Goal: Information Seeking & Learning: Compare options

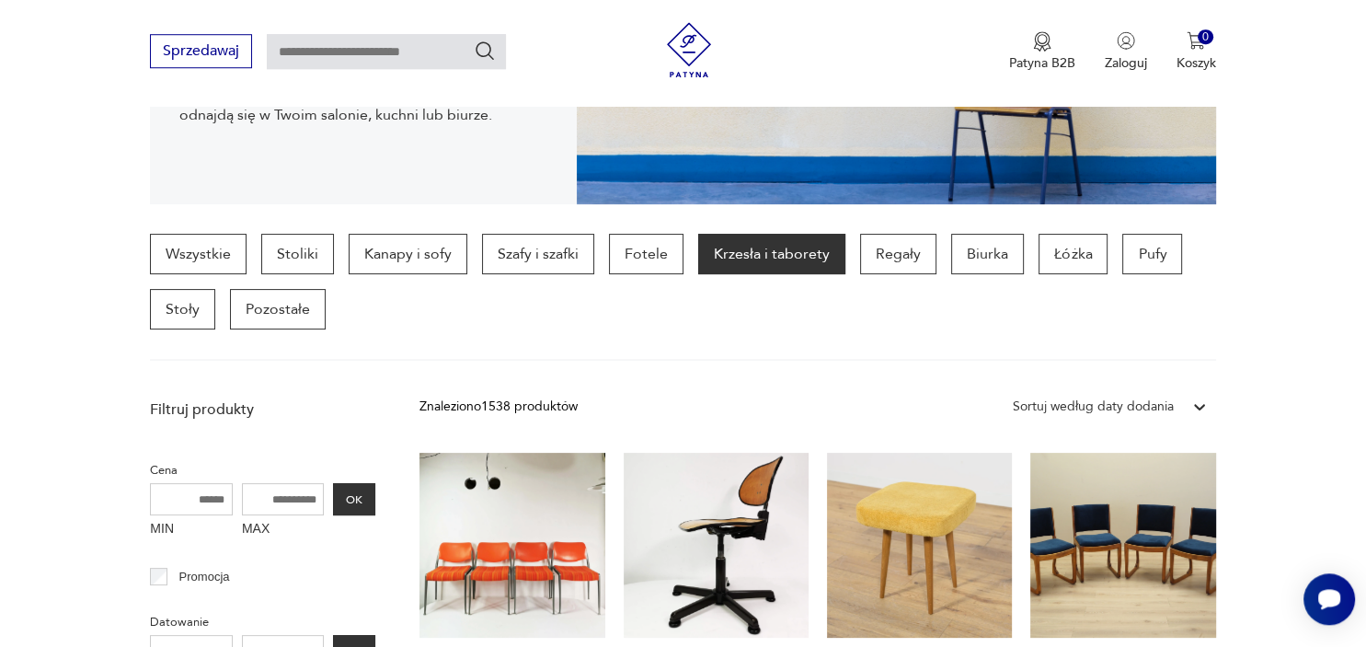
scroll to position [374, 0]
click at [297, 258] on p "Stoliki" at bounding box center [297, 255] width 73 height 40
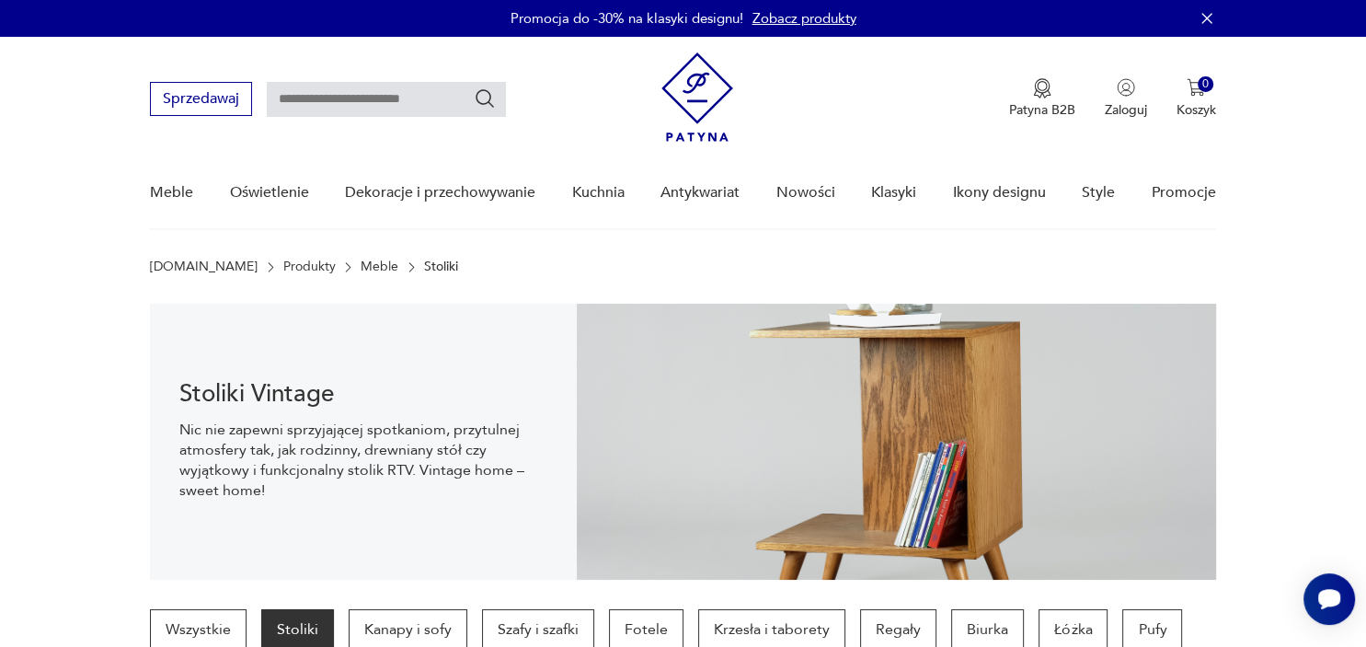
click at [348, 93] on input "text" at bounding box center [386, 99] width 239 height 35
type input "*****"
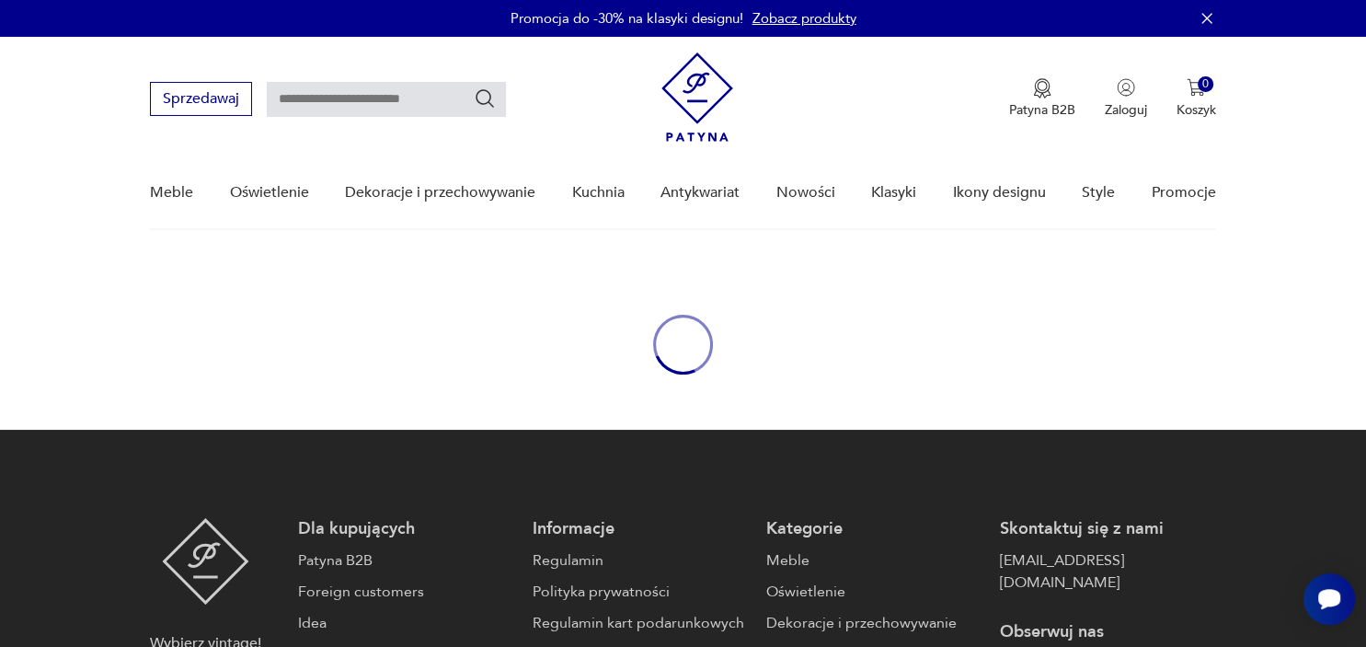
type input "*****"
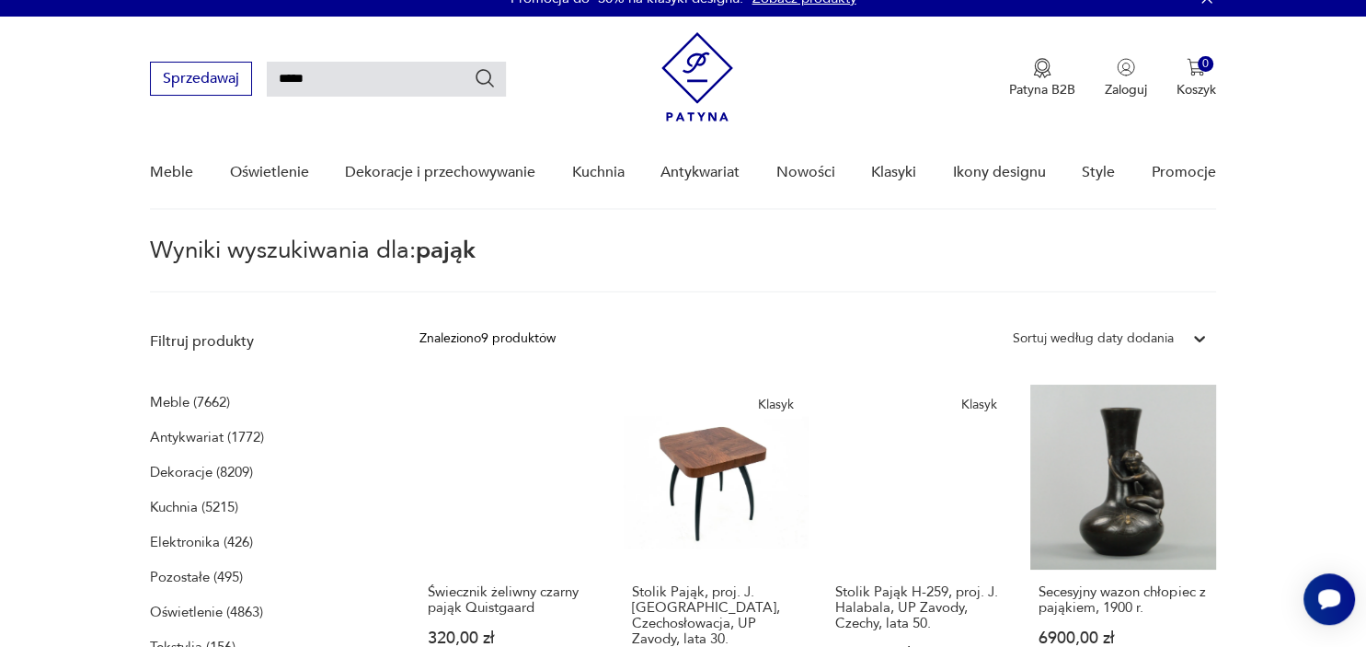
scroll to position [19, 0]
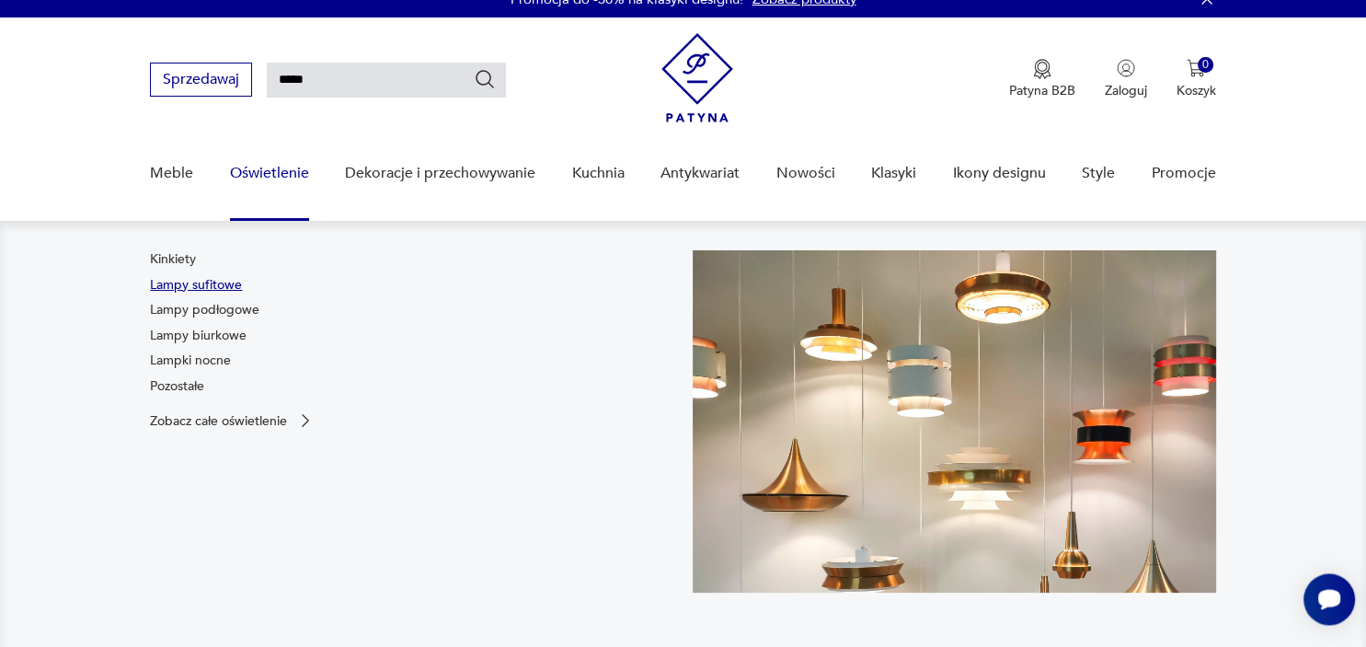
click at [220, 287] on link "Lampy sufitowe" at bounding box center [196, 285] width 92 height 18
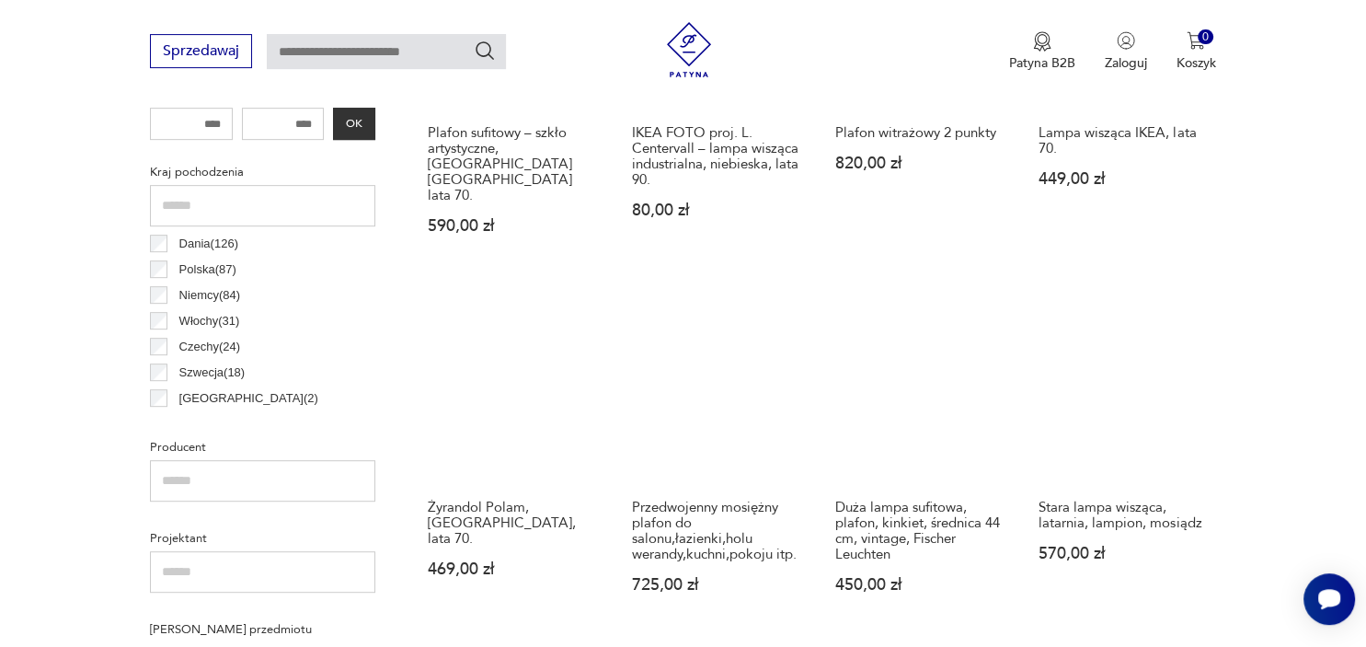
scroll to position [858, 0]
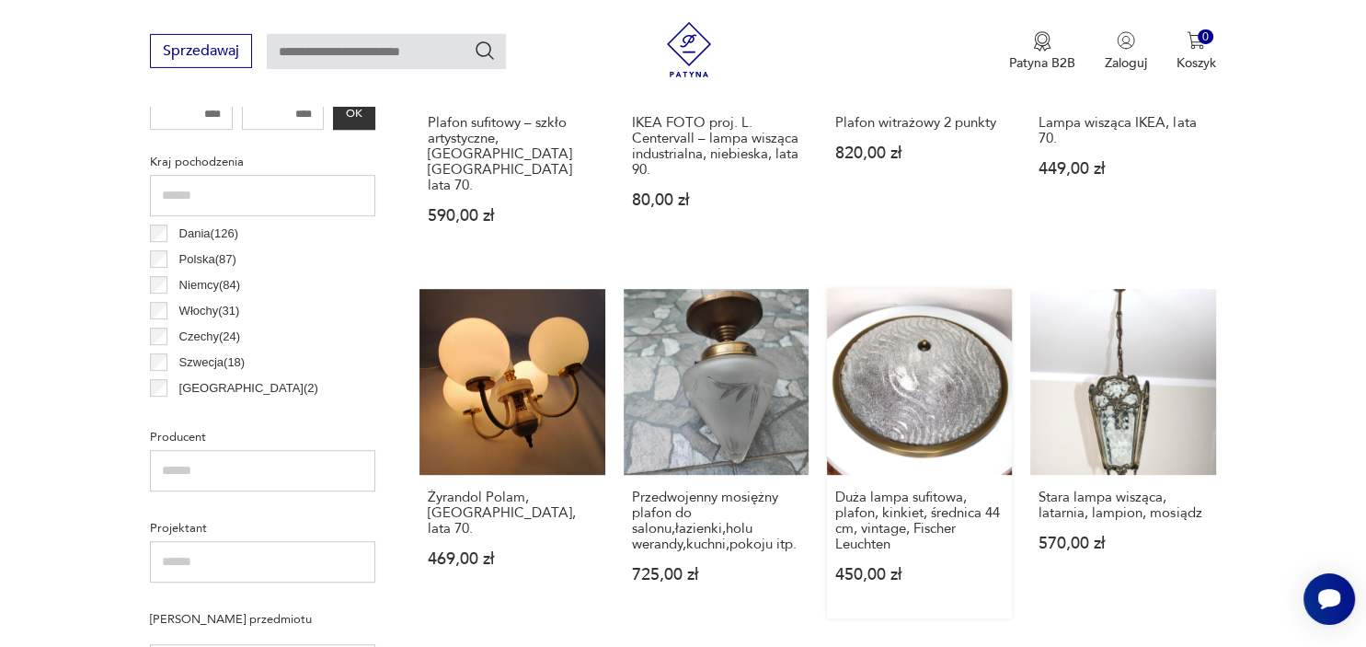
click at [950, 375] on link "Duża lampa sufitowa, plafon, kinkiet, średnica 44 cm, vintage, Fischer Leuchten…" at bounding box center [919, 453] width 185 height 328
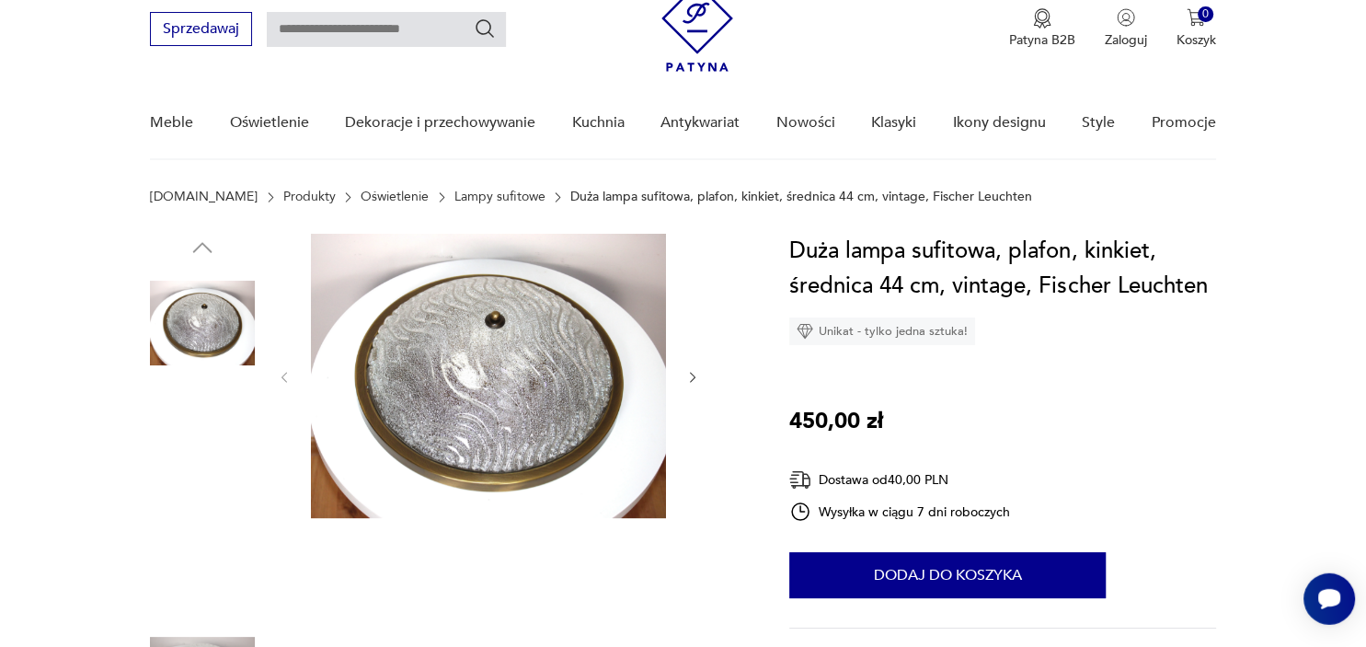
scroll to position [71, 0]
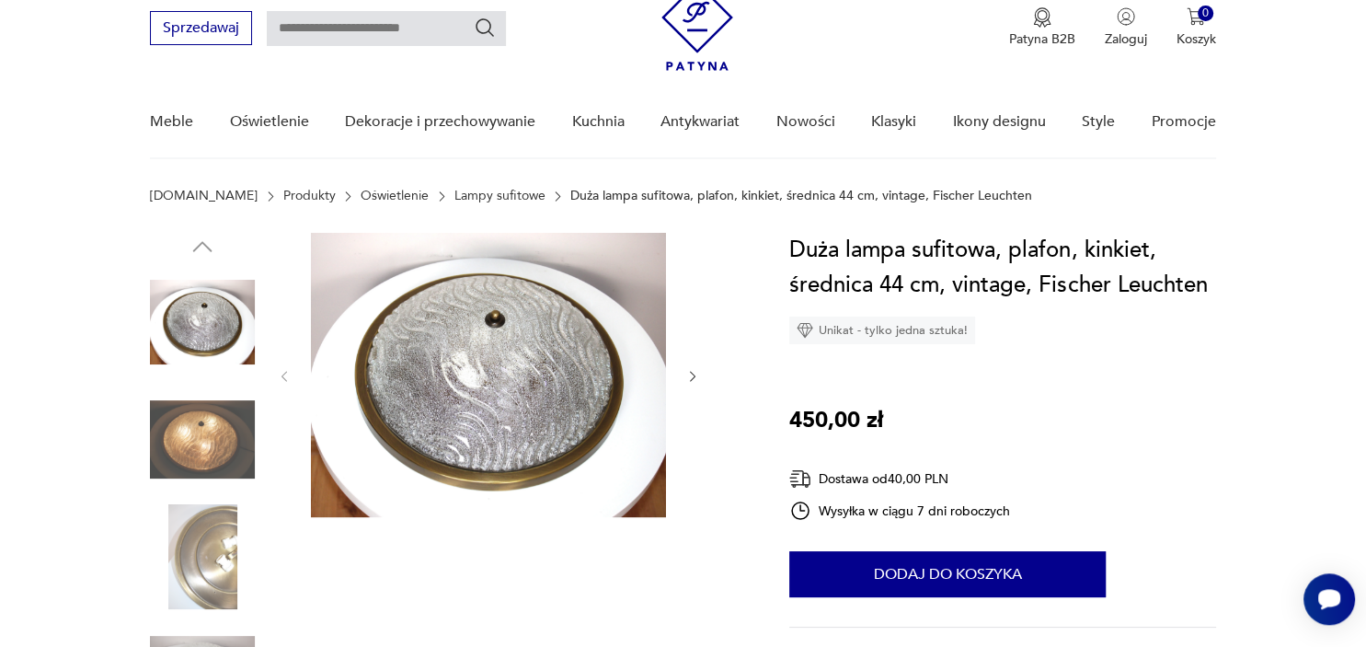
click at [694, 378] on icon "button" at bounding box center [694, 377] width 16 height 16
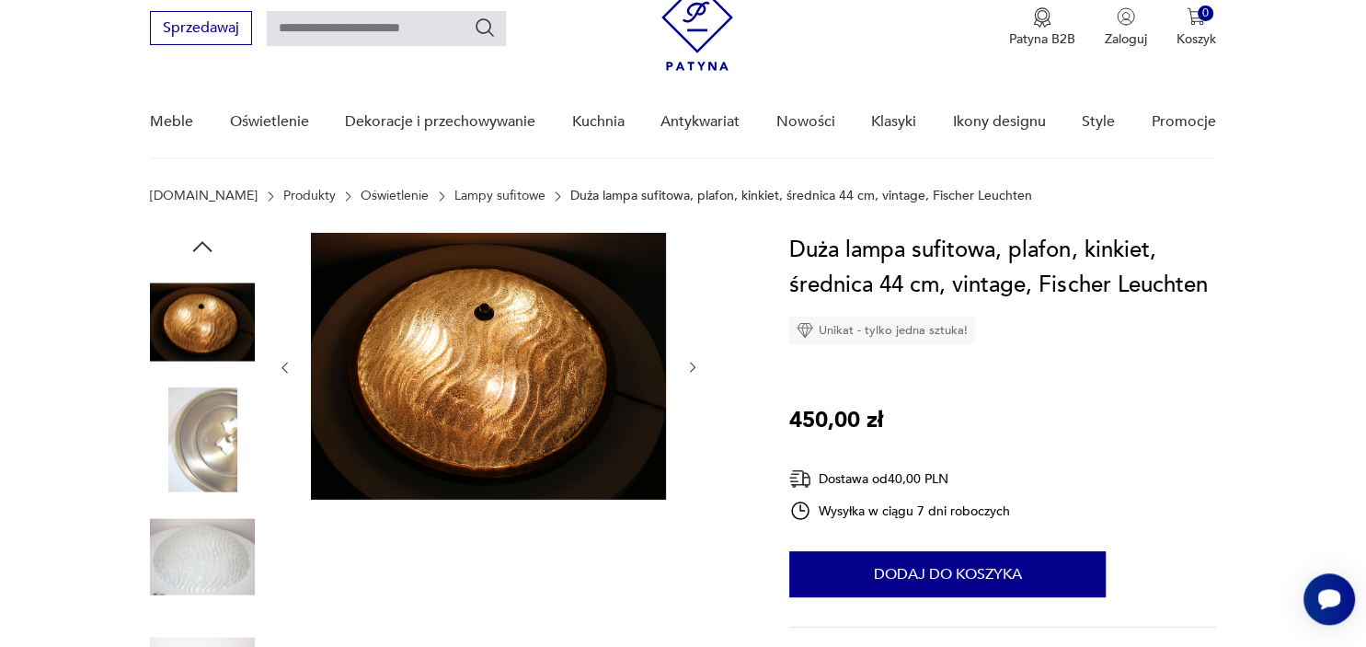
click at [530, 374] on img at bounding box center [488, 366] width 355 height 267
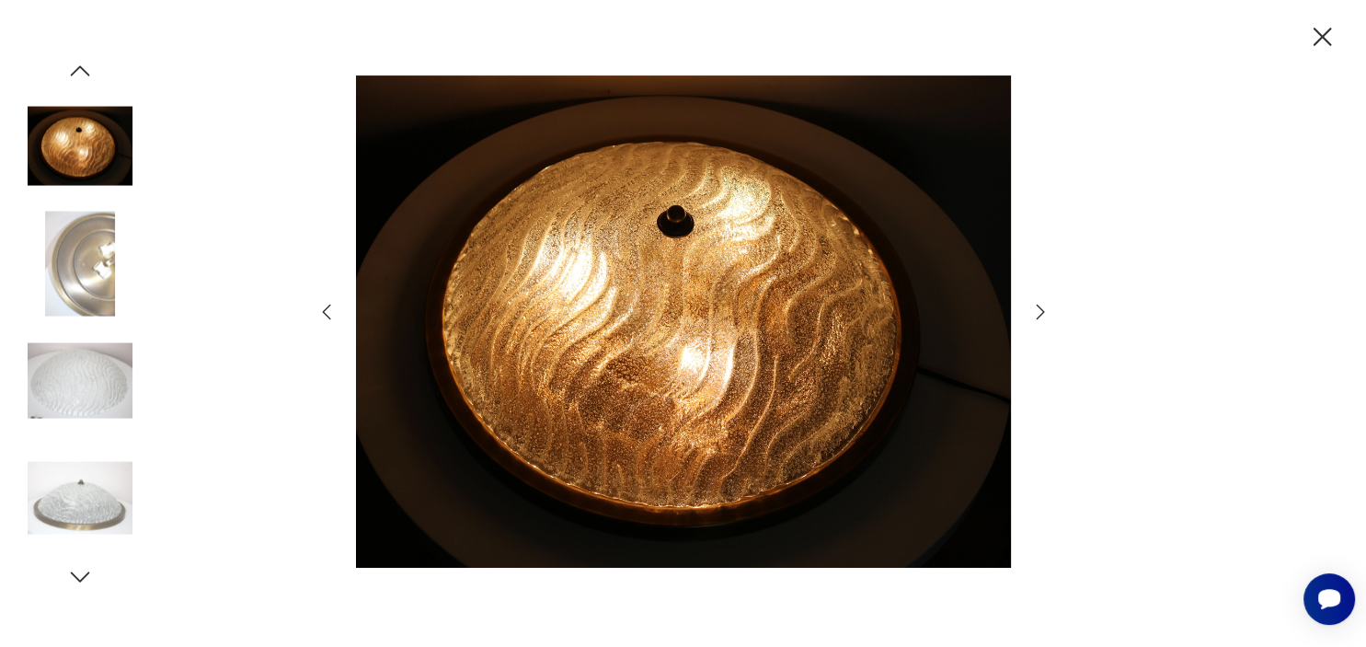
click at [1040, 310] on icon "button" at bounding box center [1040, 312] width 8 height 15
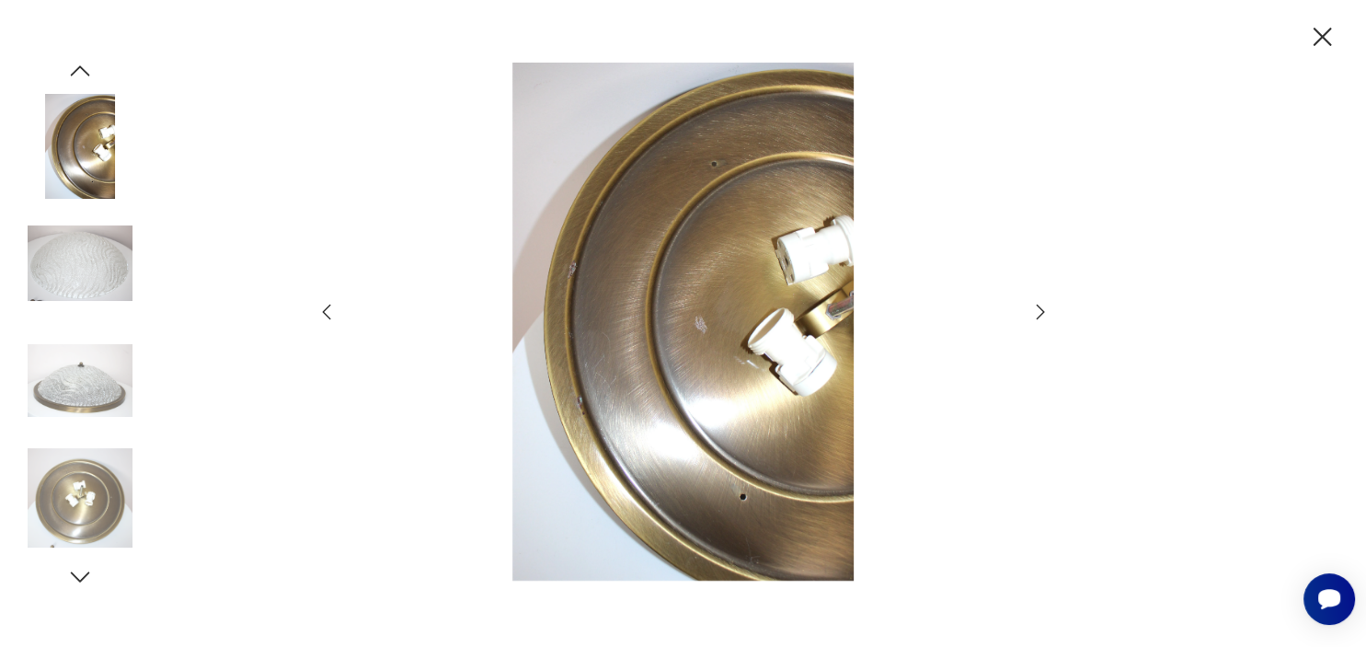
click at [1040, 310] on icon "button" at bounding box center [1040, 312] width 8 height 15
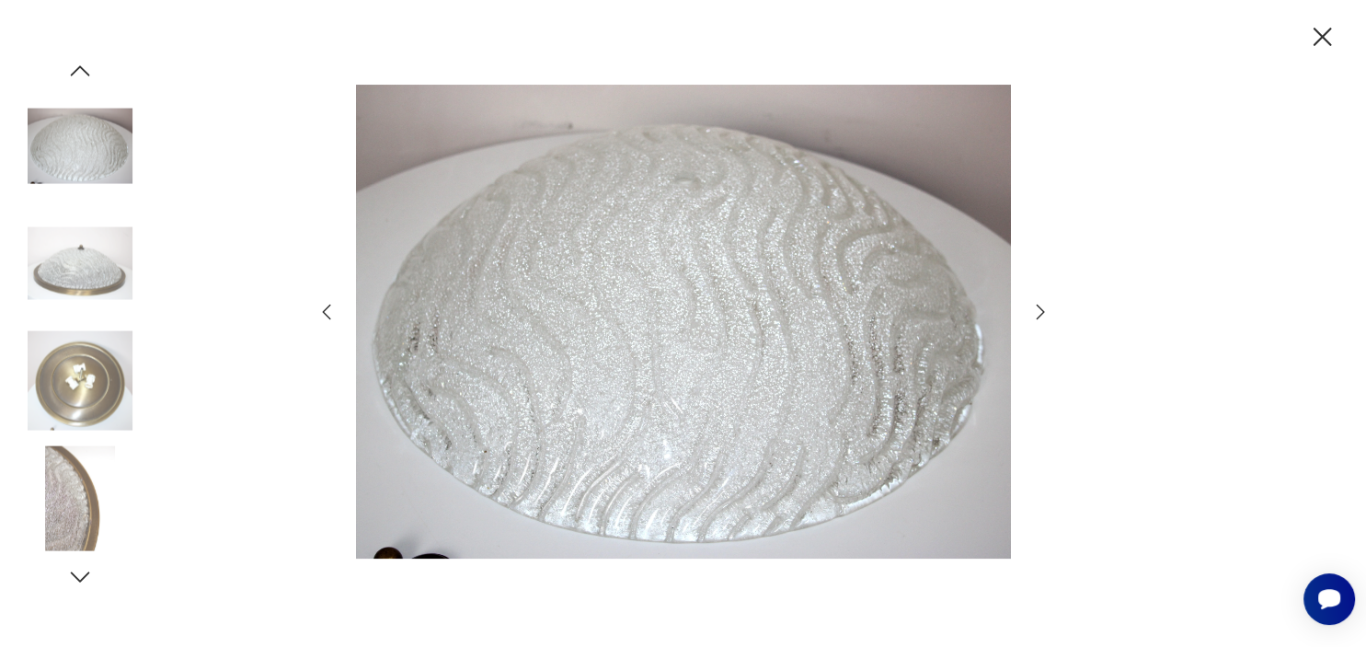
click at [1040, 310] on icon "button" at bounding box center [1040, 312] width 8 height 15
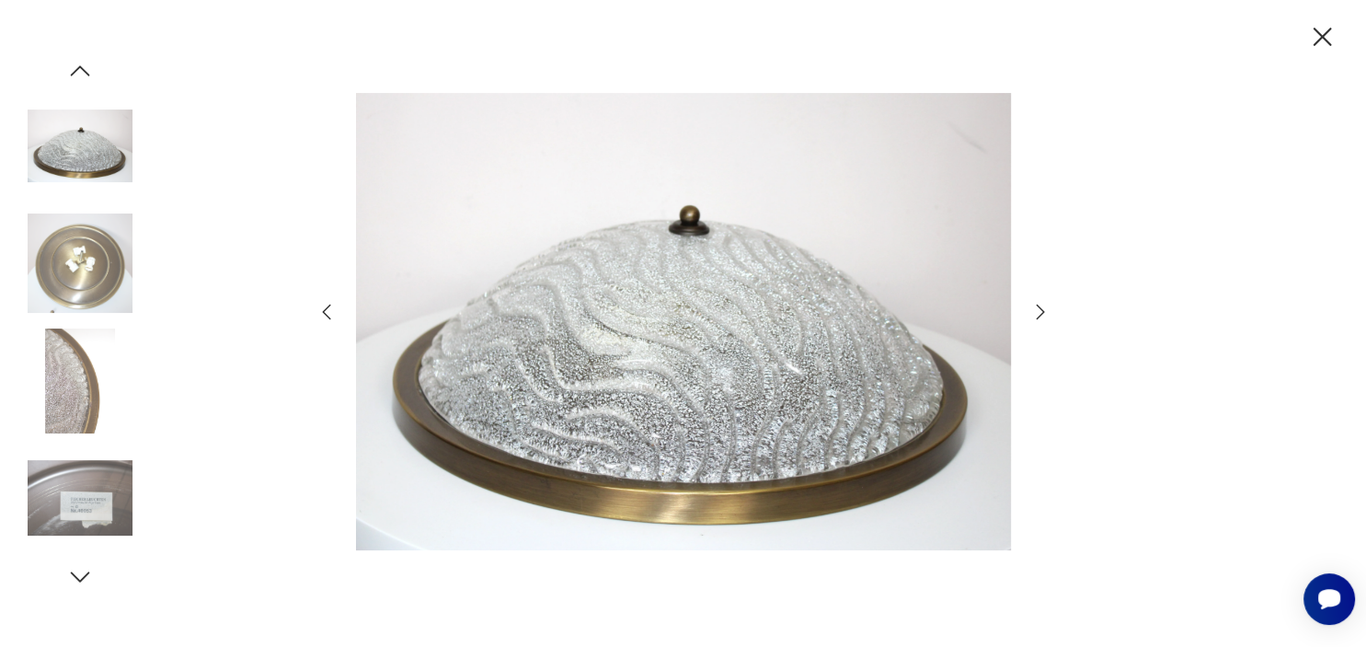
click at [1319, 31] on icon "button" at bounding box center [1323, 37] width 32 height 32
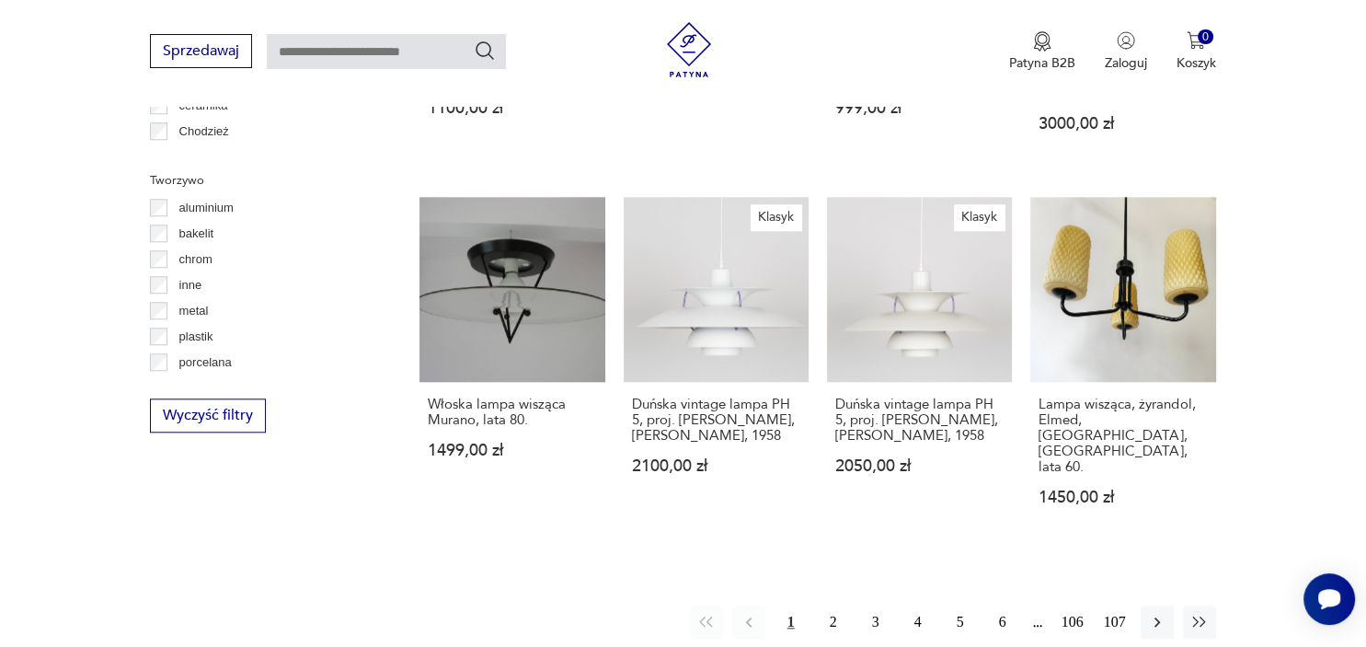
scroll to position [1687, 0]
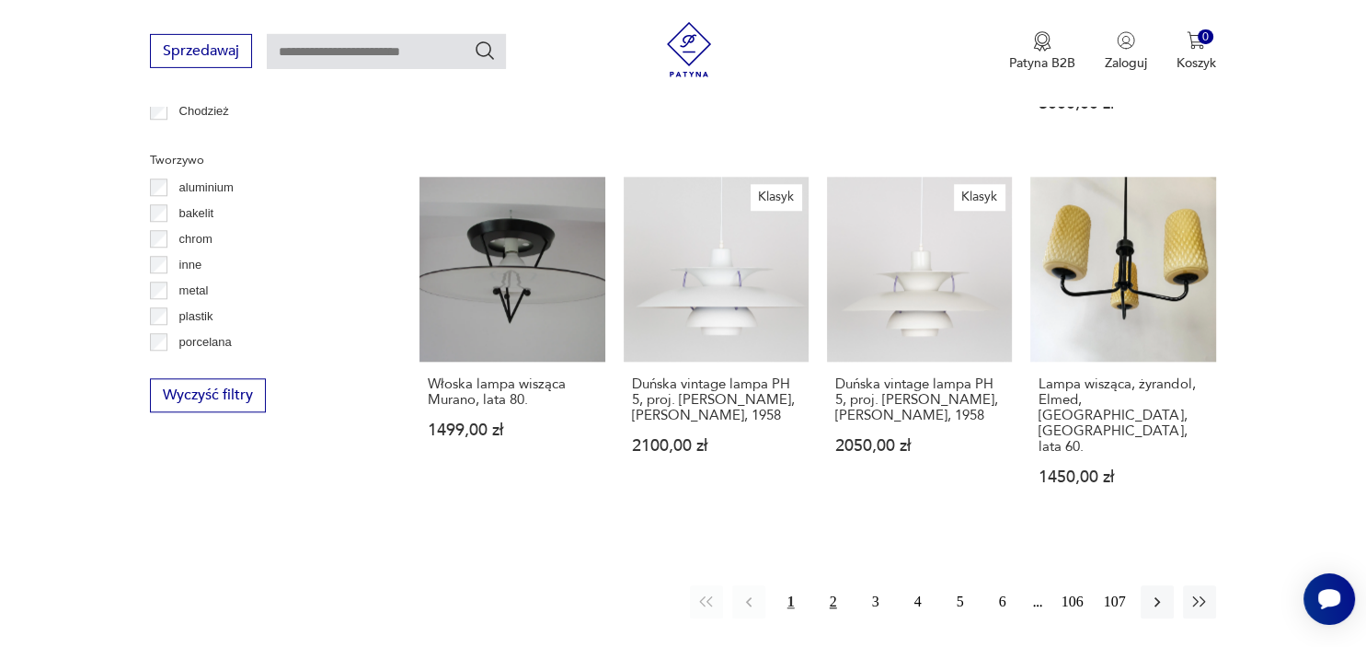
click at [835, 585] on button "2" at bounding box center [833, 601] width 33 height 33
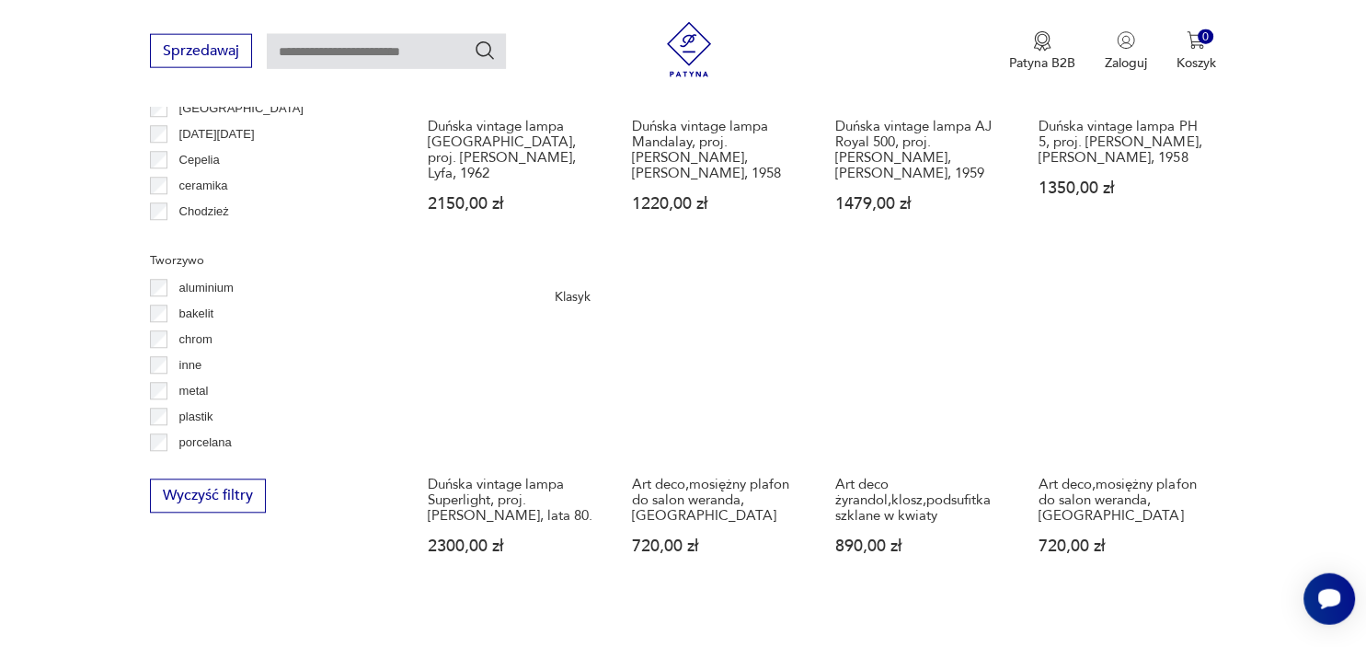
scroll to position [1606, 0]
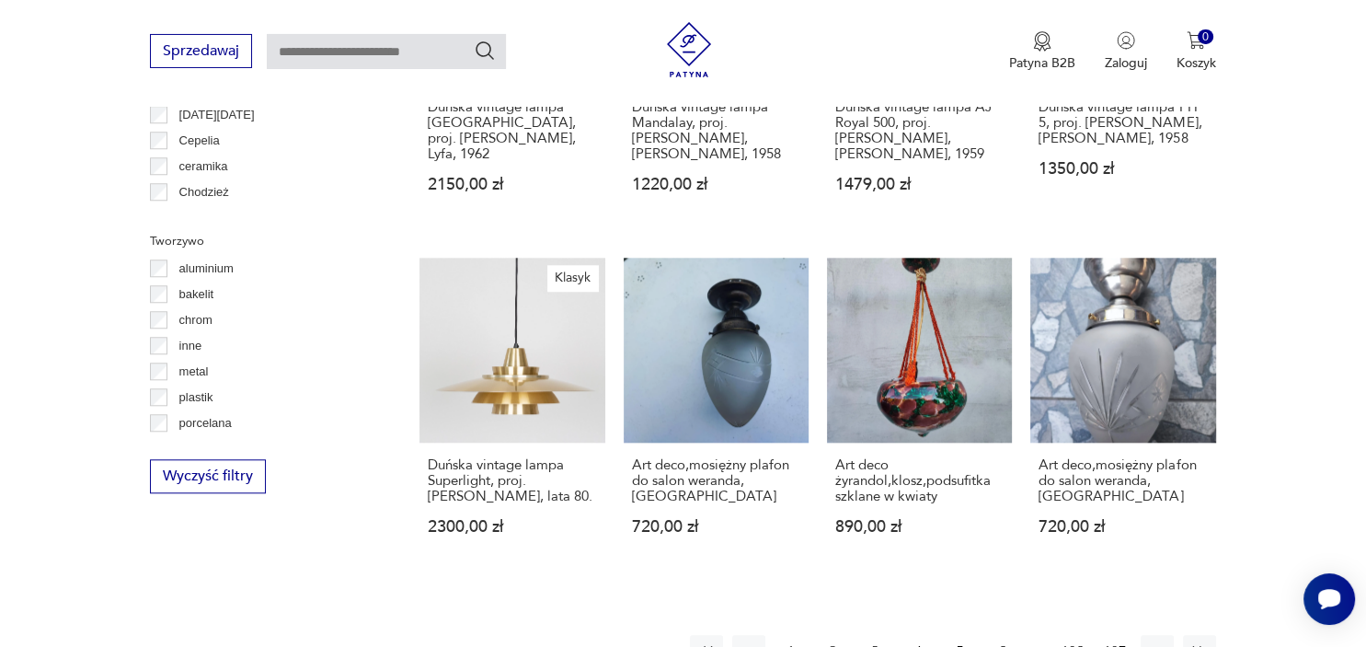
click at [871, 638] on button "3" at bounding box center [875, 651] width 33 height 33
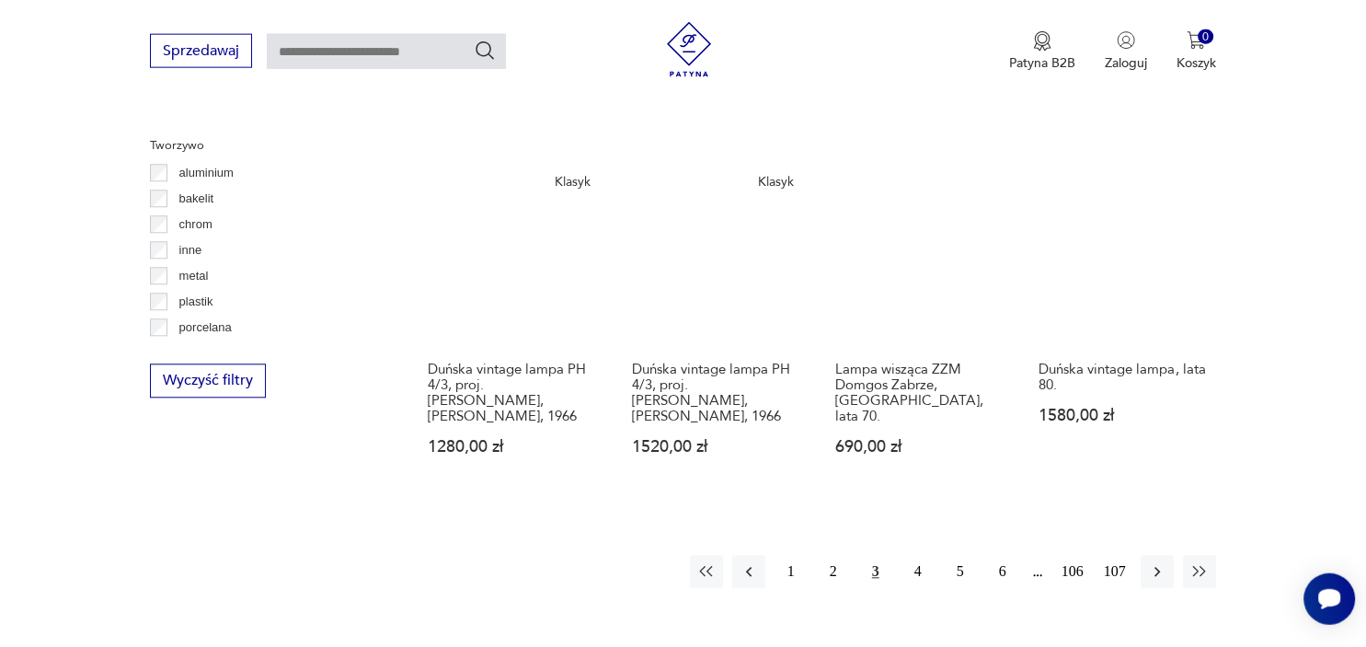
scroll to position [1702, 0]
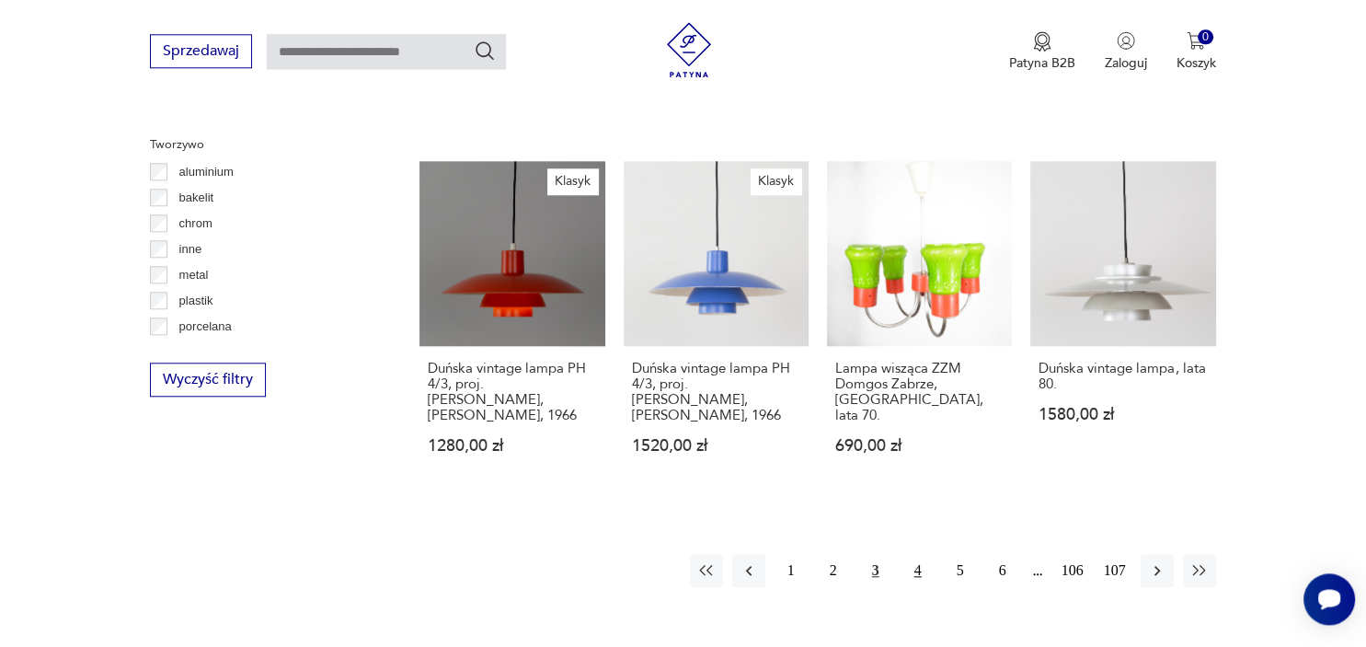
click at [918, 554] on button "4" at bounding box center [918, 570] width 33 height 33
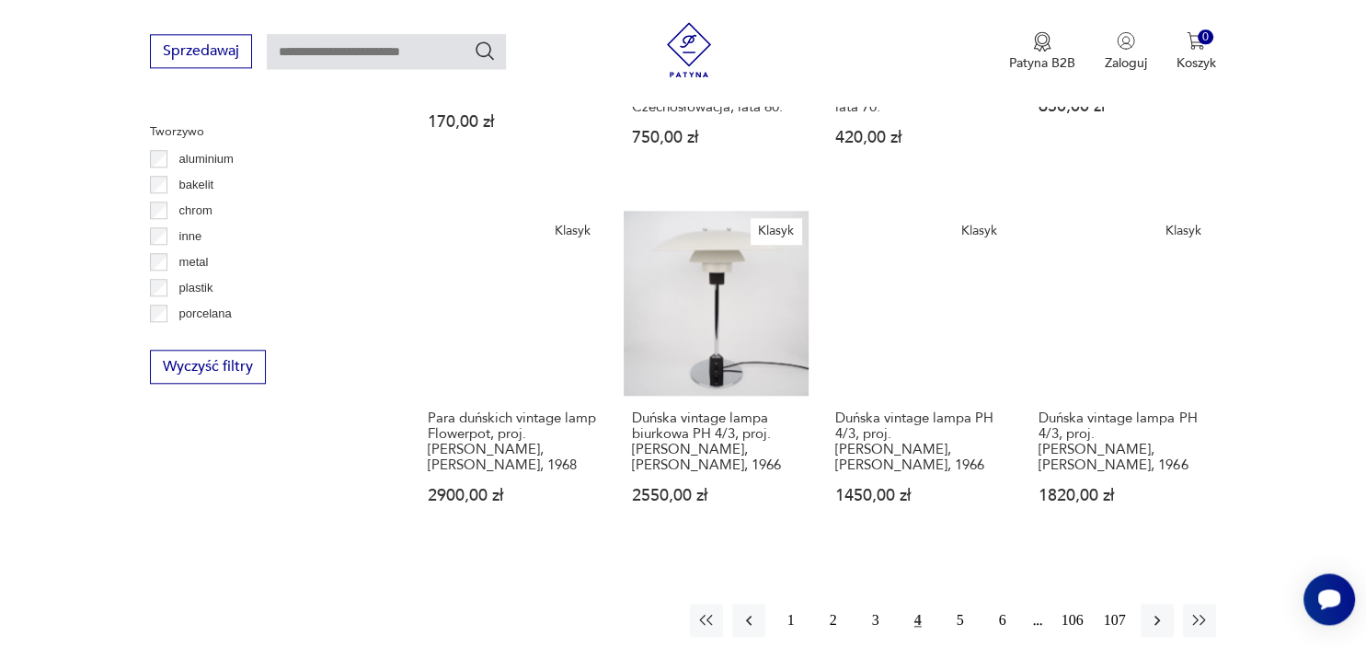
scroll to position [1781, 0]
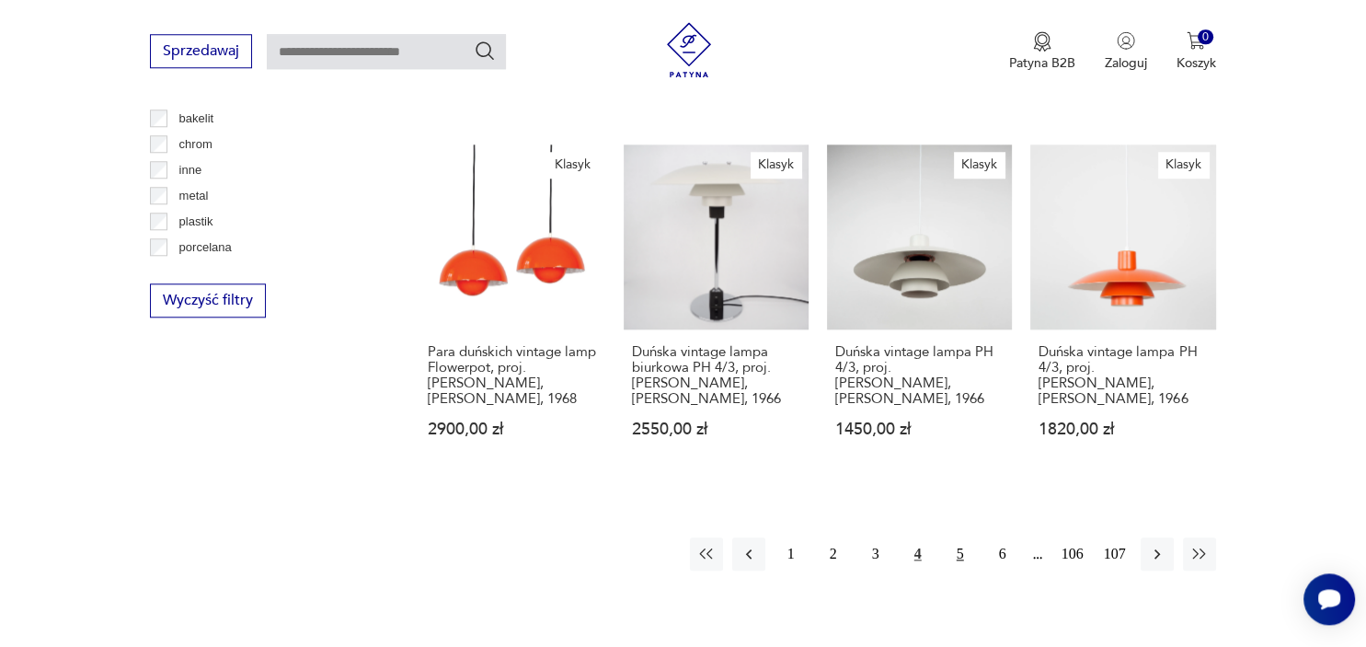
click at [962, 537] on button "5" at bounding box center [960, 553] width 33 height 33
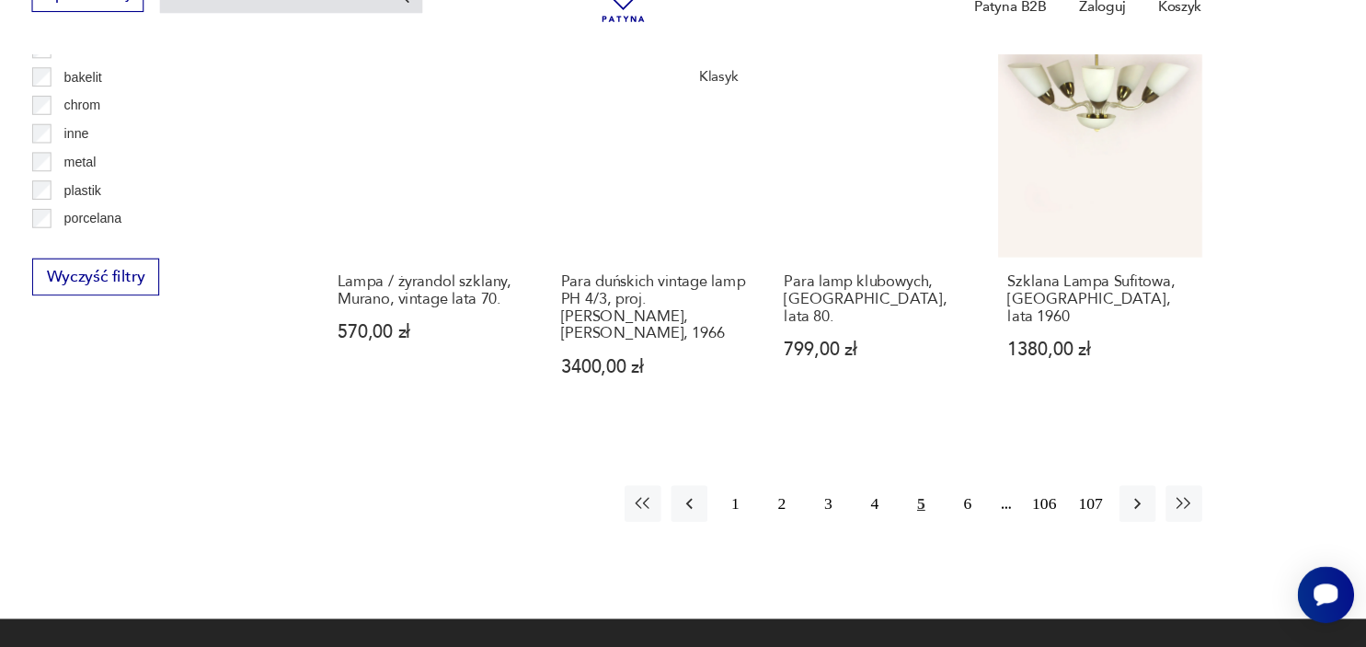
scroll to position [1782, 0]
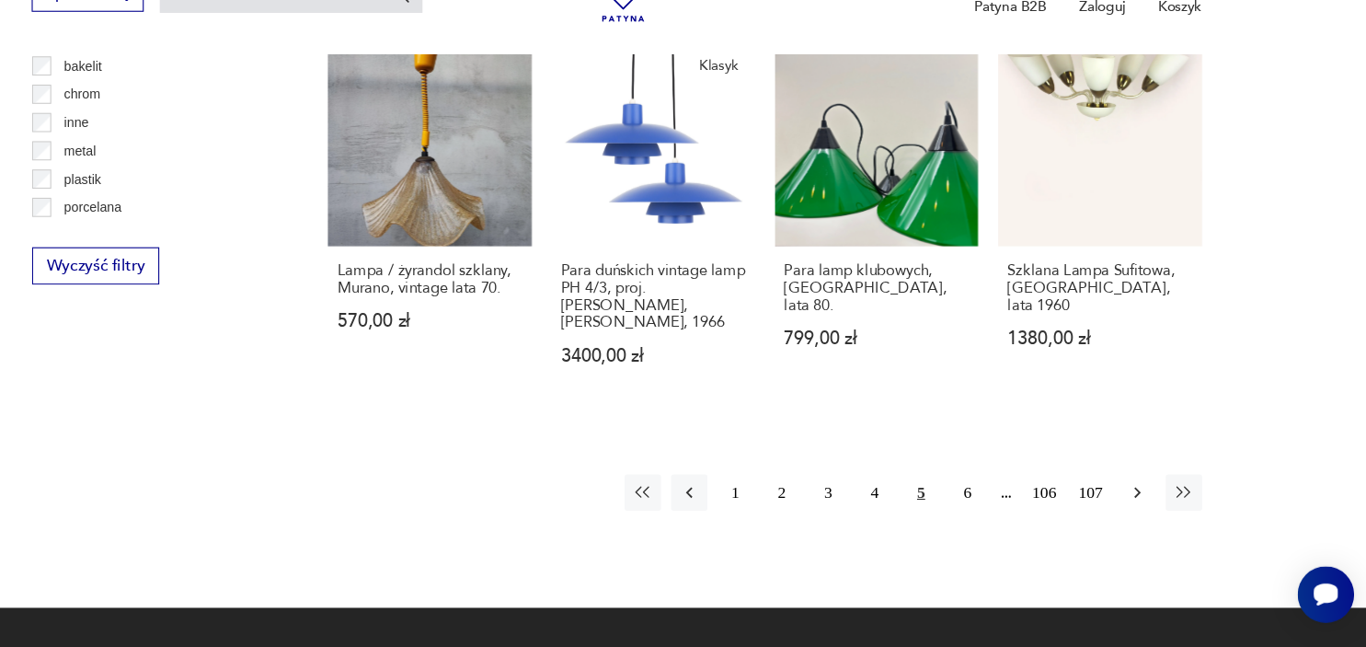
click at [1163, 497] on icon "button" at bounding box center [1157, 506] width 18 height 18
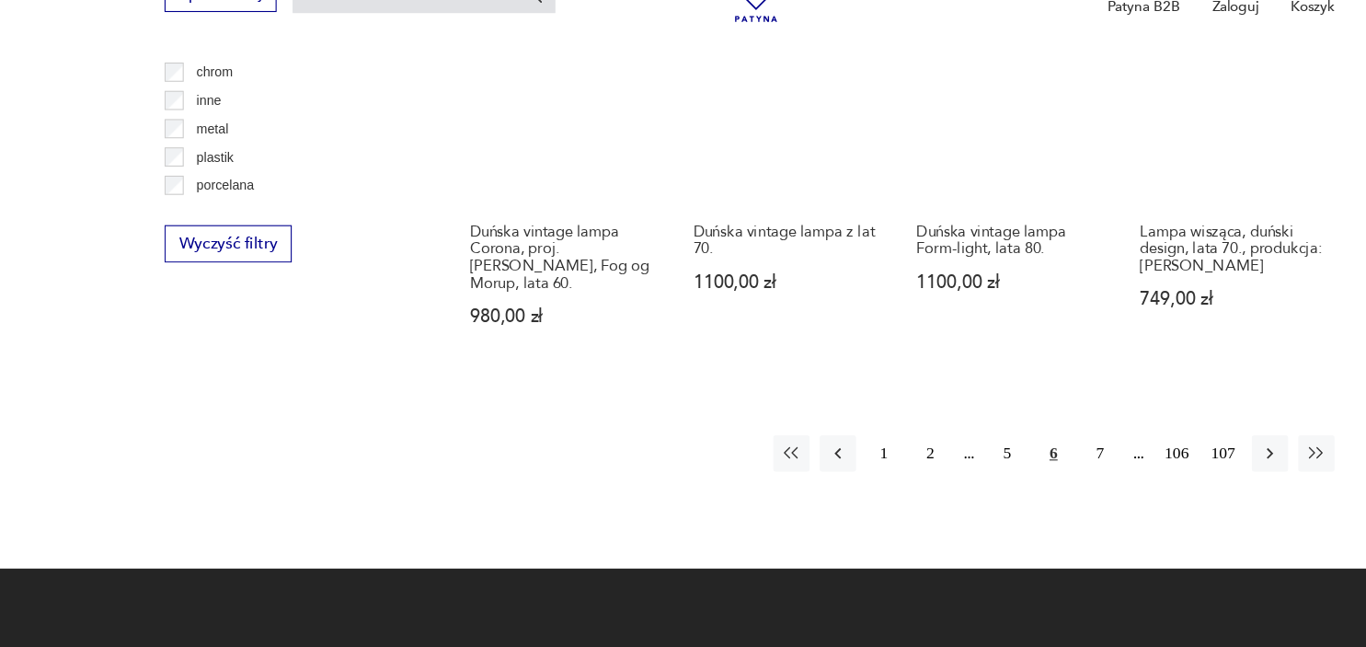
scroll to position [1812, 0]
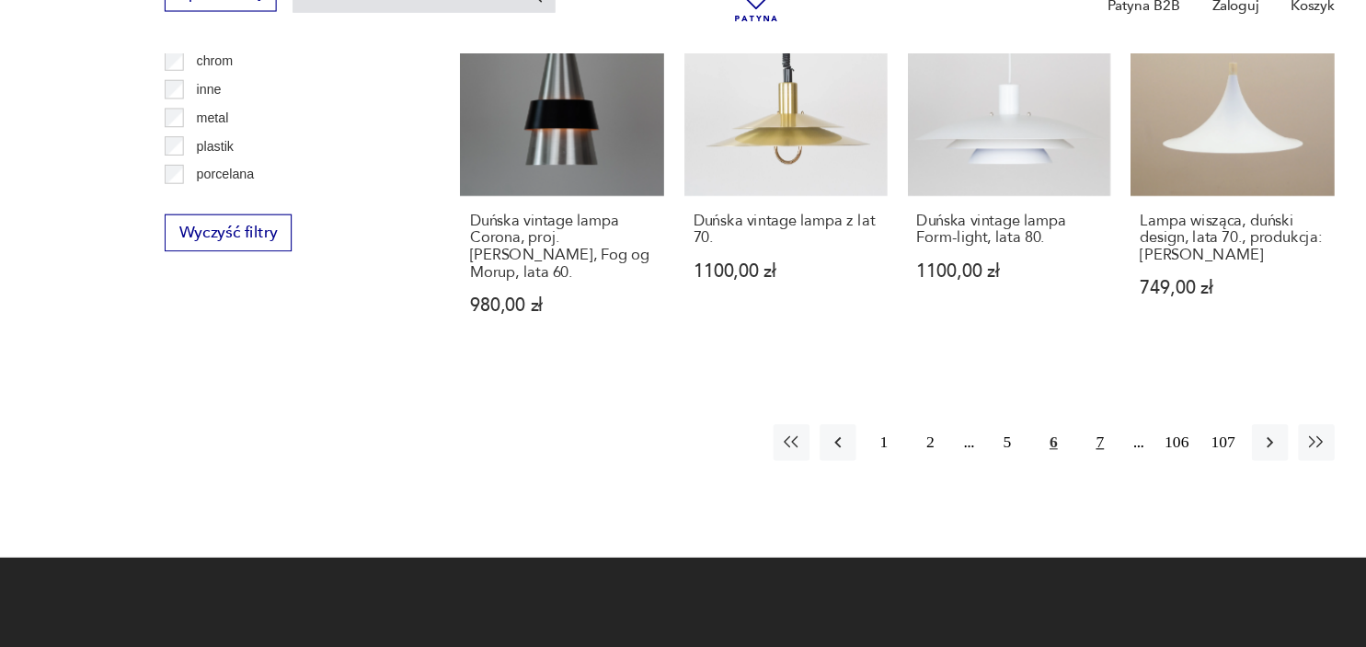
click at [998, 444] on button "7" at bounding box center [1002, 460] width 33 height 33
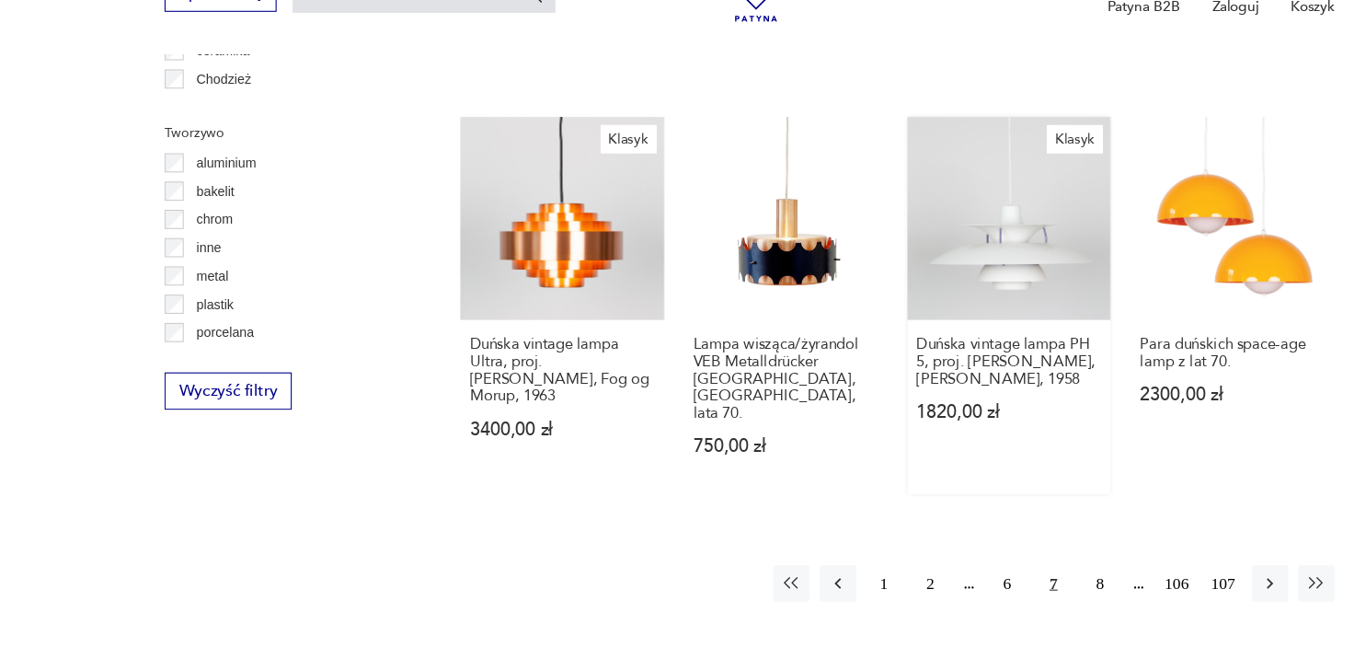
scroll to position [1685, 0]
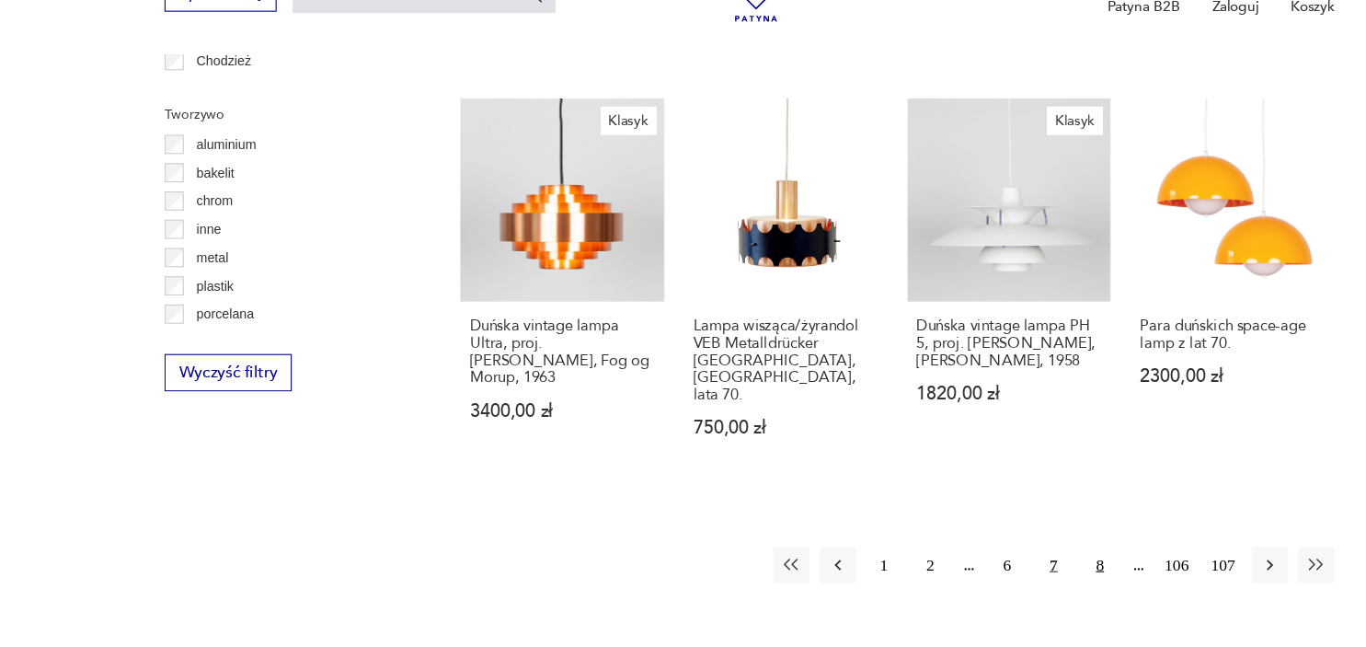
click at [1004, 556] on button "8" at bounding box center [1002, 572] width 33 height 33
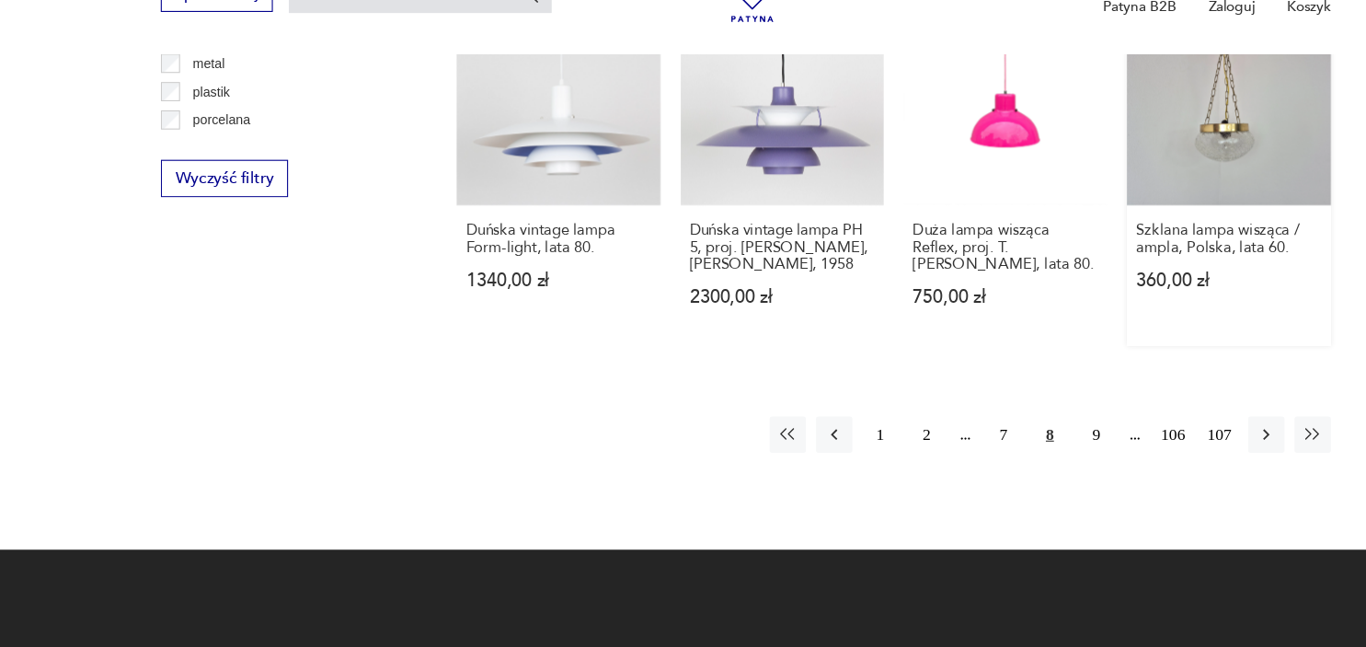
scroll to position [1875, 0]
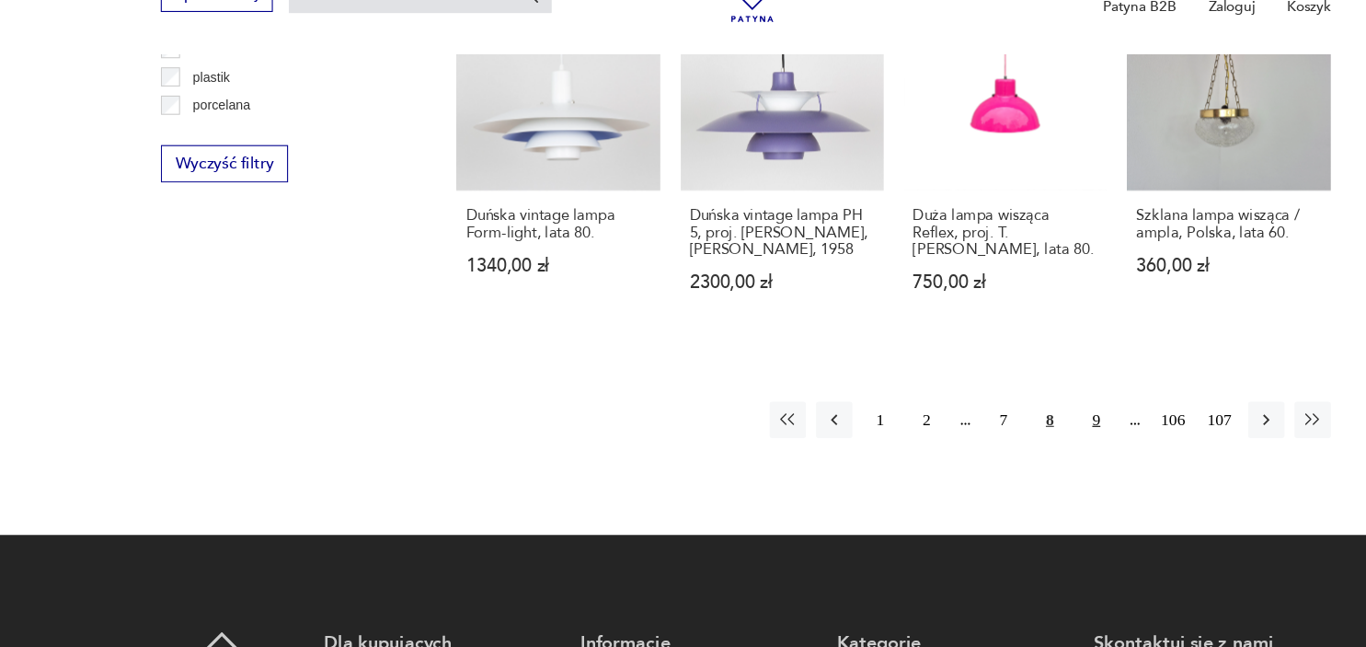
click at [1005, 426] on button "9" at bounding box center [1002, 439] width 33 height 33
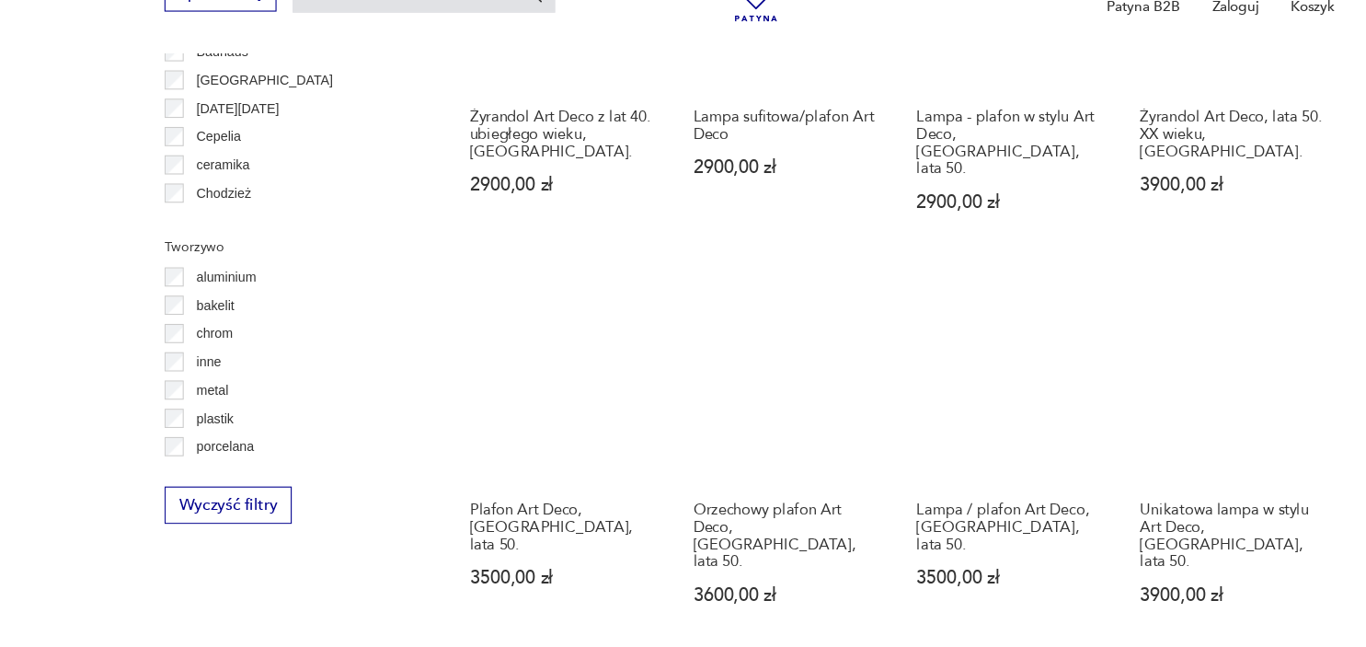
scroll to position [1721, 0]
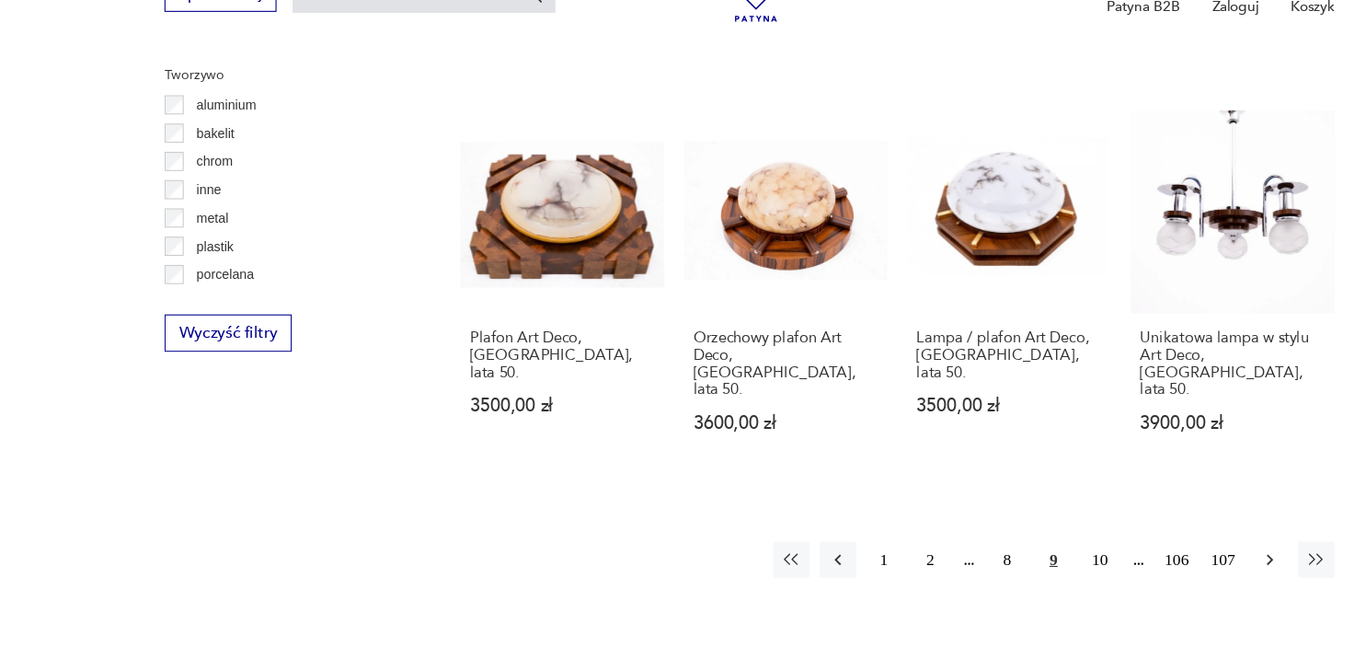
click at [1162, 559] on icon "button" at bounding box center [1157, 568] width 18 height 18
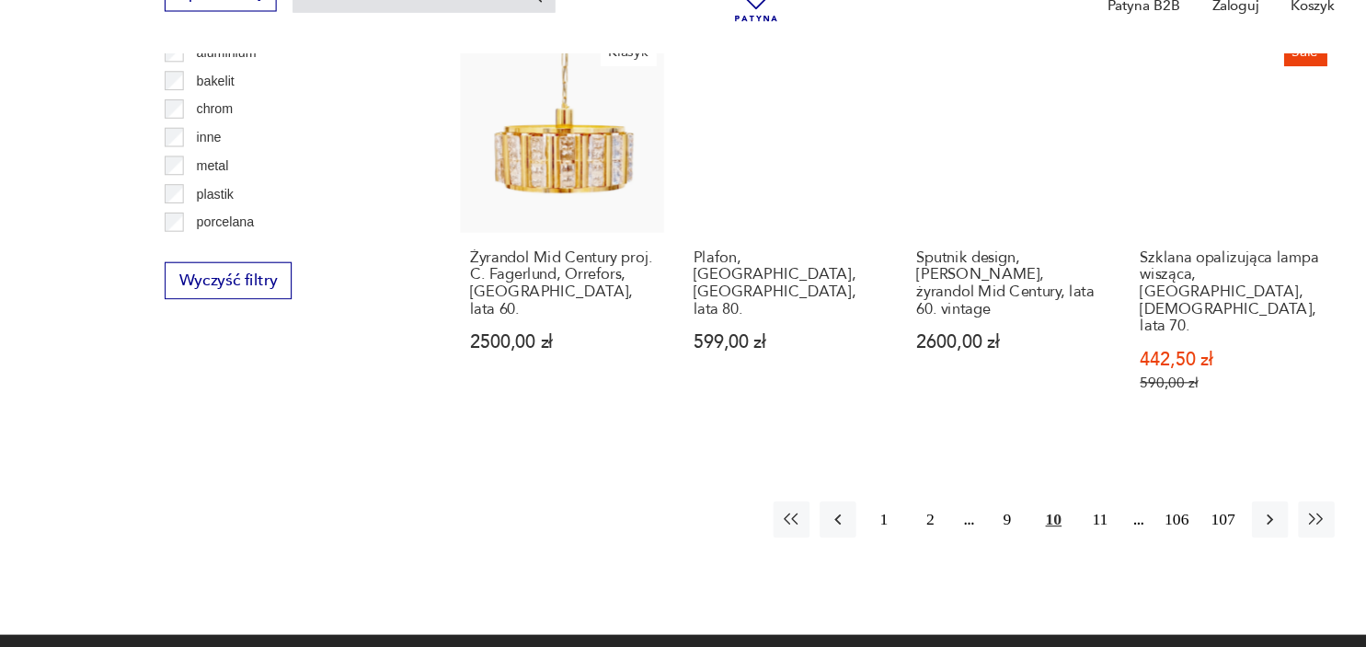
scroll to position [1771, 0]
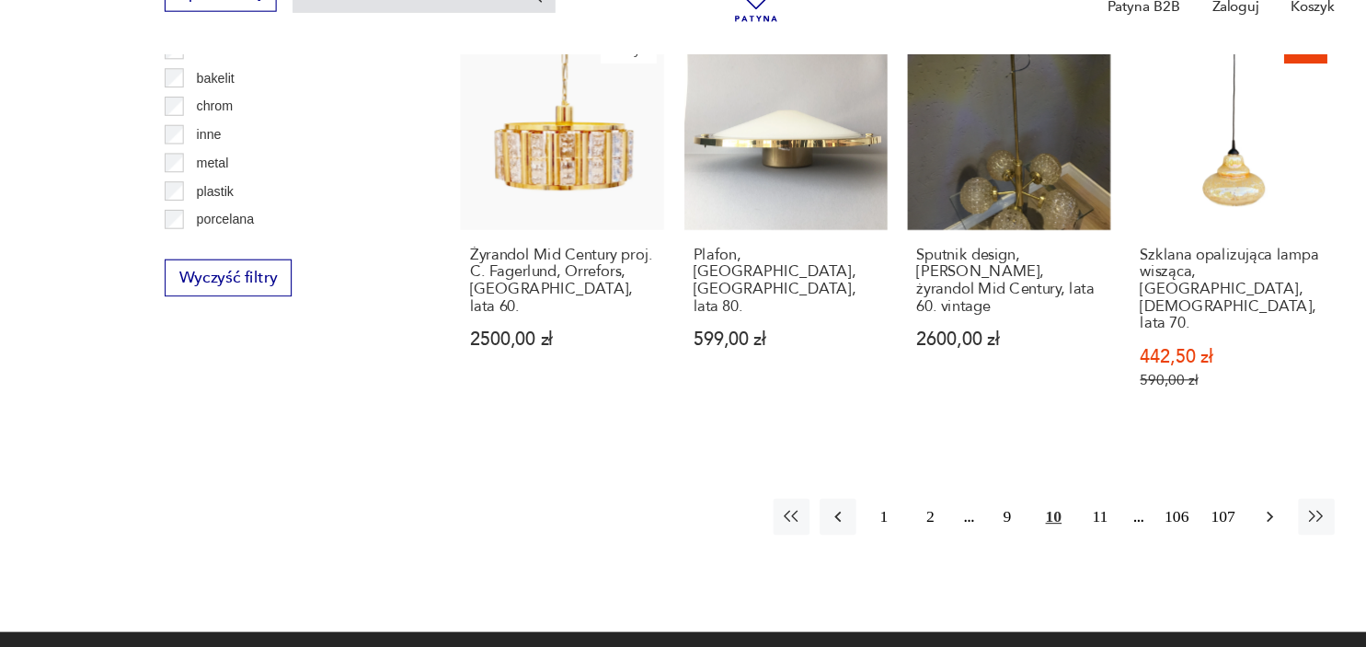
click at [1165, 519] on icon "button" at bounding box center [1157, 528] width 18 height 18
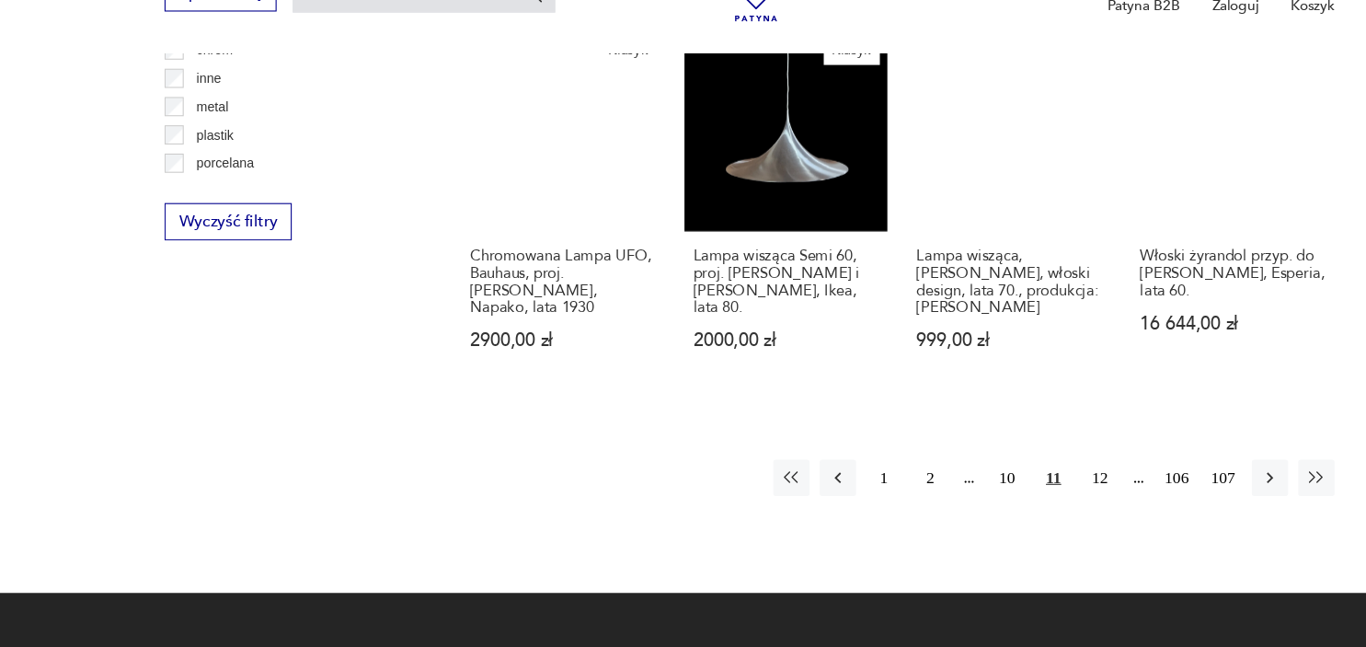
scroll to position [1825, 0]
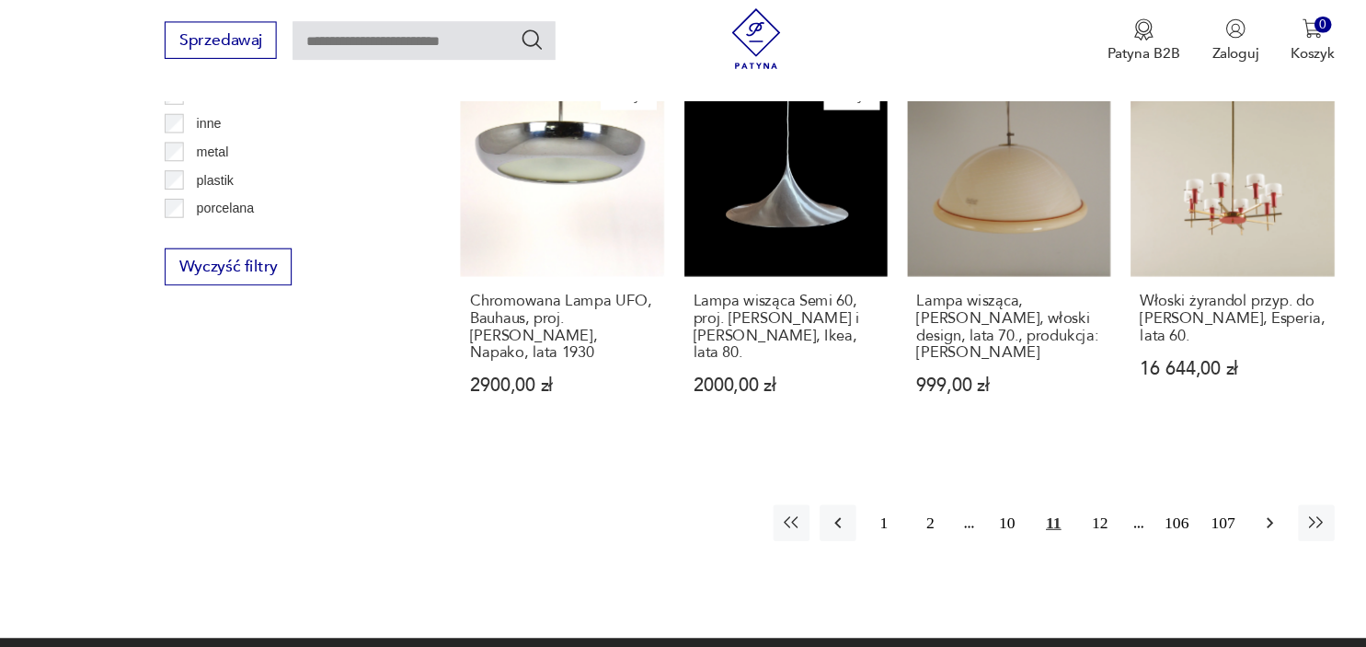
click at [1143, 474] on button "button" at bounding box center [1157, 490] width 33 height 33
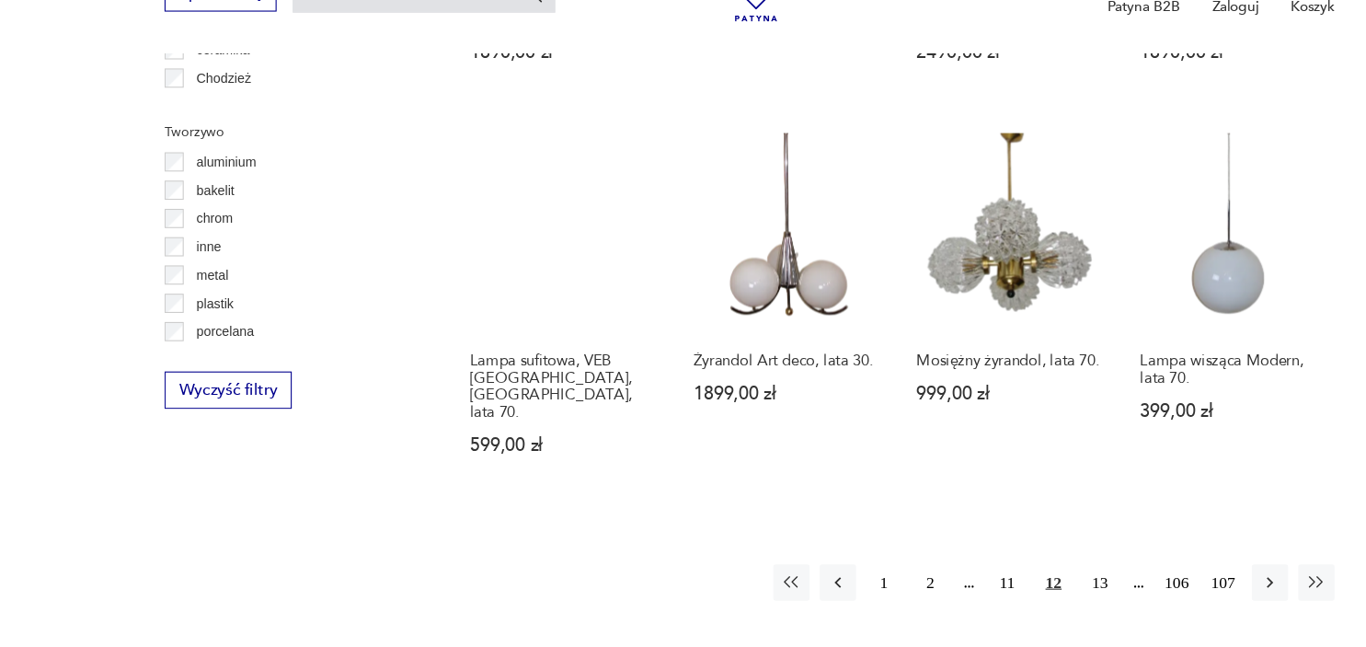
scroll to position [1672, 0]
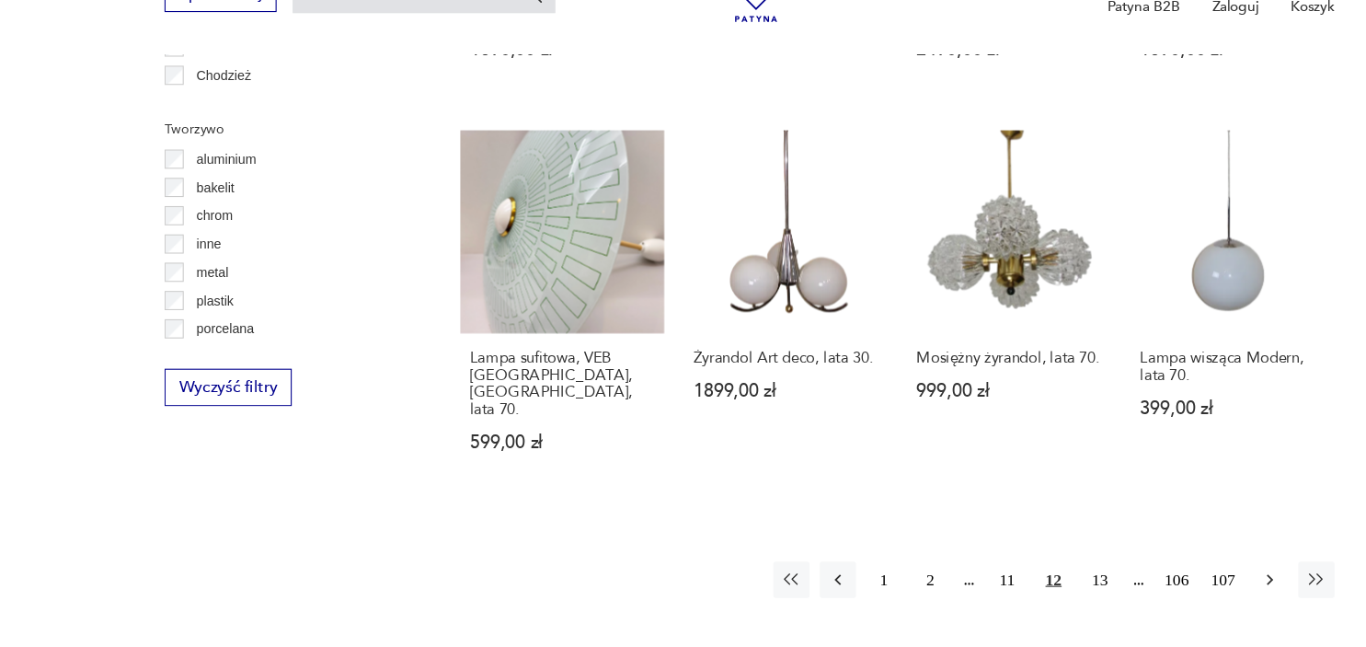
click at [1146, 569] on button "button" at bounding box center [1157, 585] width 33 height 33
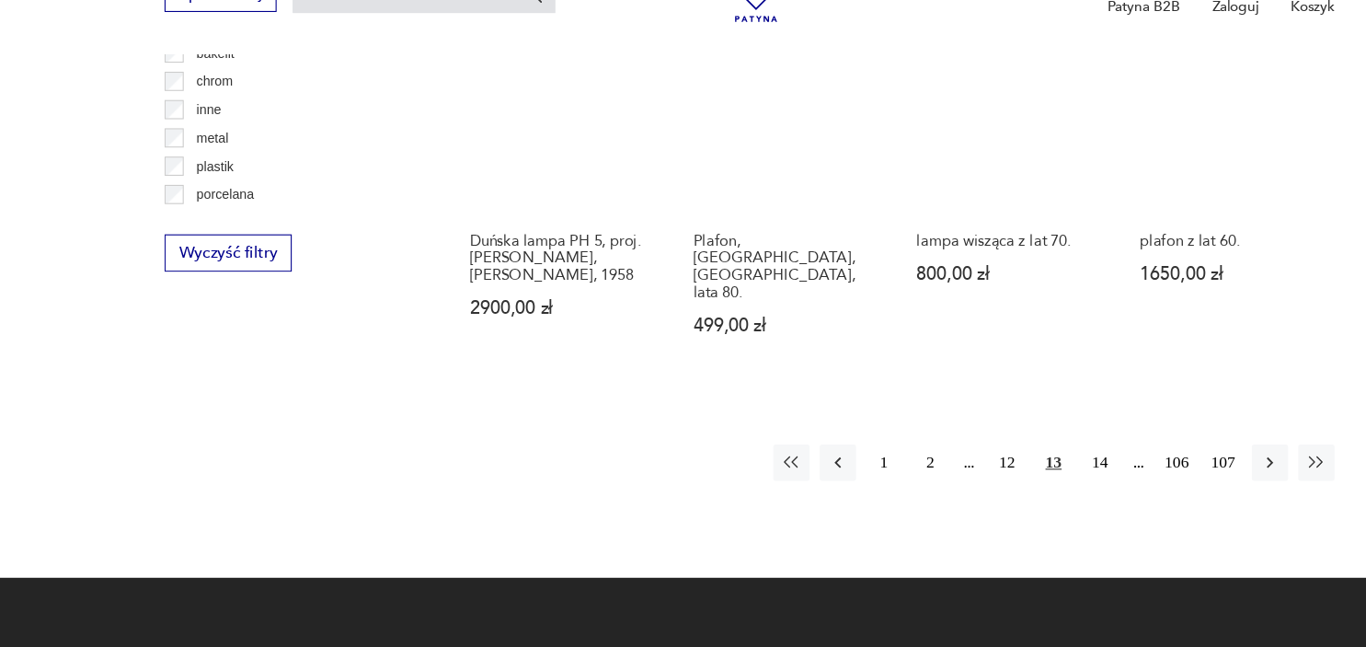
scroll to position [1794, 0]
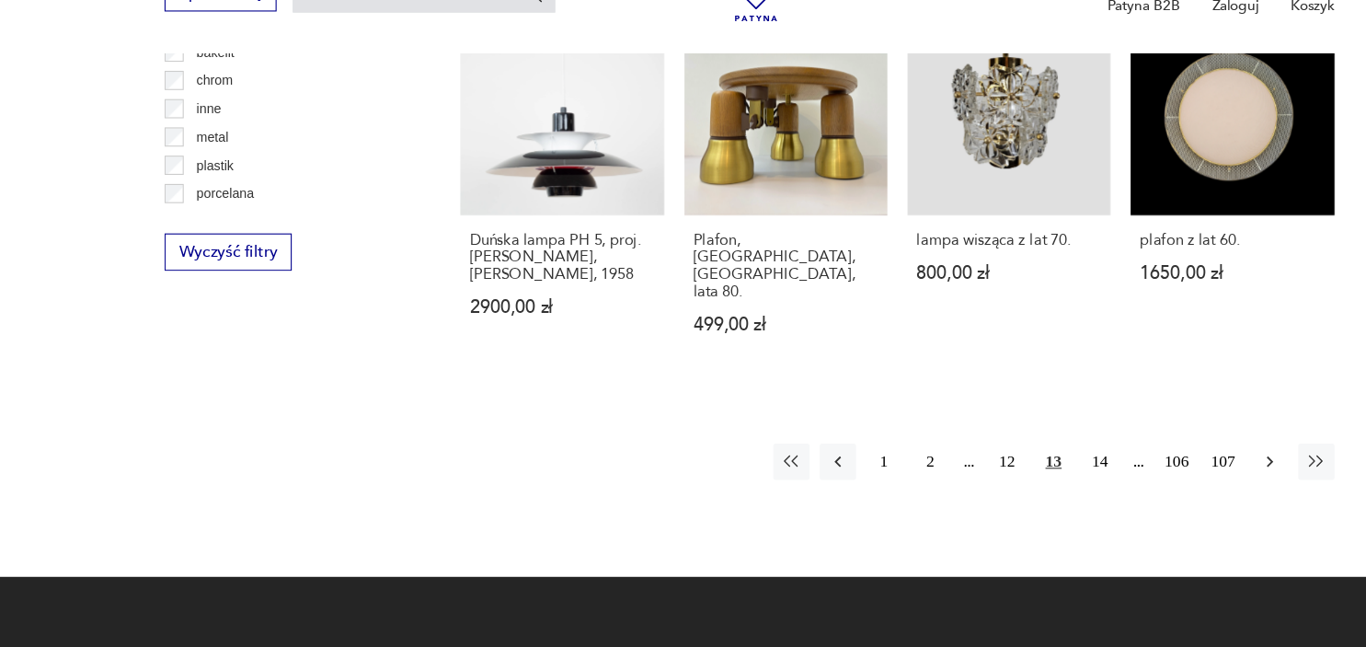
click at [1149, 469] on icon "button" at bounding box center [1157, 478] width 18 height 18
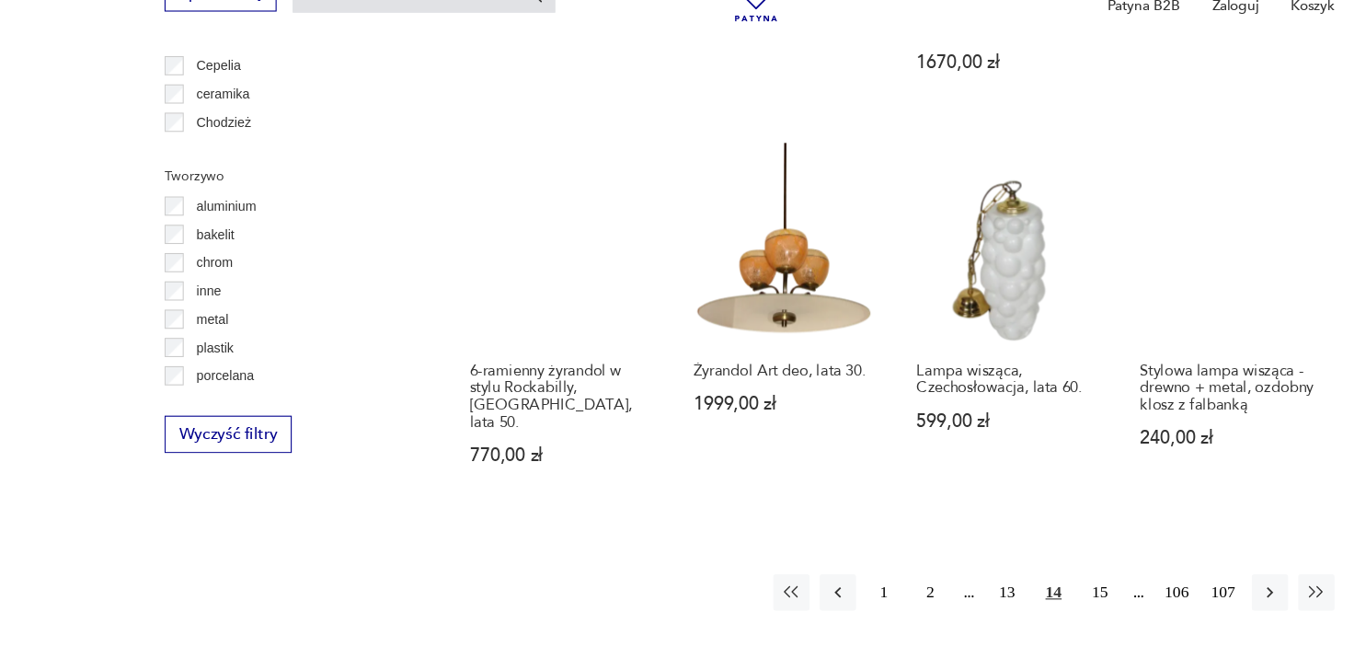
scroll to position [1687, 0]
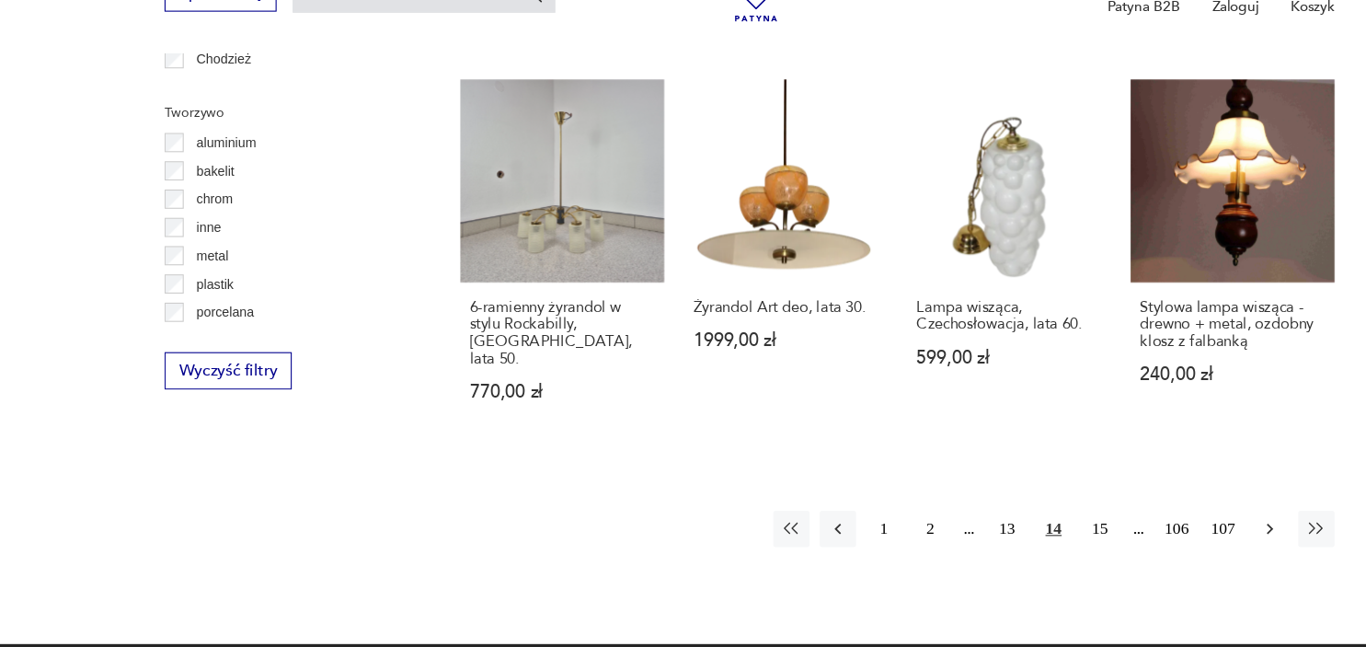
click at [1151, 523] on button "button" at bounding box center [1157, 539] width 33 height 33
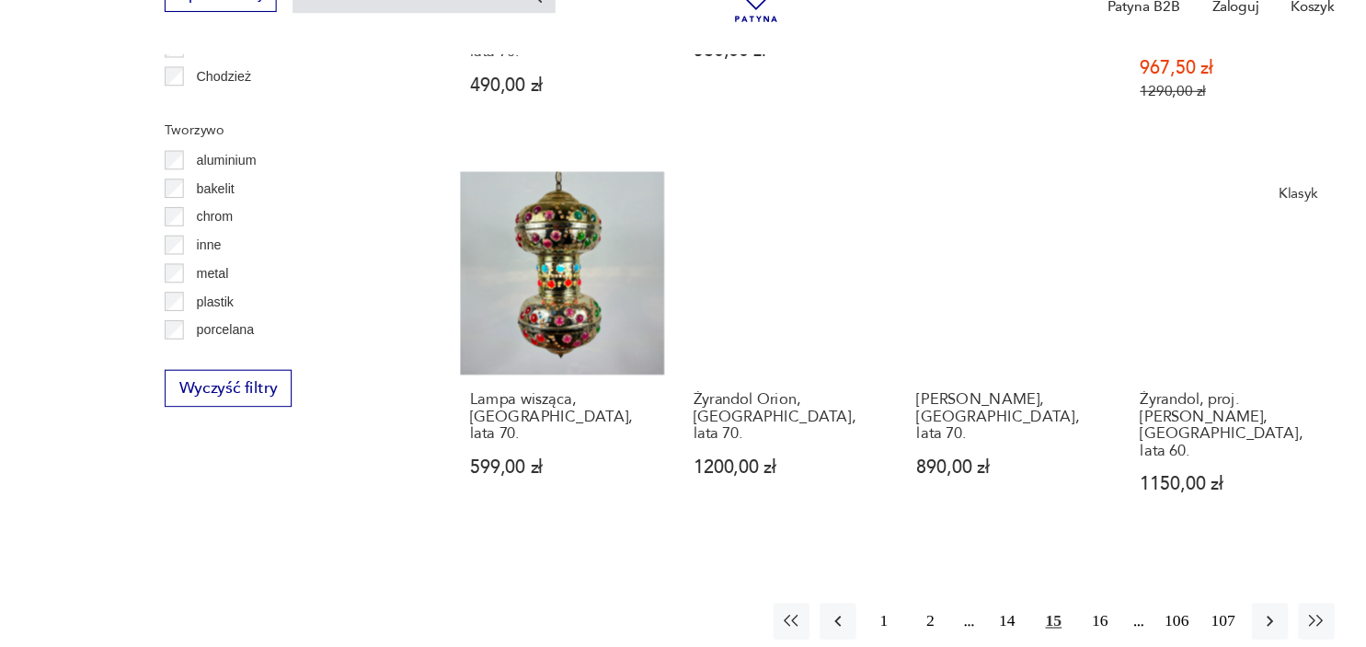
scroll to position [1673, 0]
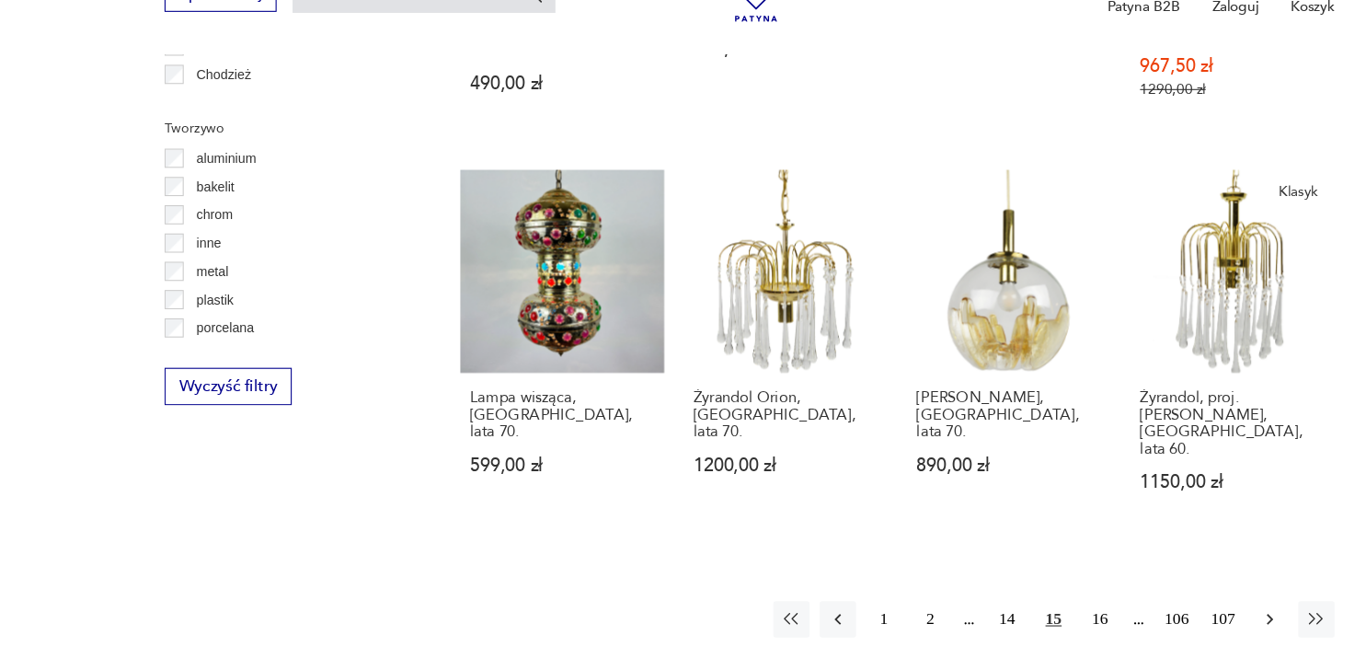
click at [1147, 605] on button "button" at bounding box center [1157, 621] width 33 height 33
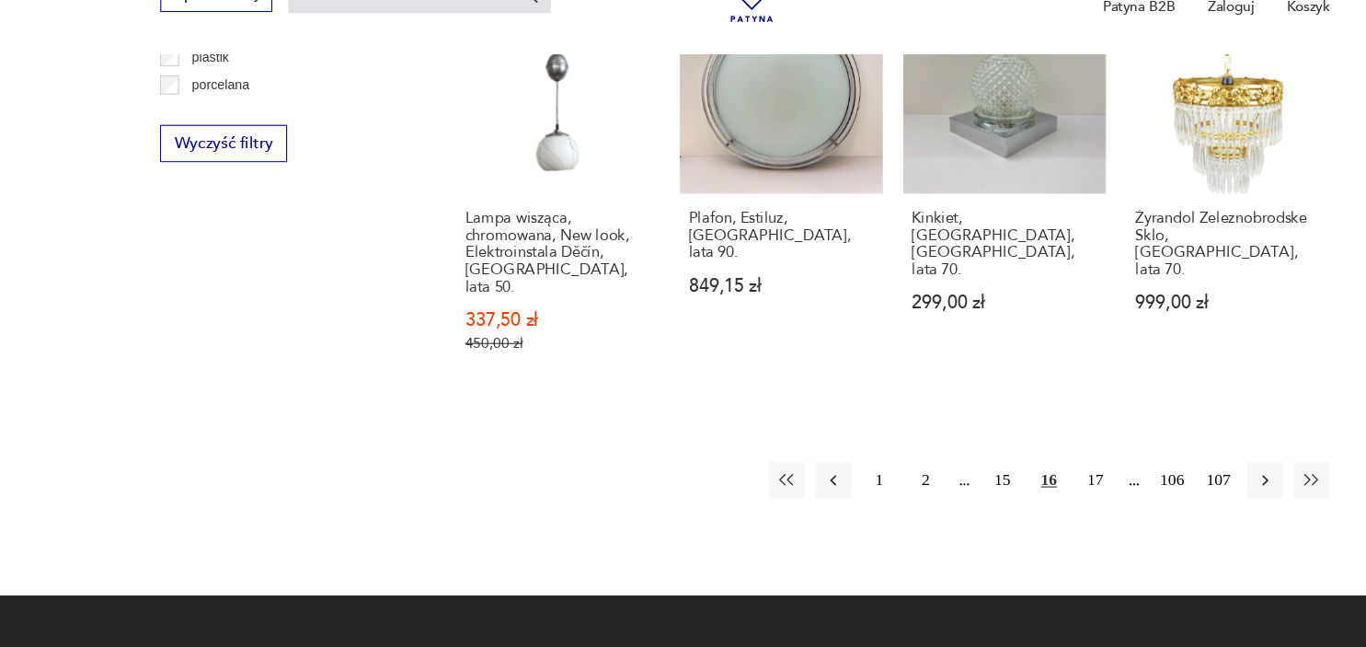
scroll to position [1896, 0]
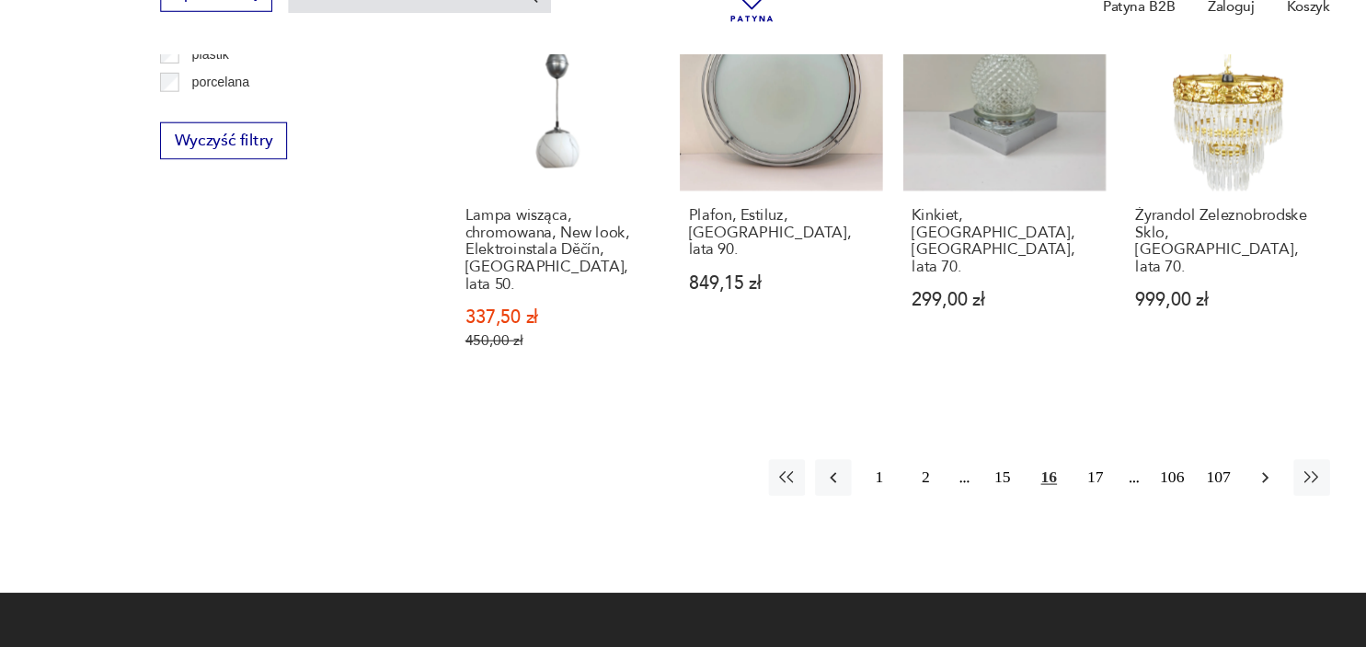
click at [1150, 483] on icon "button" at bounding box center [1157, 492] width 18 height 18
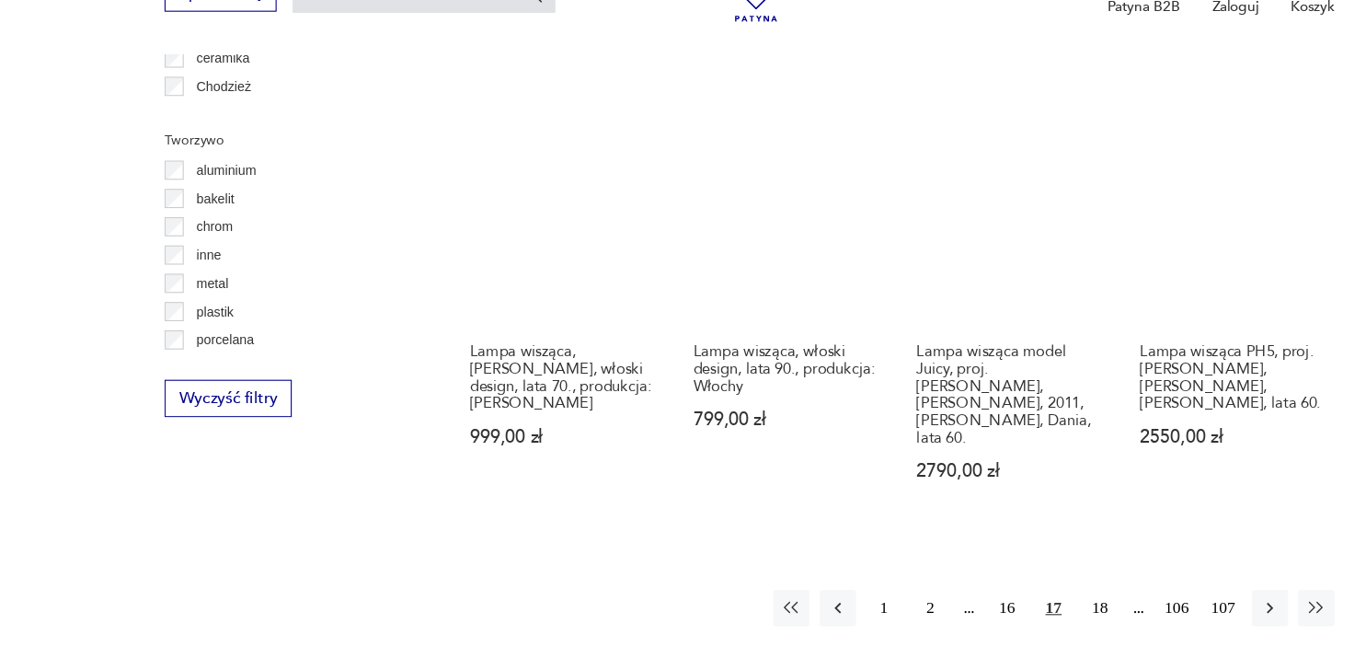
scroll to position [1663, 0]
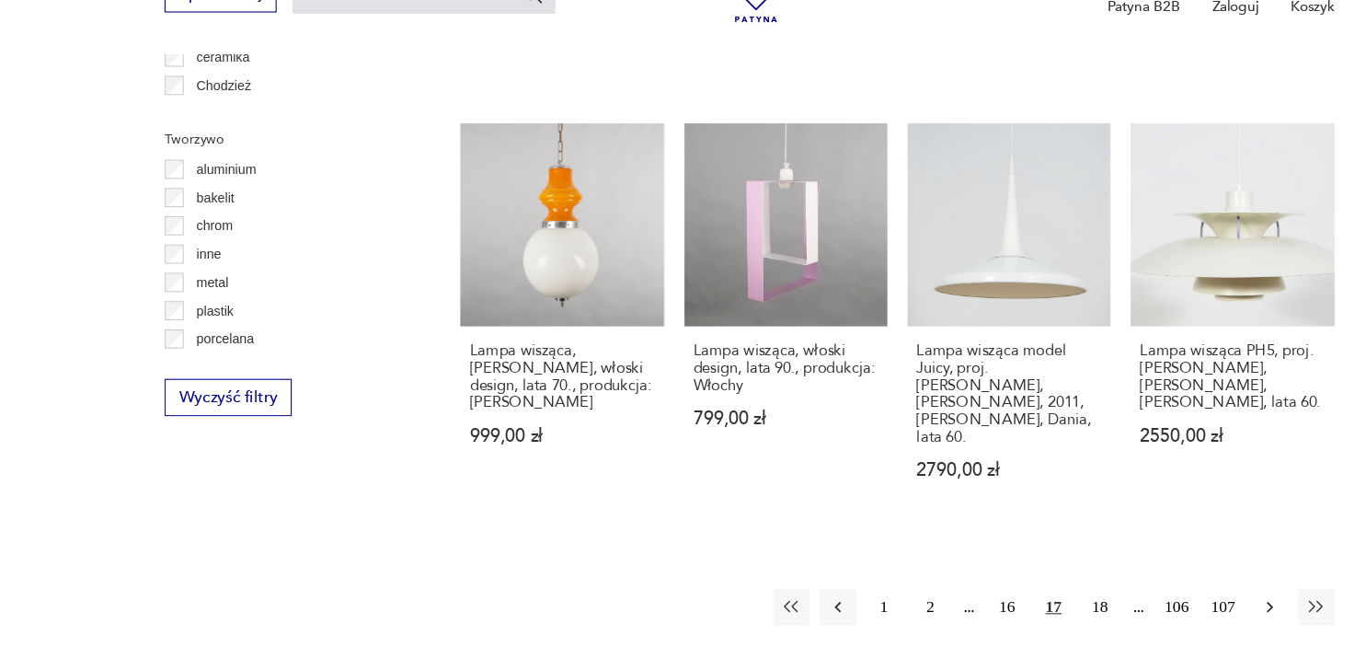
click at [1160, 601] on icon "button" at bounding box center [1157, 610] width 18 height 18
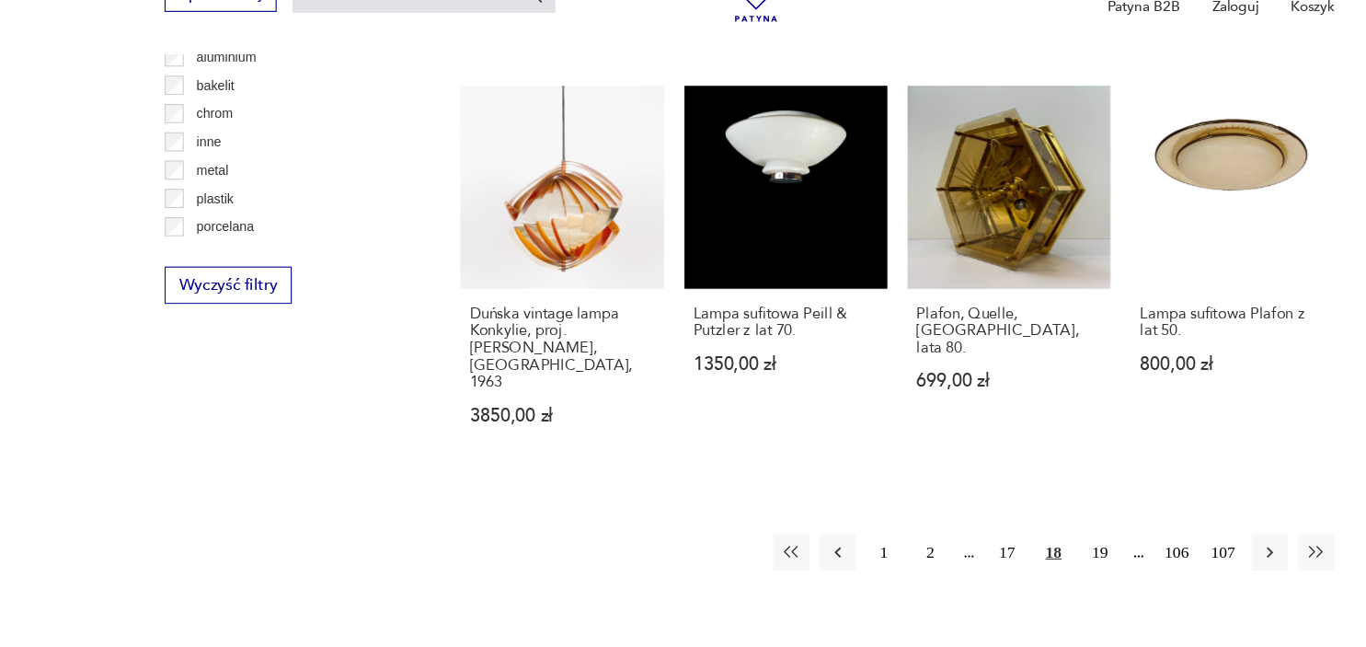
scroll to position [1766, 0]
click at [1003, 543] on button "19" at bounding box center [1002, 559] width 33 height 33
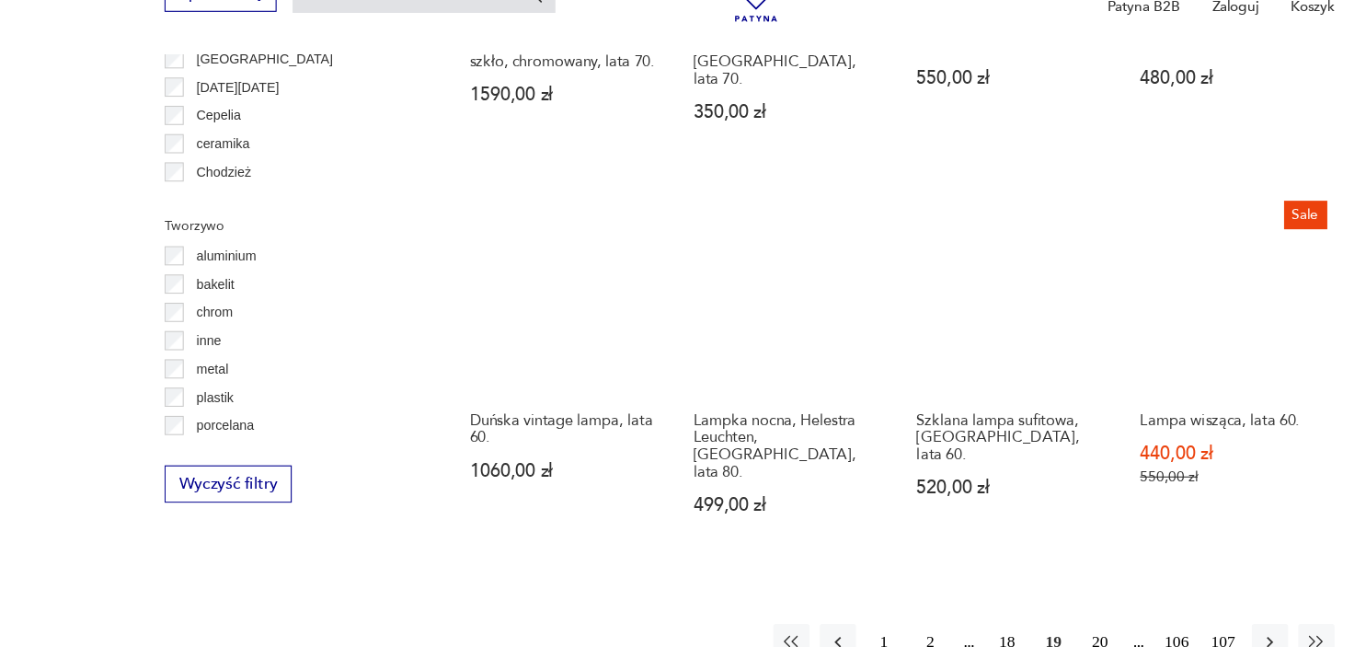
scroll to position [1586, 0]
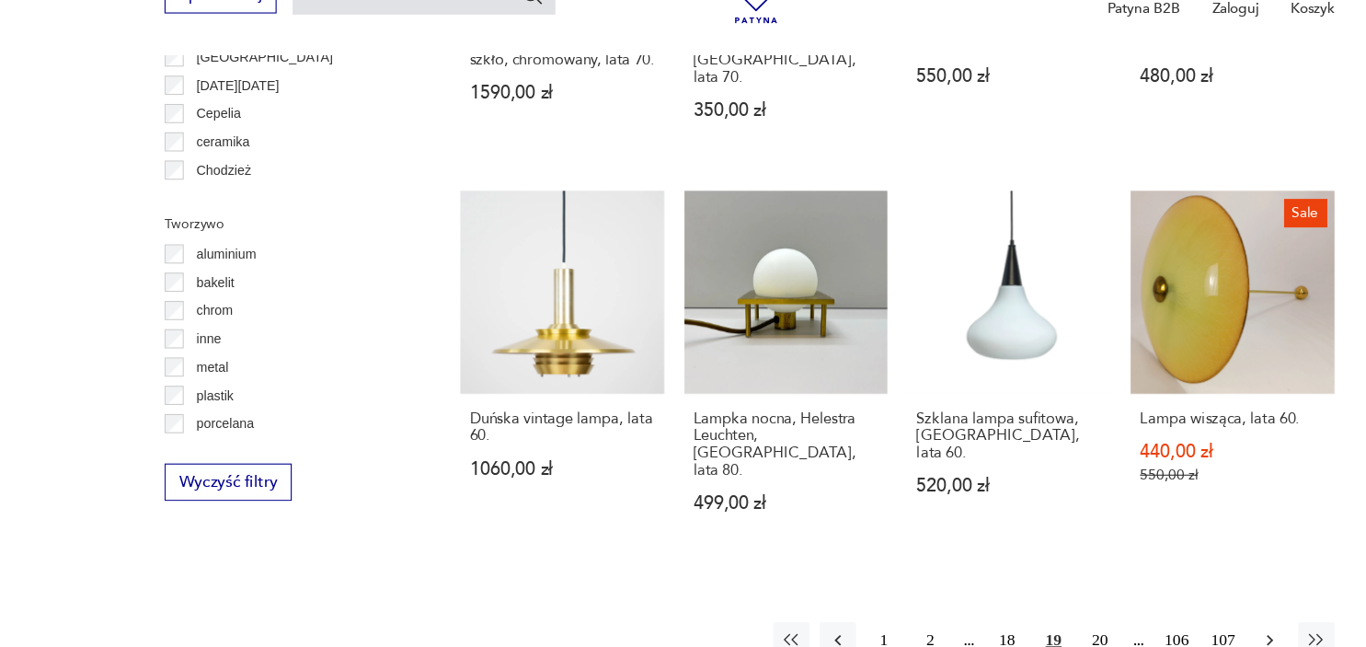
click at [1160, 630] on icon "button" at bounding box center [1157, 639] width 18 height 18
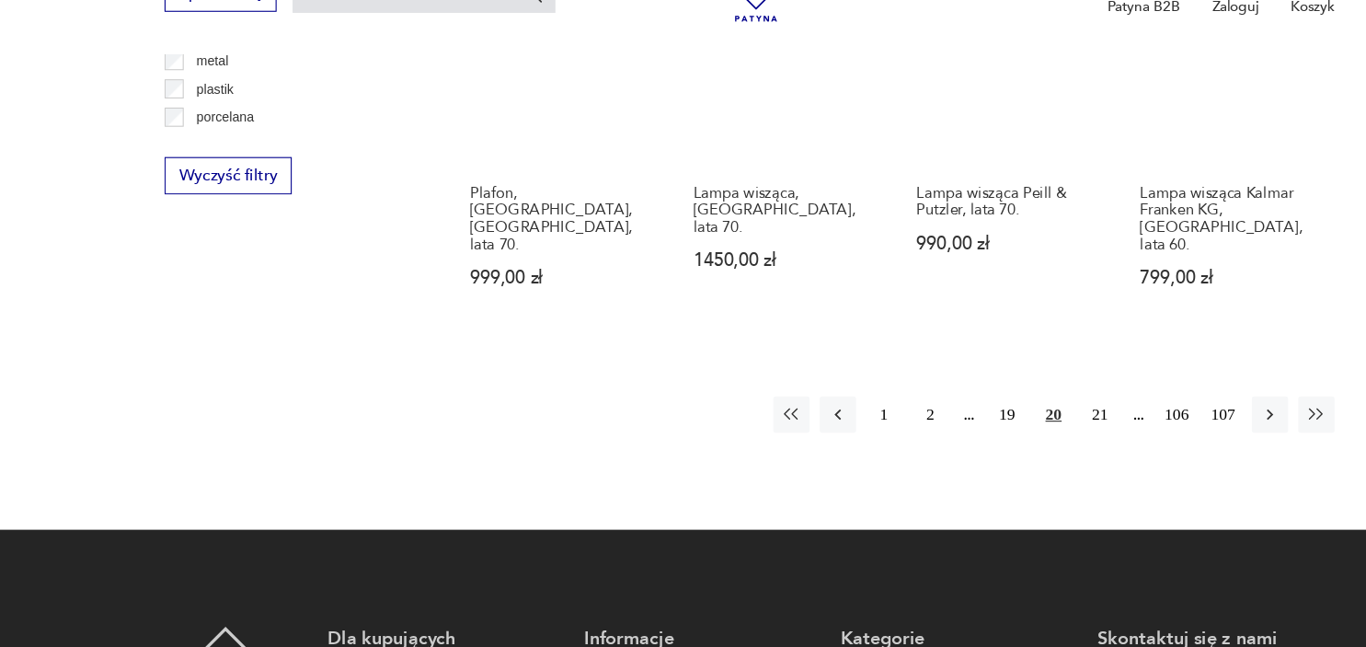
scroll to position [1865, 0]
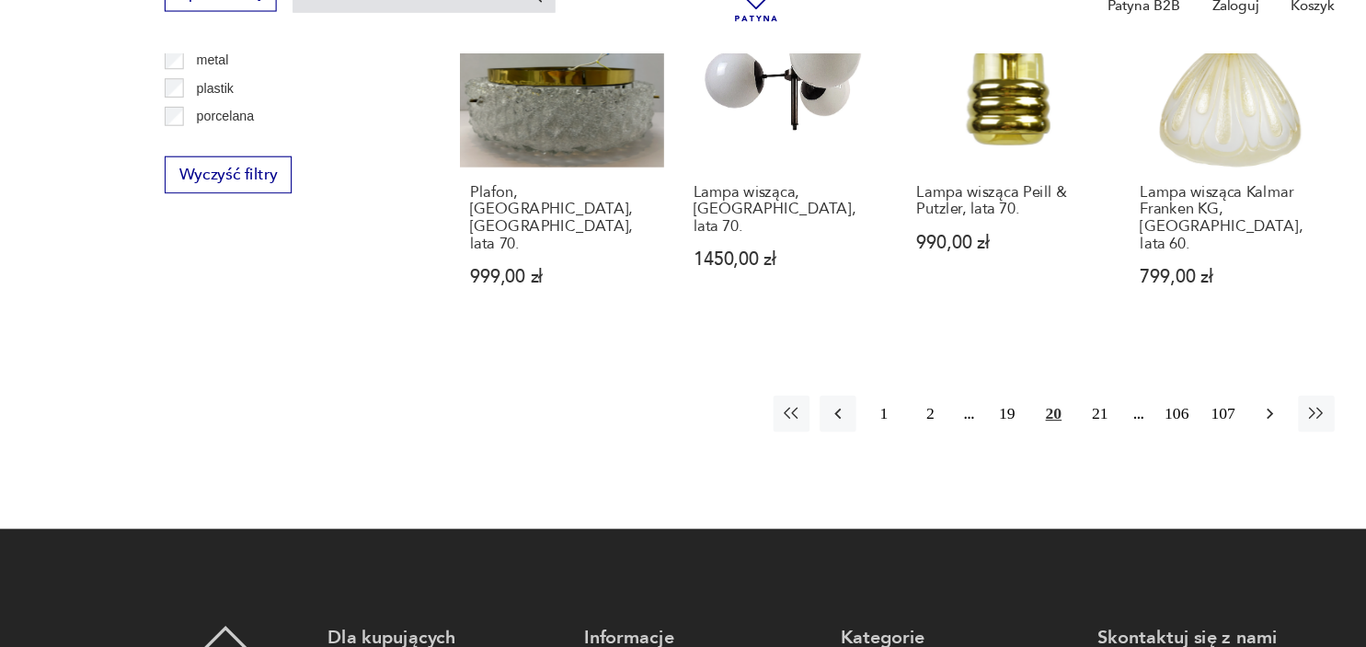
click at [1152, 425] on icon "button" at bounding box center [1157, 434] width 18 height 18
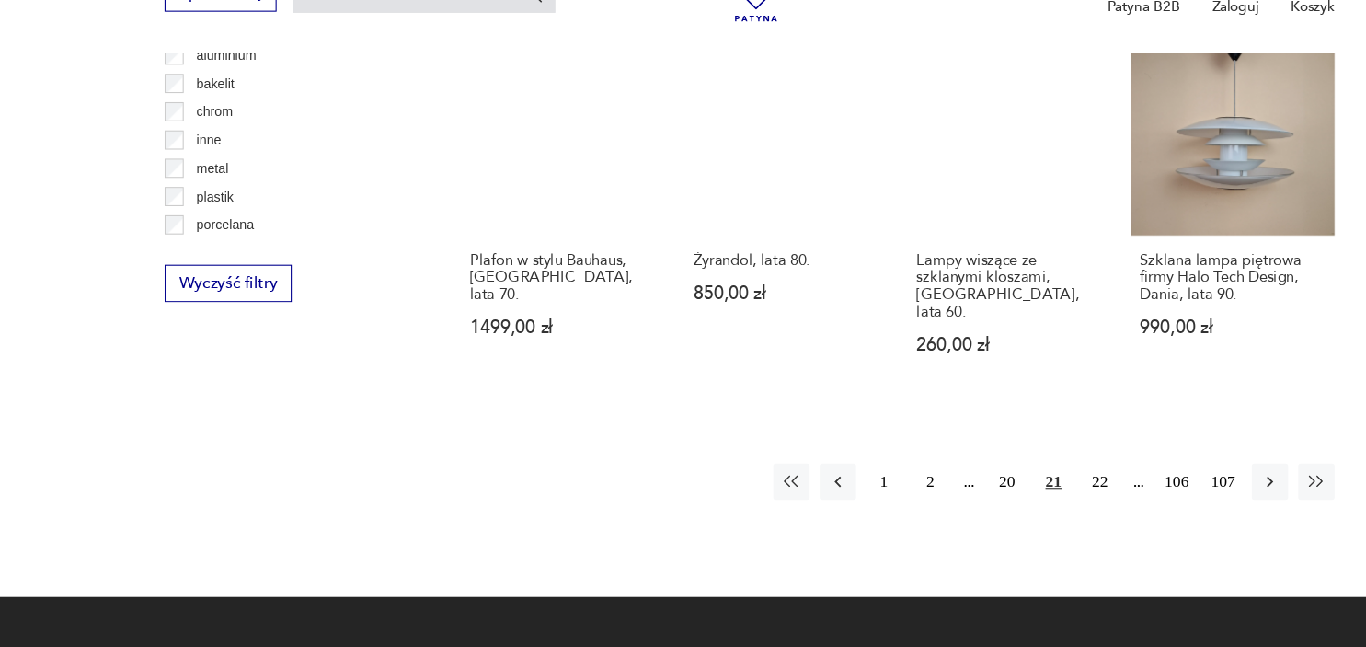
scroll to position [1769, 0]
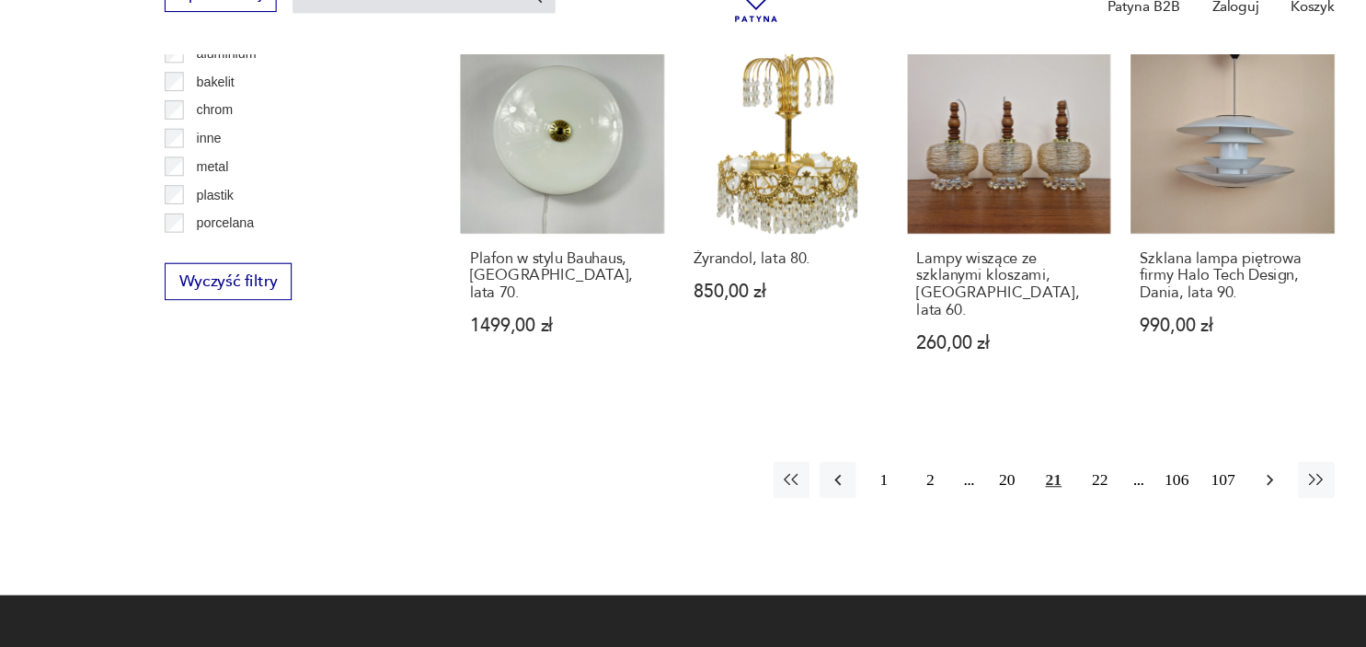
click at [1158, 478] on button "button" at bounding box center [1157, 494] width 33 height 33
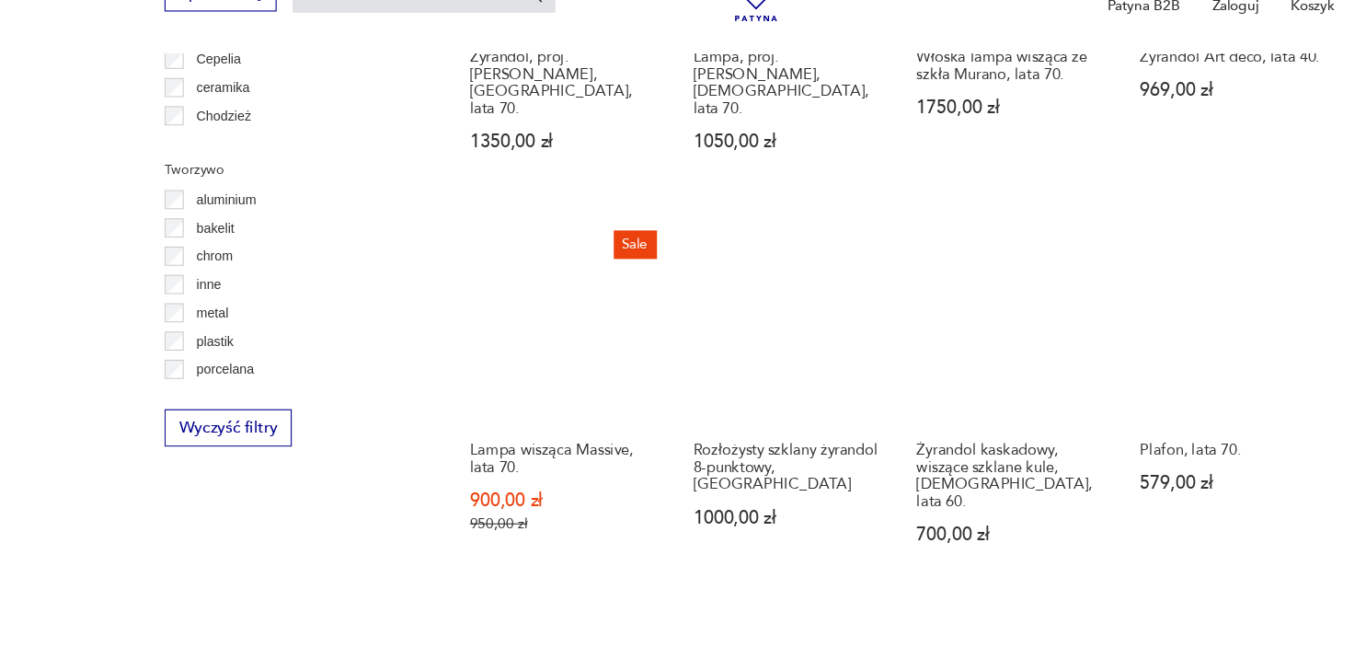
scroll to position [1636, 0]
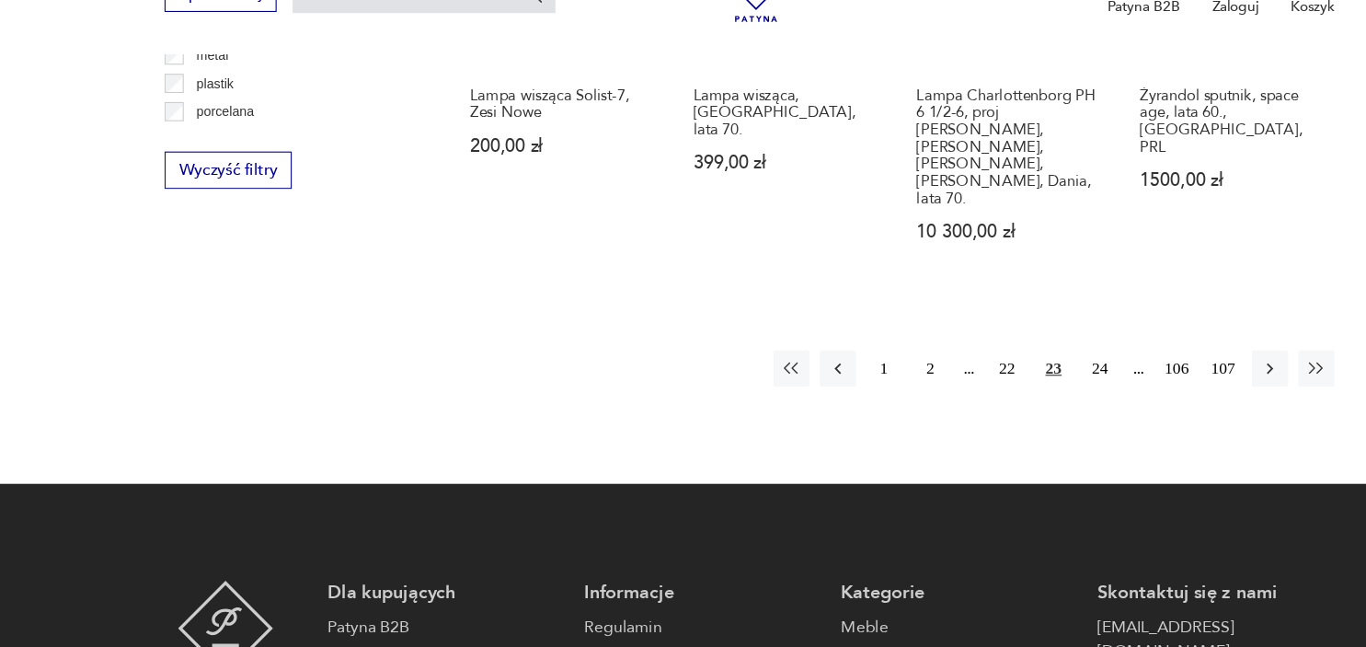
scroll to position [1872, 0]
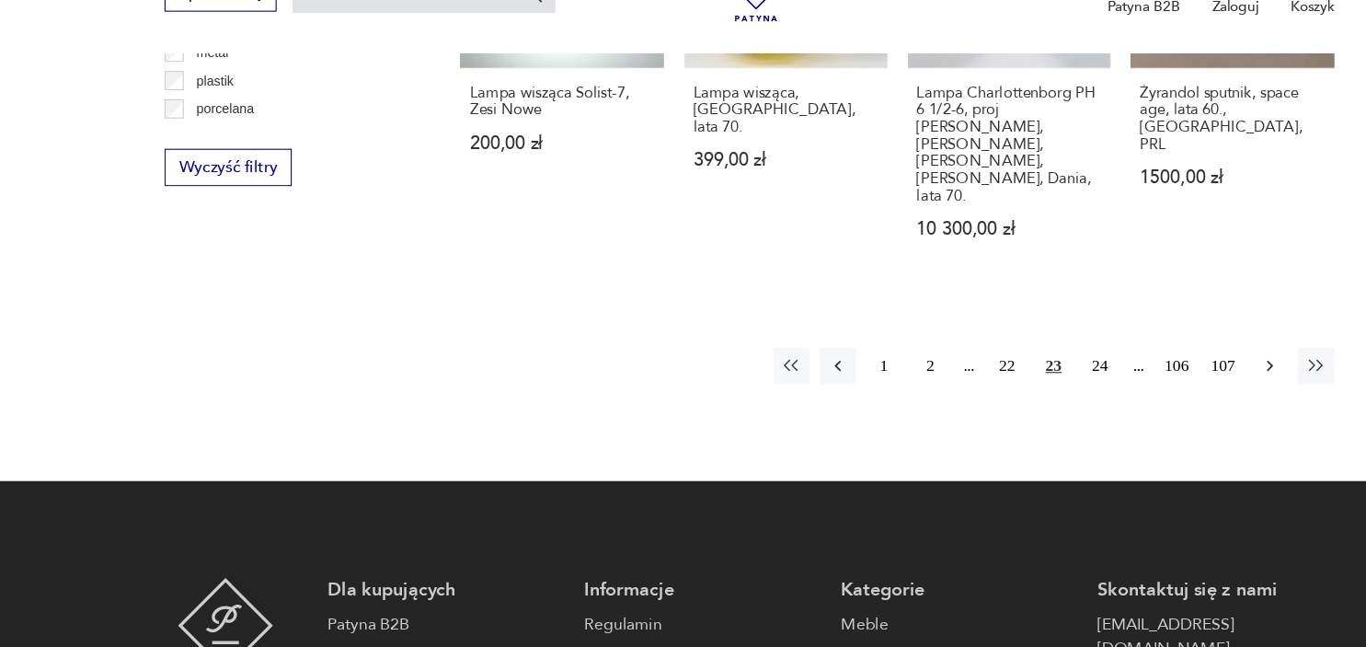
click at [1158, 382] on icon "button" at bounding box center [1157, 391] width 18 height 18
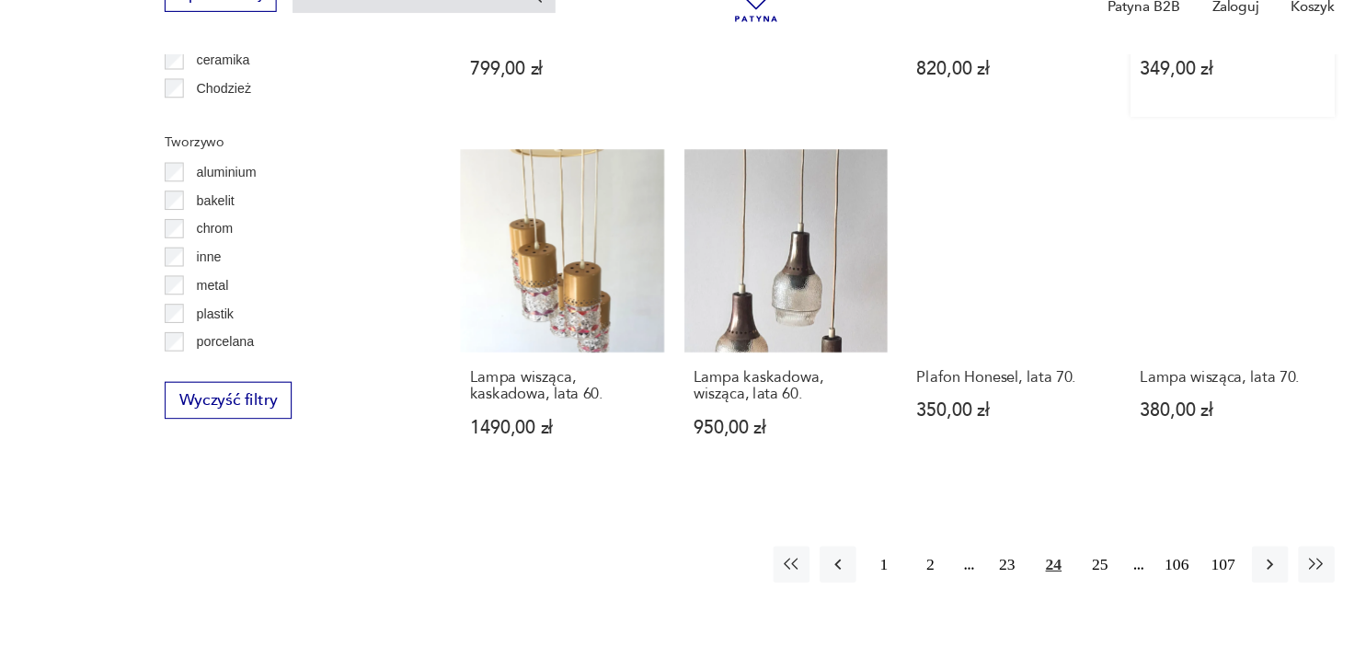
scroll to position [1662, 0]
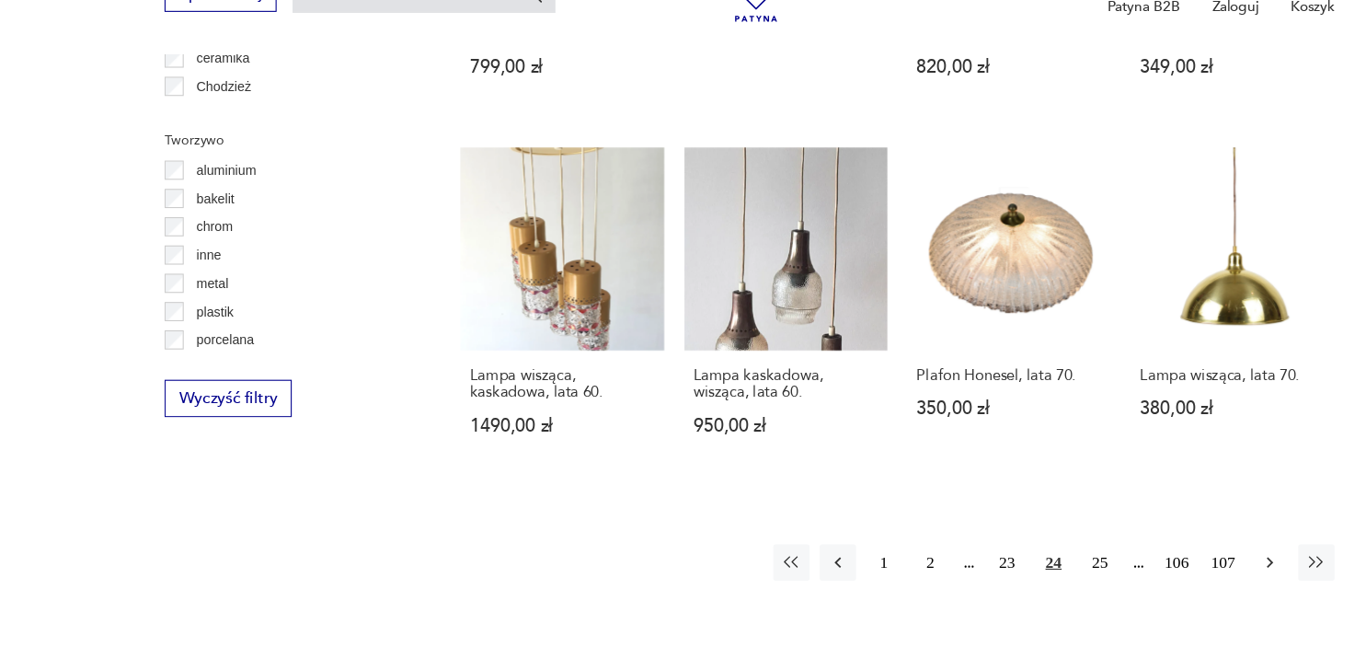
click at [1157, 560] on icon "button" at bounding box center [1157, 569] width 18 height 18
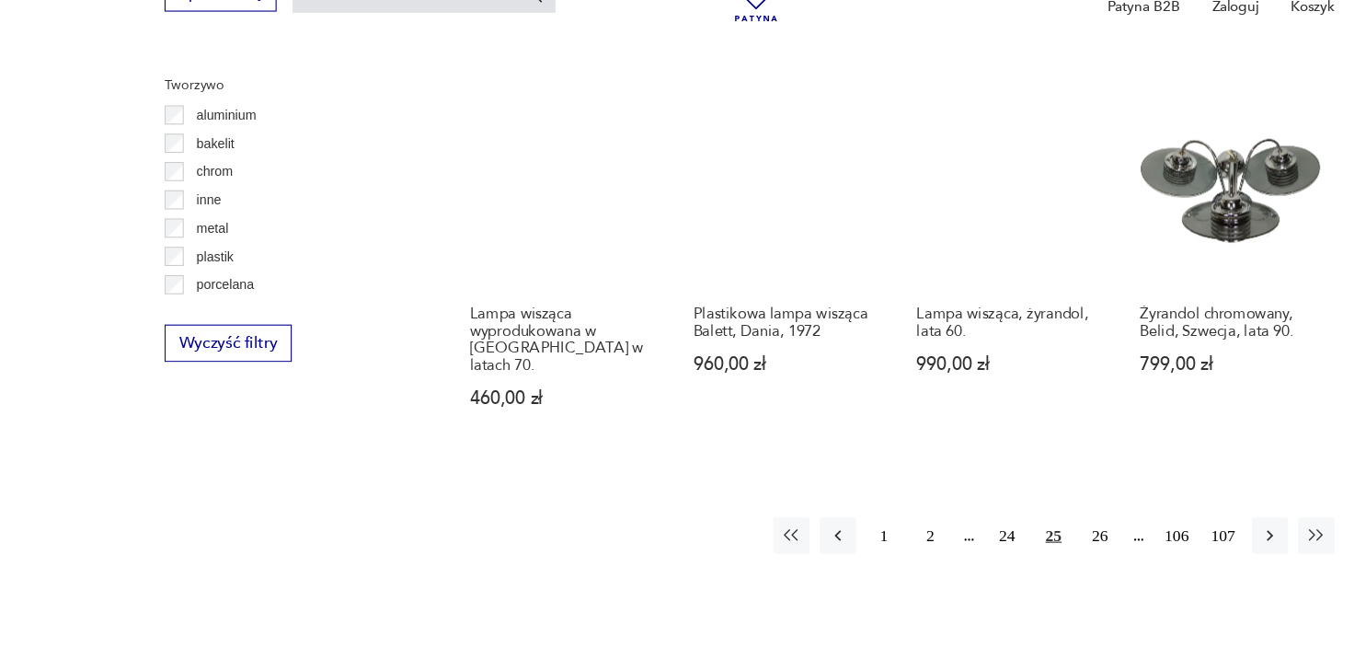
scroll to position [1715, 0]
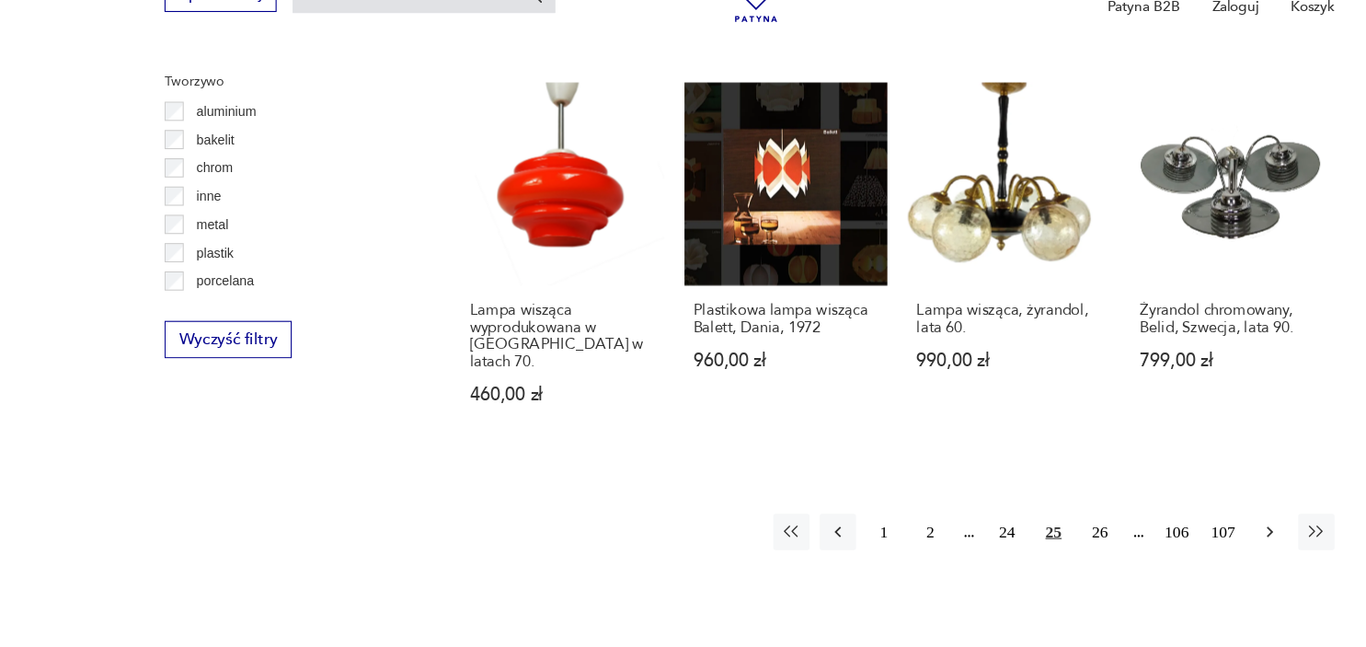
click at [1151, 533] on icon "button" at bounding box center [1157, 542] width 18 height 18
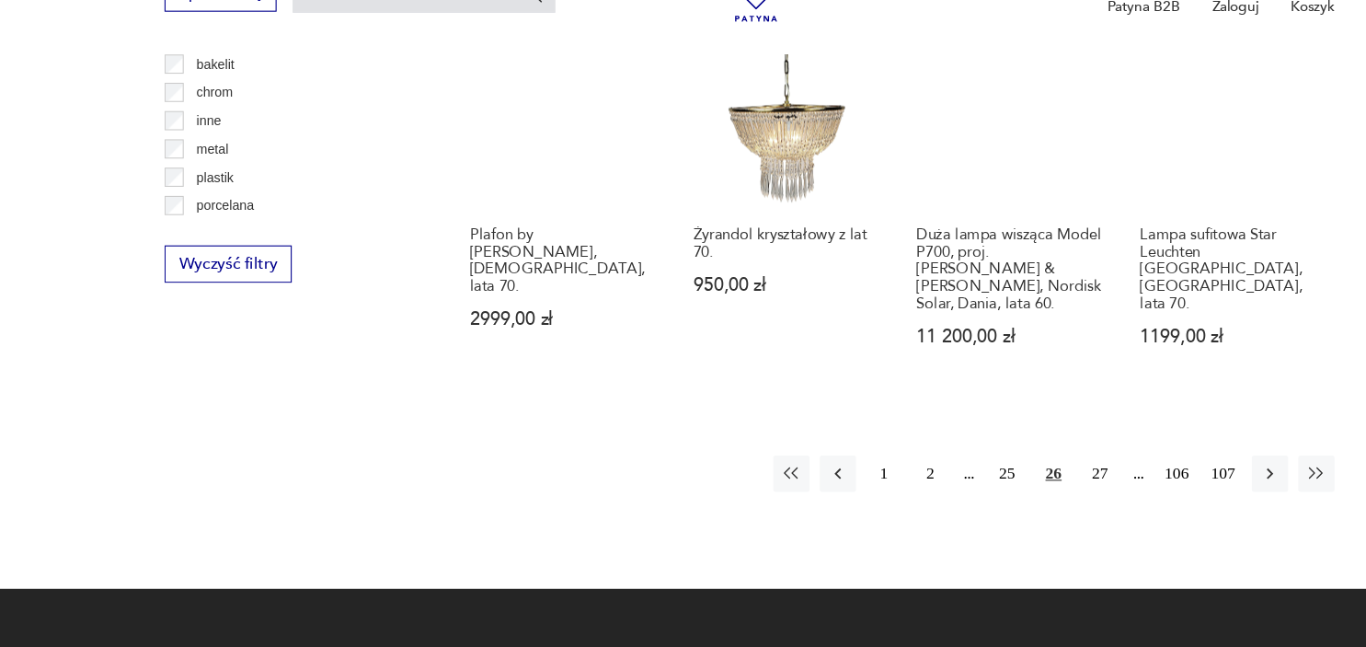
scroll to position [1787, 0]
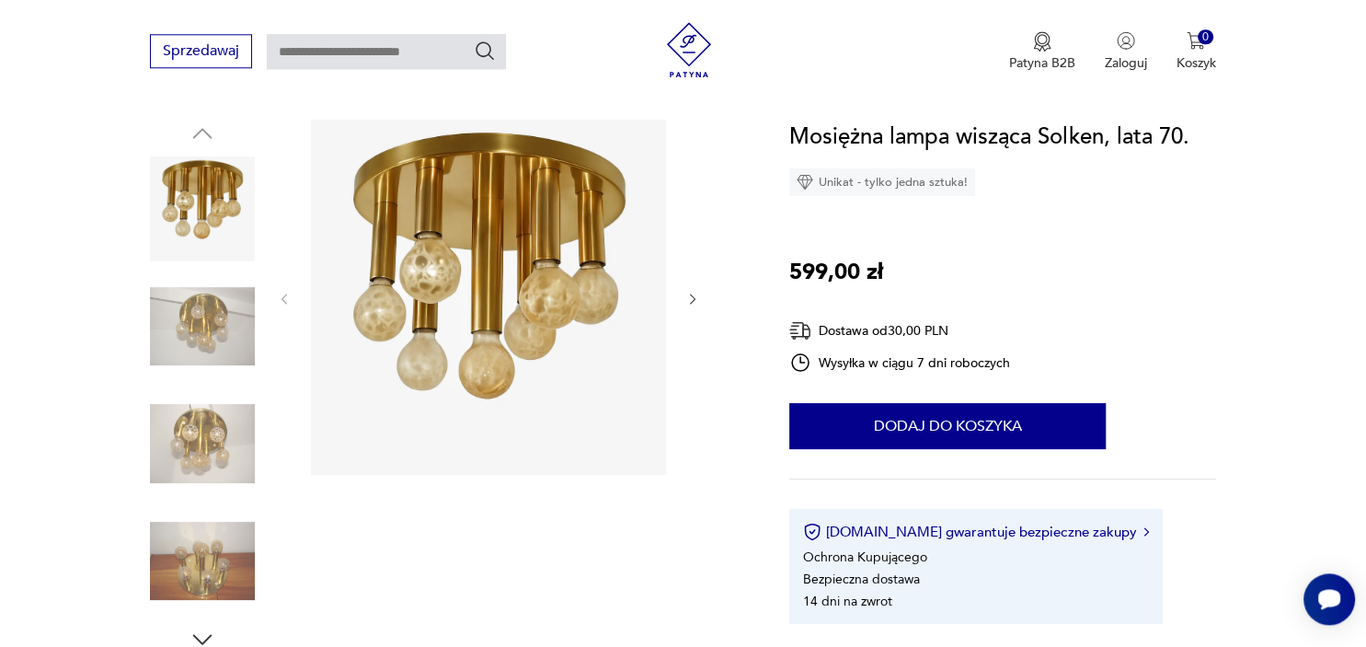
scroll to position [186, 0]
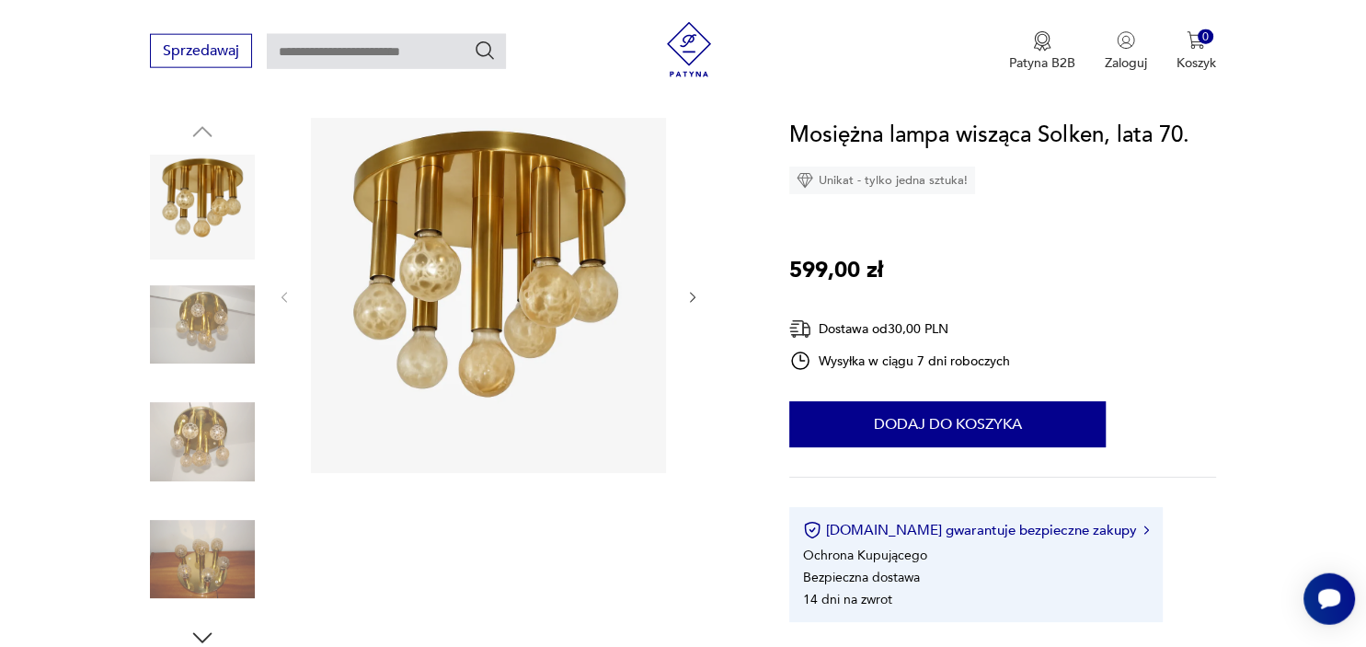
click at [208, 338] on img at bounding box center [202, 324] width 105 height 105
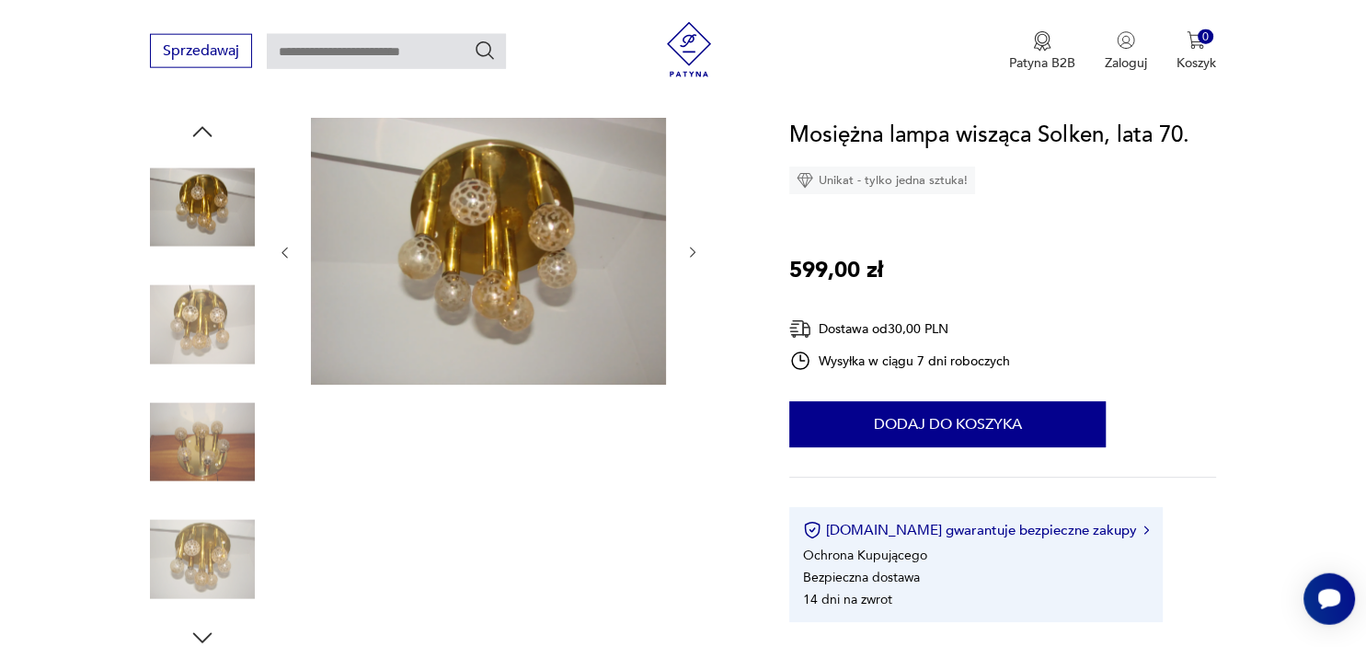
click at [463, 313] on img at bounding box center [488, 251] width 355 height 267
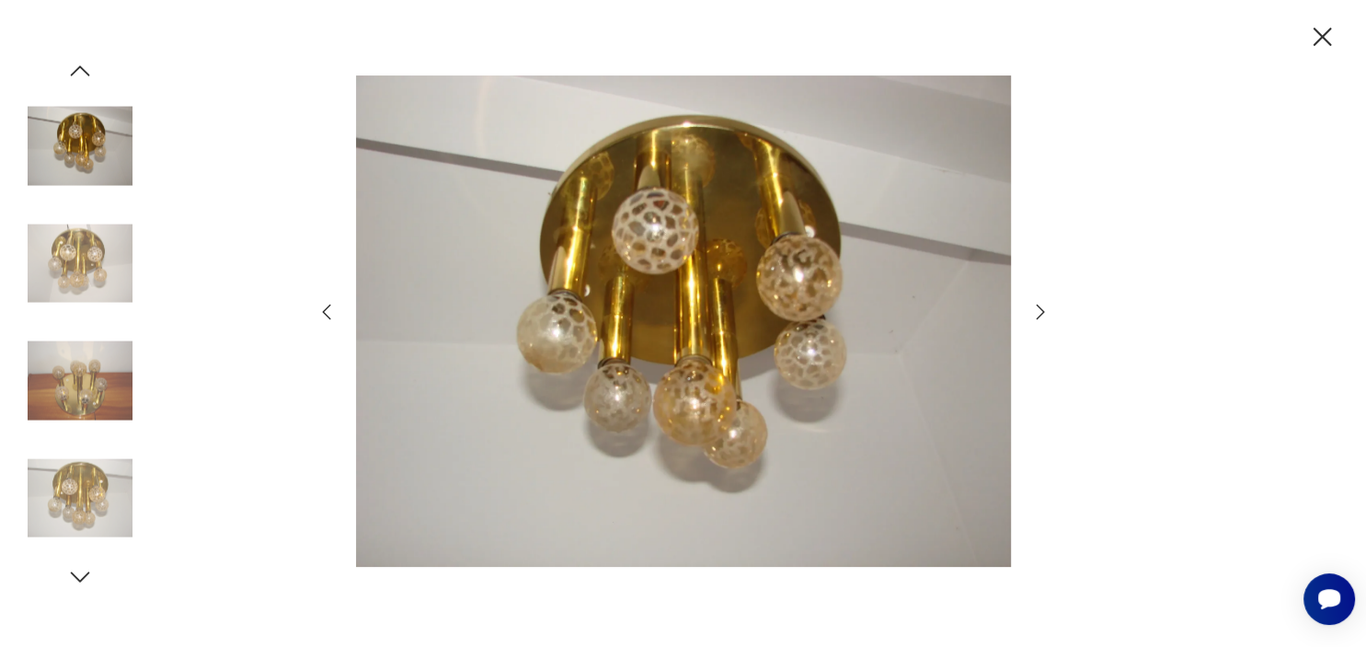
click at [1038, 311] on icon "button" at bounding box center [1041, 312] width 22 height 22
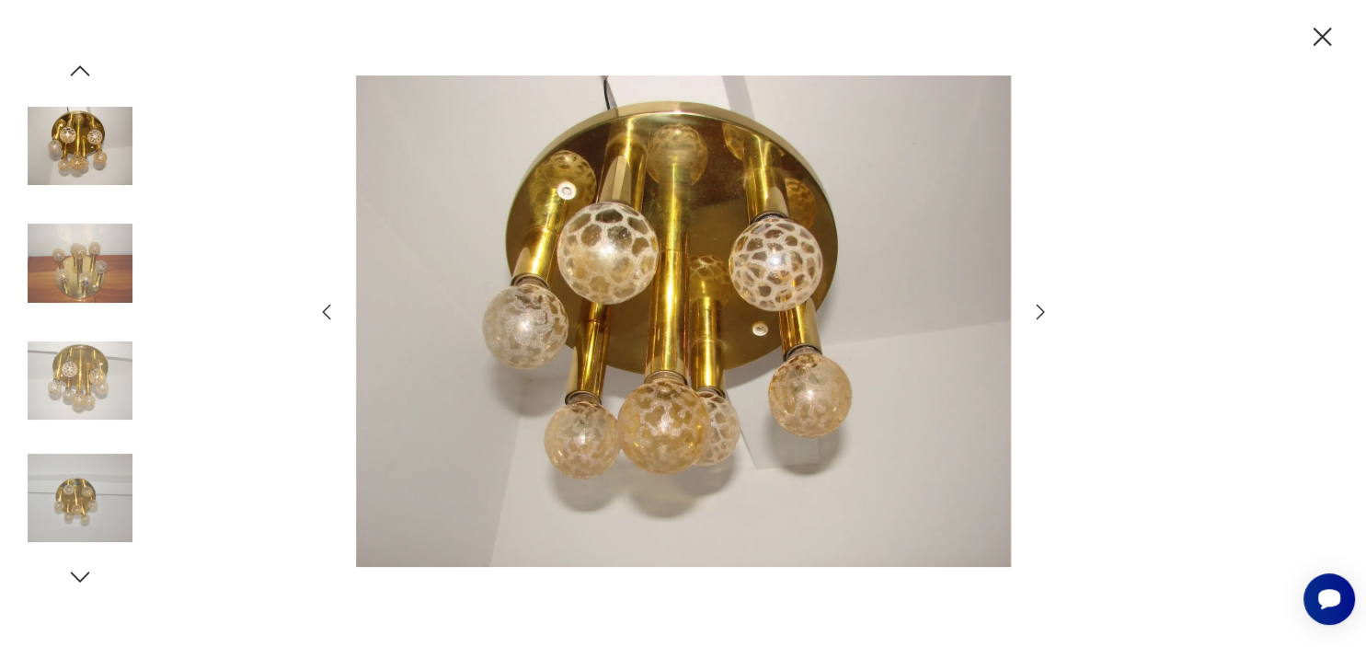
click at [1038, 311] on icon "button" at bounding box center [1041, 312] width 22 height 22
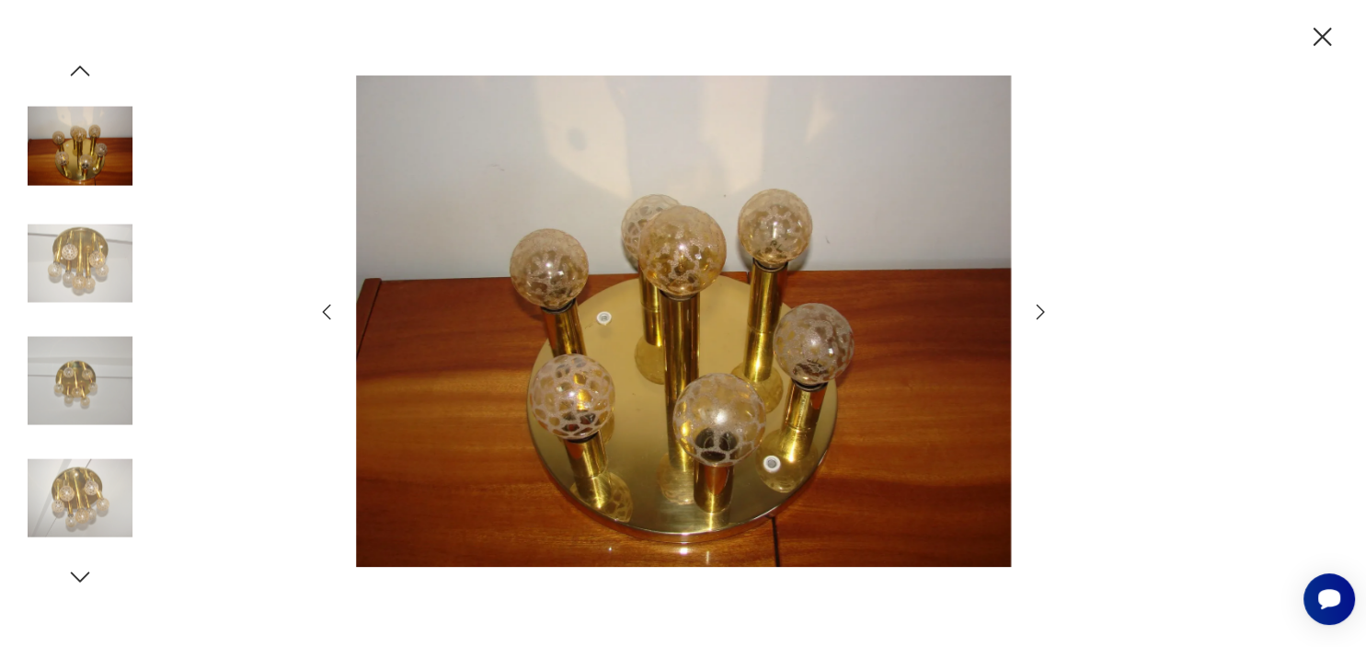
click at [1038, 311] on icon "button" at bounding box center [1041, 312] width 22 height 22
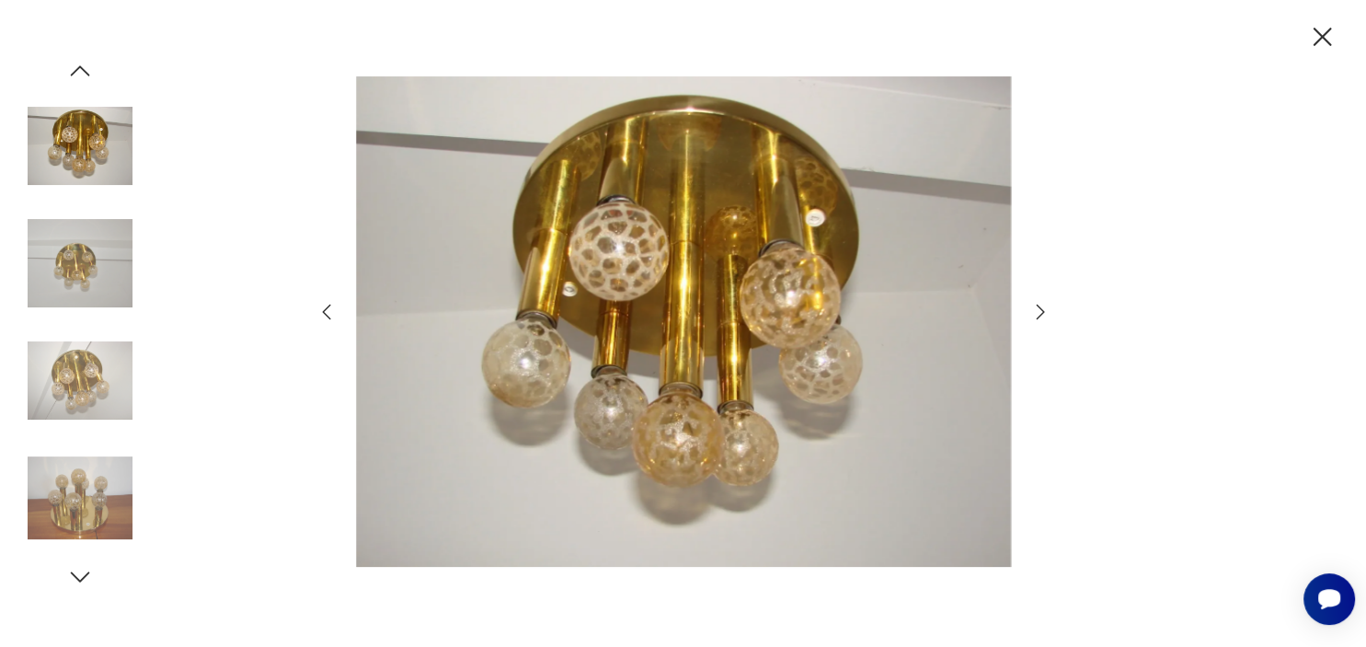
click at [1038, 311] on icon "button" at bounding box center [1041, 312] width 22 height 22
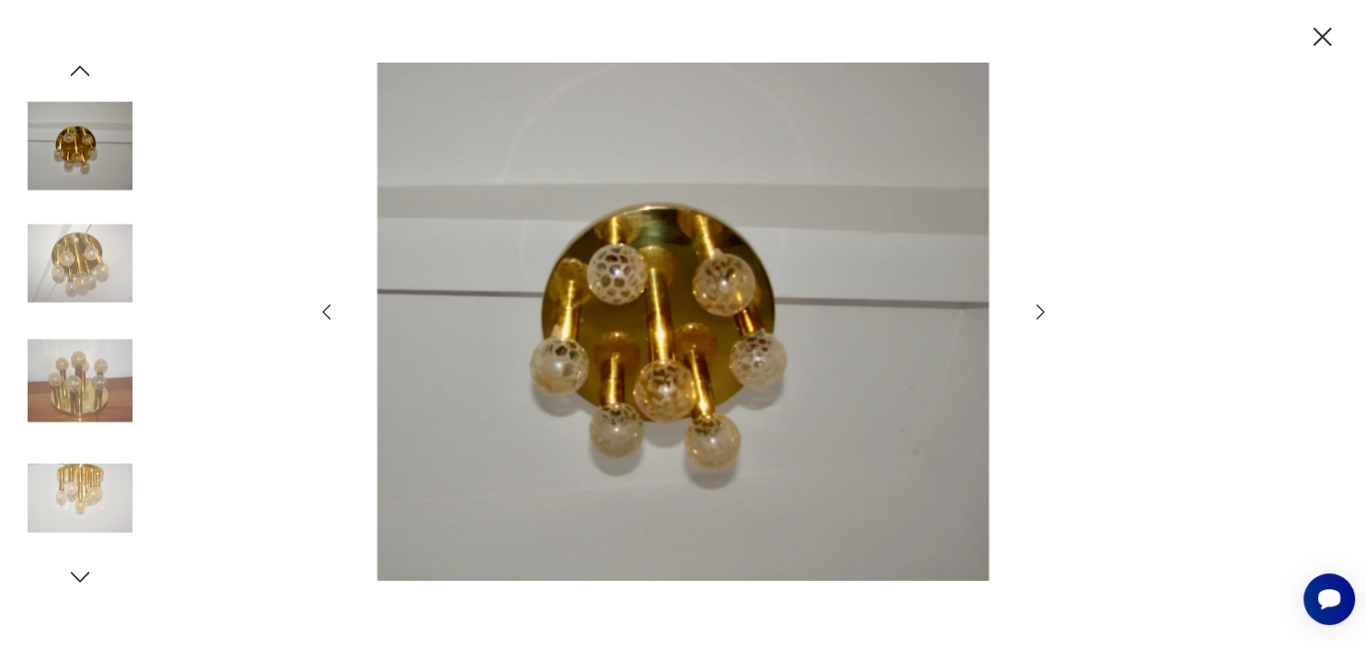
click at [1038, 311] on icon "button" at bounding box center [1041, 312] width 22 height 22
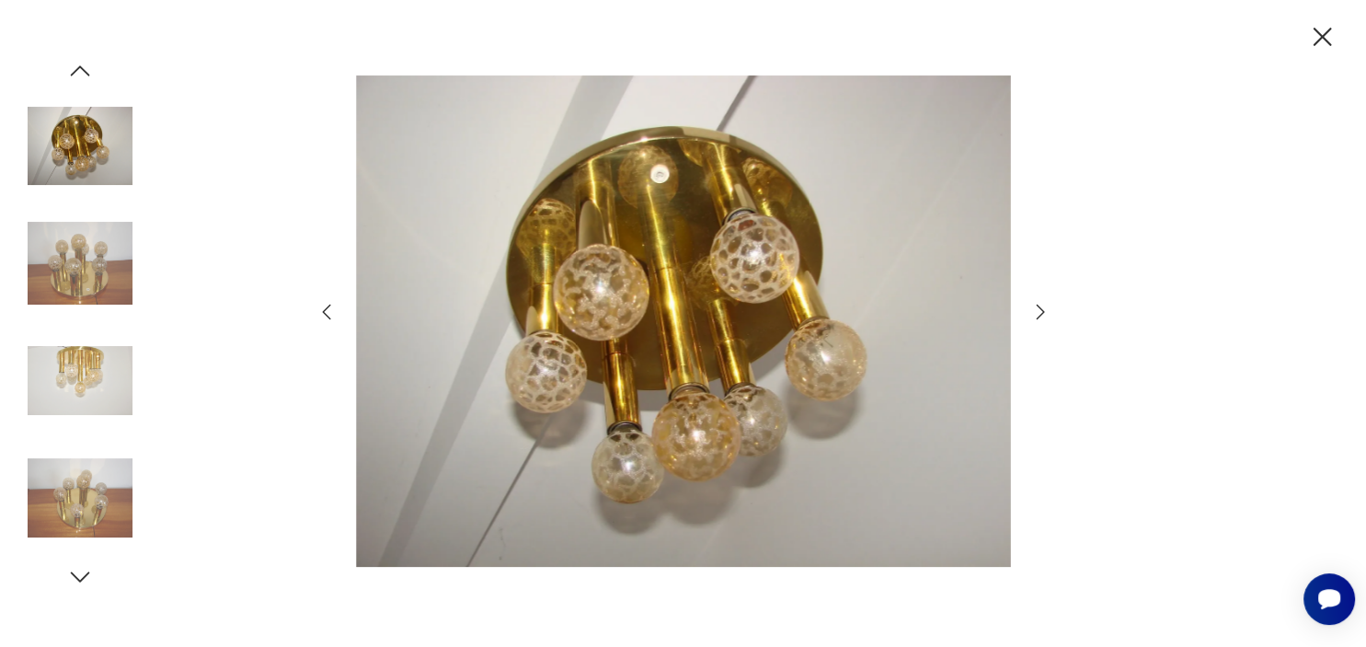
click at [1038, 311] on icon "button" at bounding box center [1041, 312] width 22 height 22
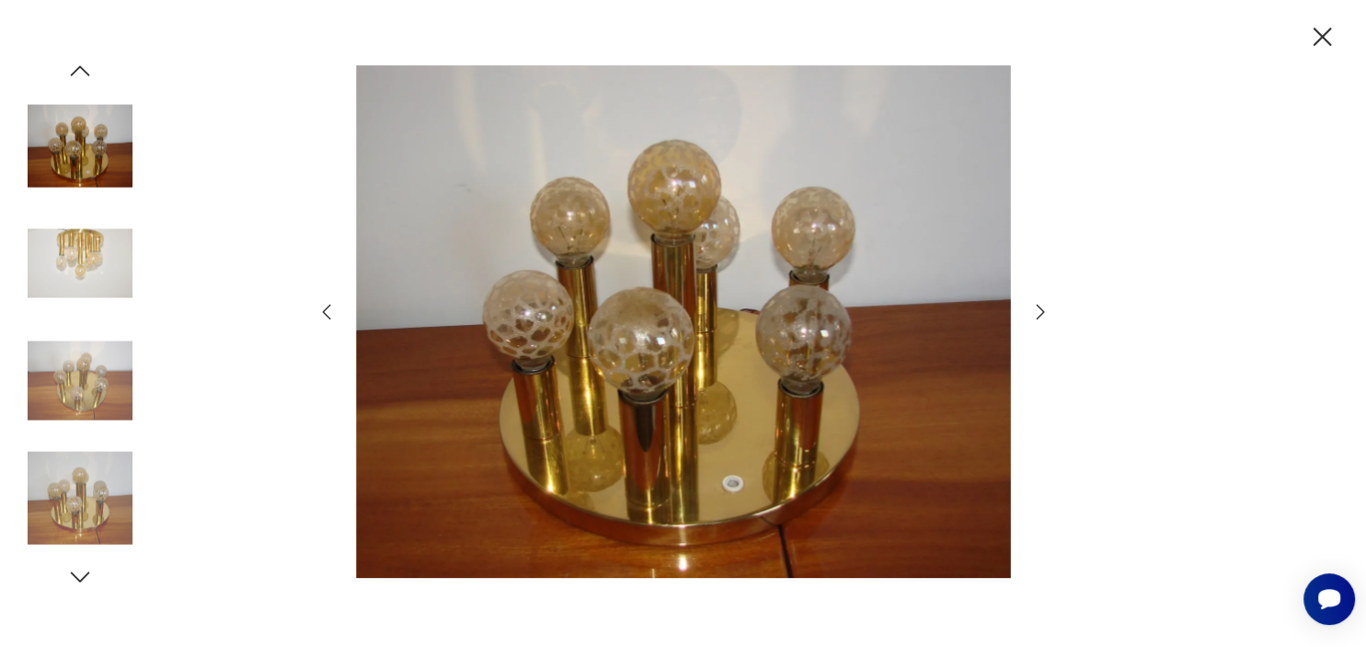
click at [1038, 311] on icon "button" at bounding box center [1041, 312] width 22 height 22
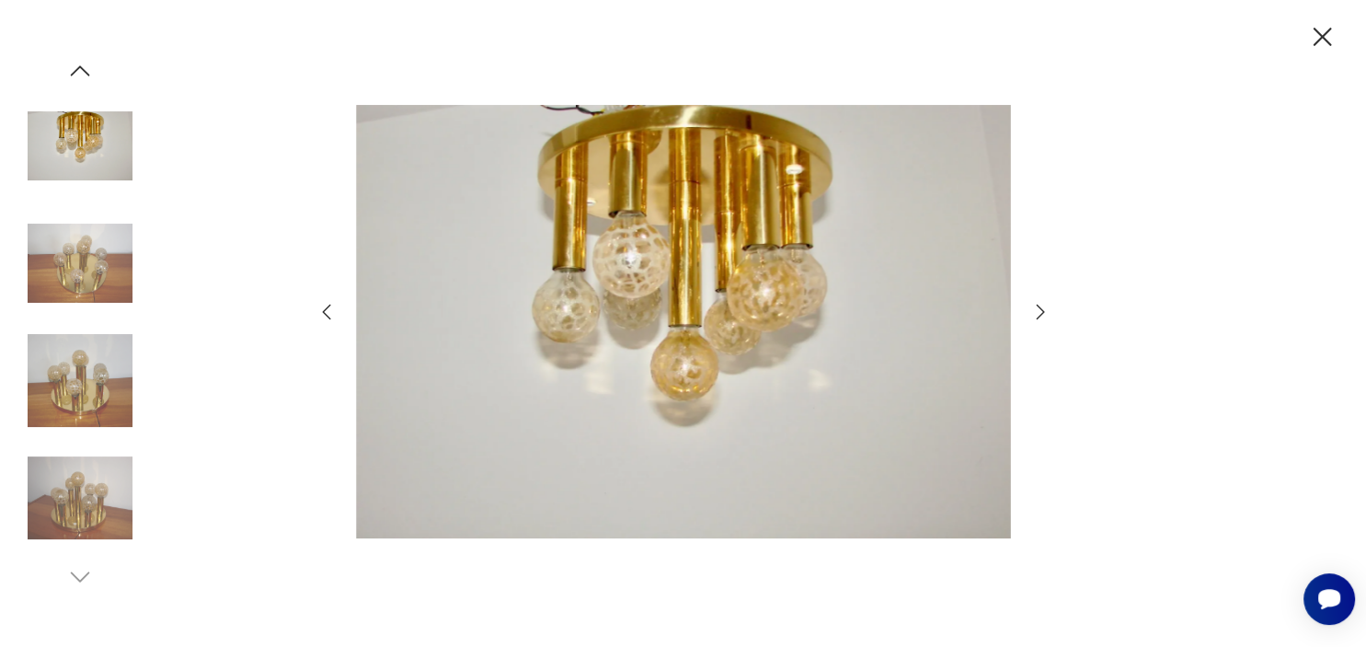
click at [1038, 311] on icon "button" at bounding box center [1041, 312] width 22 height 22
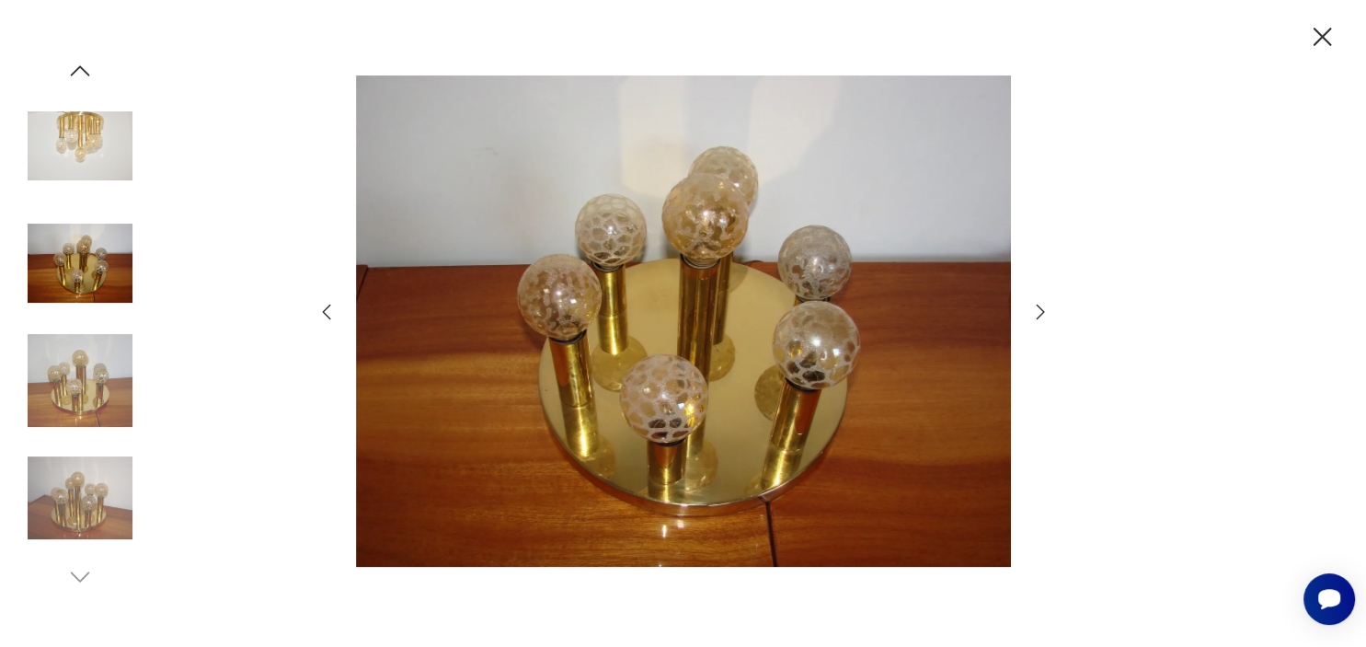
click at [1038, 311] on icon "button" at bounding box center [1041, 312] width 22 height 22
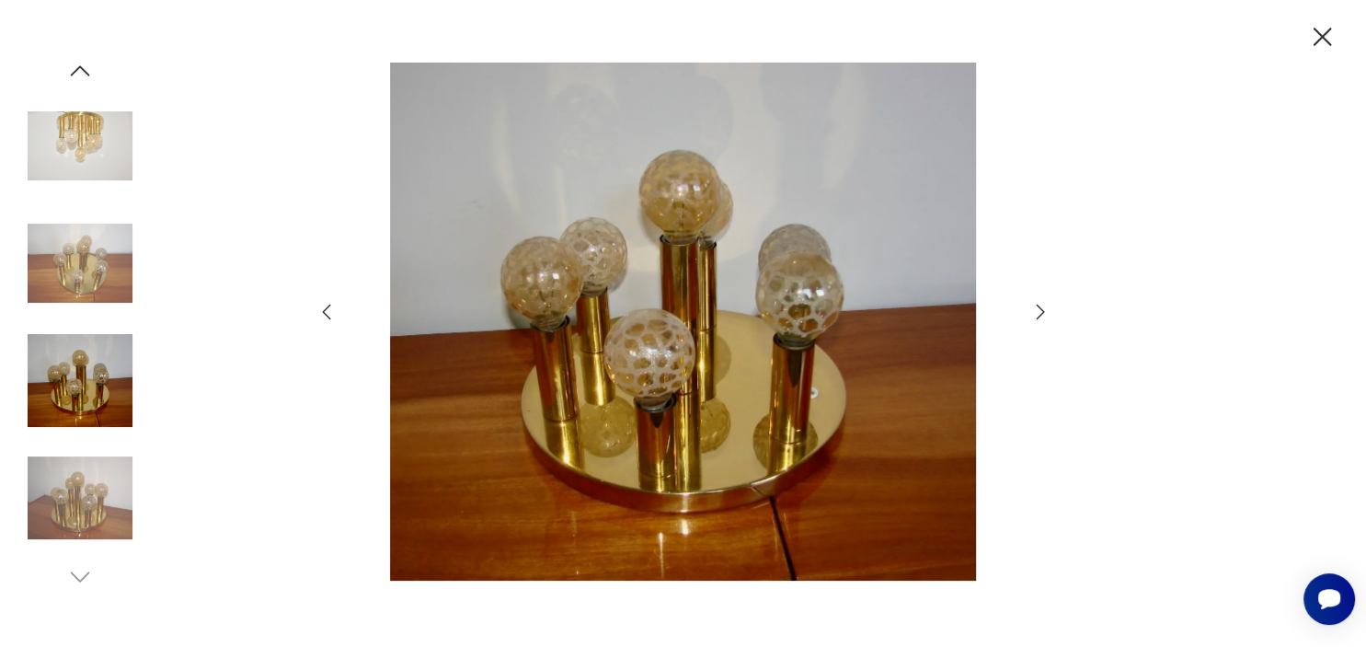
click at [1038, 311] on icon "button" at bounding box center [1041, 312] width 22 height 22
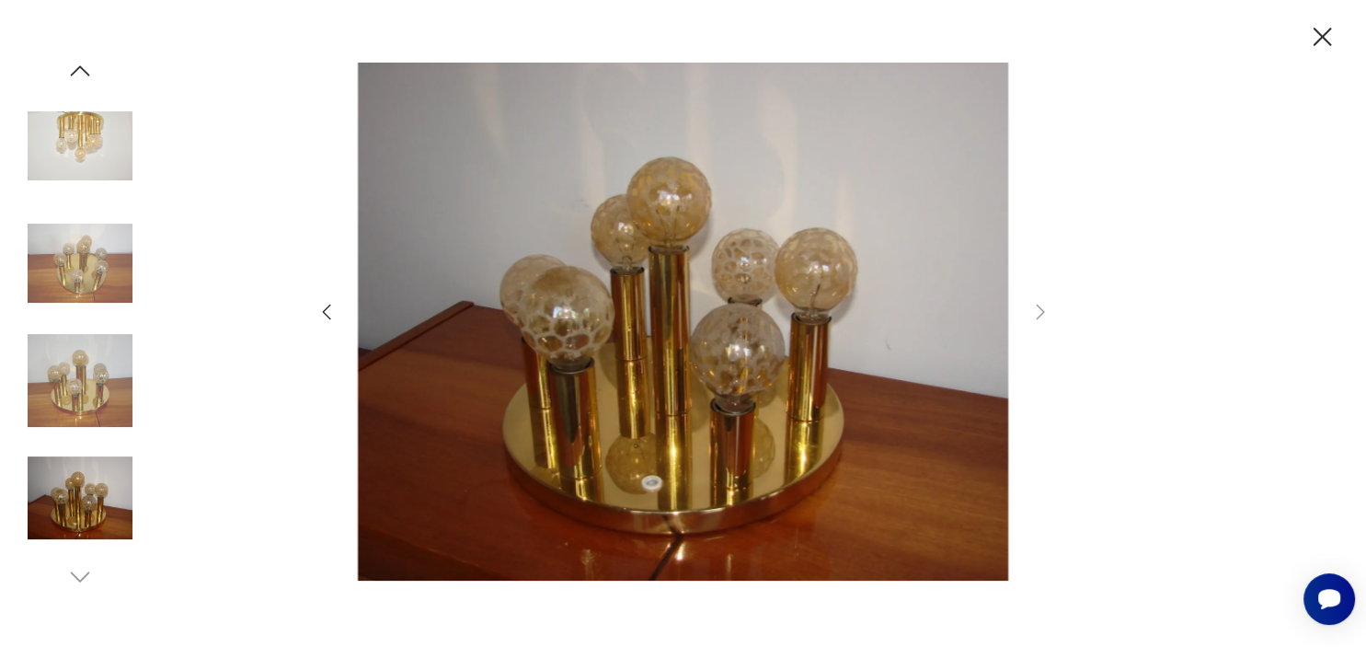
click at [757, 368] on img at bounding box center [683, 321] width 655 height 517
click at [1316, 40] on icon "button" at bounding box center [1323, 37] width 32 height 32
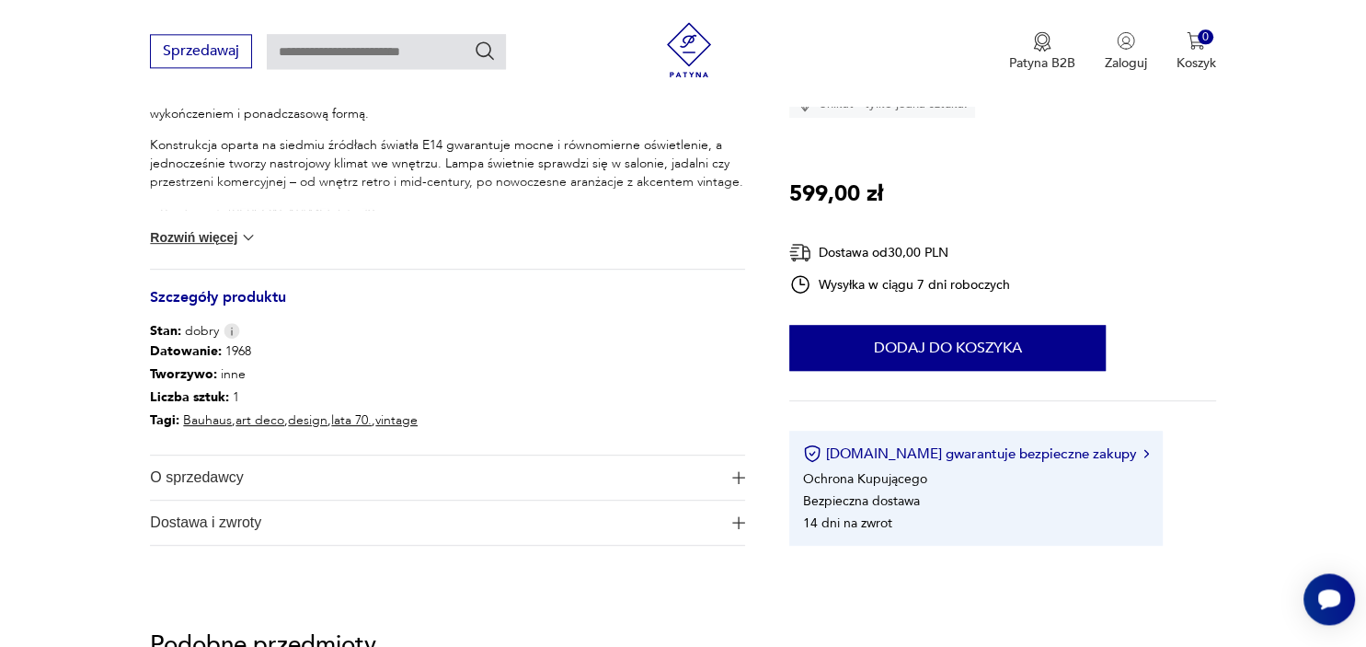
scroll to position [847, 0]
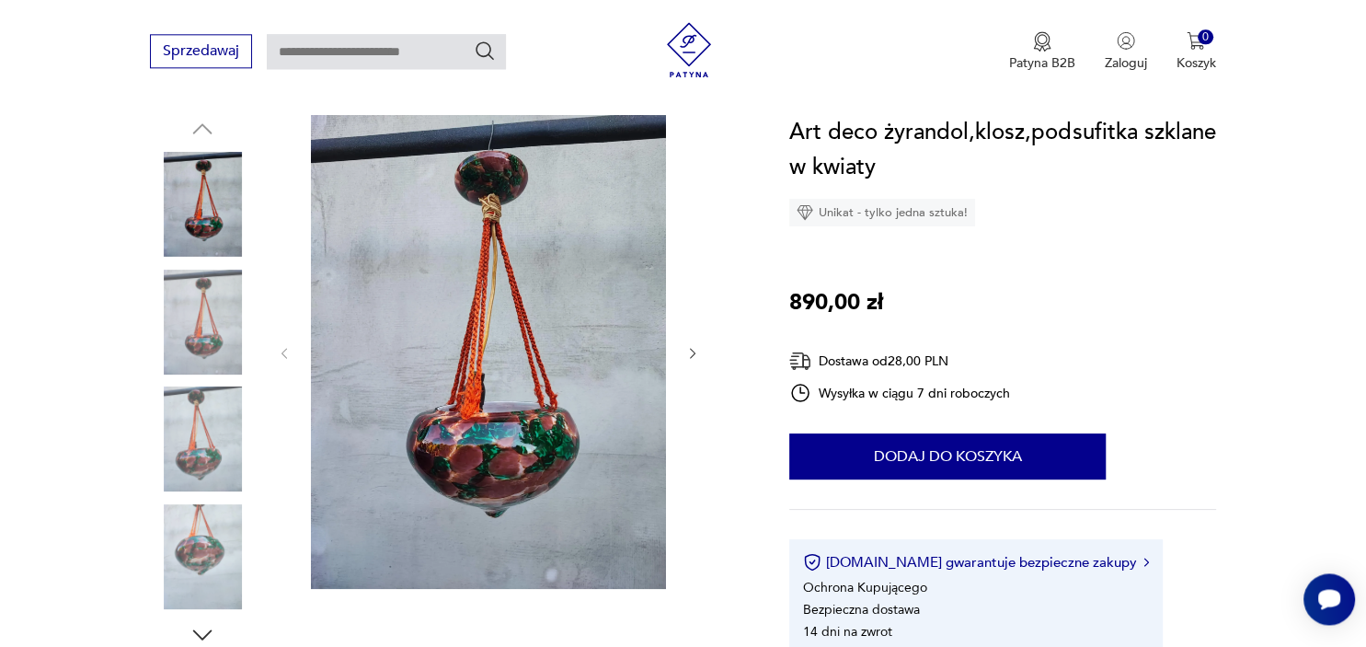
scroll to position [194, 0]
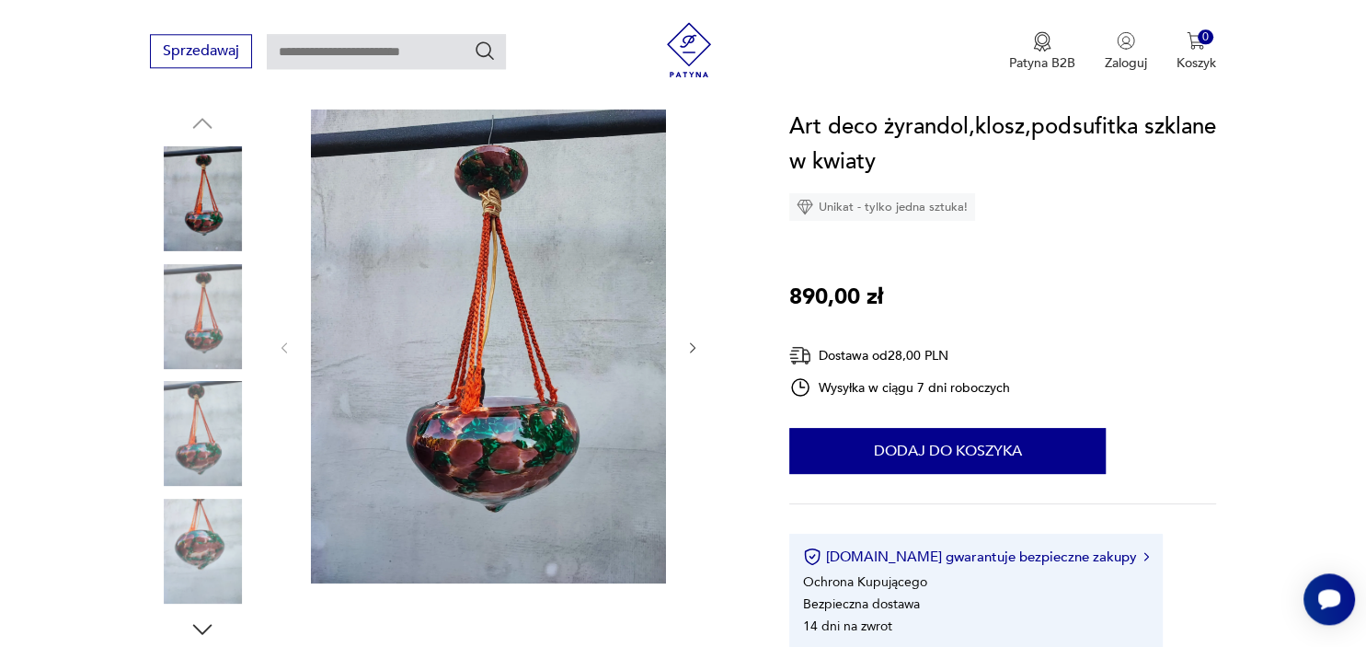
click at [498, 444] on img at bounding box center [488, 346] width 355 height 474
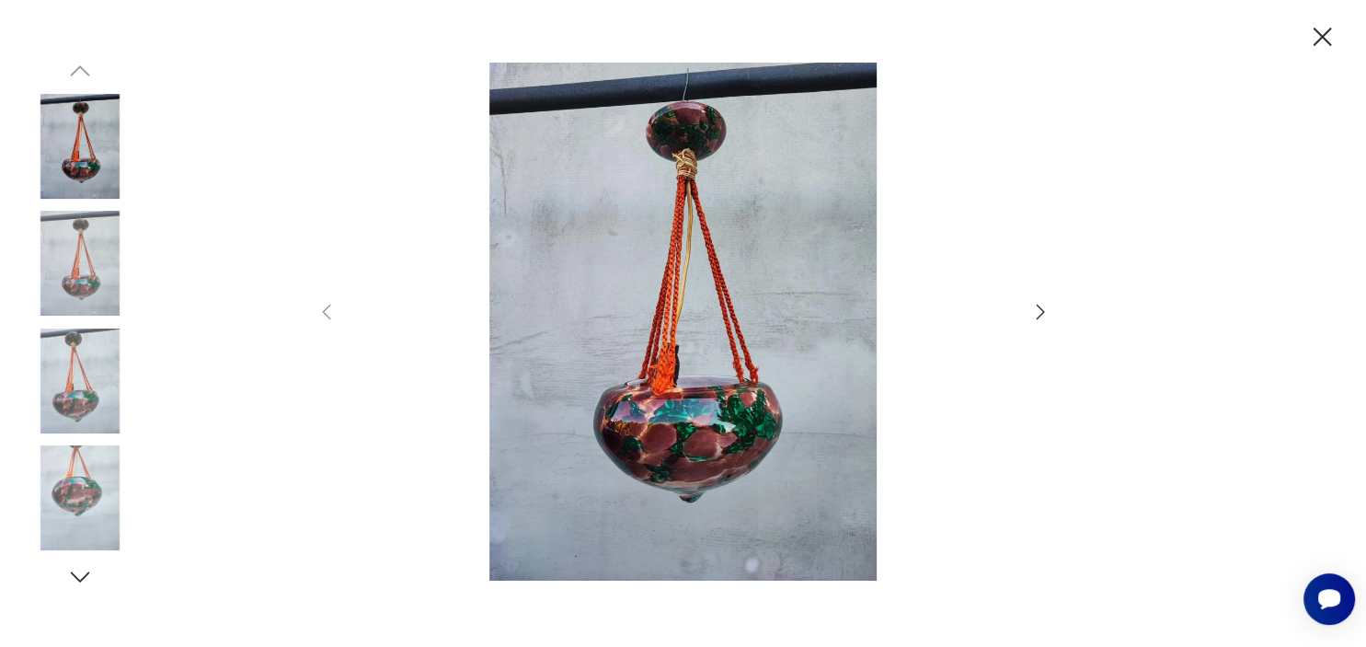
click at [709, 432] on img at bounding box center [683, 321] width 655 height 517
click at [77, 263] on img at bounding box center [80, 263] width 105 height 105
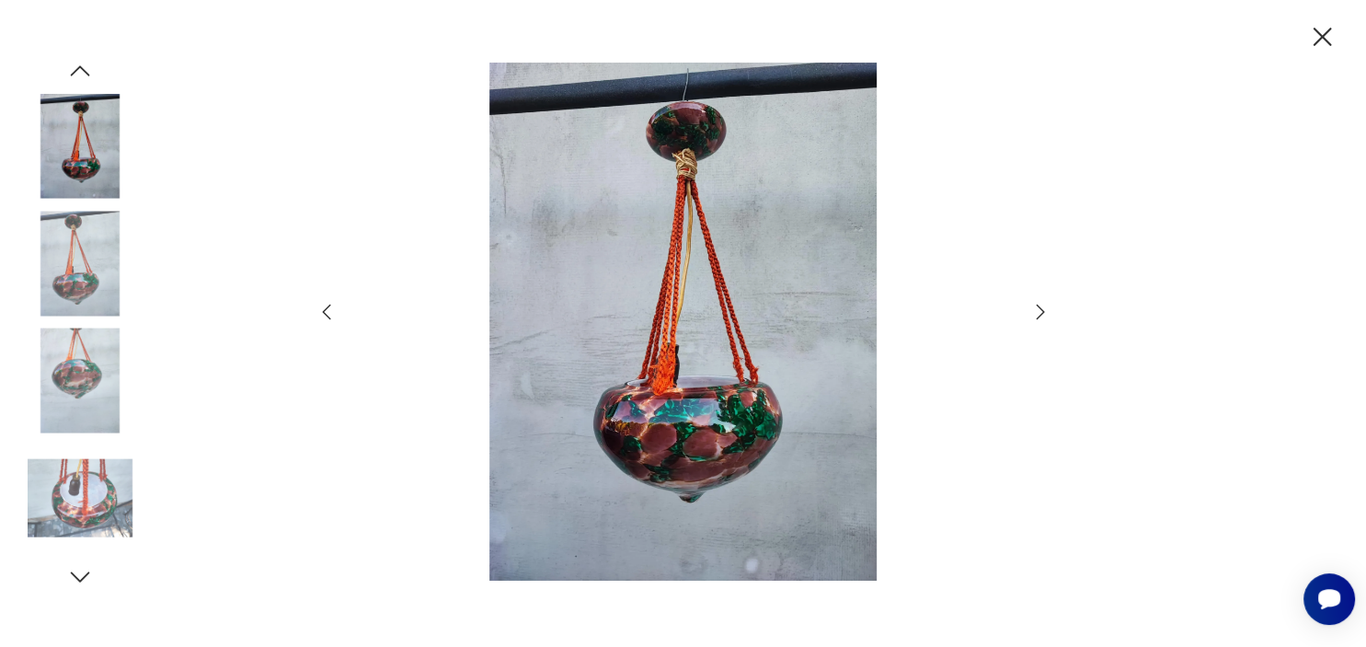
click at [86, 329] on img at bounding box center [80, 380] width 105 height 105
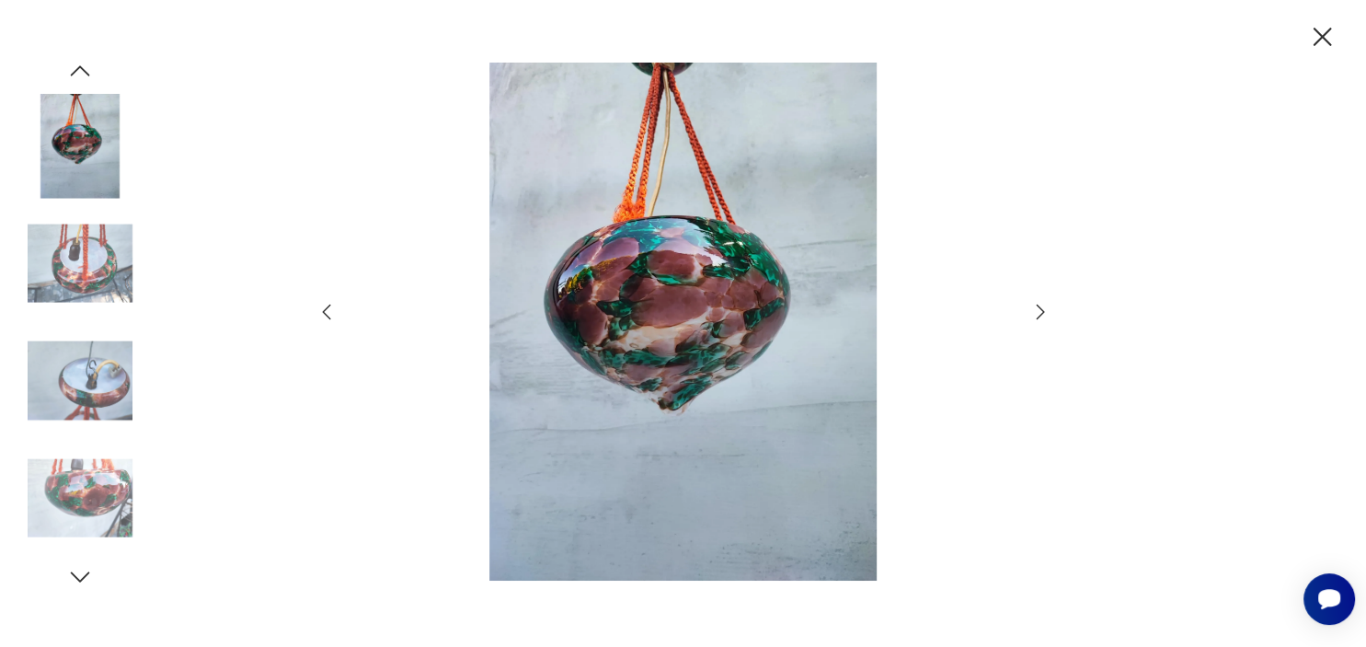
click at [79, 370] on img at bounding box center [80, 380] width 105 height 105
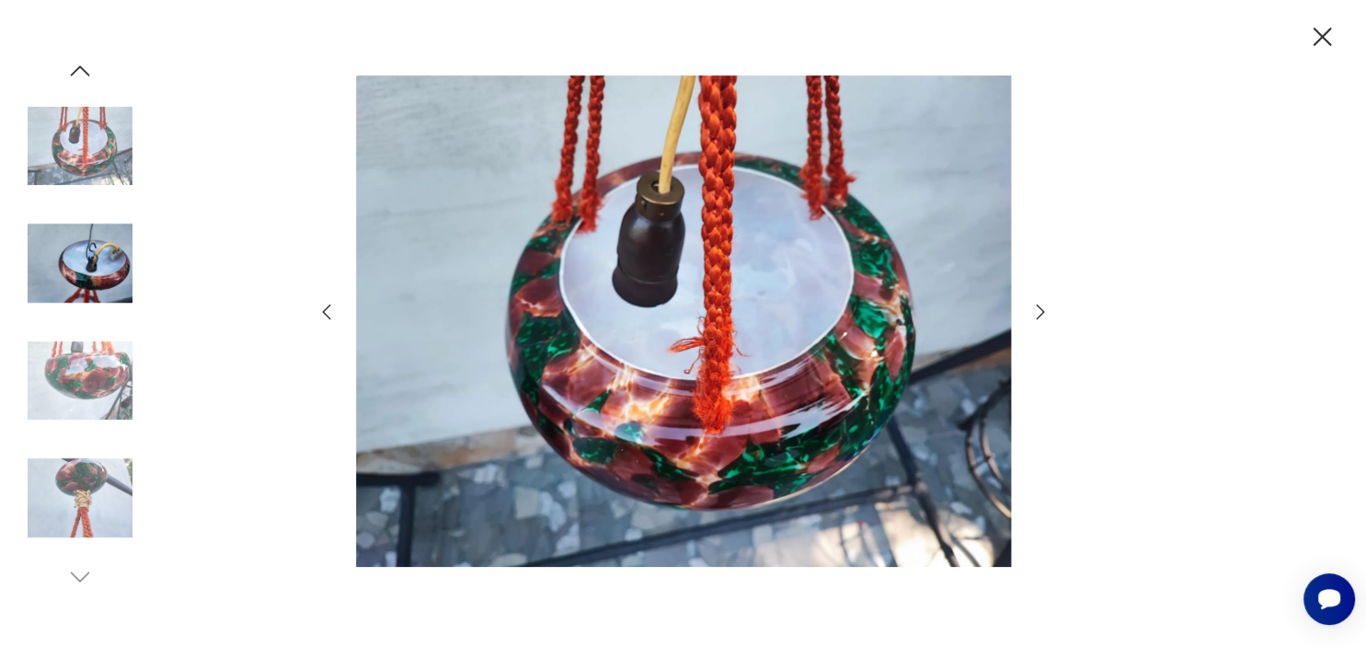
click at [77, 422] on img at bounding box center [80, 380] width 105 height 105
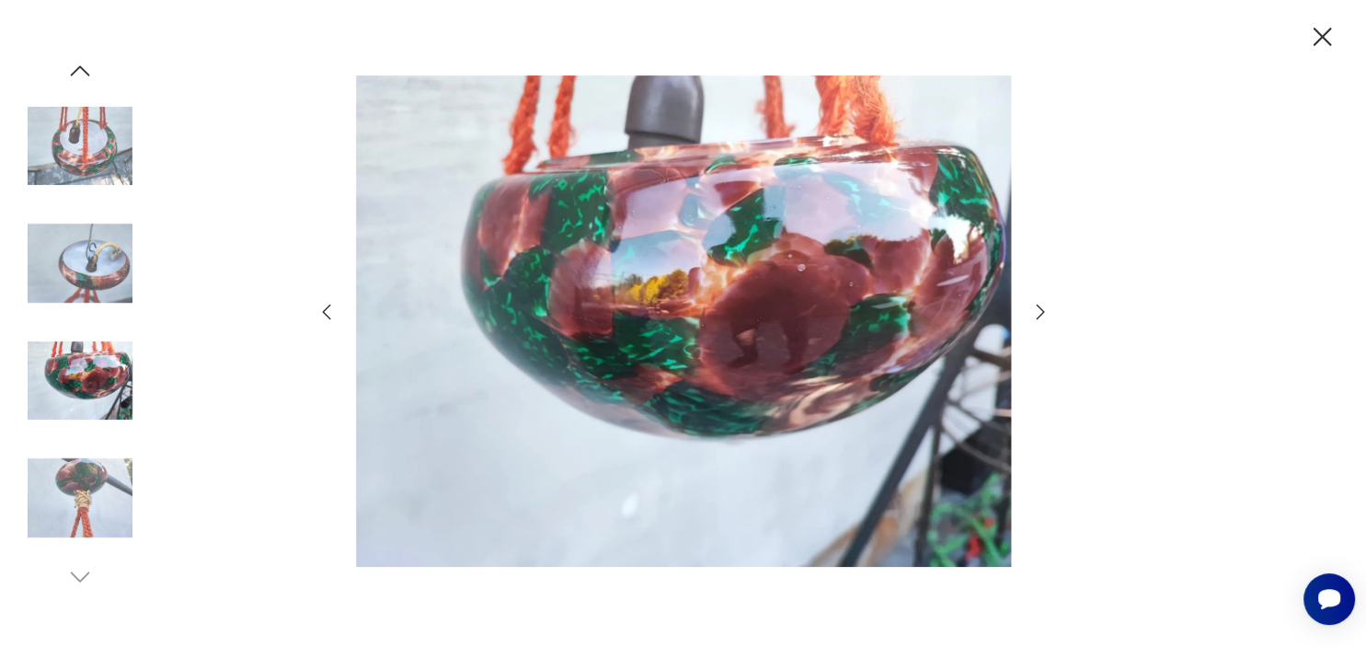
click at [73, 492] on img at bounding box center [80, 497] width 105 height 105
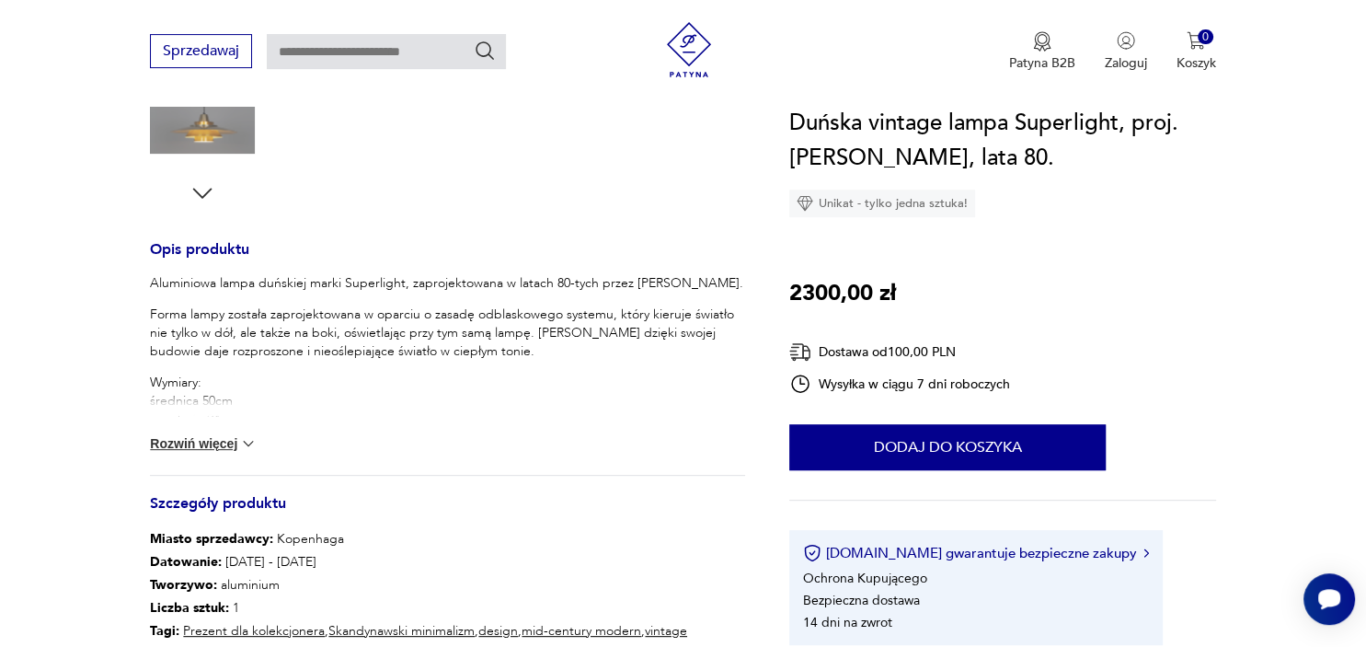
scroll to position [637, 0]
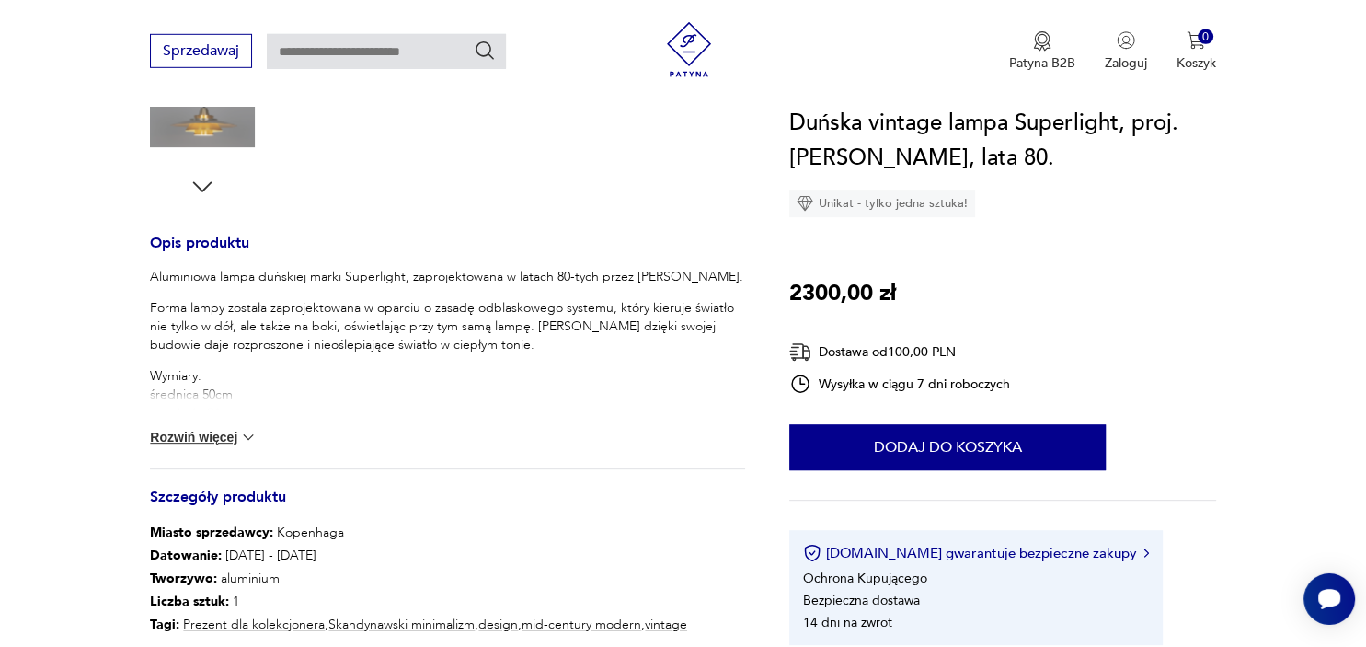
click at [190, 438] on button "Rozwiń więcej" at bounding box center [203, 437] width 107 height 18
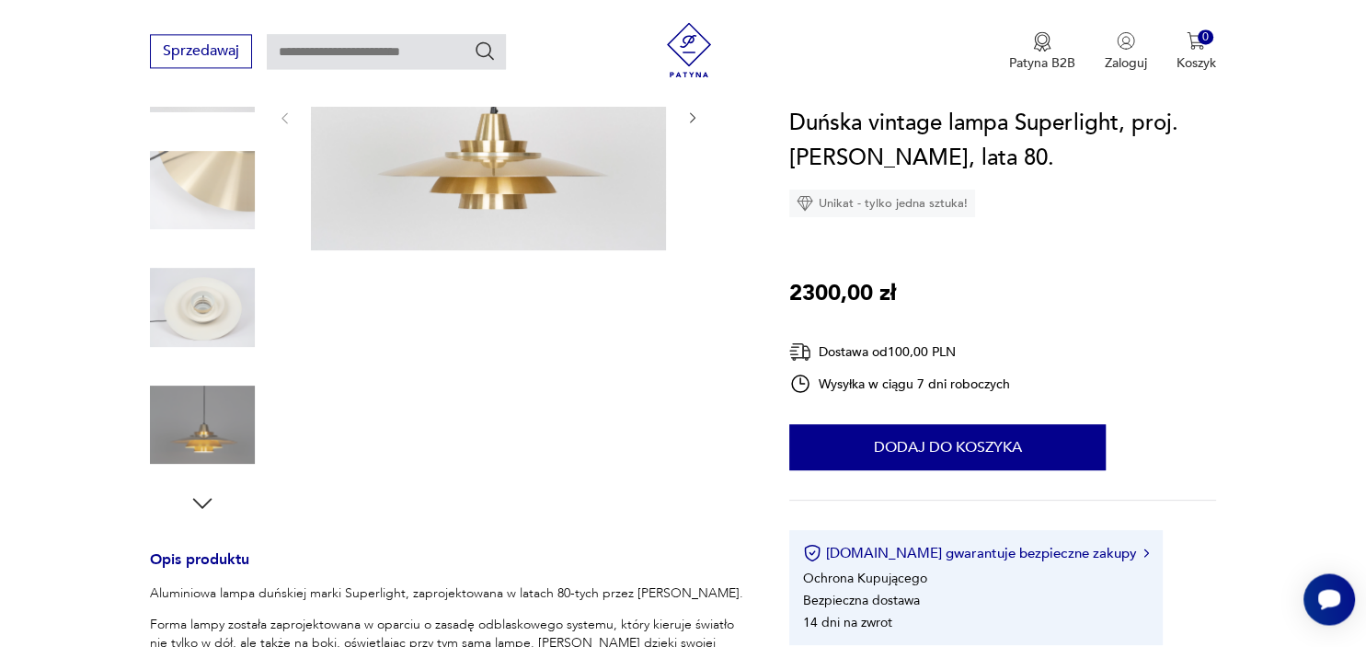
scroll to position [0, 0]
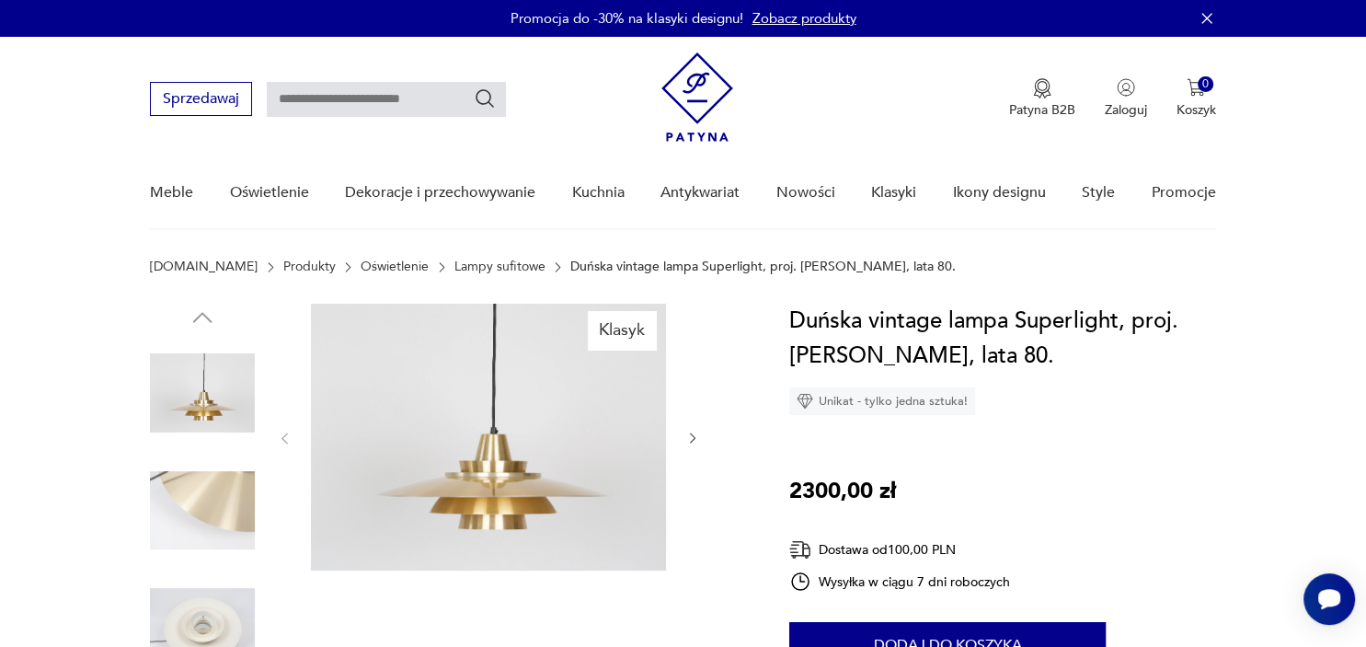
click at [510, 472] on img at bounding box center [488, 437] width 355 height 267
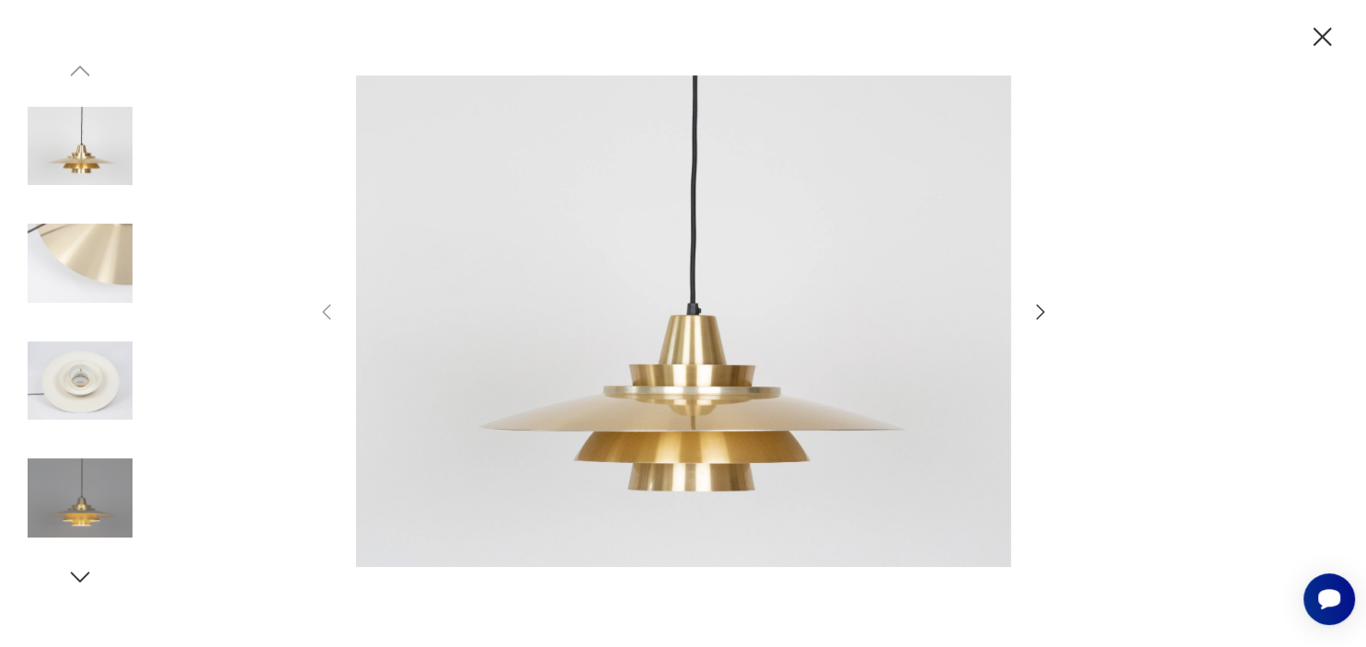
click at [695, 407] on img at bounding box center [683, 321] width 655 height 517
click at [62, 510] on img at bounding box center [80, 497] width 105 height 105
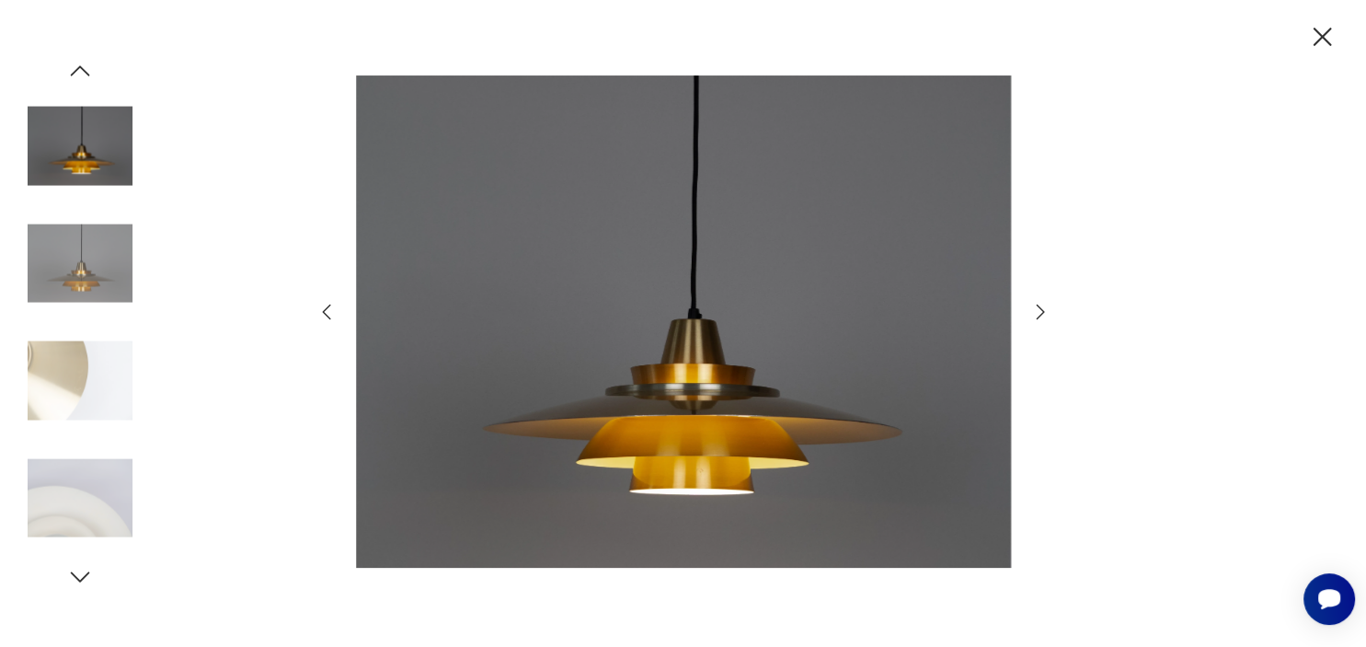
click at [870, 433] on img at bounding box center [683, 321] width 655 height 517
click at [1319, 33] on icon "button" at bounding box center [1323, 37] width 18 height 18
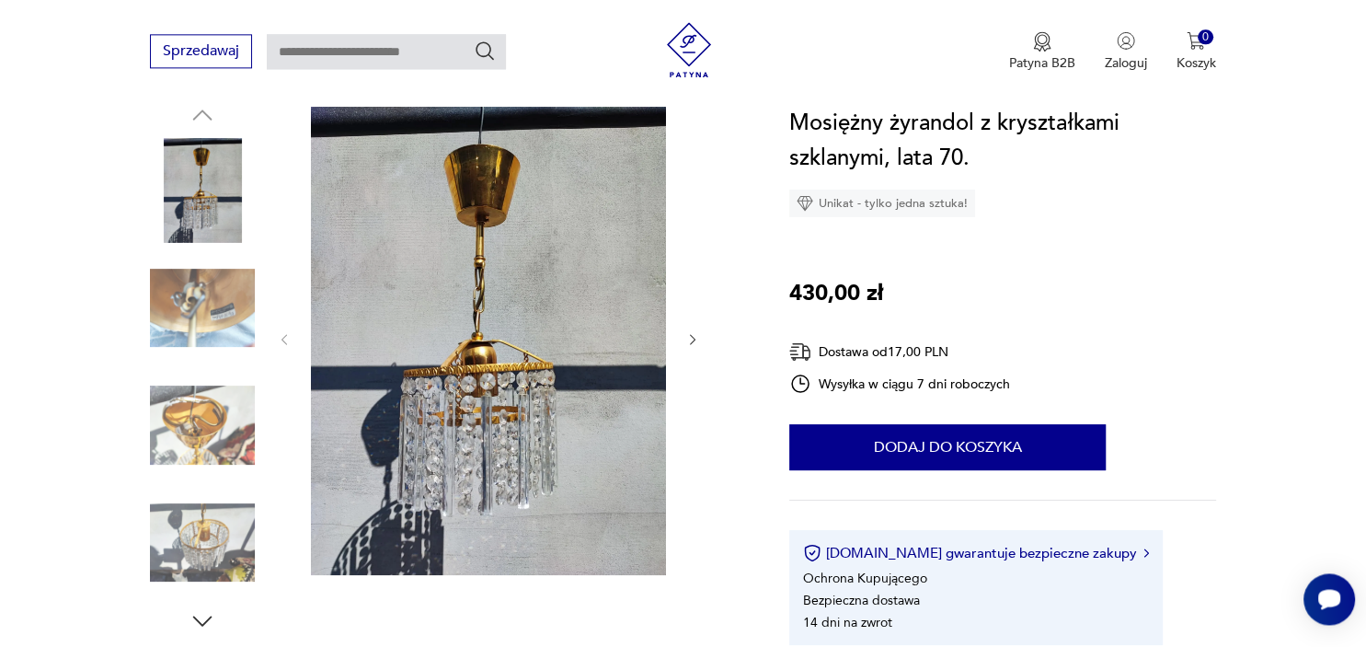
scroll to position [205, 0]
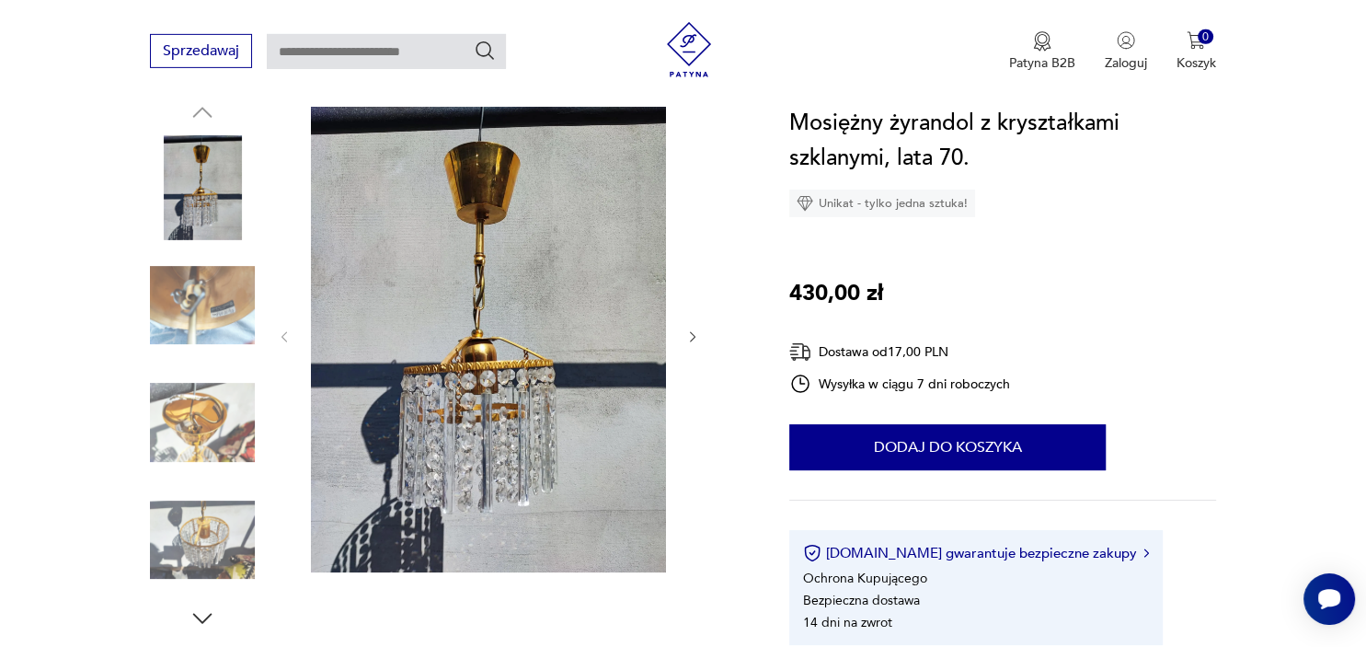
click at [539, 418] on img at bounding box center [488, 335] width 355 height 474
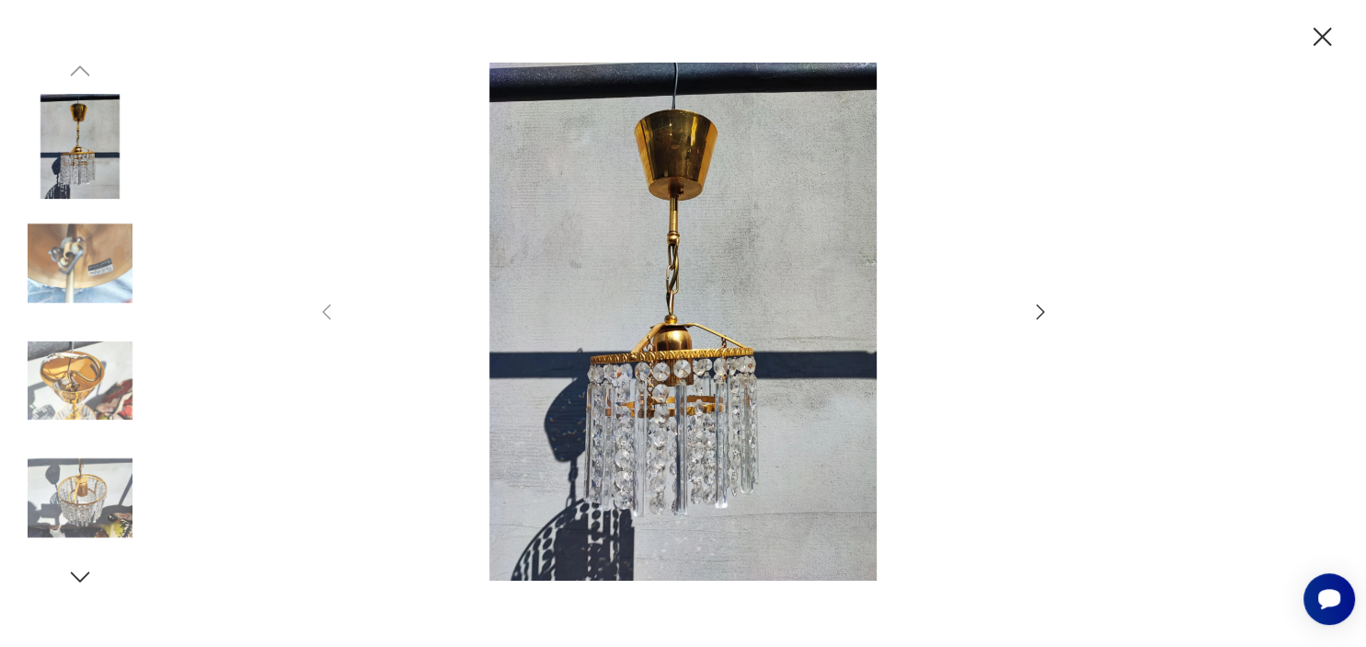
click at [61, 258] on img at bounding box center [80, 263] width 105 height 105
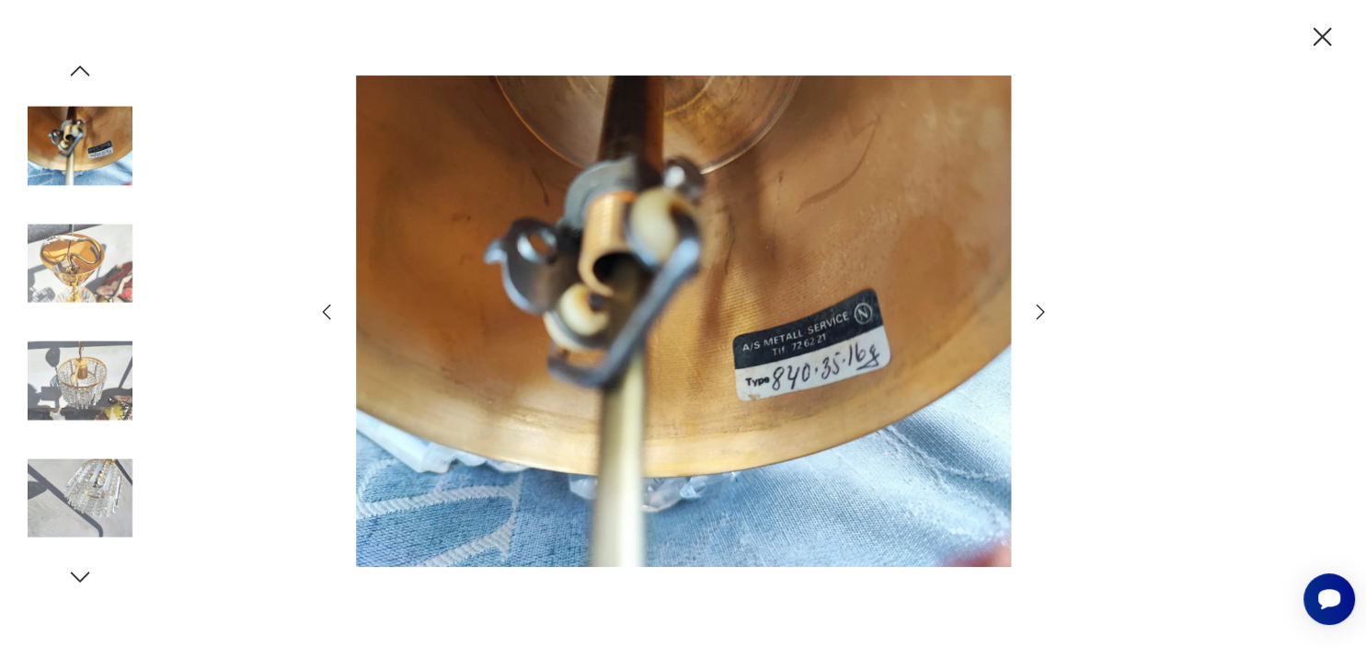
click at [1041, 313] on icon "button" at bounding box center [1041, 312] width 22 height 22
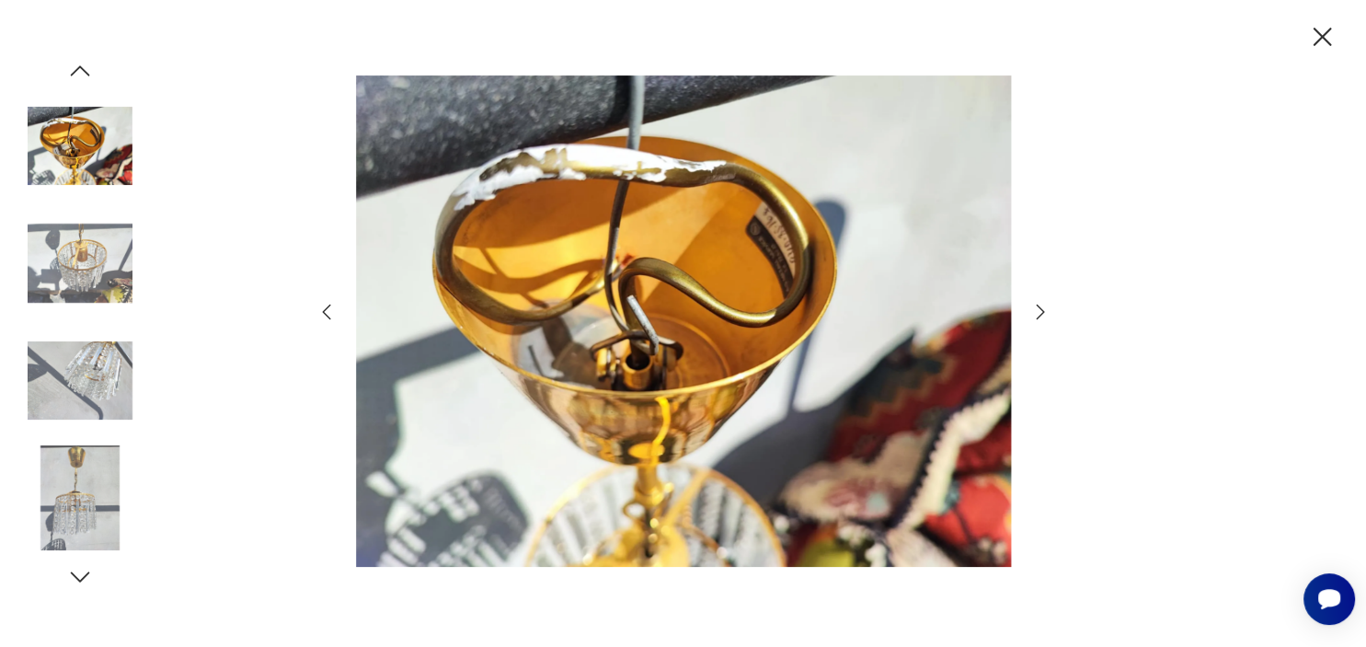
click at [1041, 313] on icon "button" at bounding box center [1041, 312] width 22 height 22
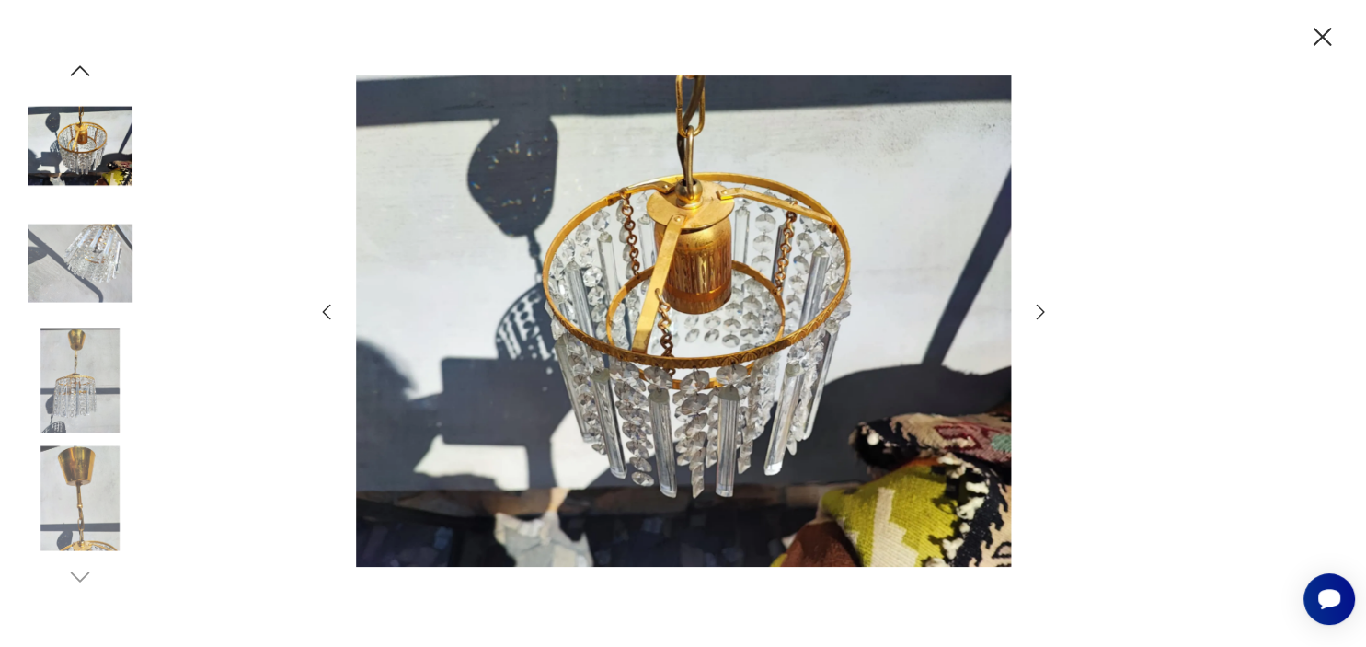
click at [1041, 313] on icon "button" at bounding box center [1041, 312] width 22 height 22
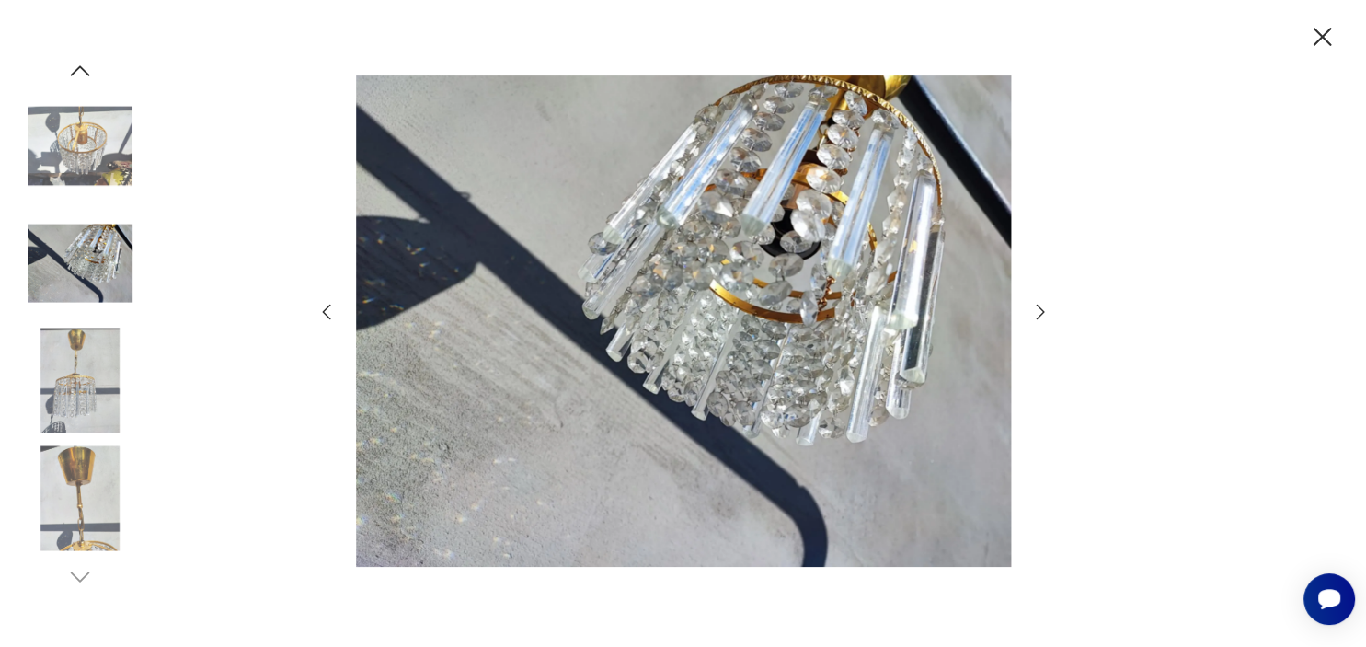
click at [1041, 313] on icon "button" at bounding box center [1041, 312] width 22 height 22
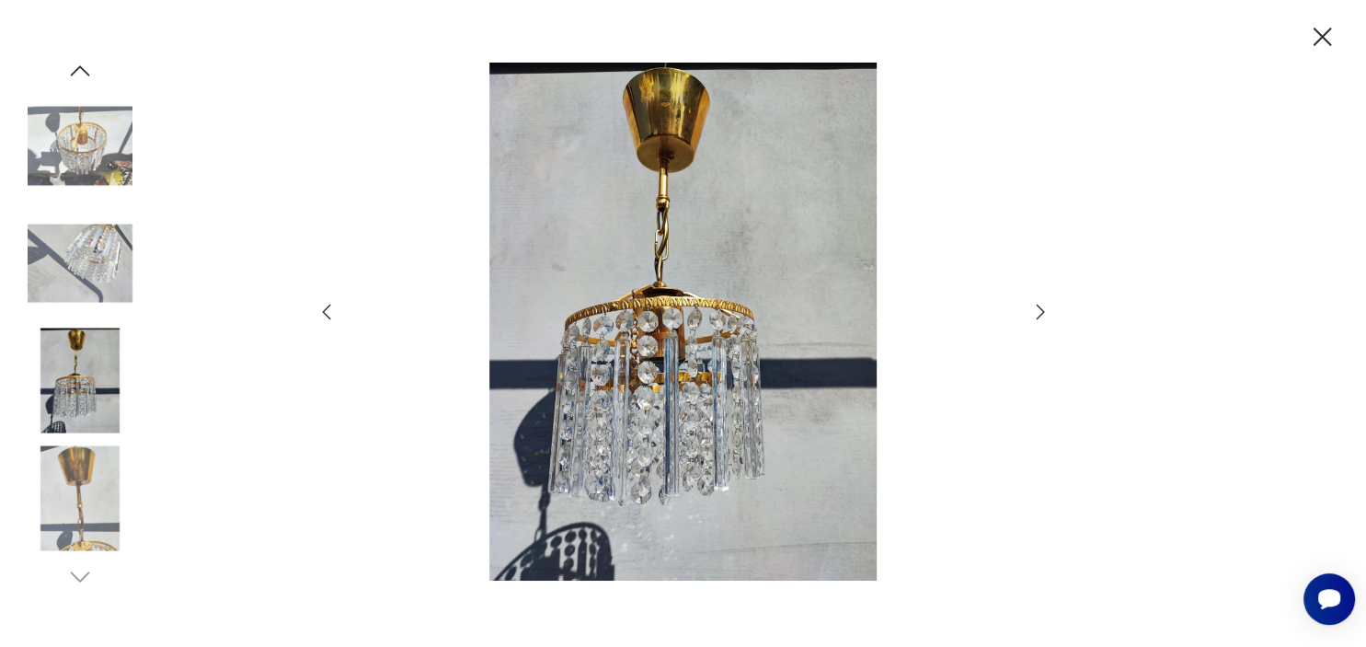
click at [1041, 313] on icon "button" at bounding box center [1041, 312] width 22 height 22
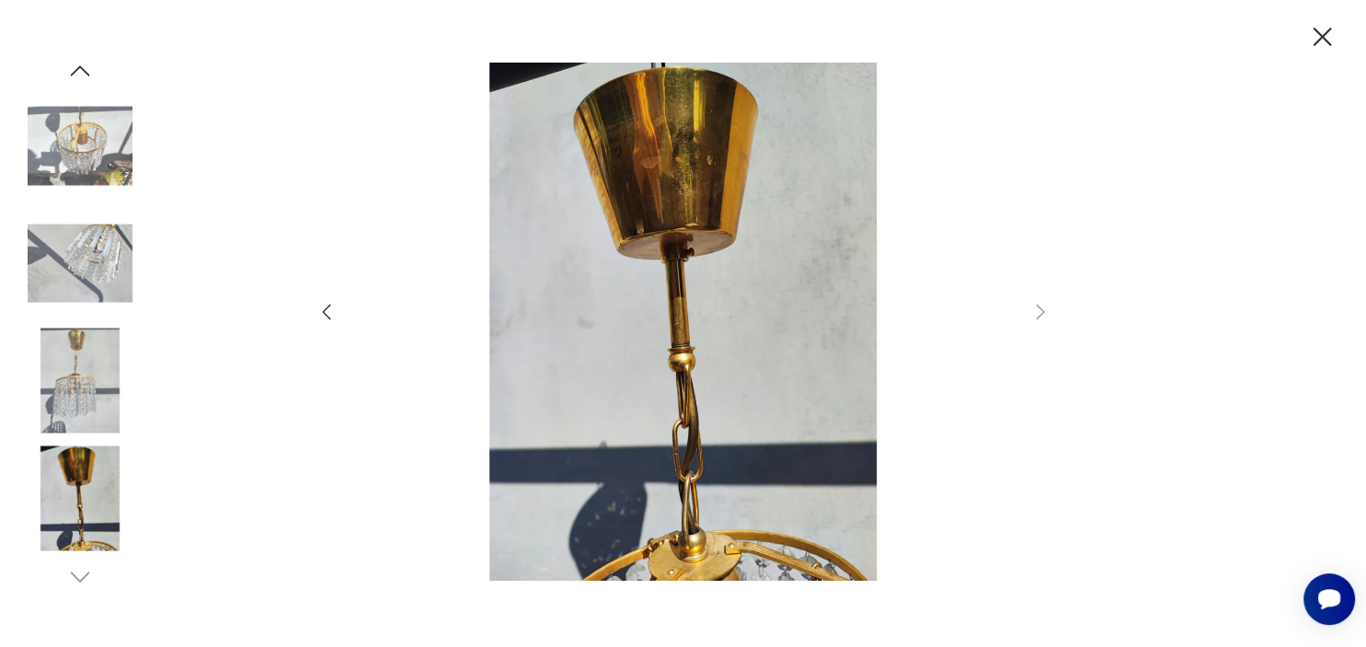
click at [83, 392] on img at bounding box center [80, 380] width 105 height 105
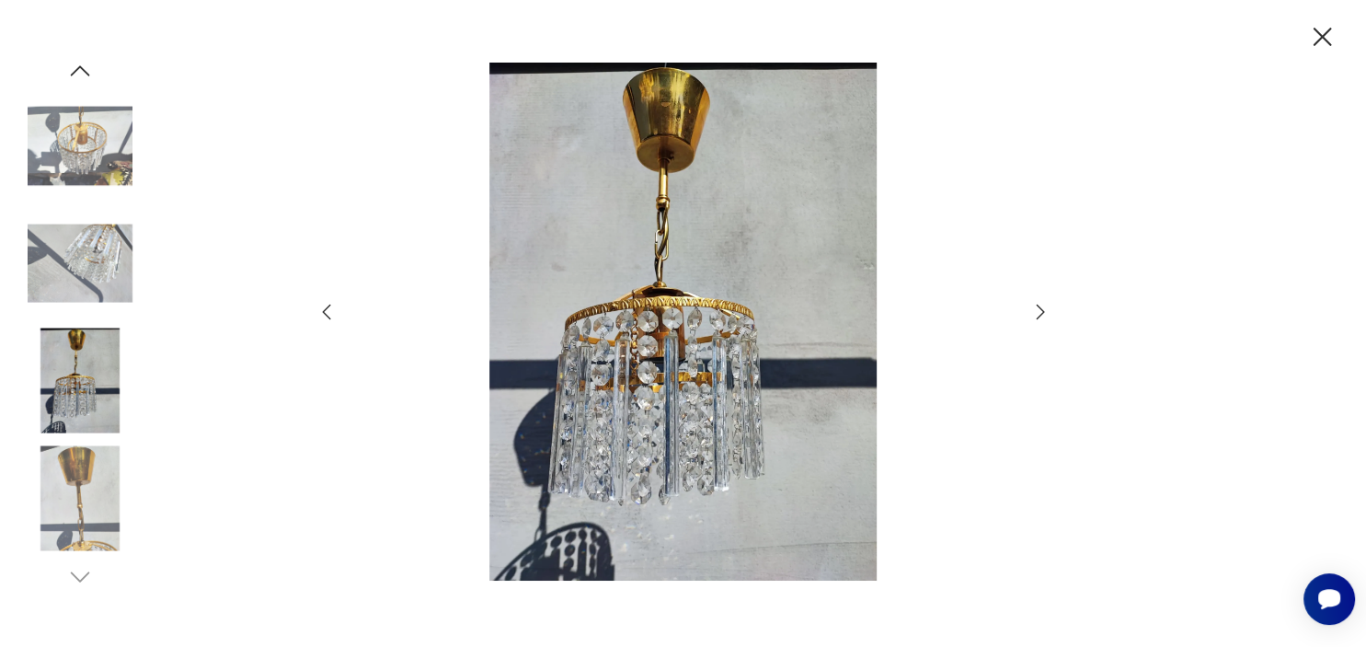
click at [1328, 41] on icon "button" at bounding box center [1323, 37] width 18 height 18
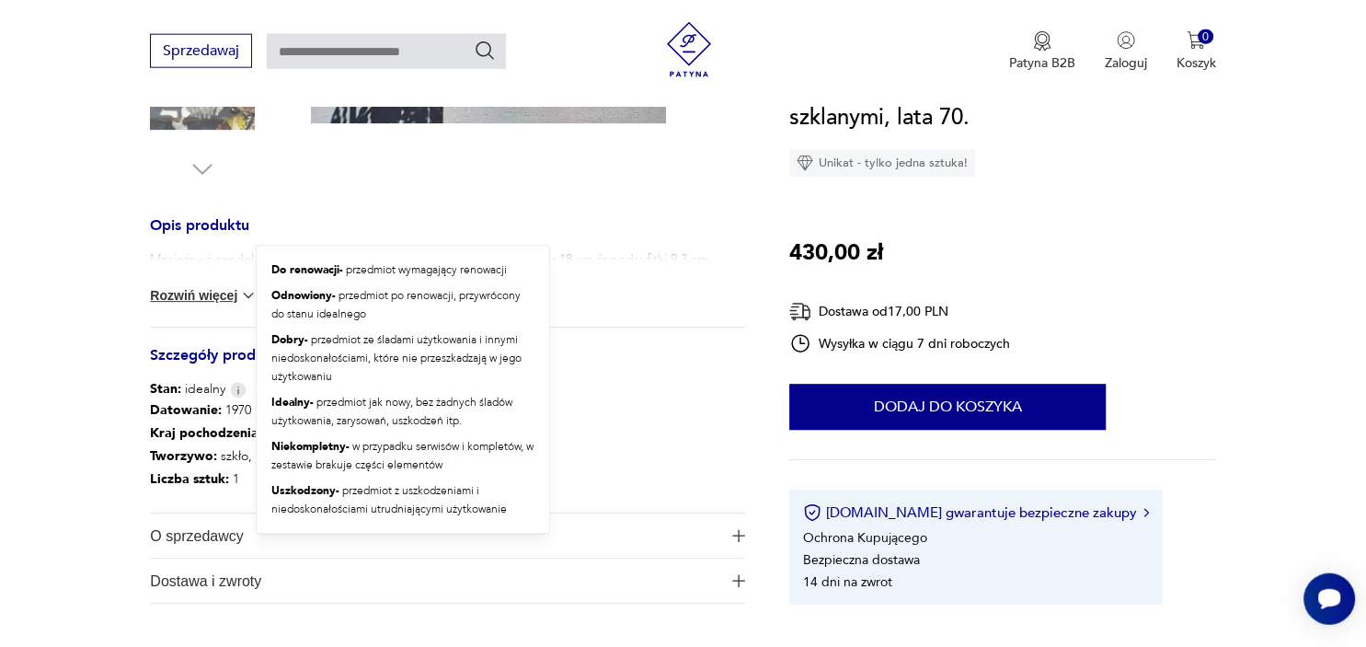
scroll to position [649, 0]
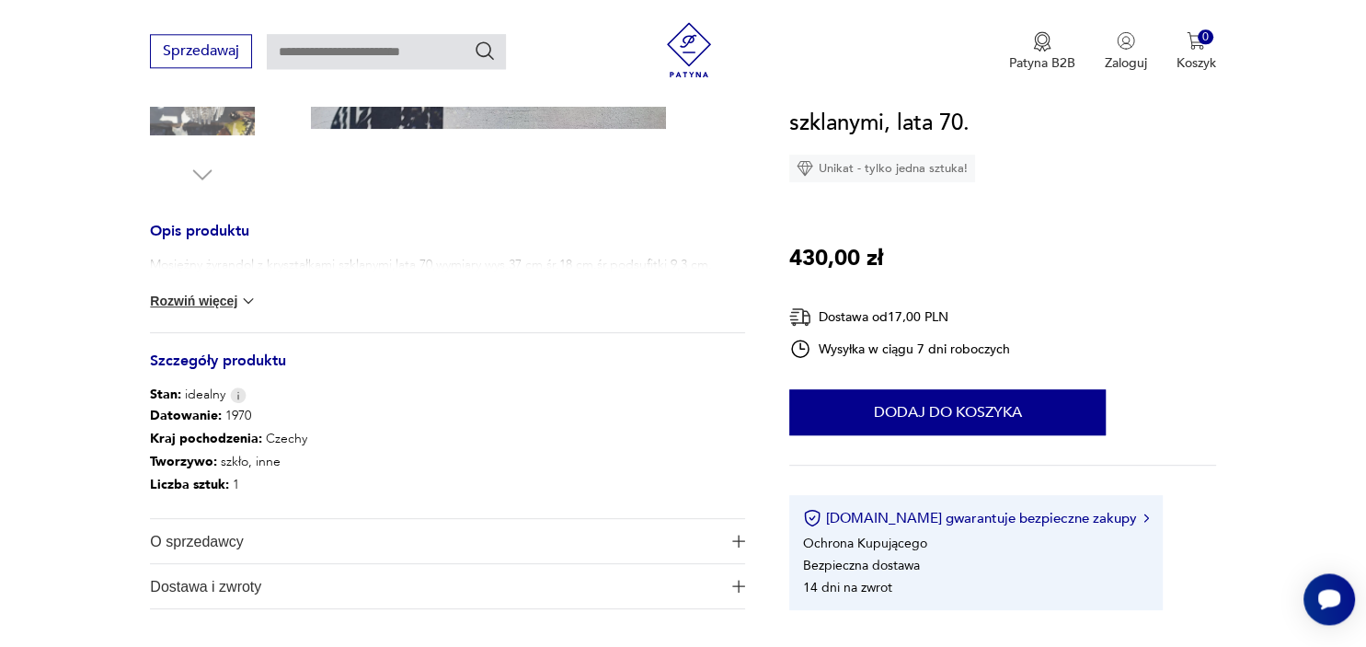
click at [199, 295] on button "Rozwiń więcej" at bounding box center [203, 301] width 107 height 18
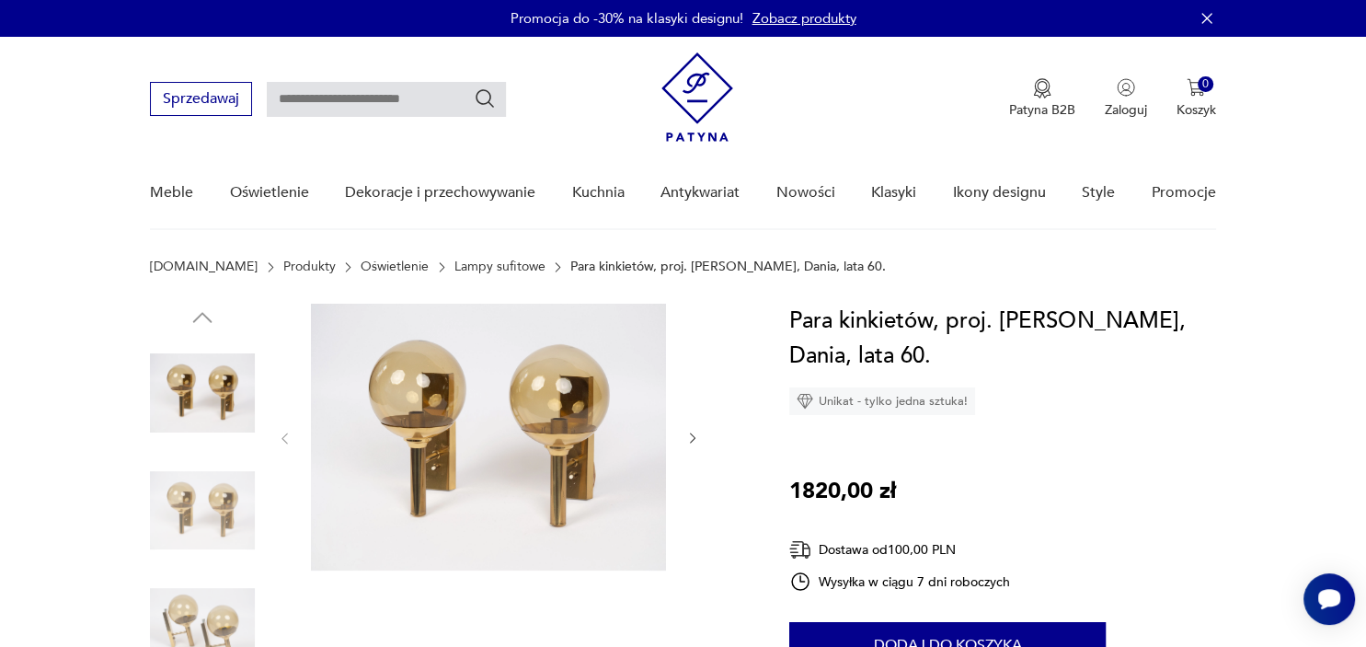
click at [420, 376] on img at bounding box center [488, 437] width 355 height 267
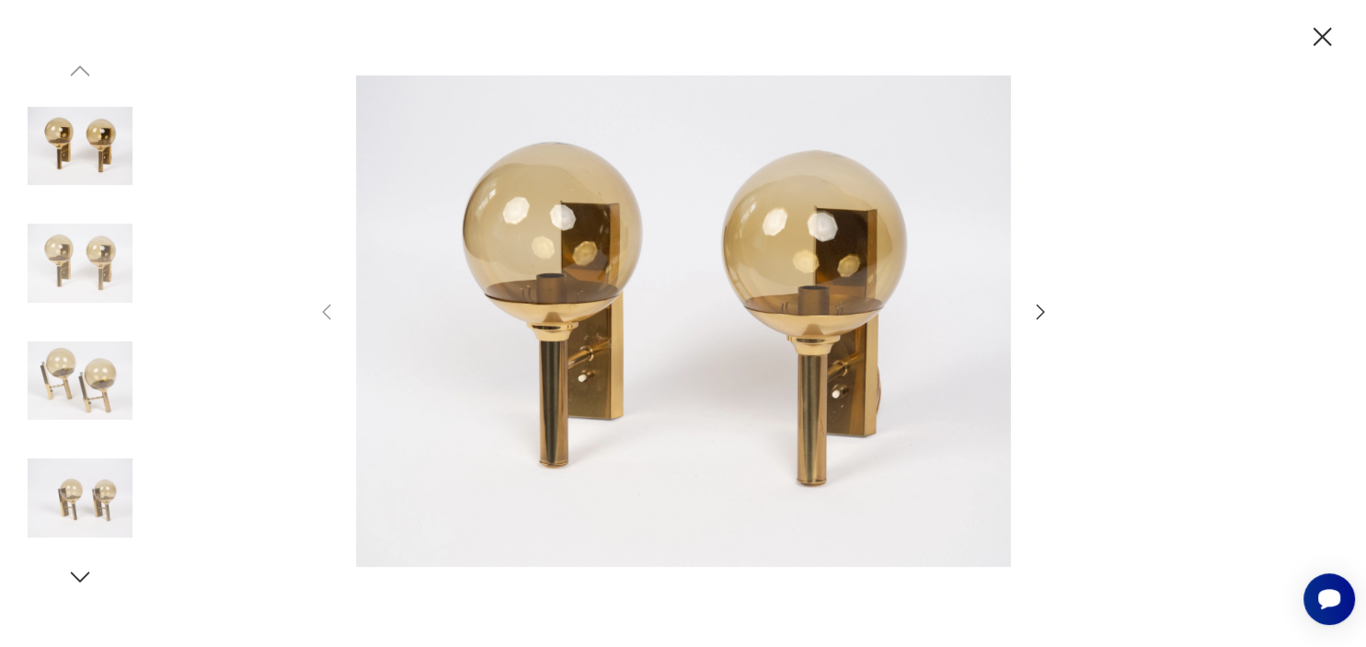
click at [101, 276] on img at bounding box center [80, 263] width 105 height 105
click at [83, 381] on img at bounding box center [80, 380] width 105 height 105
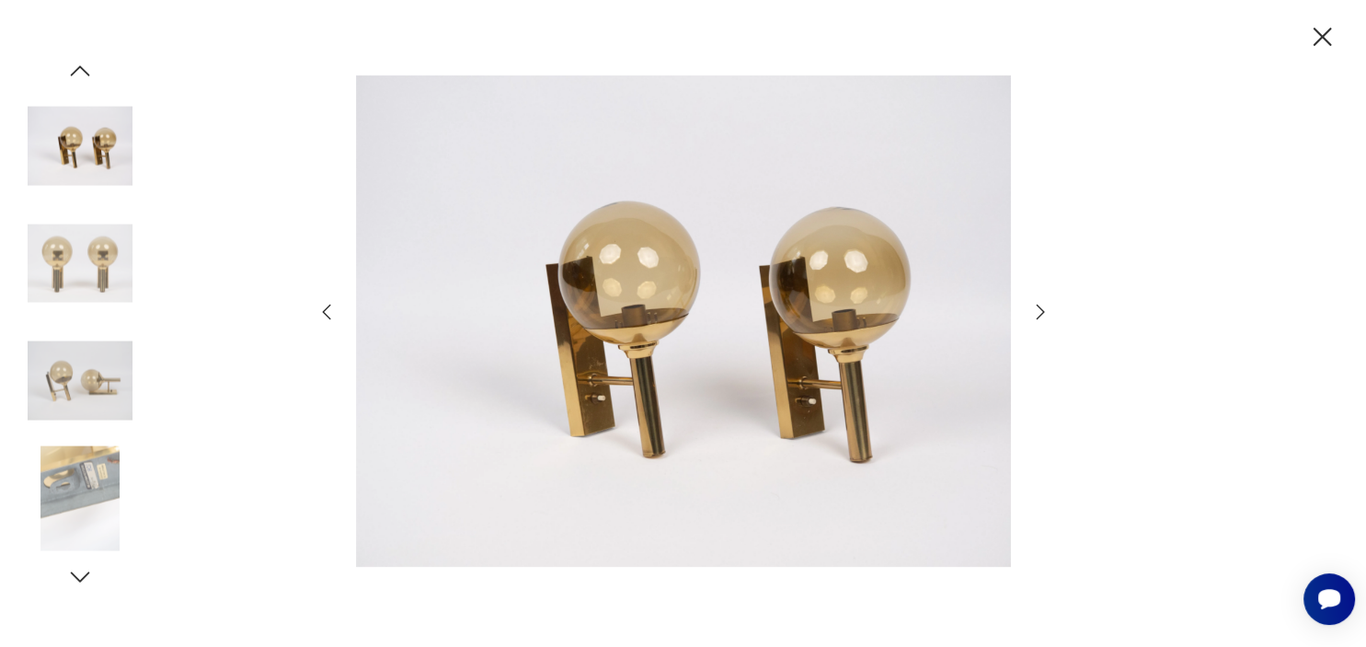
click at [66, 448] on img at bounding box center [80, 497] width 105 height 105
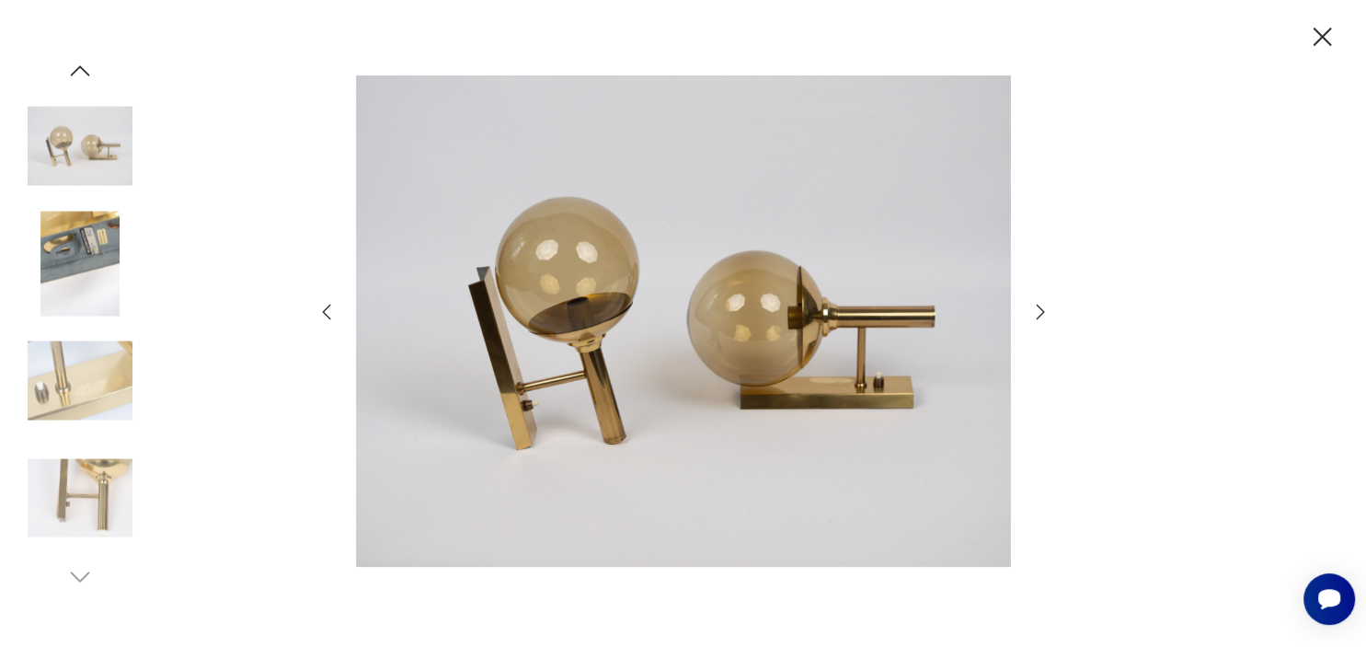
click at [92, 335] on img at bounding box center [80, 380] width 105 height 105
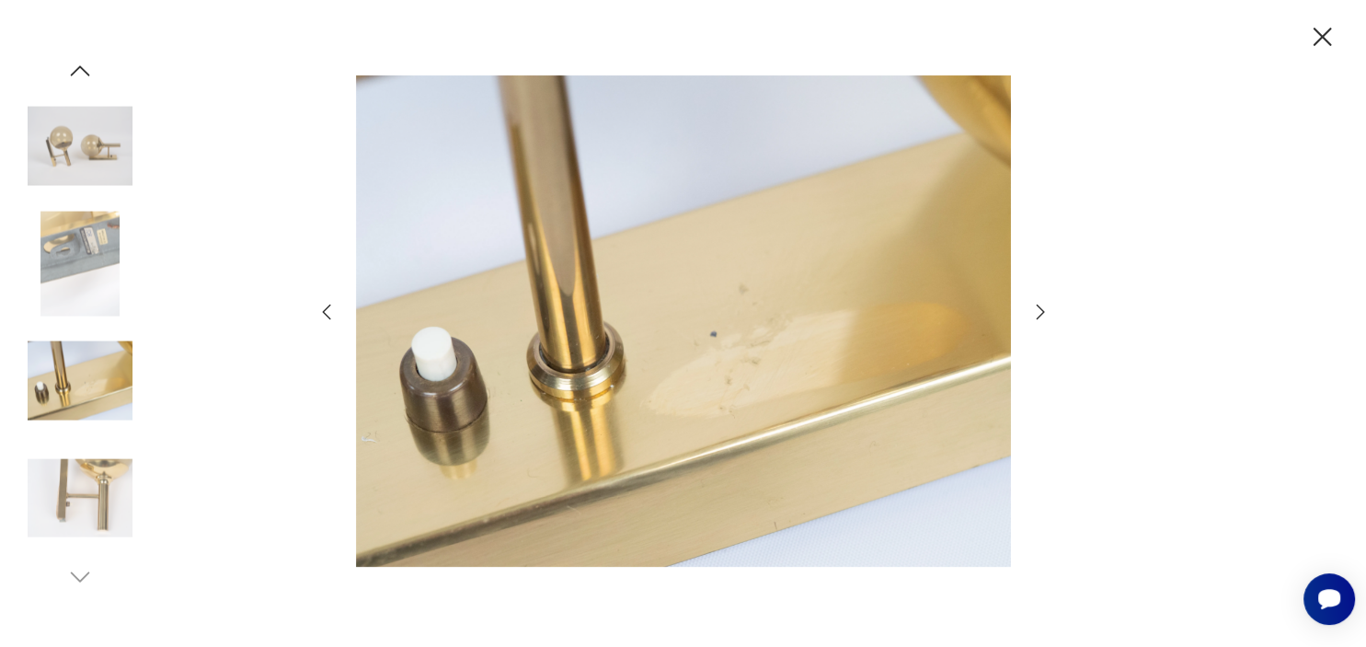
click at [1319, 36] on icon "button" at bounding box center [1323, 37] width 32 height 32
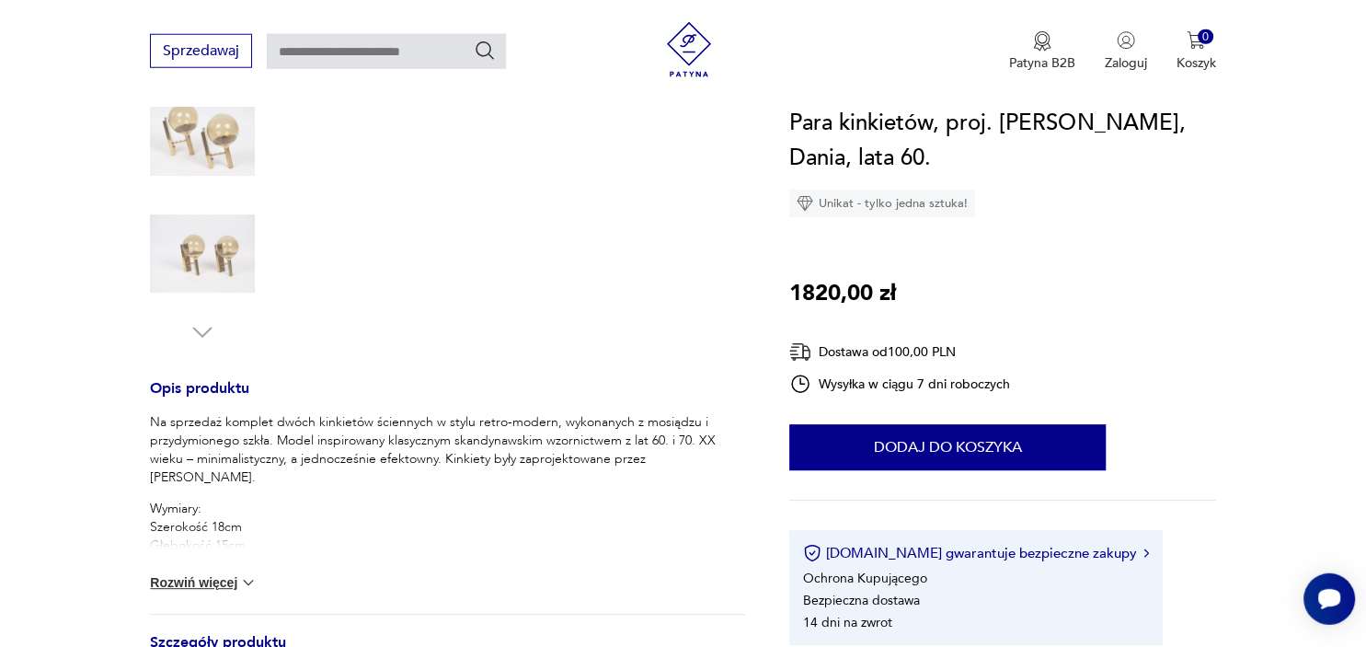
scroll to position [492, 0]
click at [221, 580] on button "Rozwiń więcej" at bounding box center [203, 581] width 107 height 18
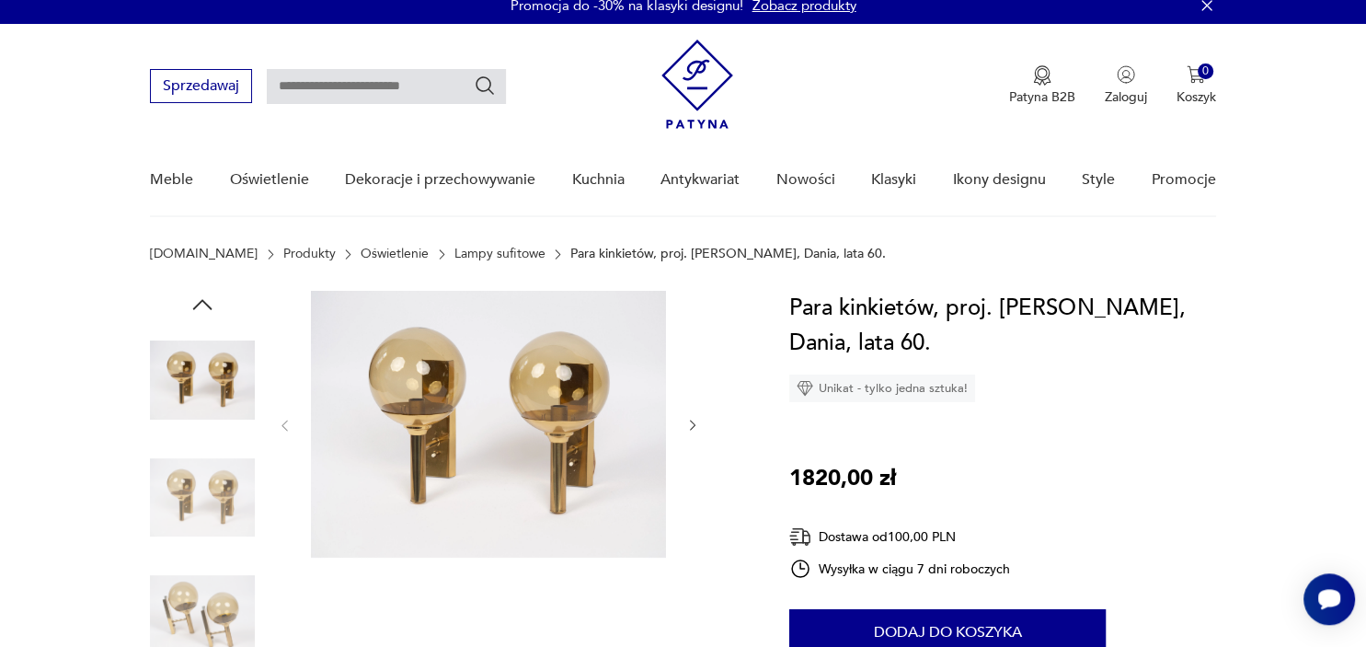
scroll to position [0, 0]
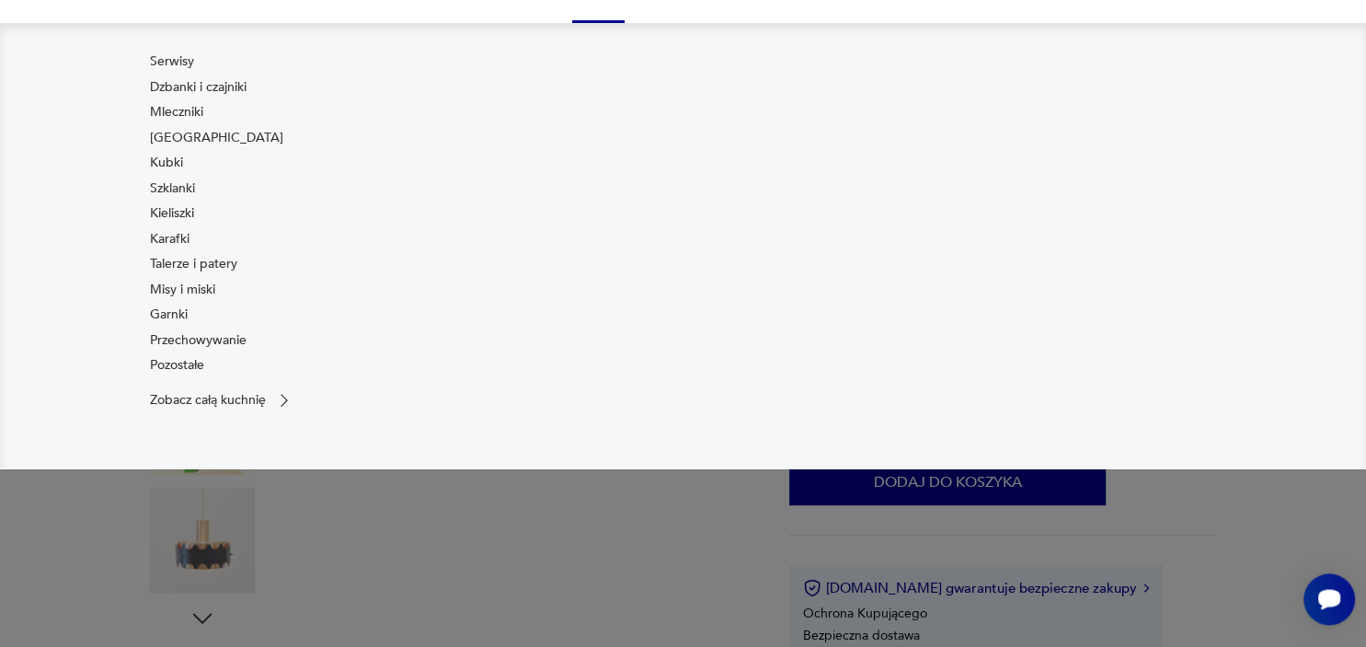
scroll to position [235, 0]
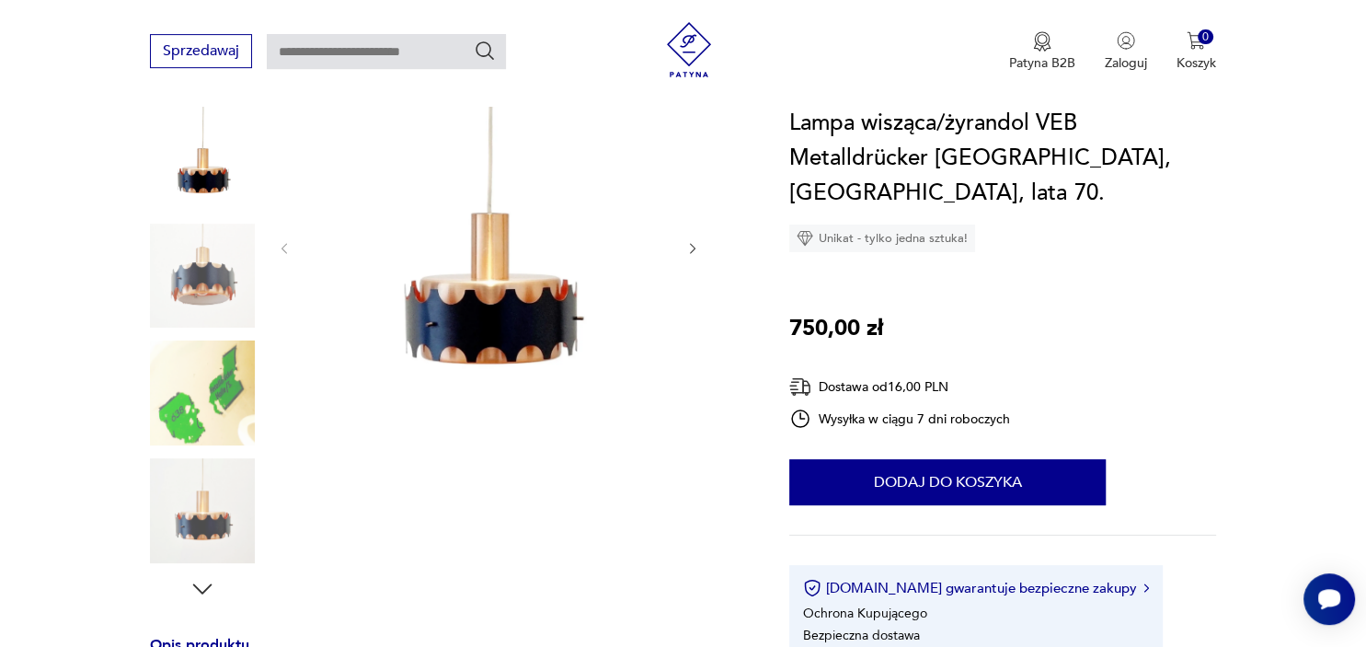
click at [473, 321] on img at bounding box center [488, 246] width 355 height 355
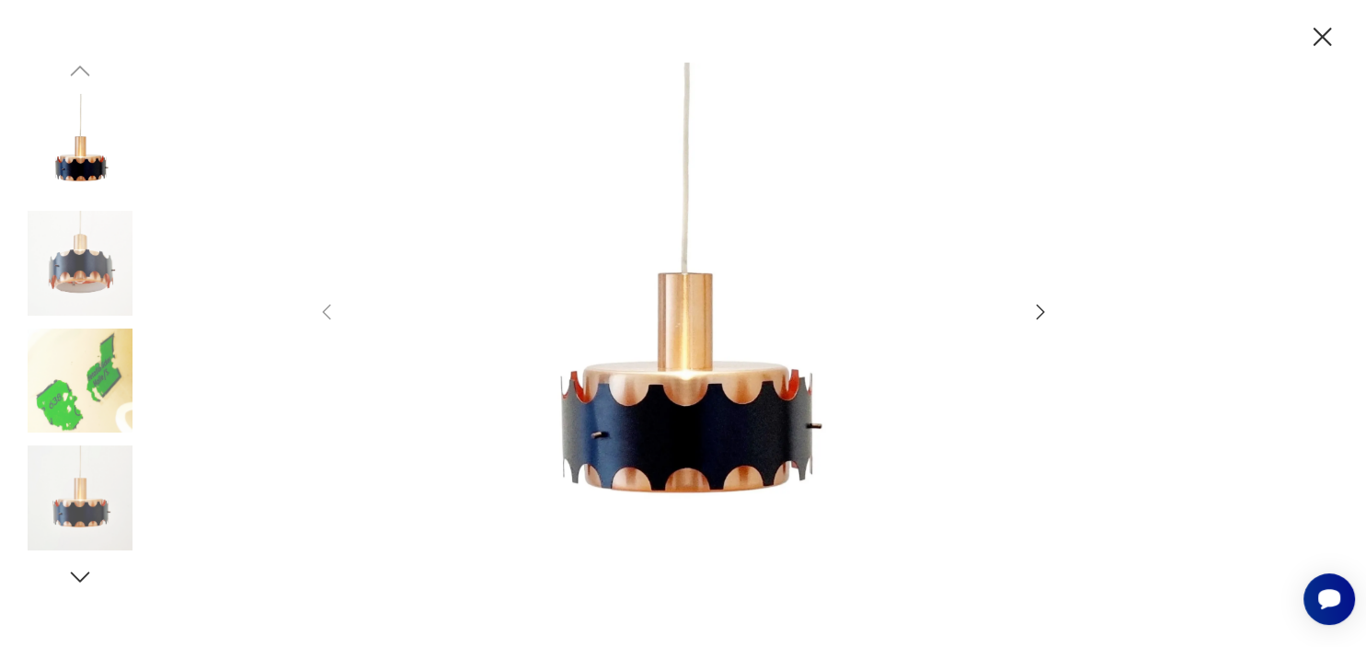
click at [1041, 317] on icon "button" at bounding box center [1040, 312] width 8 height 15
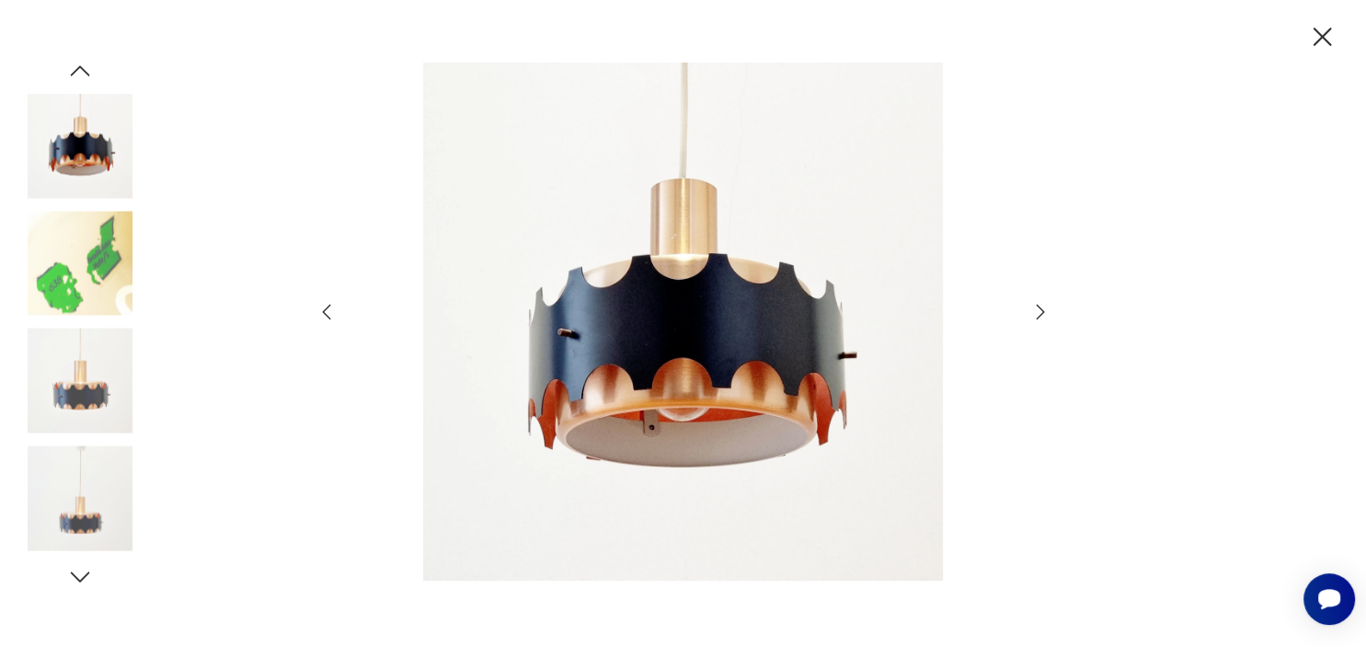
click at [1041, 317] on icon "button" at bounding box center [1040, 312] width 8 height 15
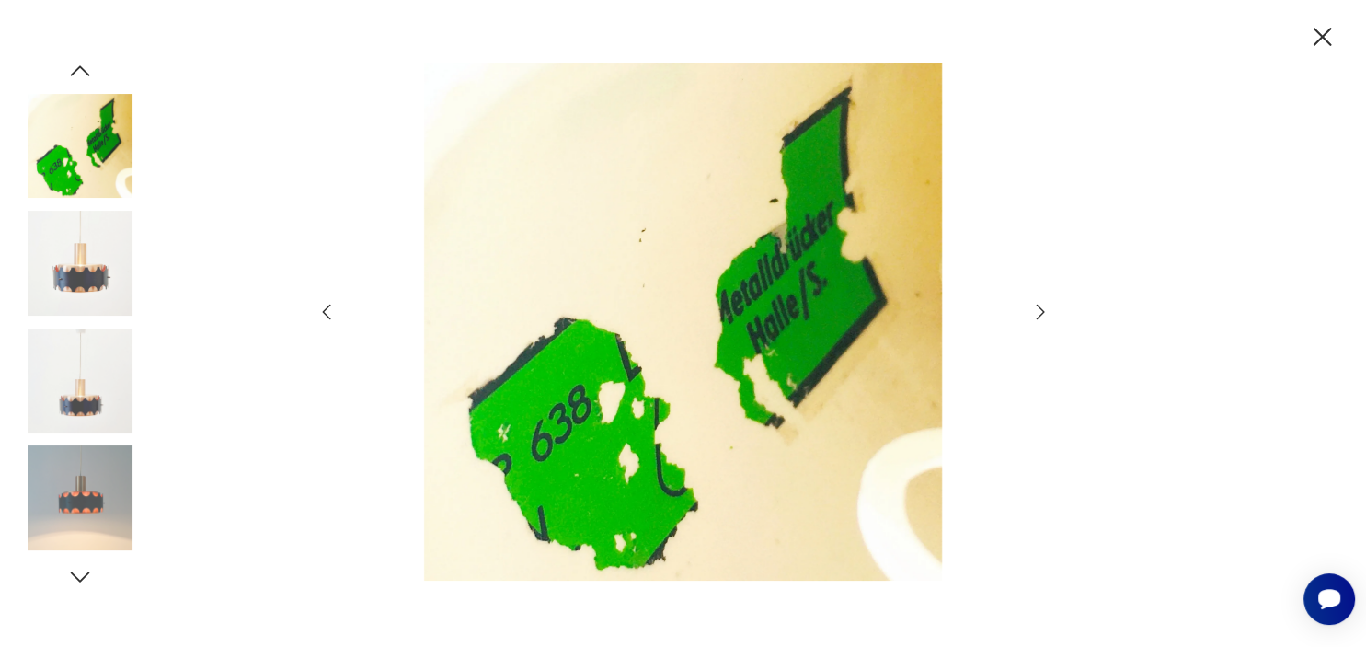
click at [1041, 317] on icon "button" at bounding box center [1040, 312] width 8 height 15
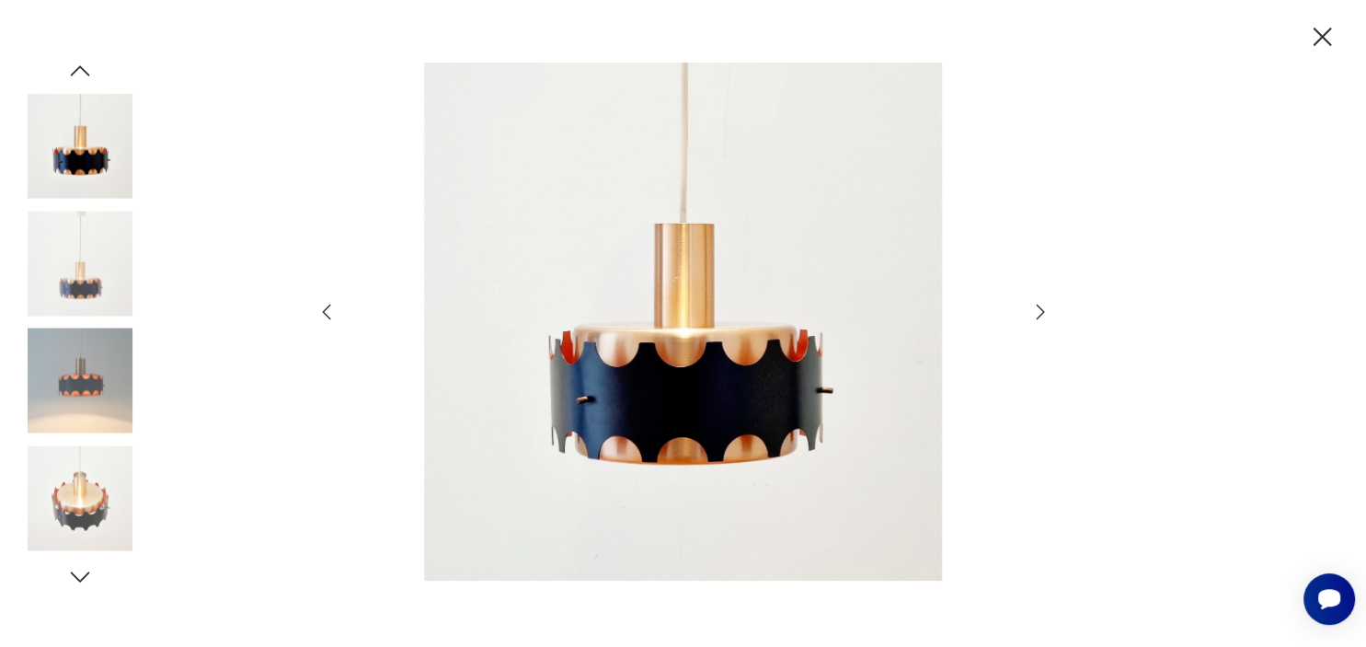
click at [1041, 317] on icon "button" at bounding box center [1040, 312] width 8 height 15
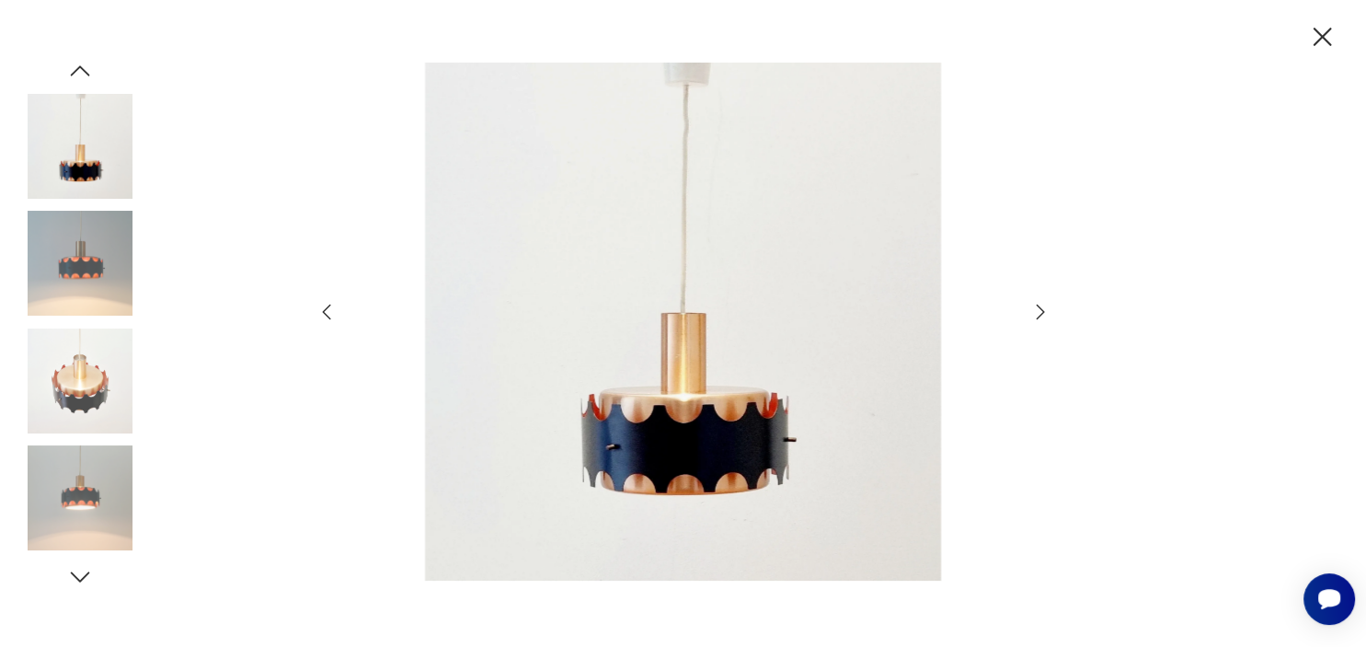
click at [1041, 317] on icon "button" at bounding box center [1040, 312] width 8 height 15
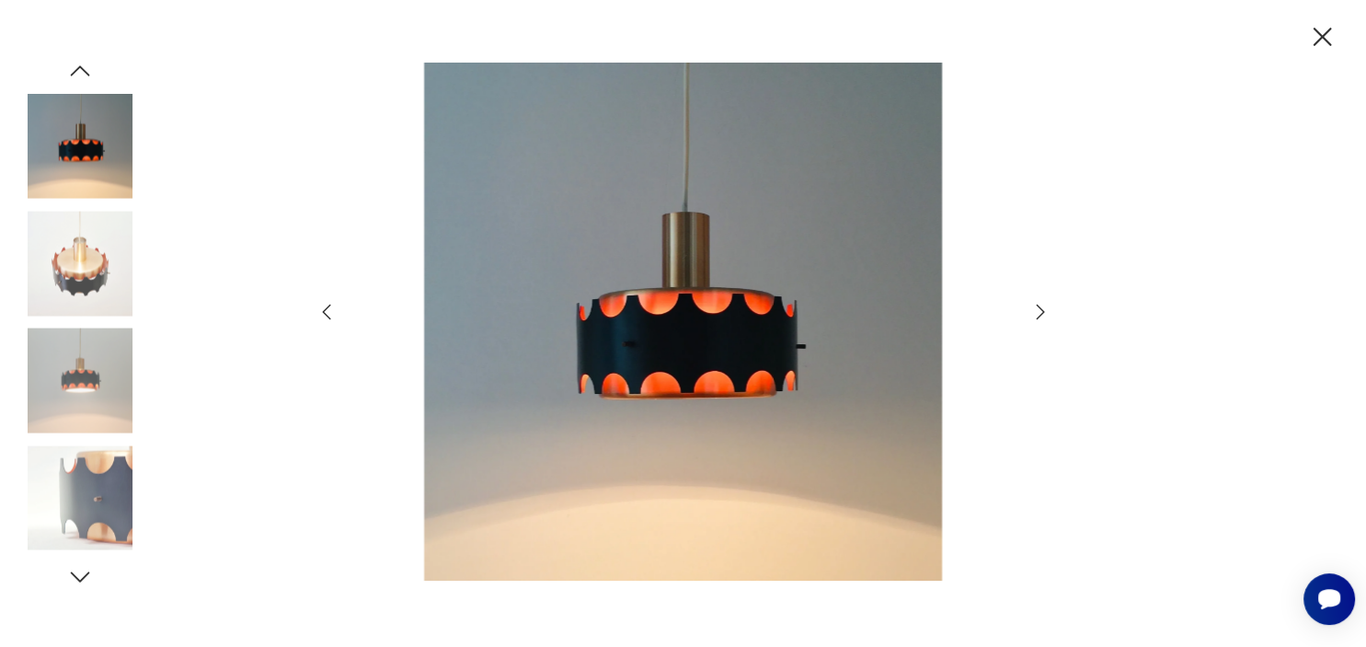
click at [1041, 317] on icon "button" at bounding box center [1040, 312] width 8 height 15
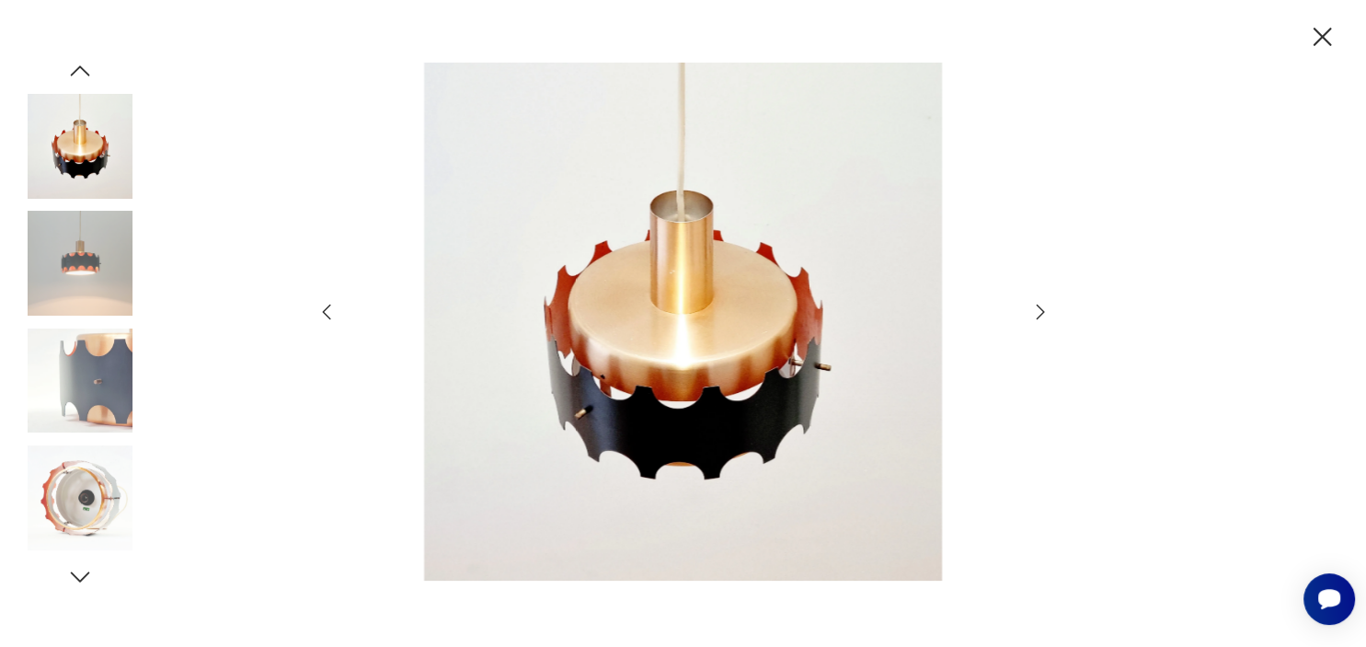
click at [1041, 317] on icon "button" at bounding box center [1040, 312] width 8 height 15
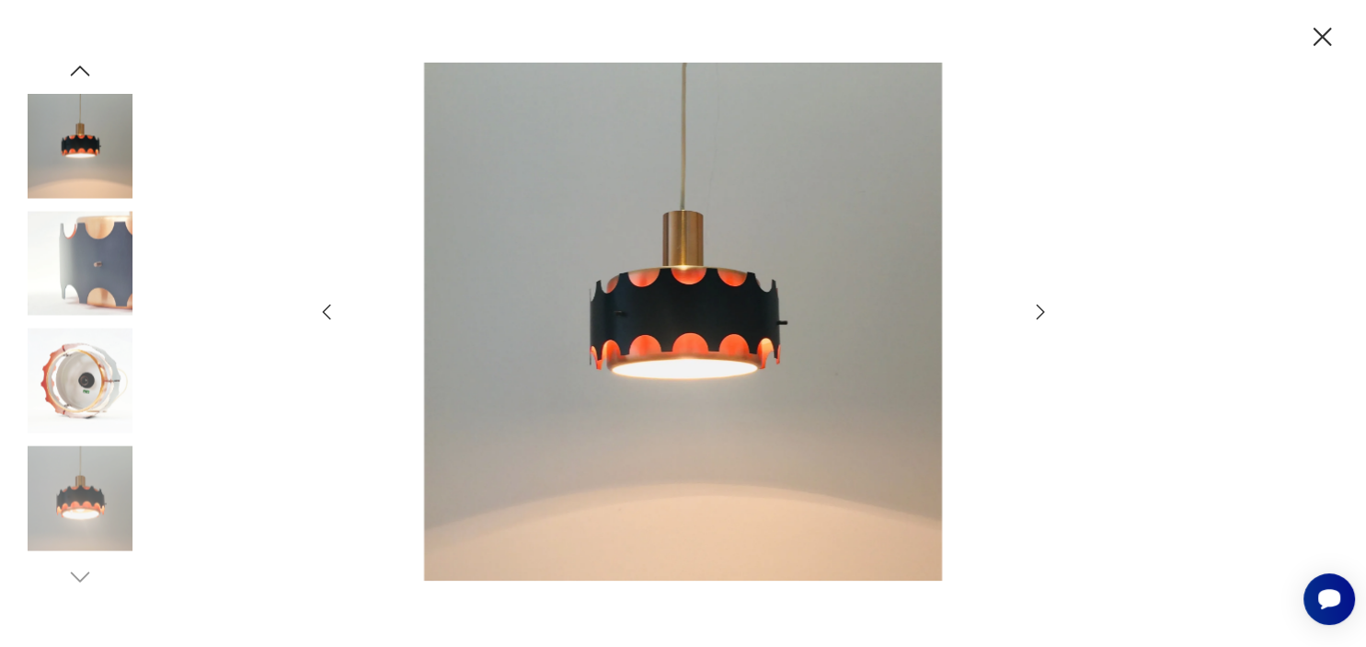
click at [1319, 35] on icon "button" at bounding box center [1323, 37] width 18 height 18
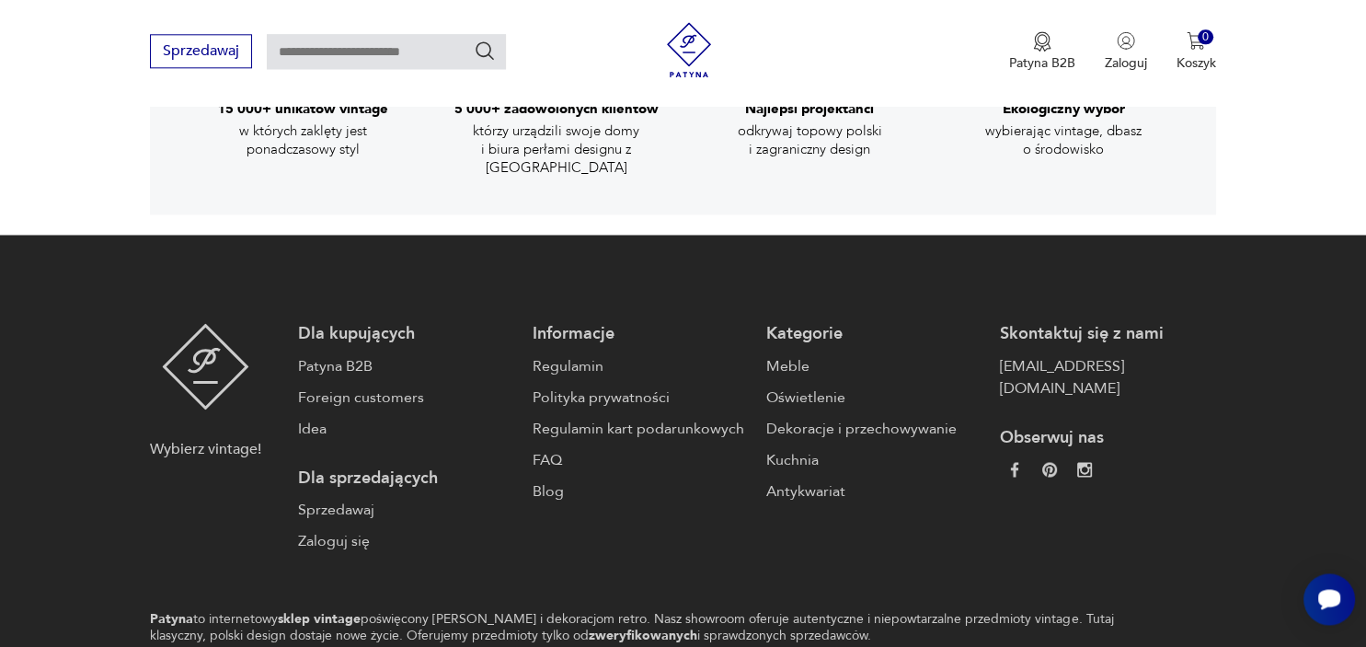
scroll to position [3051, 0]
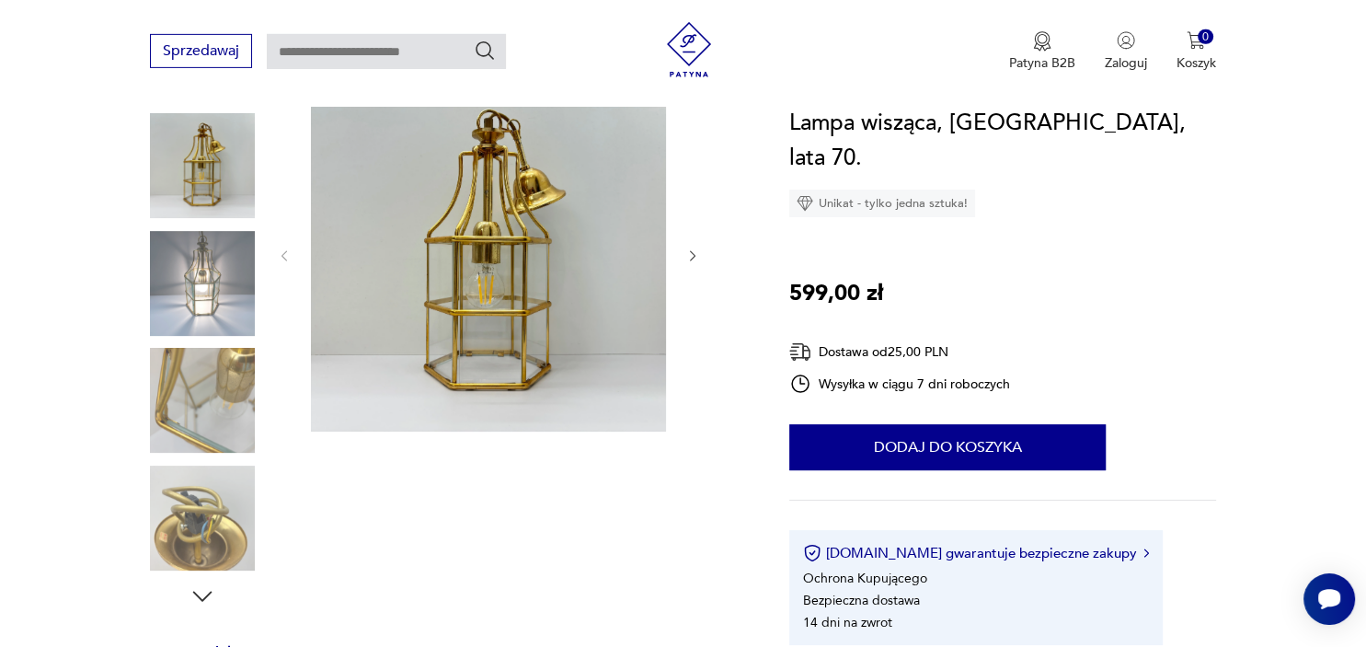
scroll to position [298, 0]
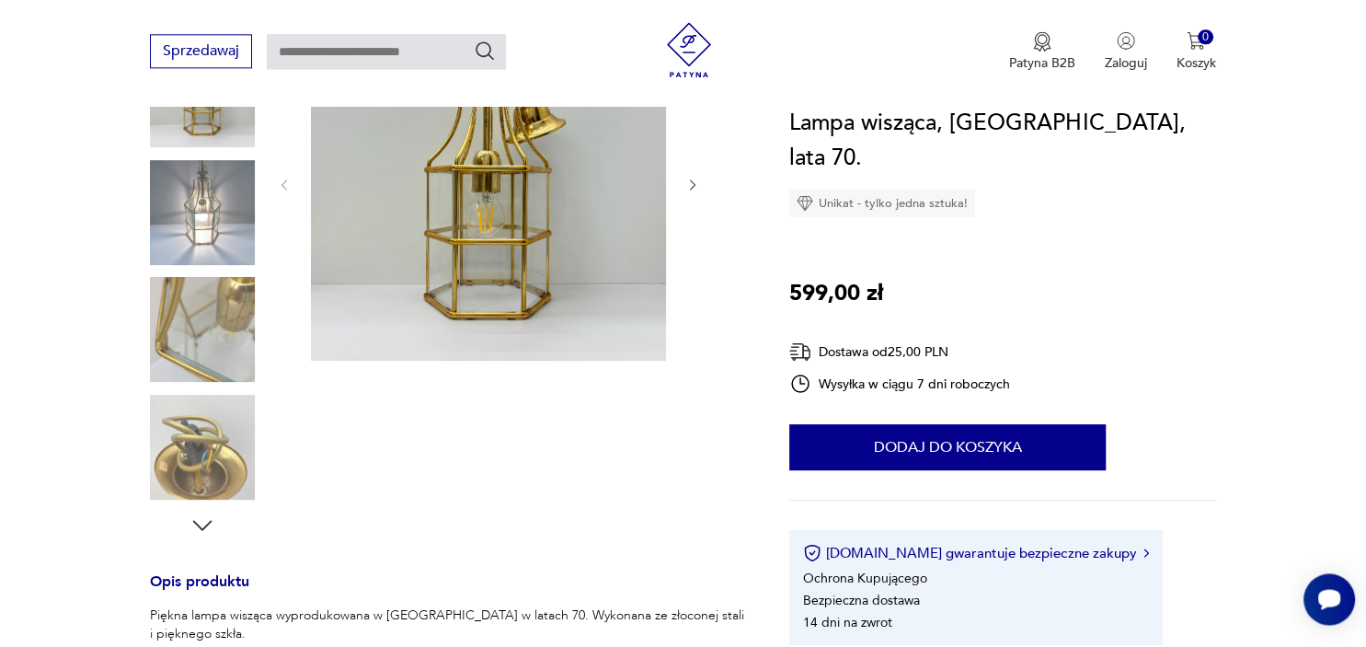
click at [198, 183] on img at bounding box center [202, 212] width 105 height 105
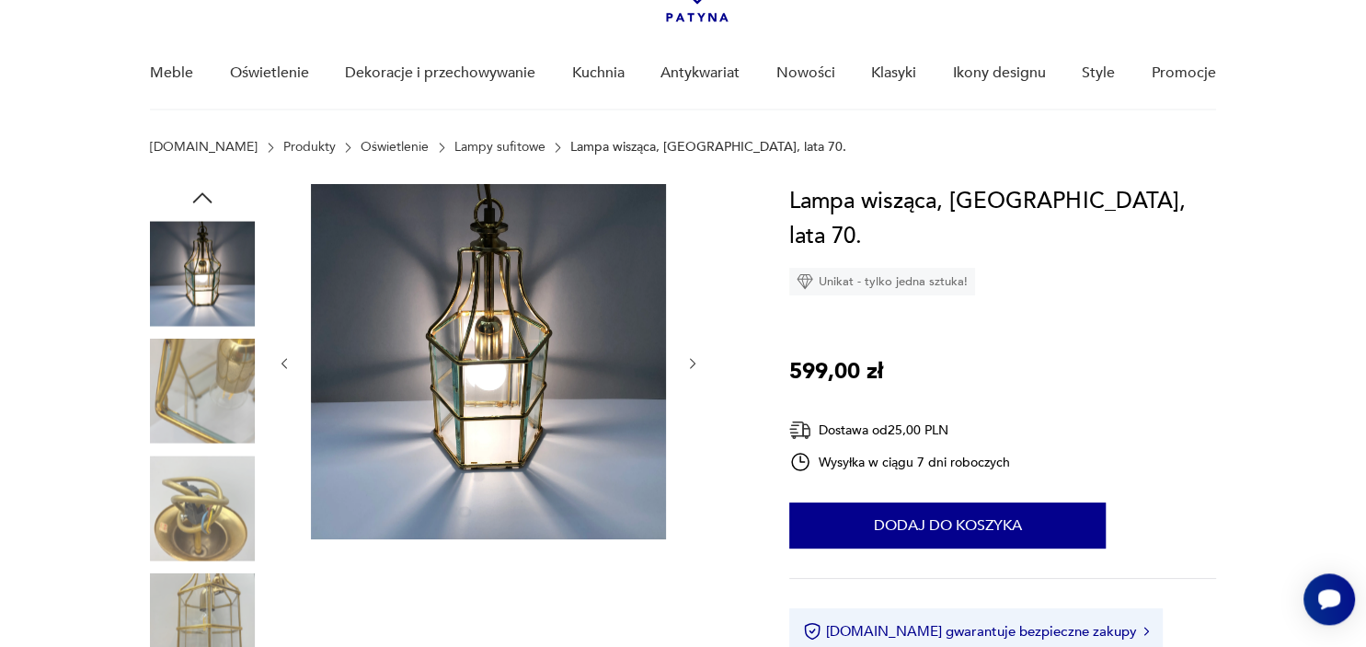
scroll to position [121, 0]
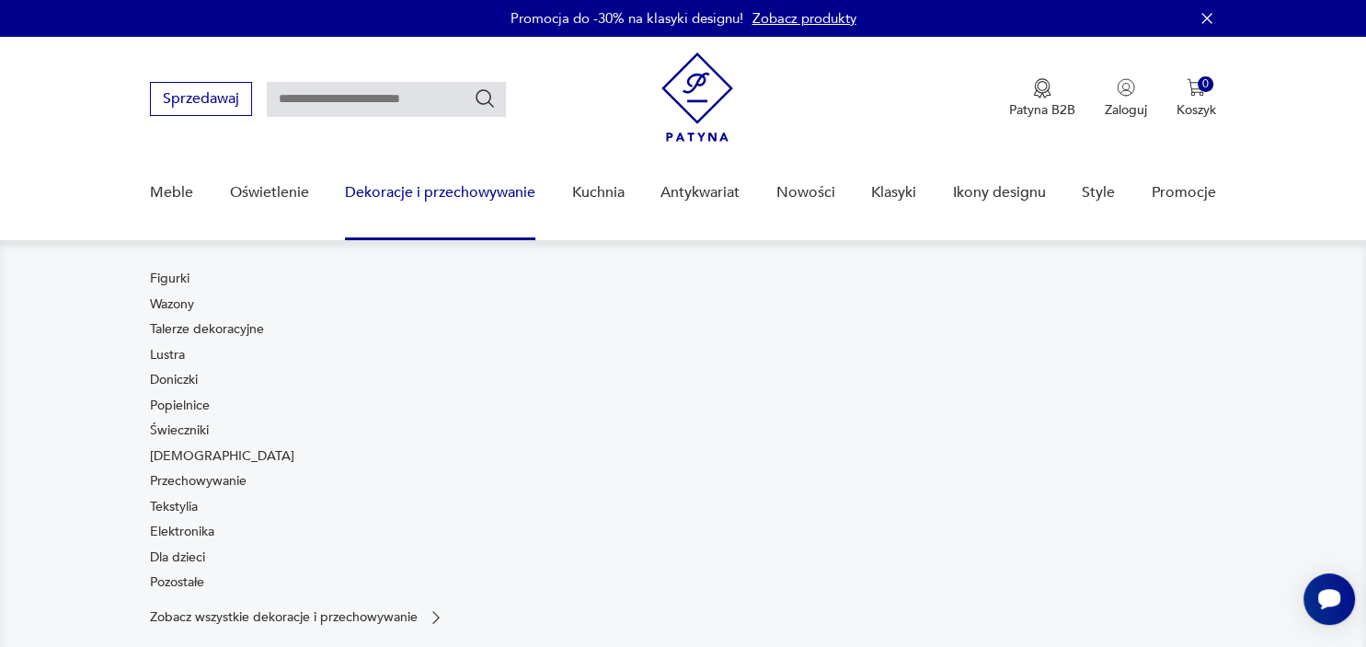
scroll to position [223, 0]
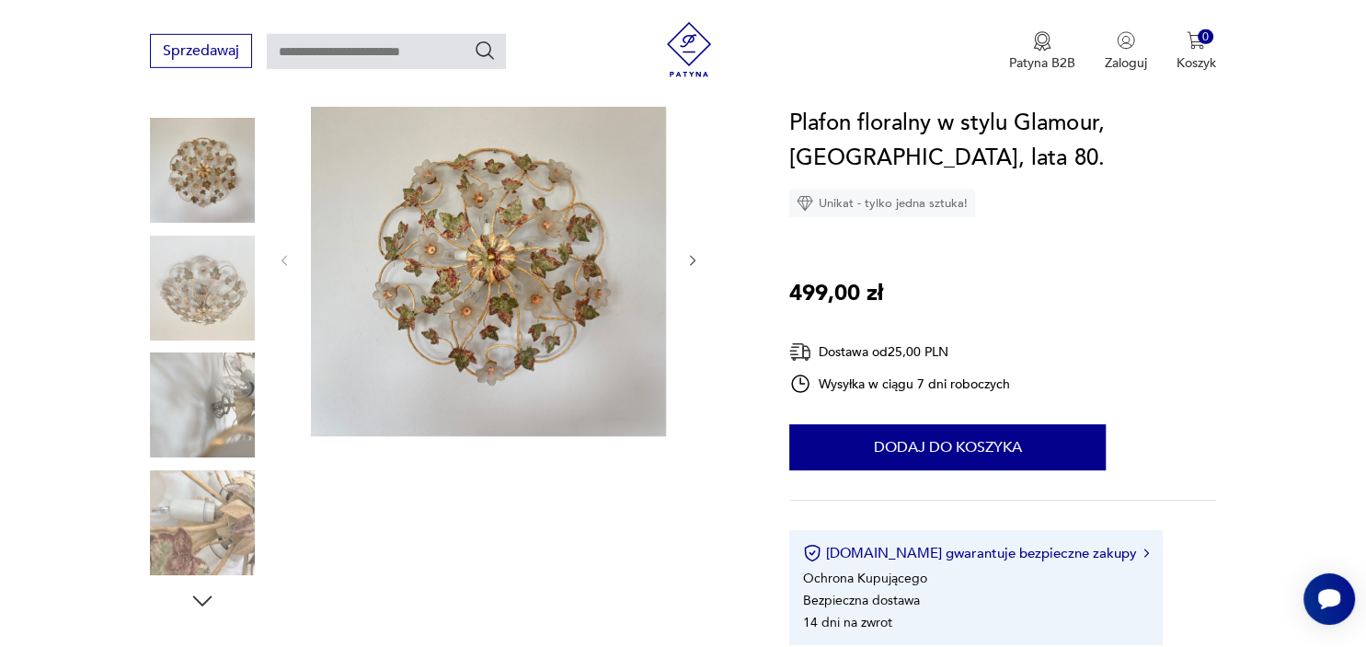
click at [259, 264] on div at bounding box center [447, 348] width 595 height 534
click at [194, 296] on img at bounding box center [202, 288] width 105 height 105
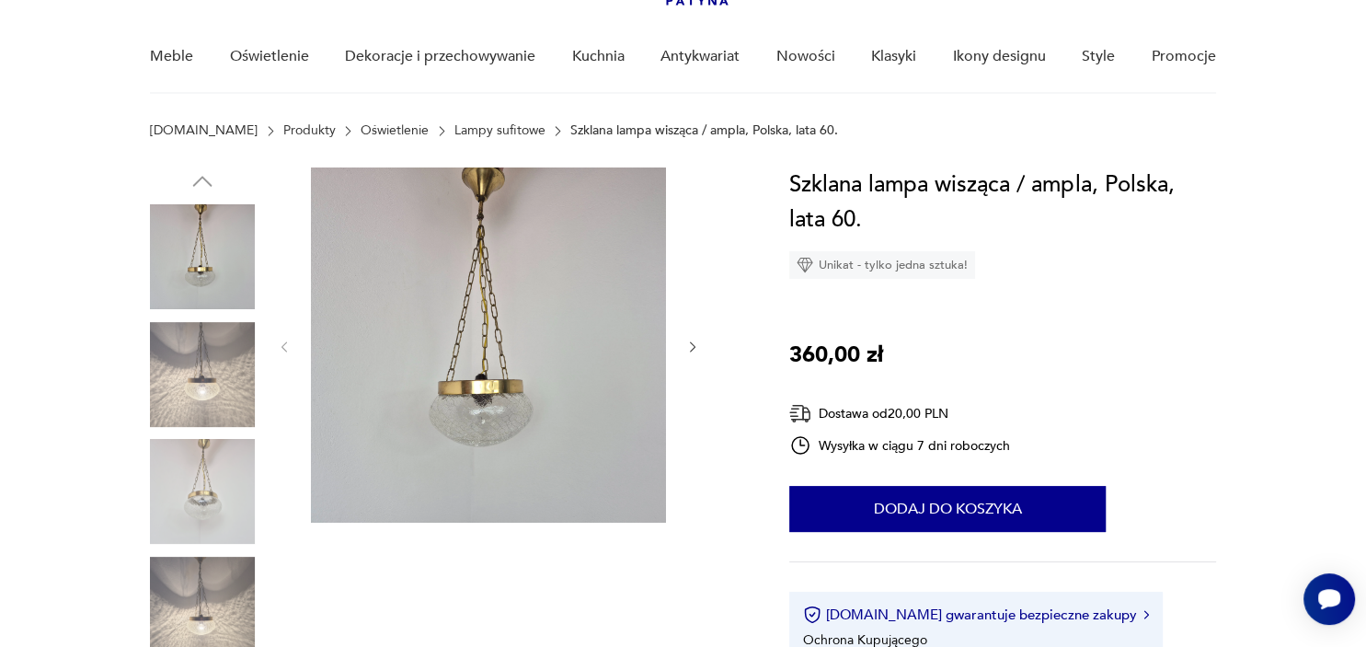
scroll to position [140, 0]
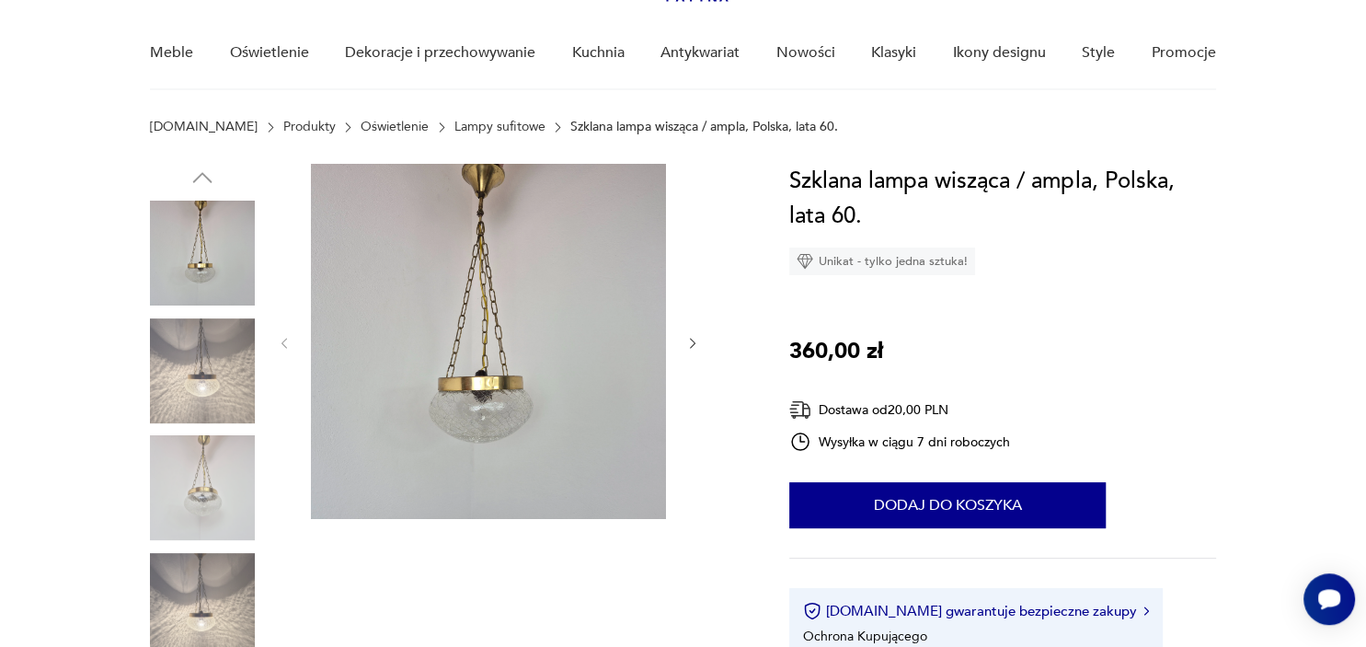
click at [593, 367] on img at bounding box center [488, 341] width 355 height 355
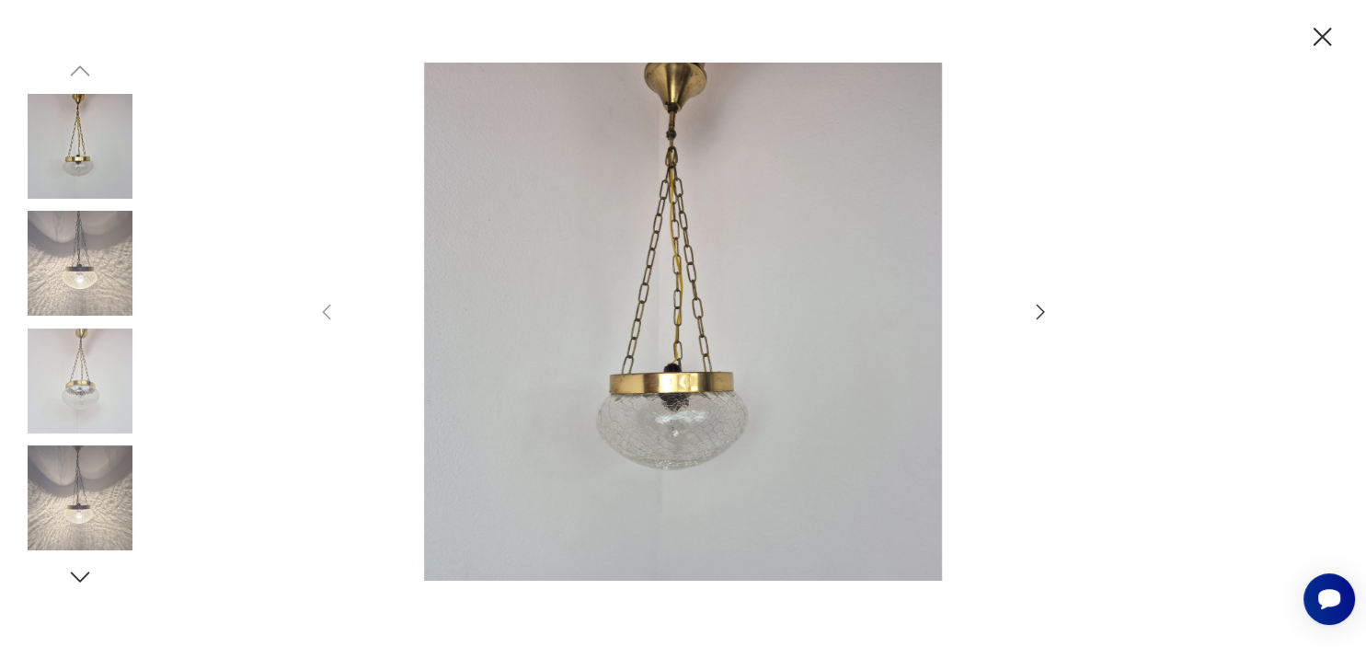
click at [1039, 320] on icon "button" at bounding box center [1041, 312] width 22 height 22
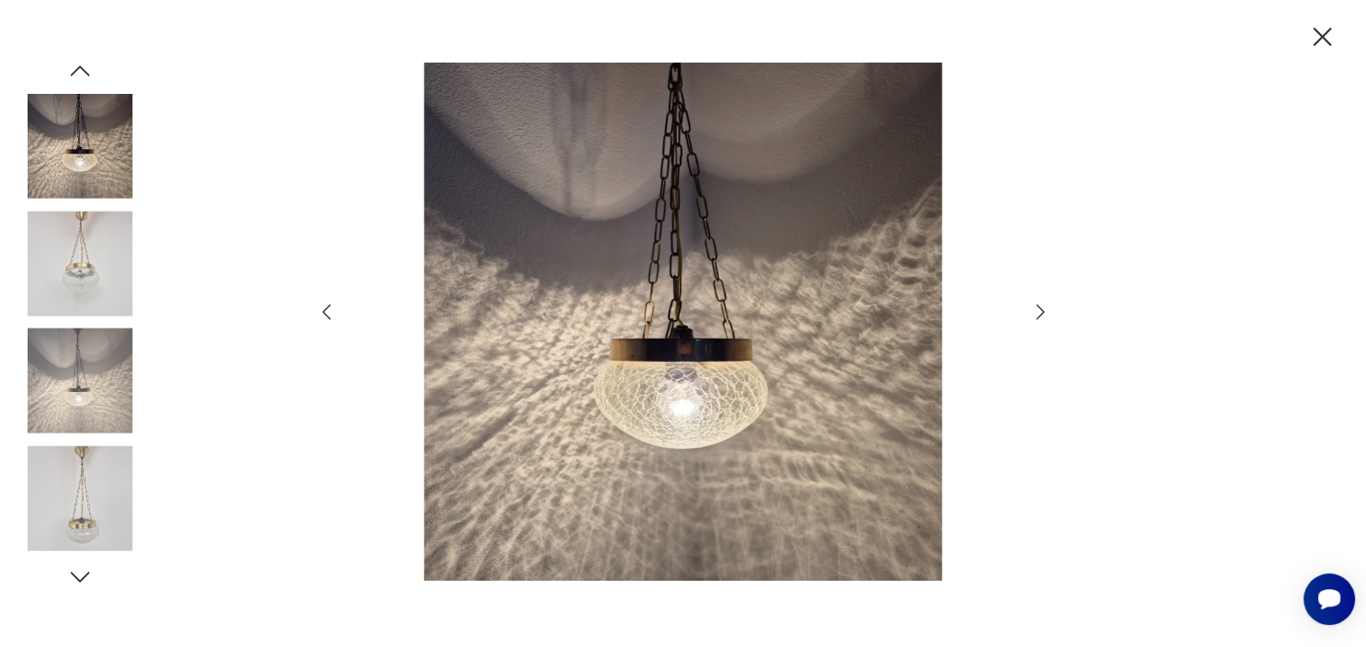
click at [1039, 320] on icon "button" at bounding box center [1041, 312] width 22 height 22
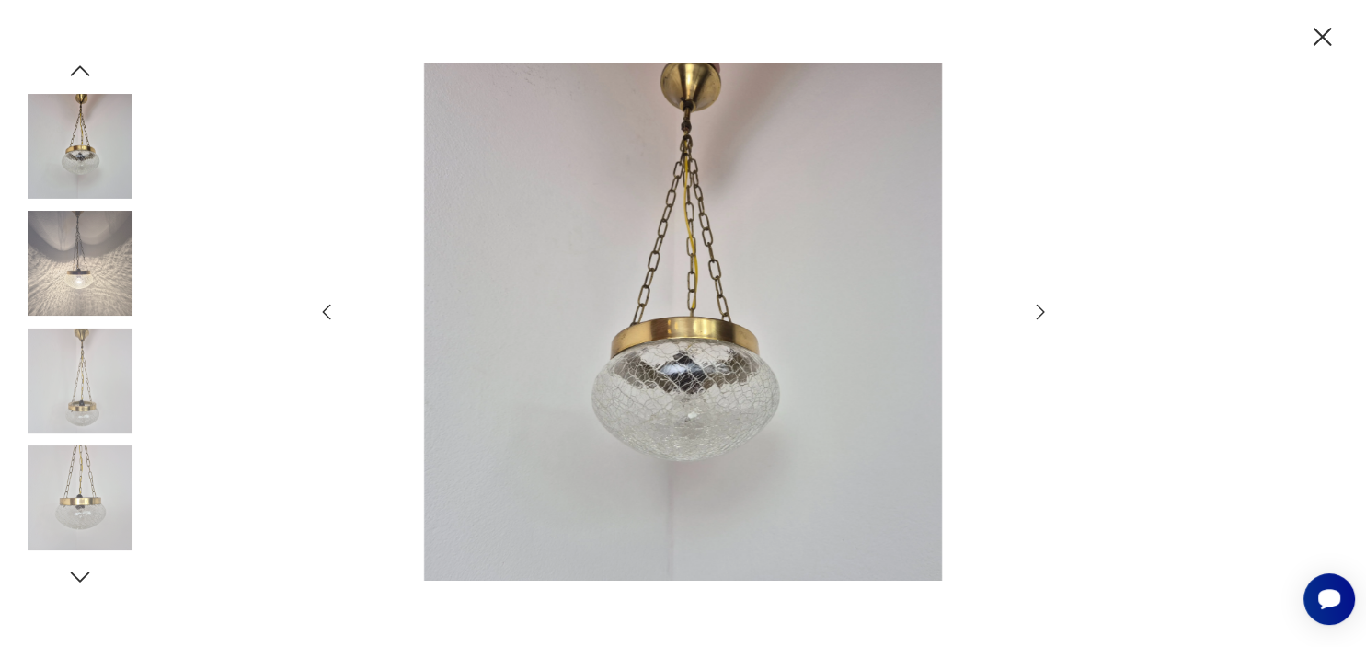
click at [1039, 320] on icon "button" at bounding box center [1041, 312] width 22 height 22
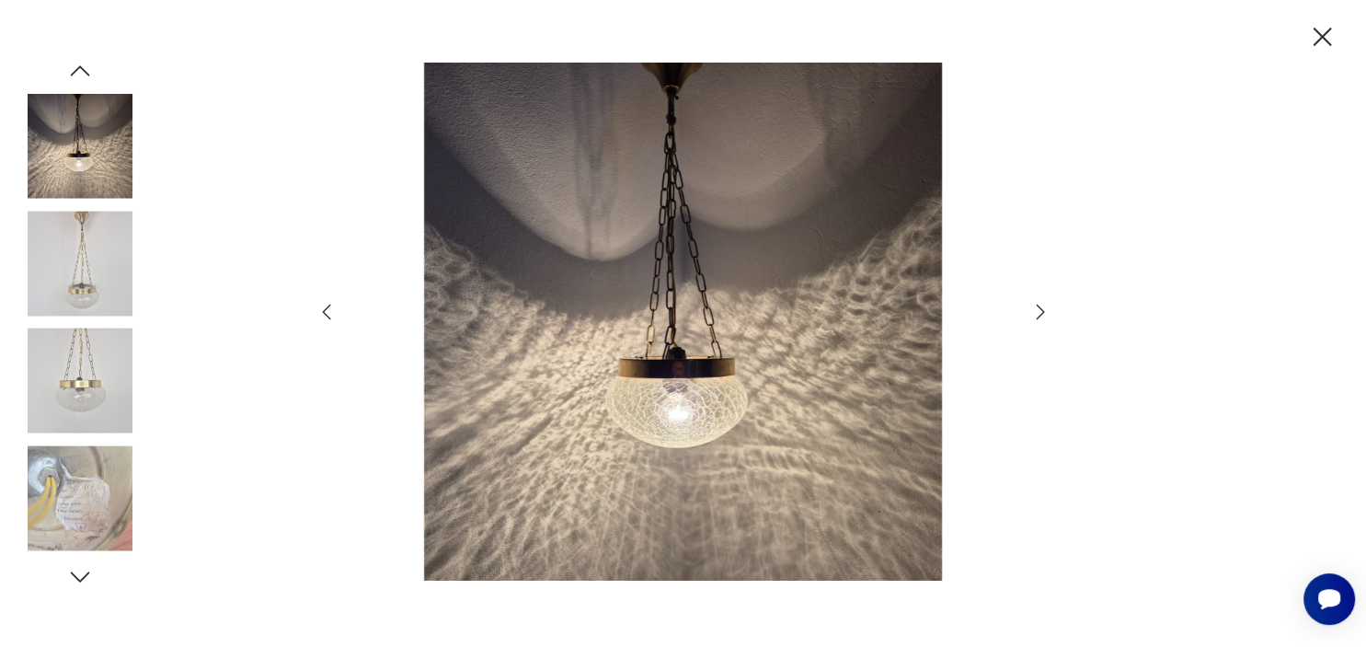
click at [1039, 320] on icon "button" at bounding box center [1041, 312] width 22 height 22
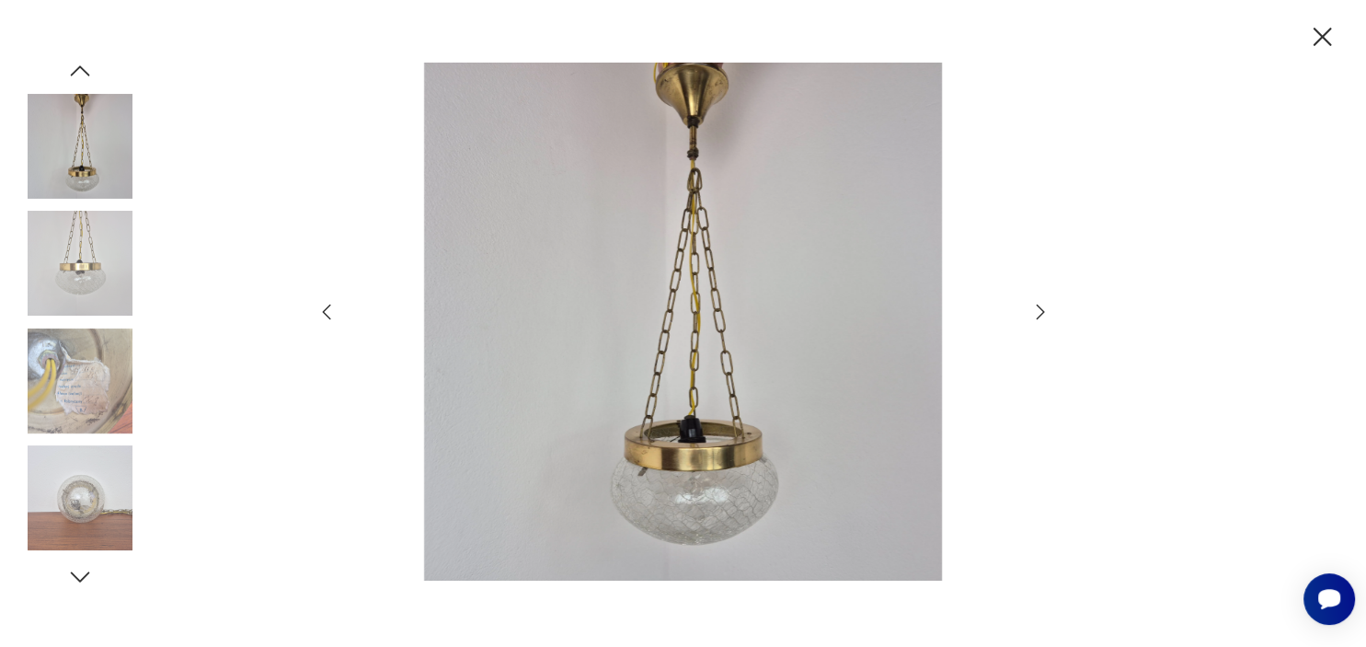
click at [1039, 320] on icon "button" at bounding box center [1041, 312] width 22 height 22
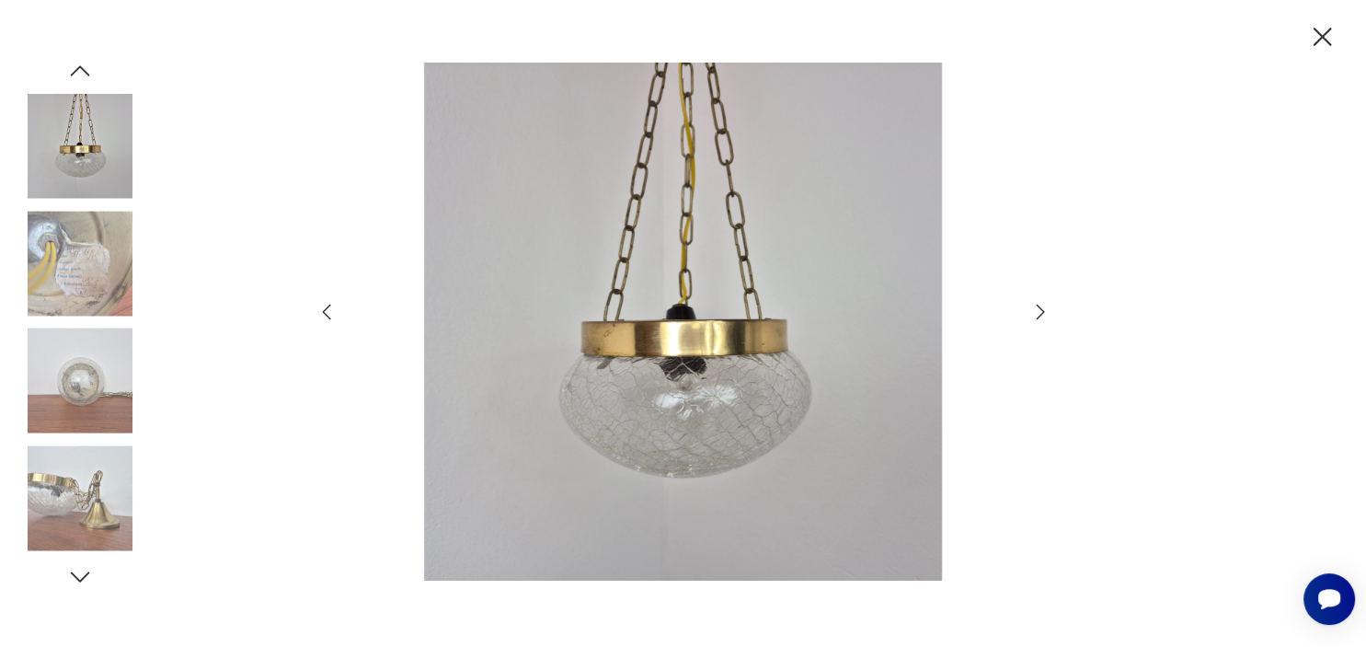
click at [1039, 320] on icon "button" at bounding box center [1041, 312] width 22 height 22
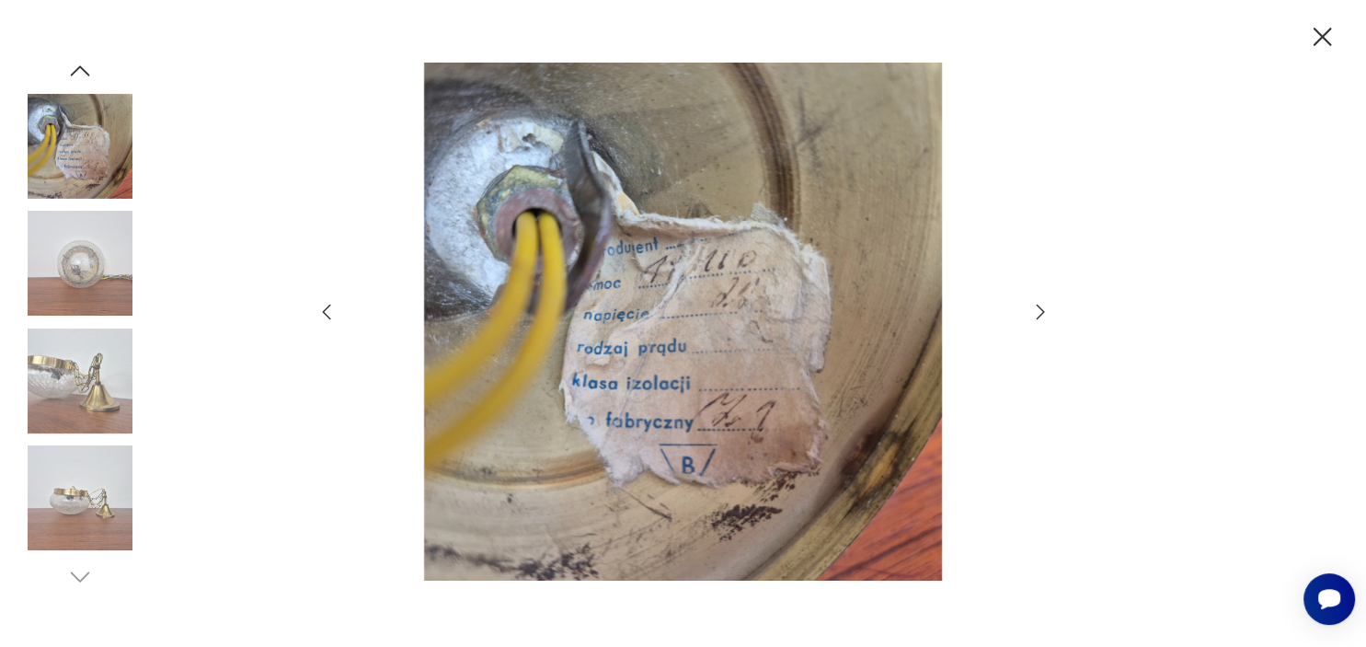
click at [1039, 320] on icon "button" at bounding box center [1041, 312] width 22 height 22
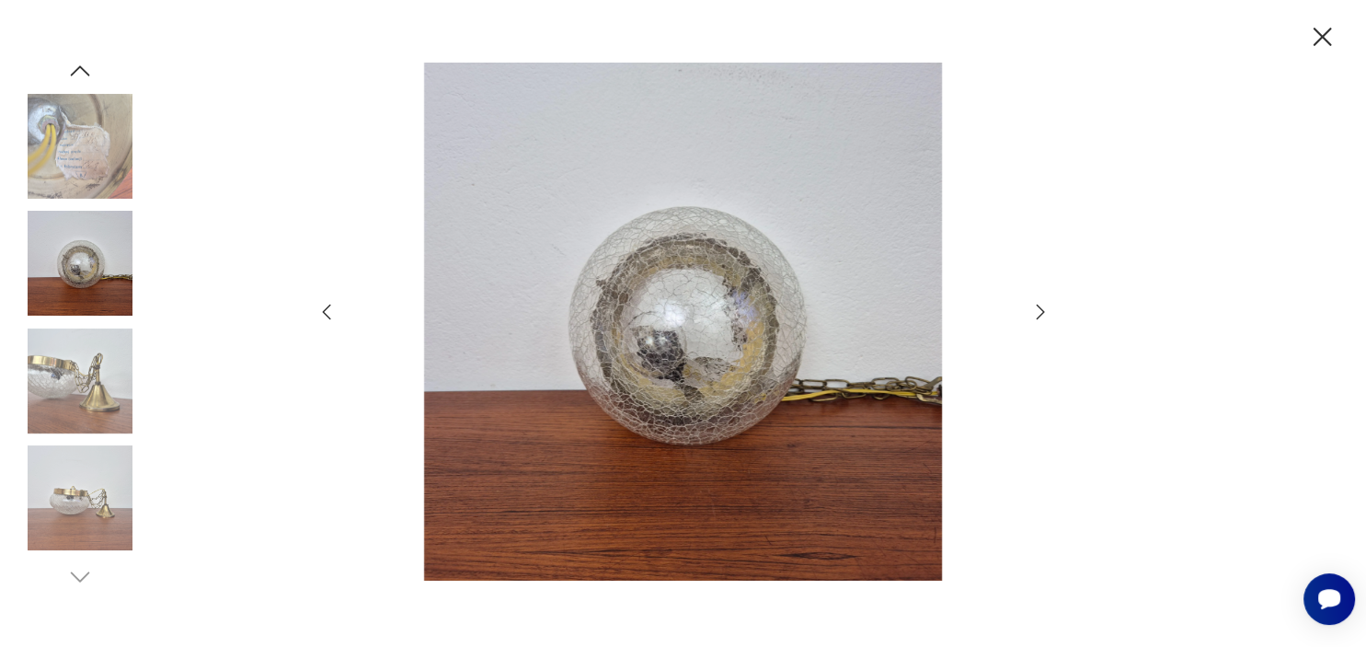
click at [1320, 35] on icon "button" at bounding box center [1323, 37] width 18 height 18
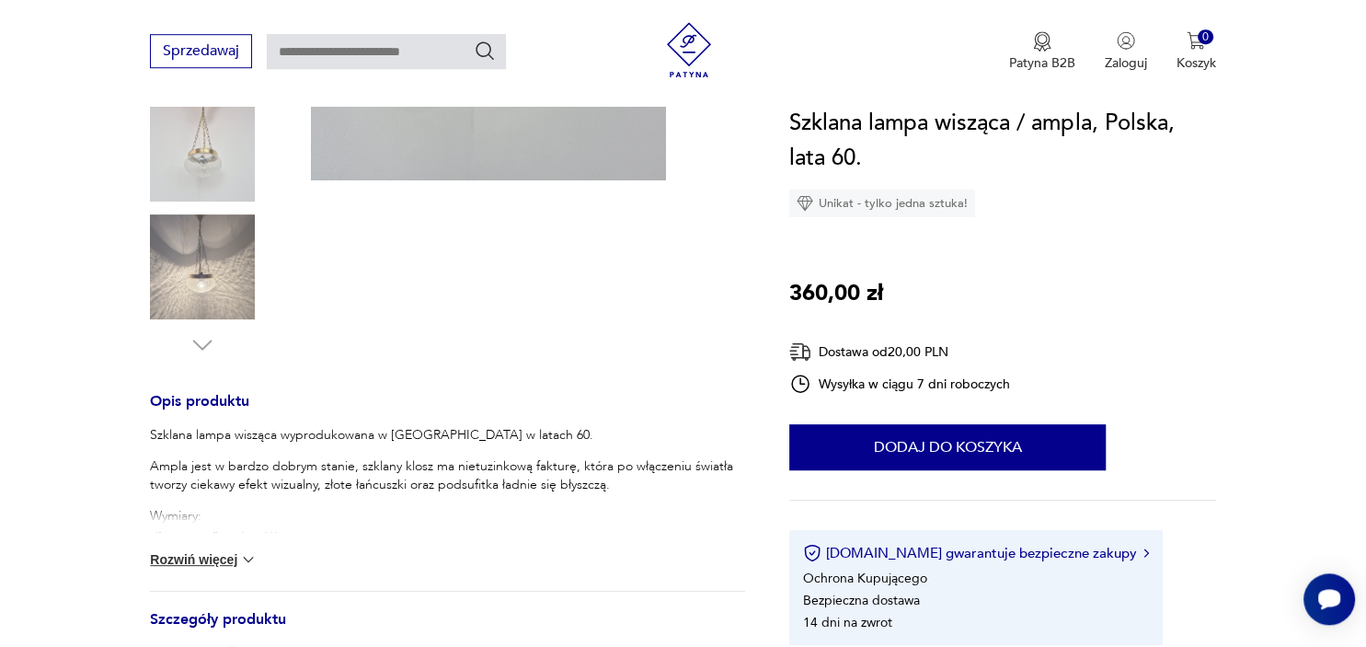
scroll to position [482, 0]
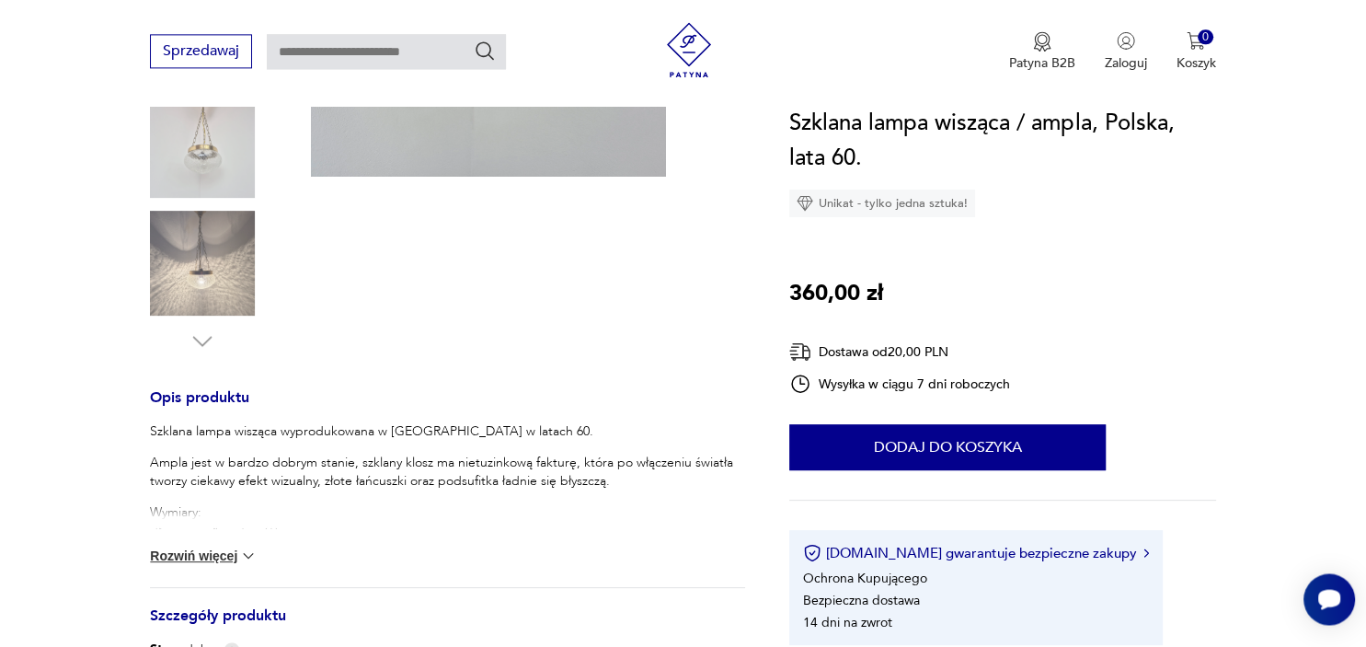
click at [183, 554] on button "Rozwiń więcej" at bounding box center [203, 556] width 107 height 18
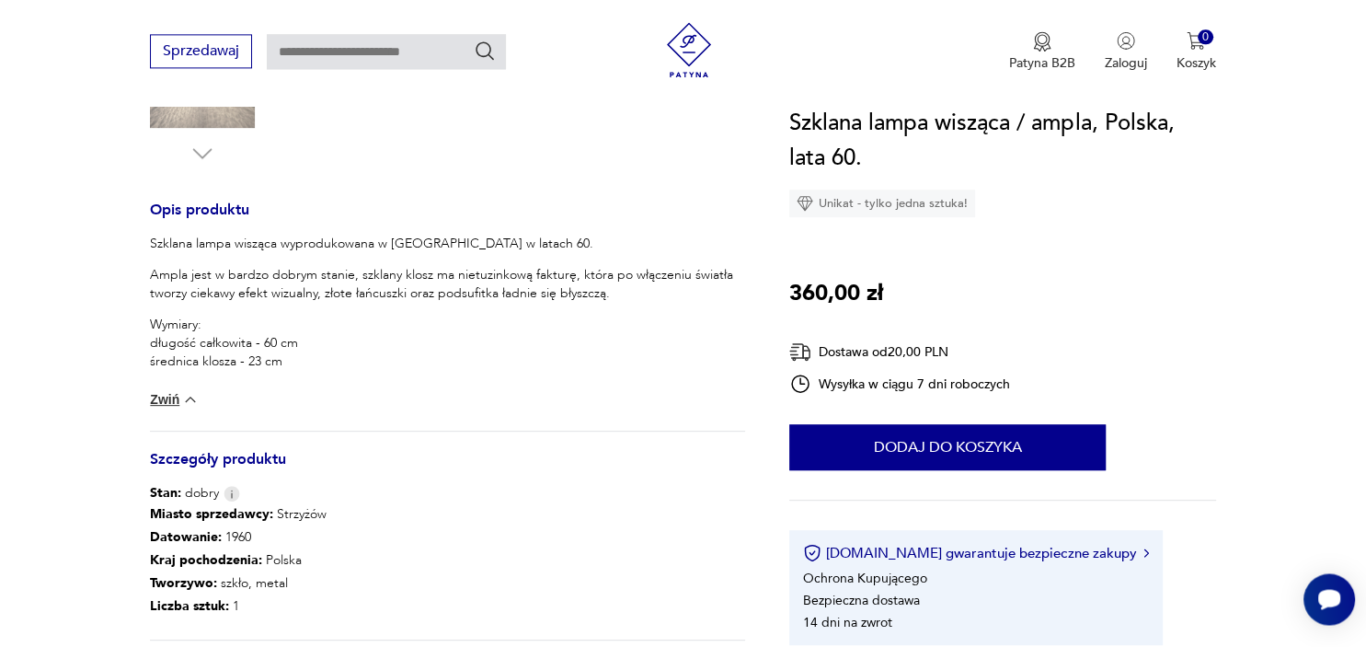
scroll to position [744, 0]
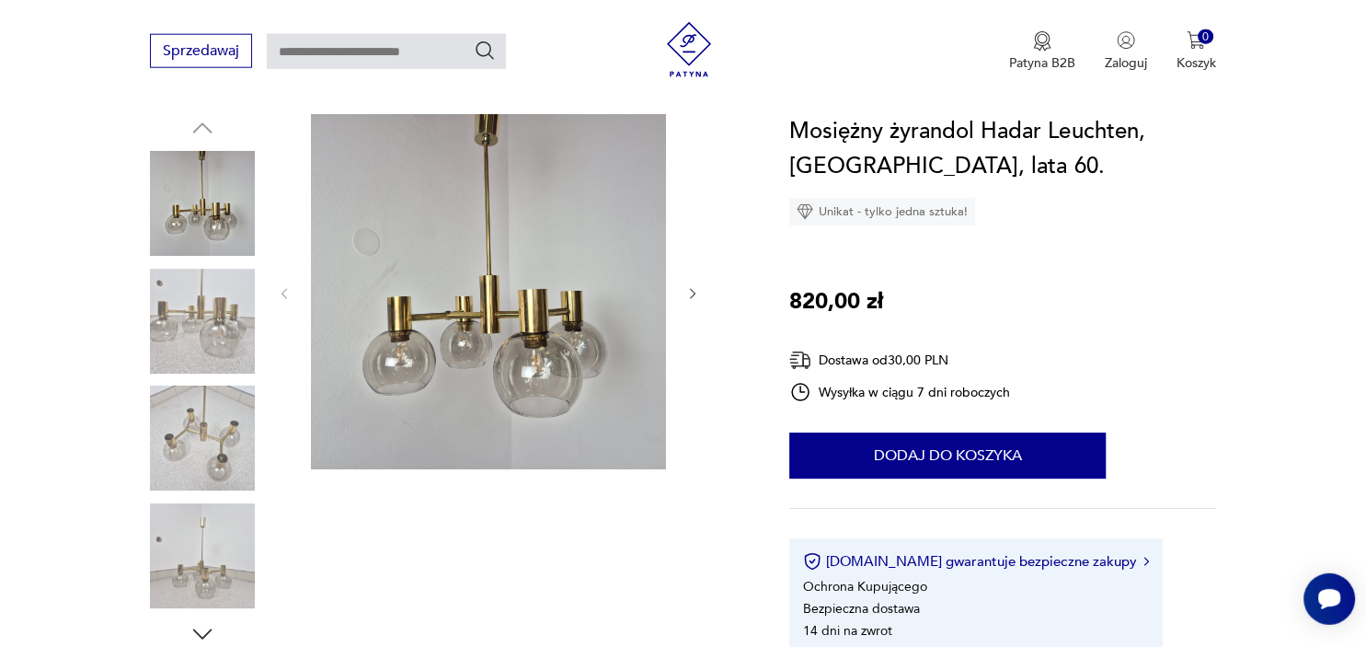
scroll to position [205, 0]
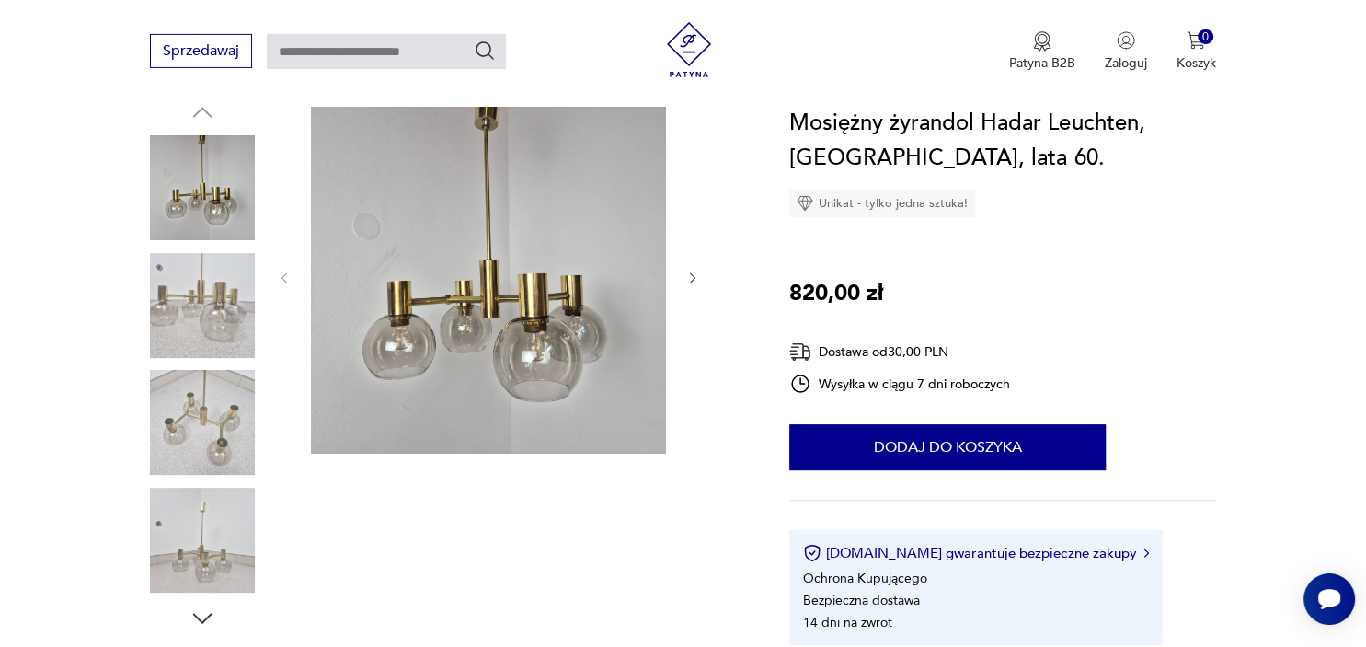
click at [240, 305] on img at bounding box center [202, 305] width 105 height 105
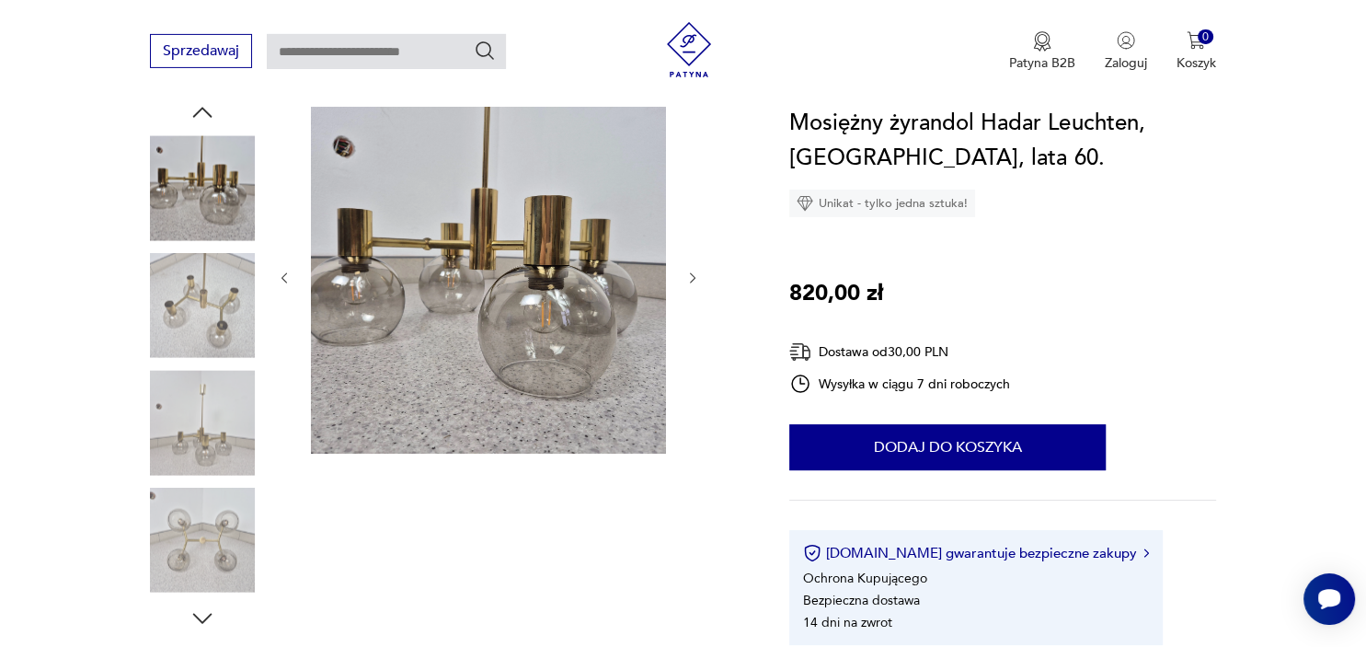
click at [219, 374] on img at bounding box center [202, 422] width 105 height 105
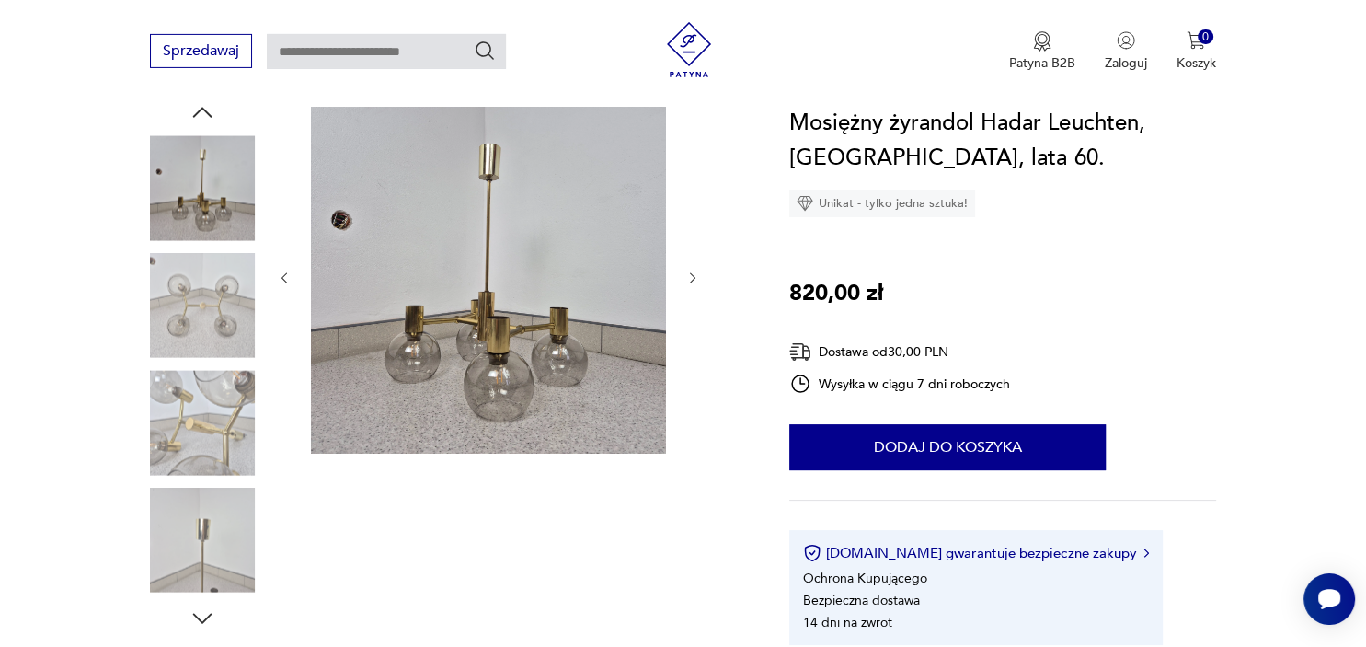
click at [227, 455] on img at bounding box center [202, 422] width 105 height 105
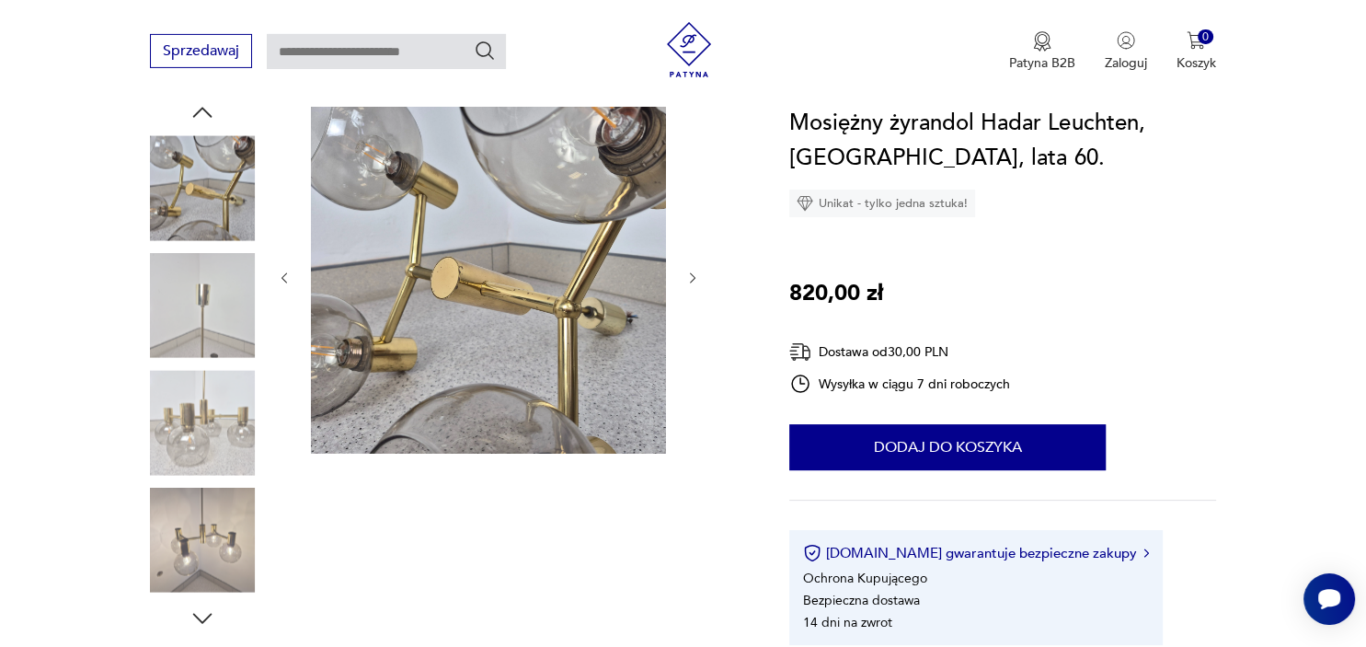
click at [224, 512] on img at bounding box center [202, 540] width 105 height 105
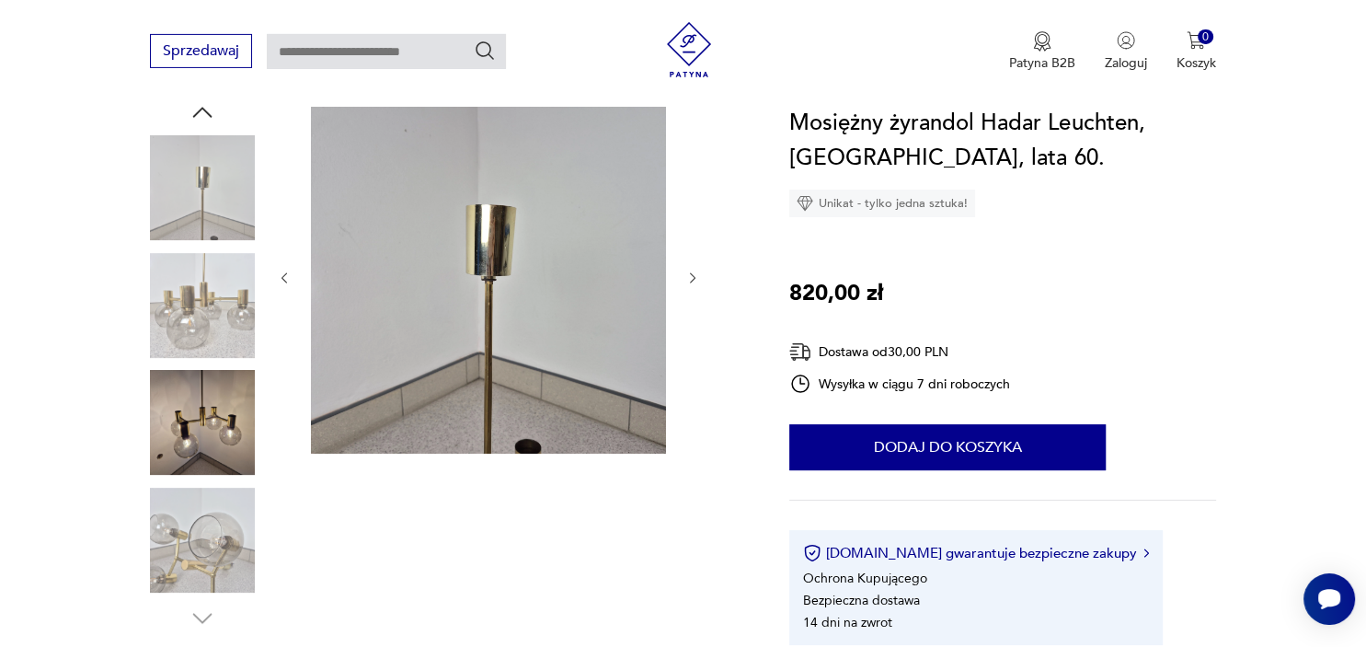
click at [205, 422] on img at bounding box center [202, 422] width 105 height 105
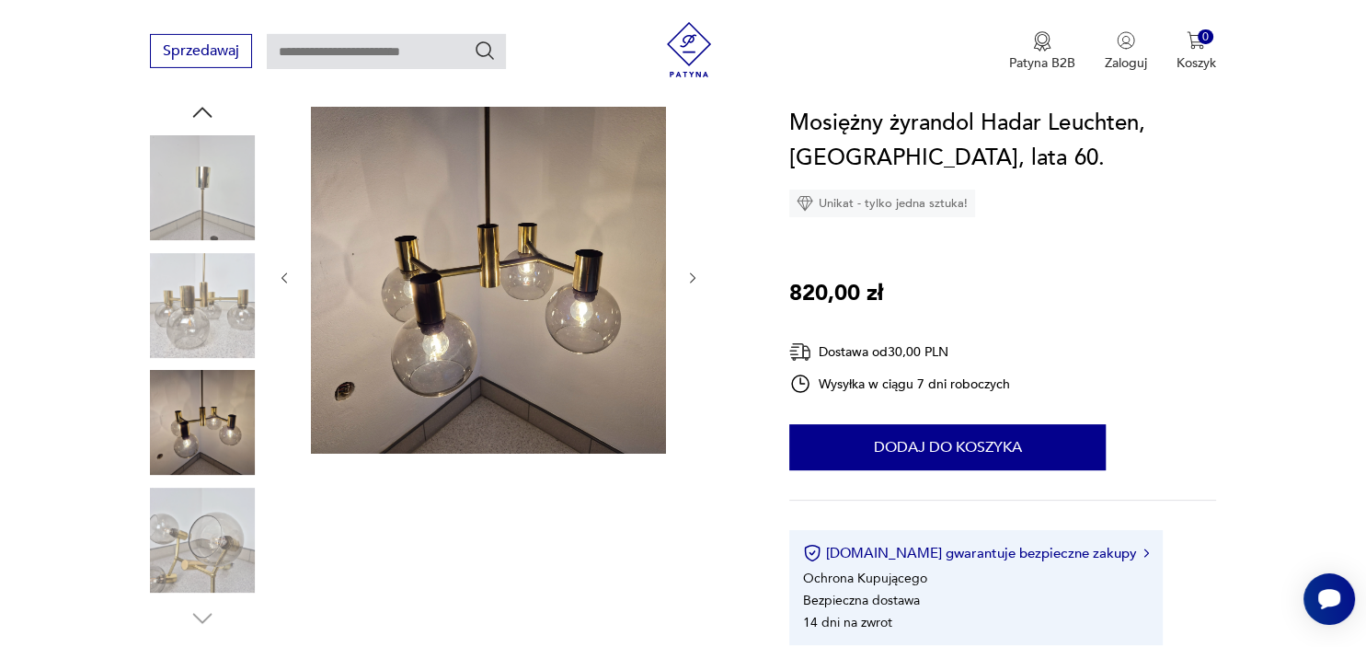
click at [213, 523] on img at bounding box center [202, 540] width 105 height 105
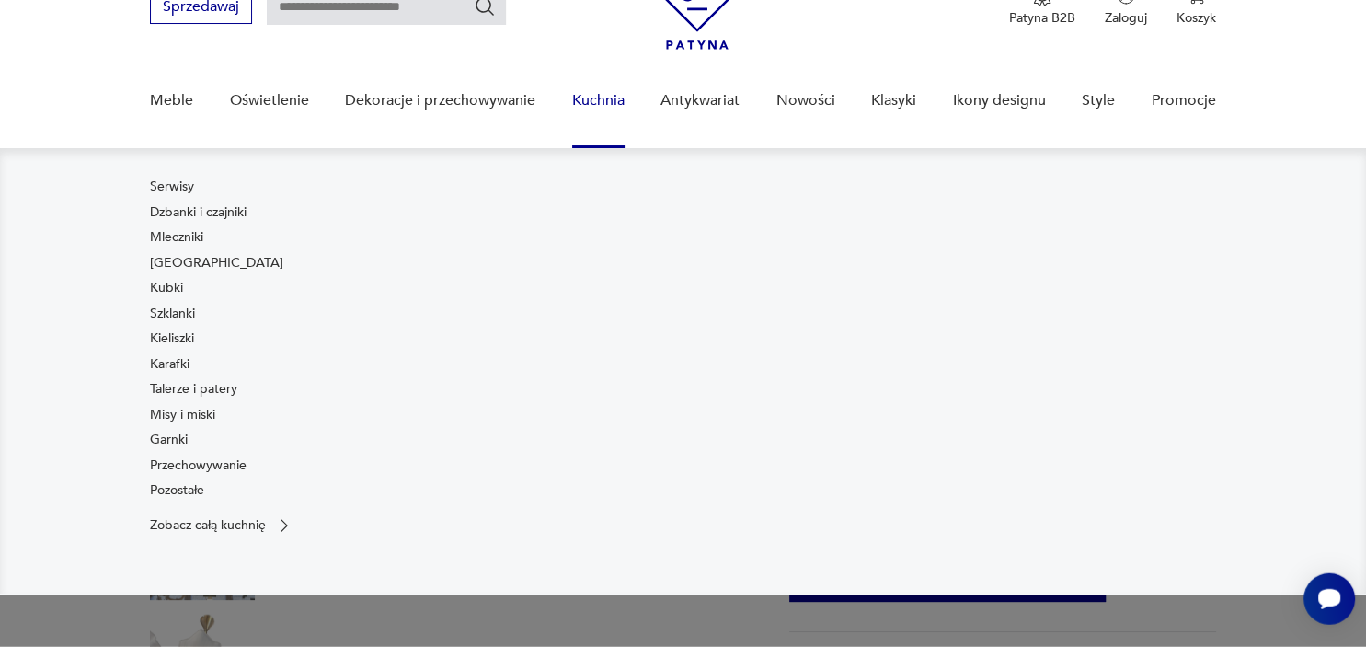
scroll to position [198, 0]
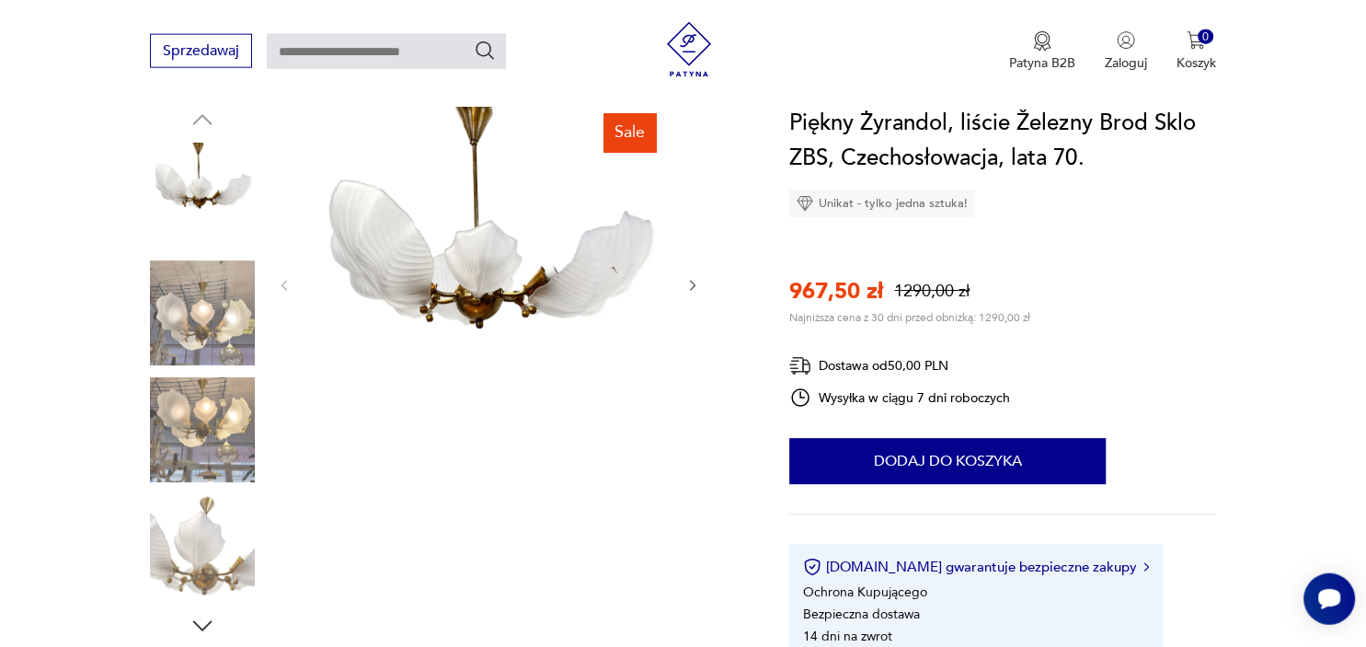
click at [184, 409] on img at bounding box center [202, 429] width 105 height 105
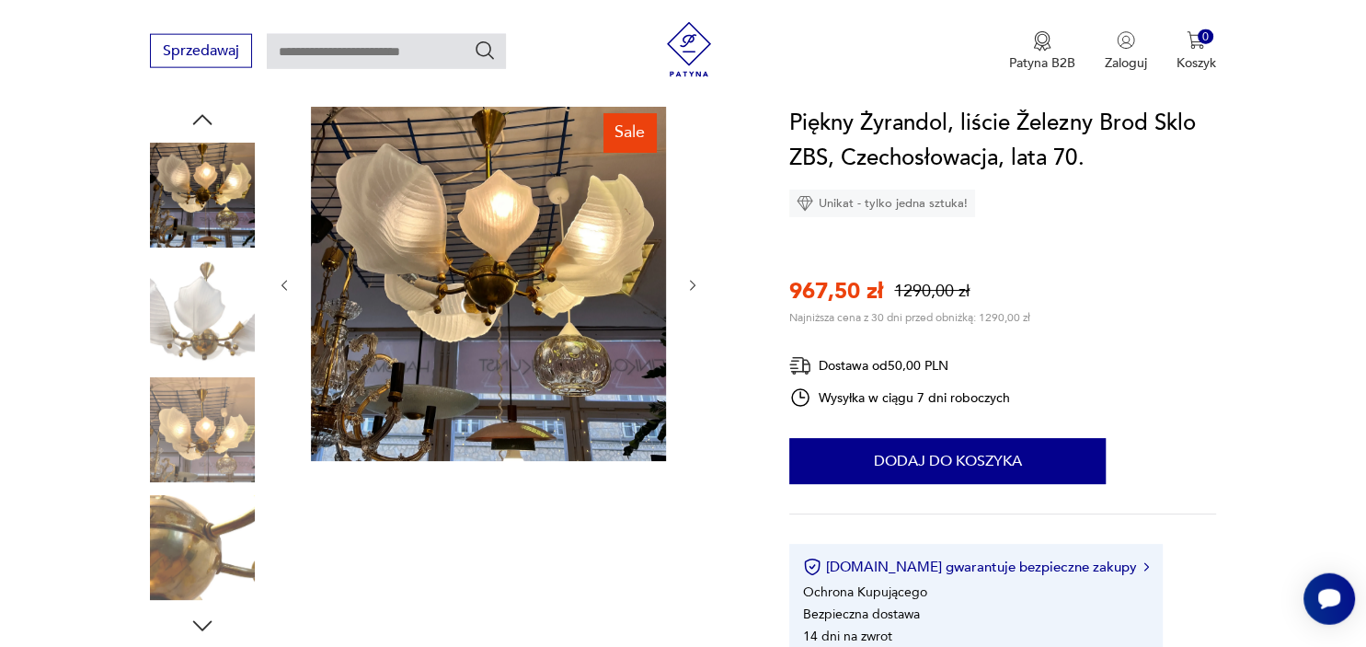
click at [195, 431] on img at bounding box center [202, 429] width 105 height 105
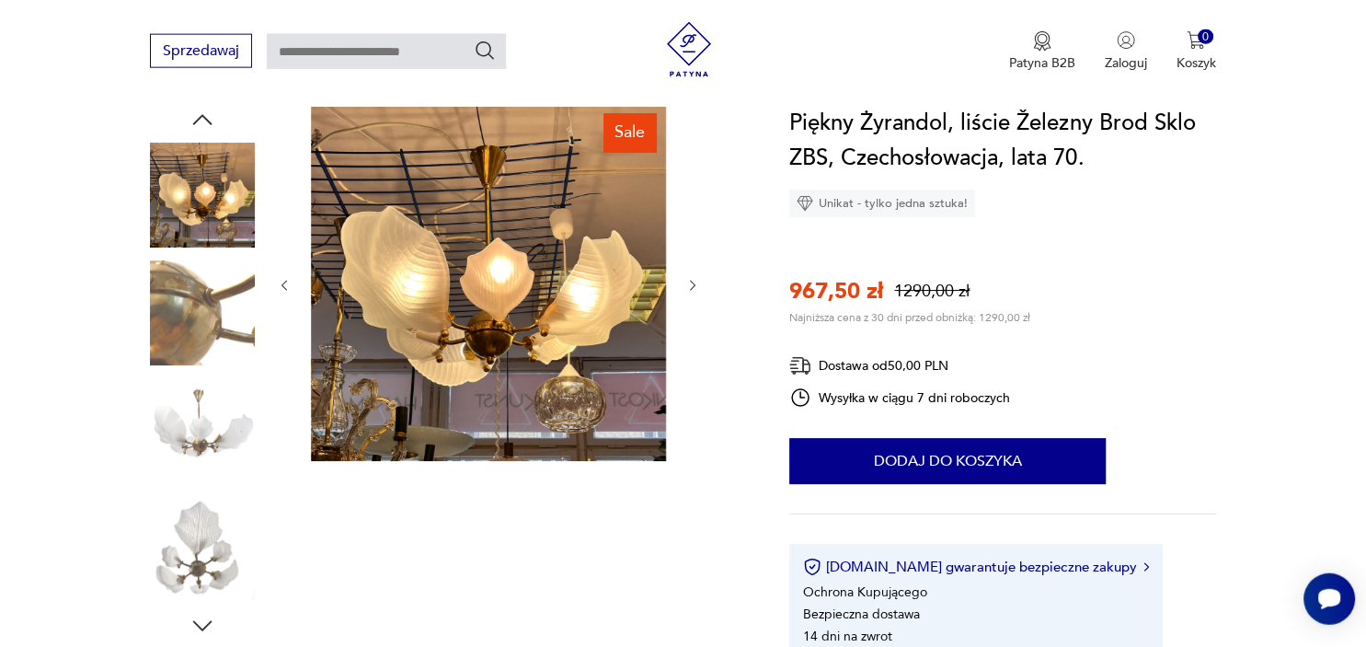
click at [197, 548] on img at bounding box center [202, 547] width 105 height 105
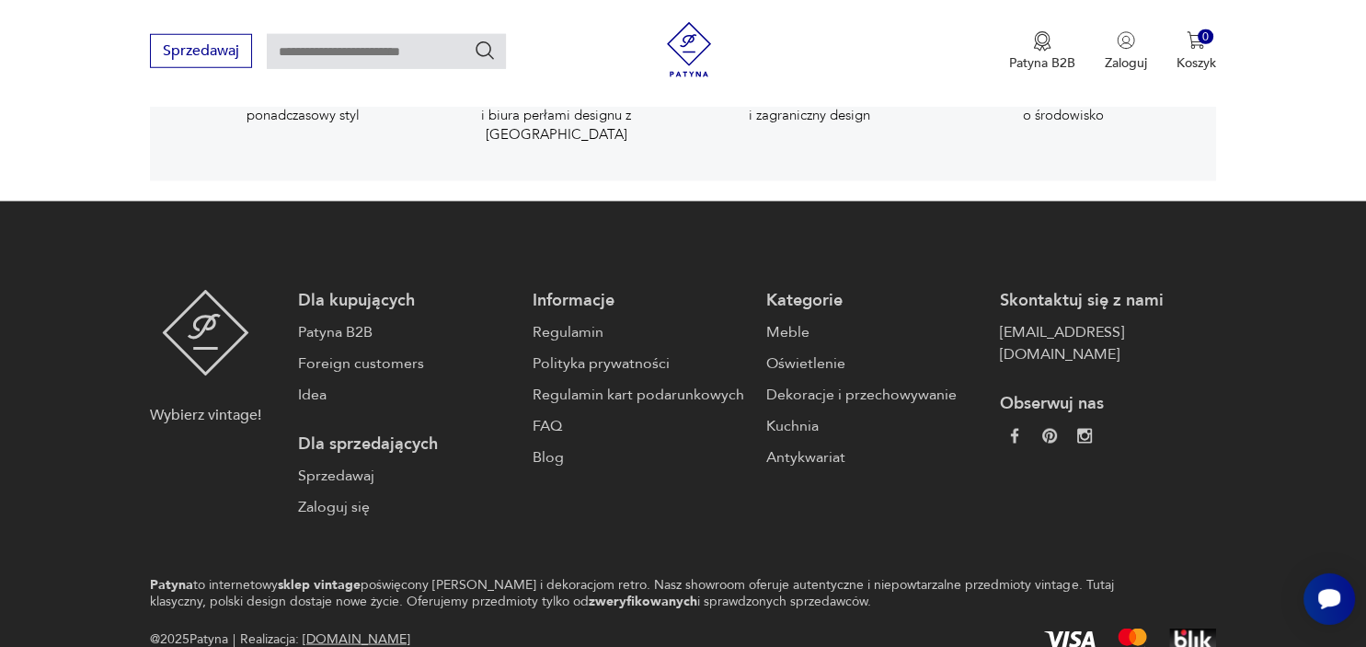
scroll to position [3141, 0]
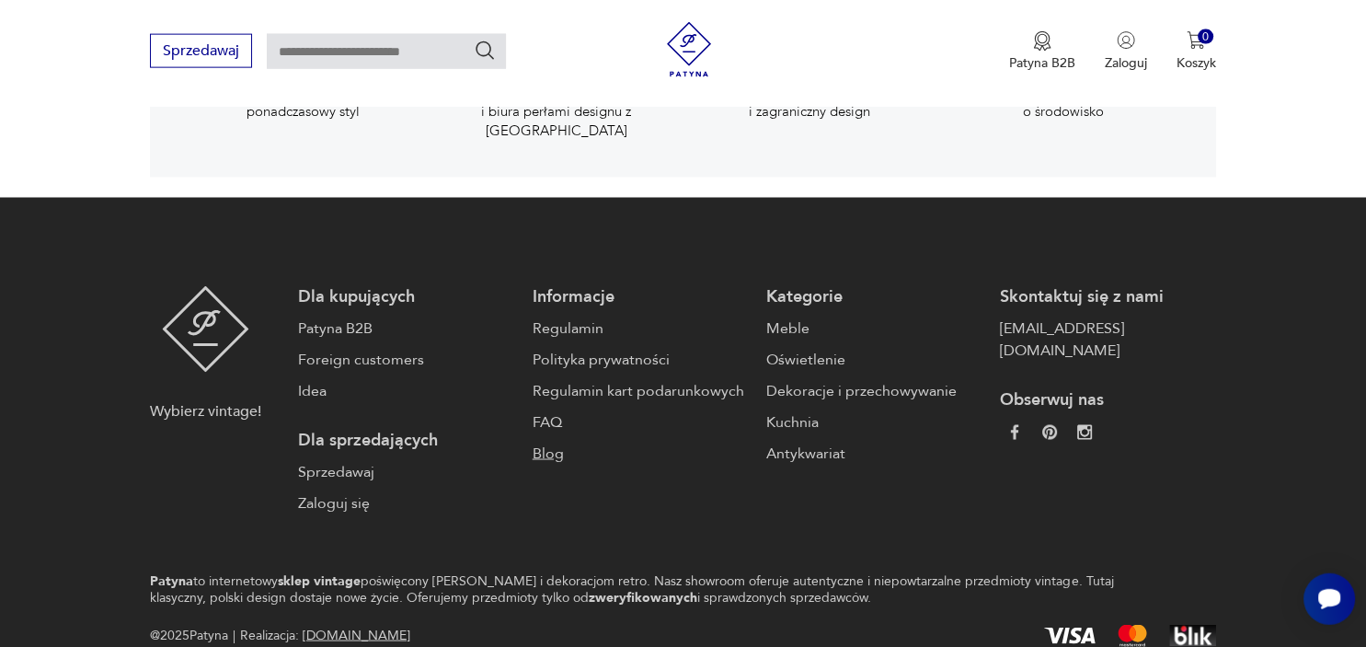
click at [541, 443] on link "Blog" at bounding box center [640, 454] width 215 height 22
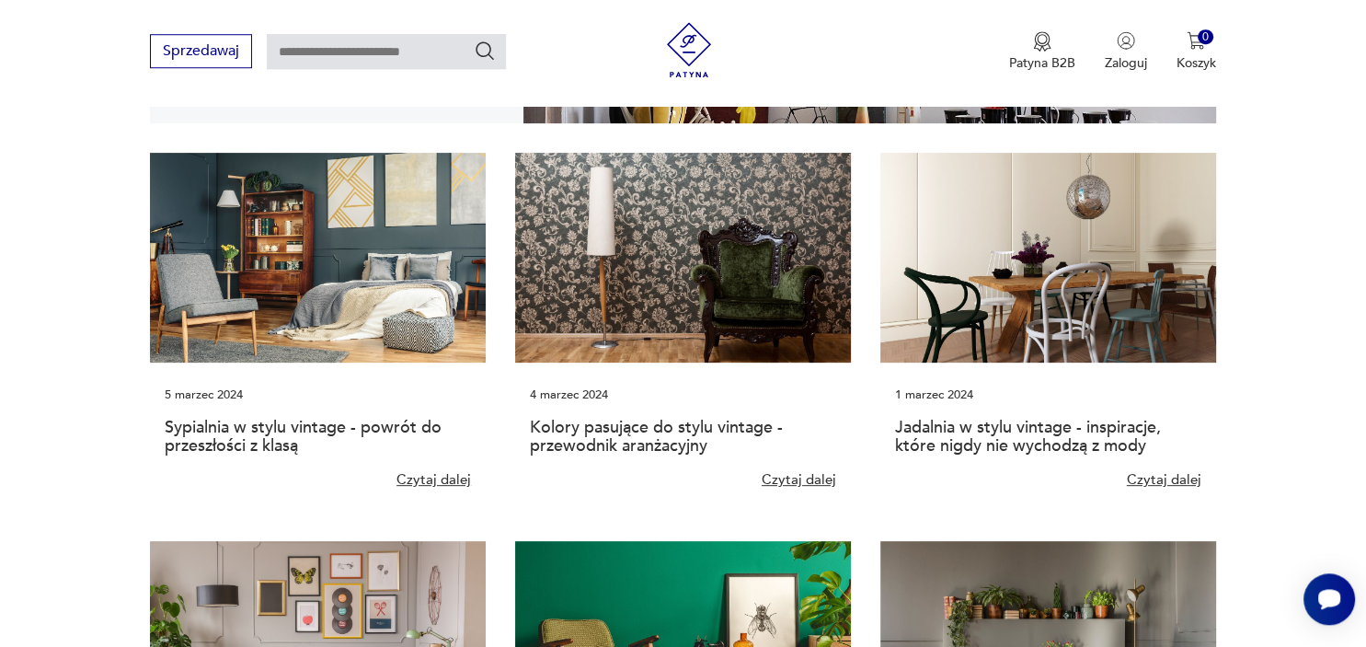
scroll to position [402, 0]
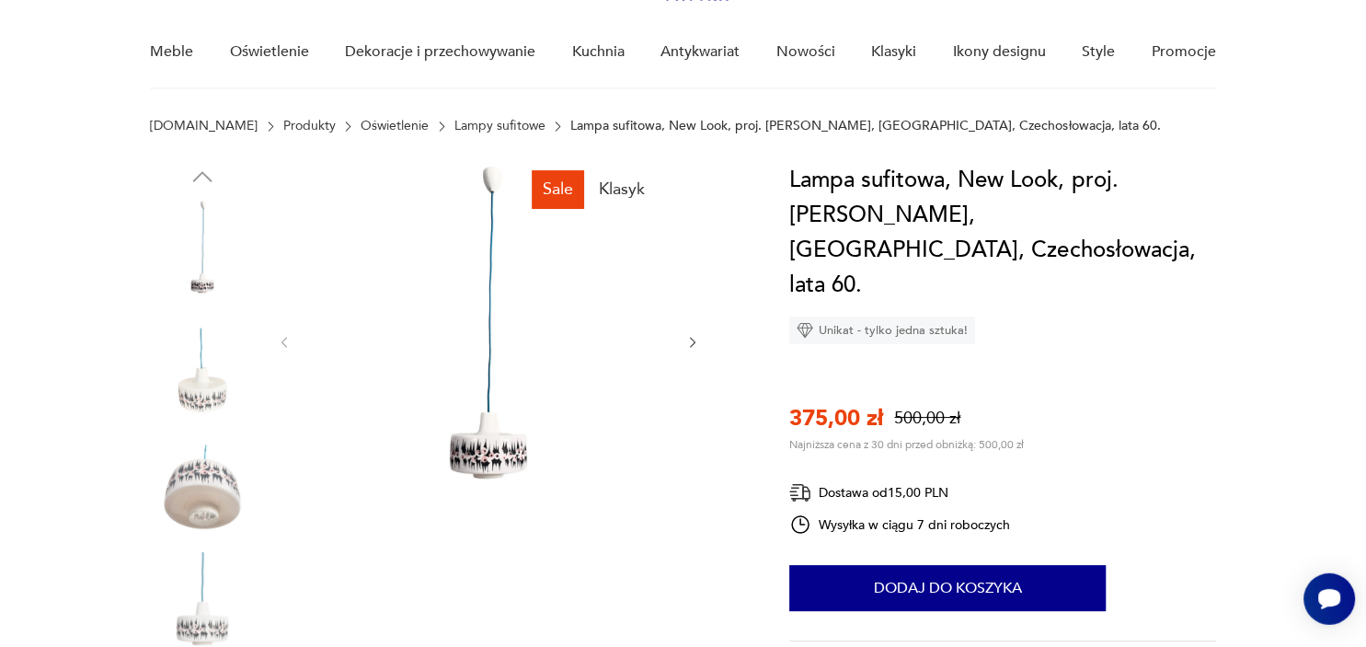
scroll to position [142, 0]
click at [197, 465] on img at bounding box center [202, 485] width 105 height 105
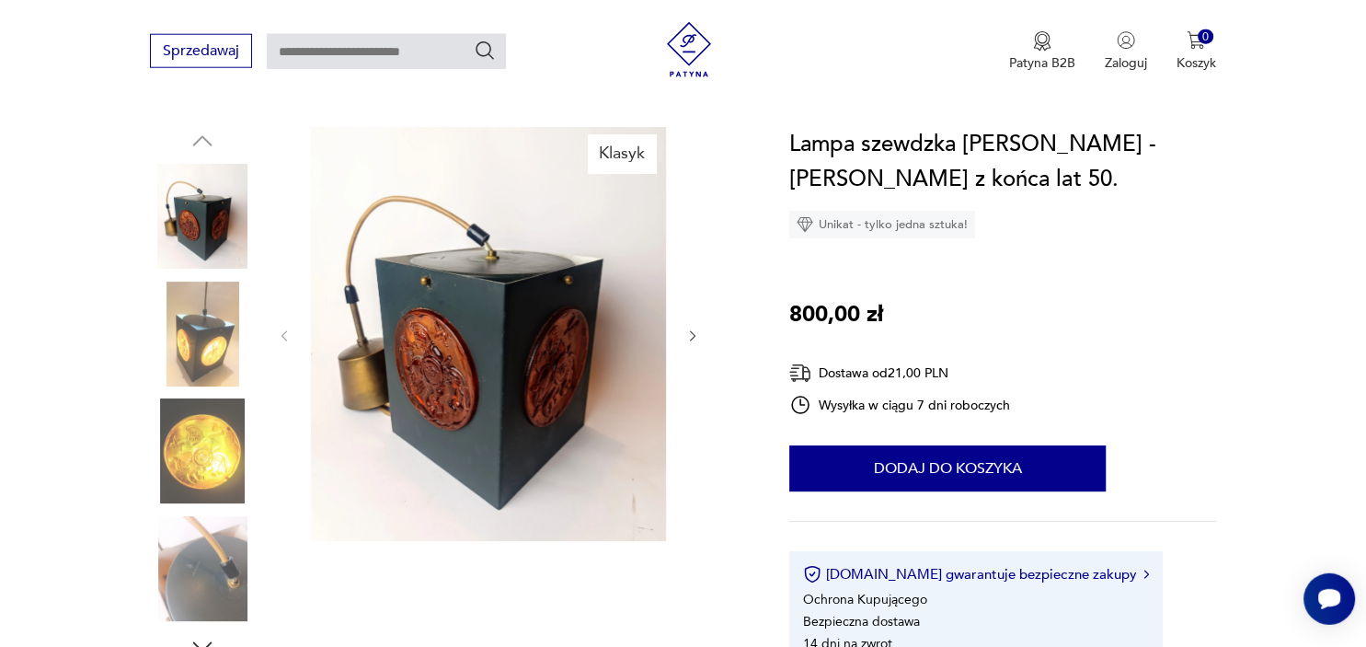
scroll to position [217, 0]
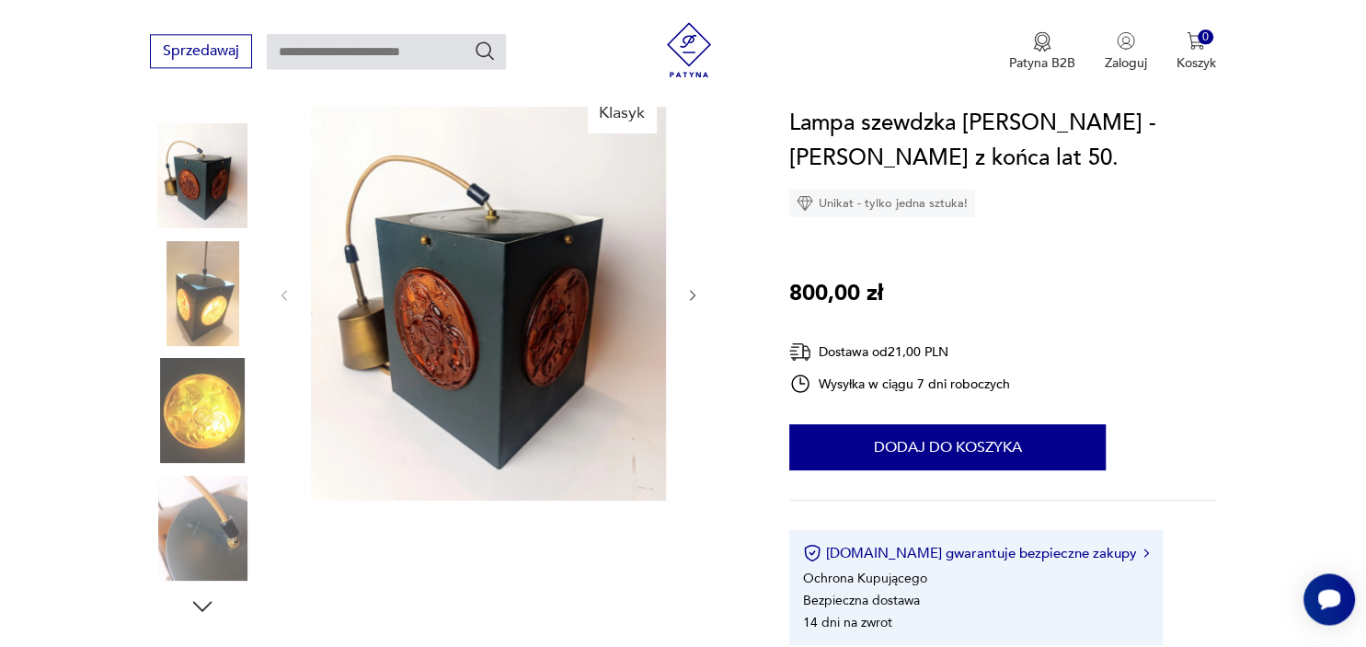
click at [226, 301] on img at bounding box center [202, 293] width 105 height 105
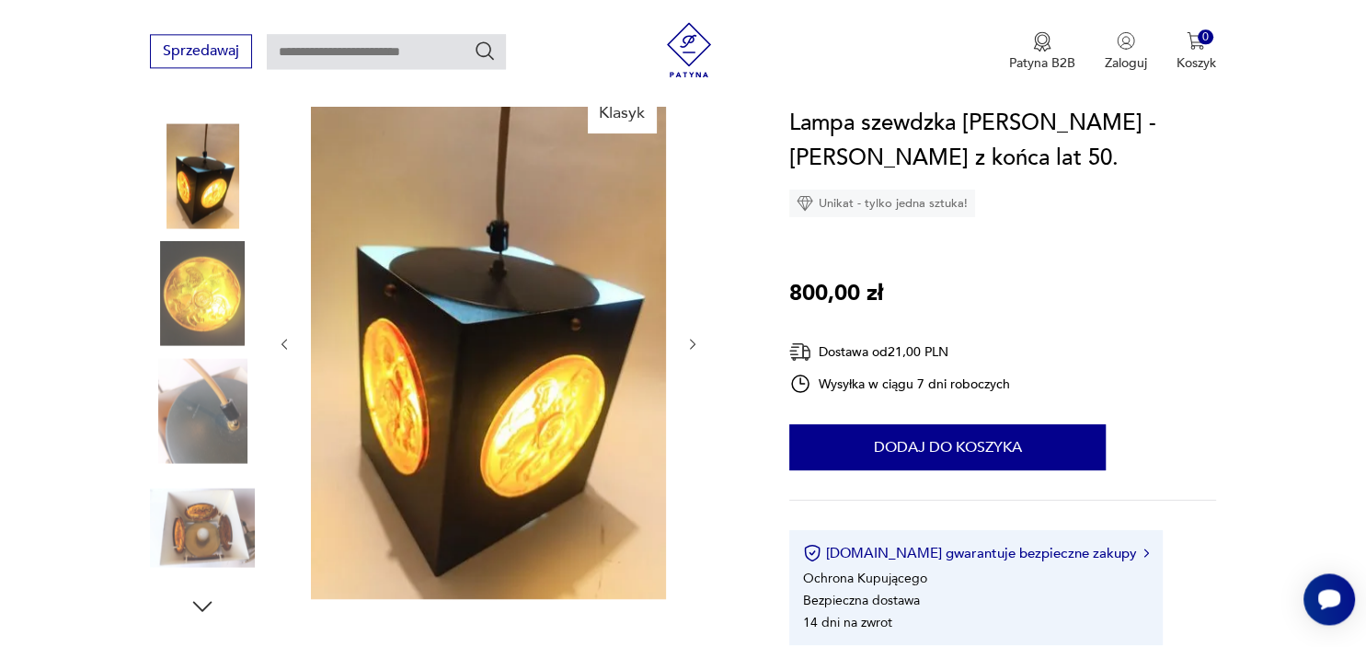
click at [193, 413] on img at bounding box center [202, 410] width 105 height 105
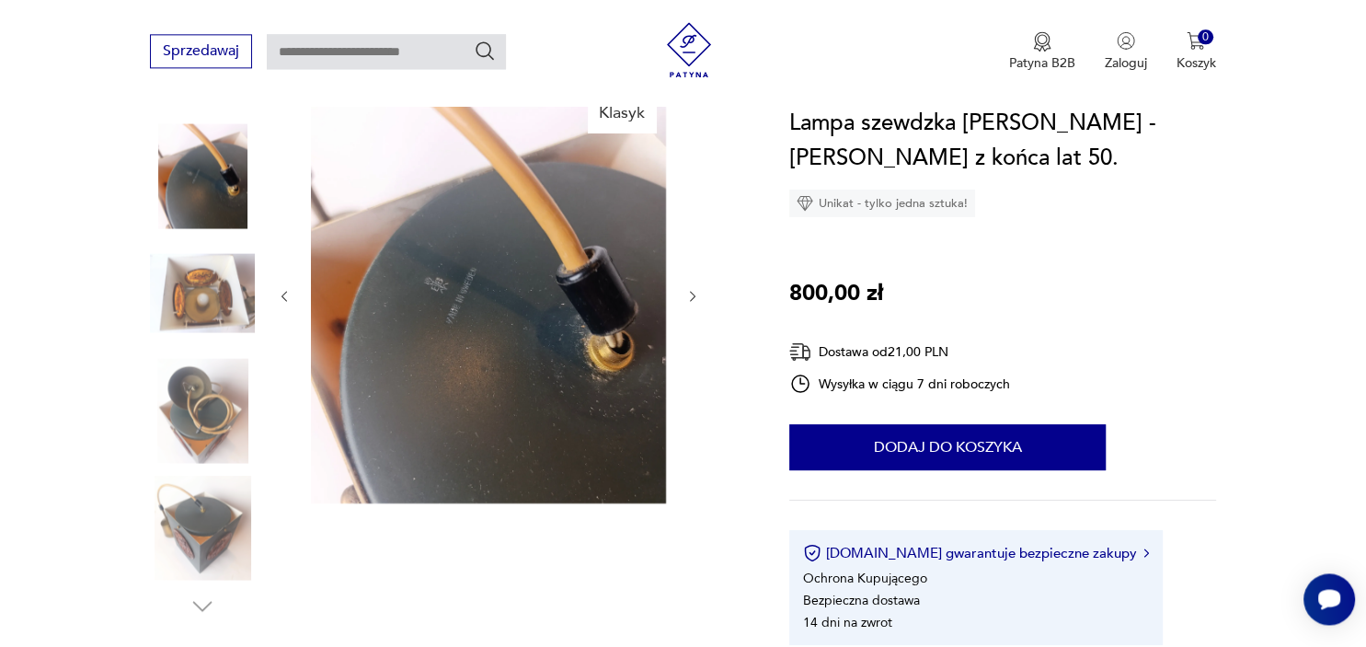
click at [188, 496] on img at bounding box center [202, 528] width 105 height 105
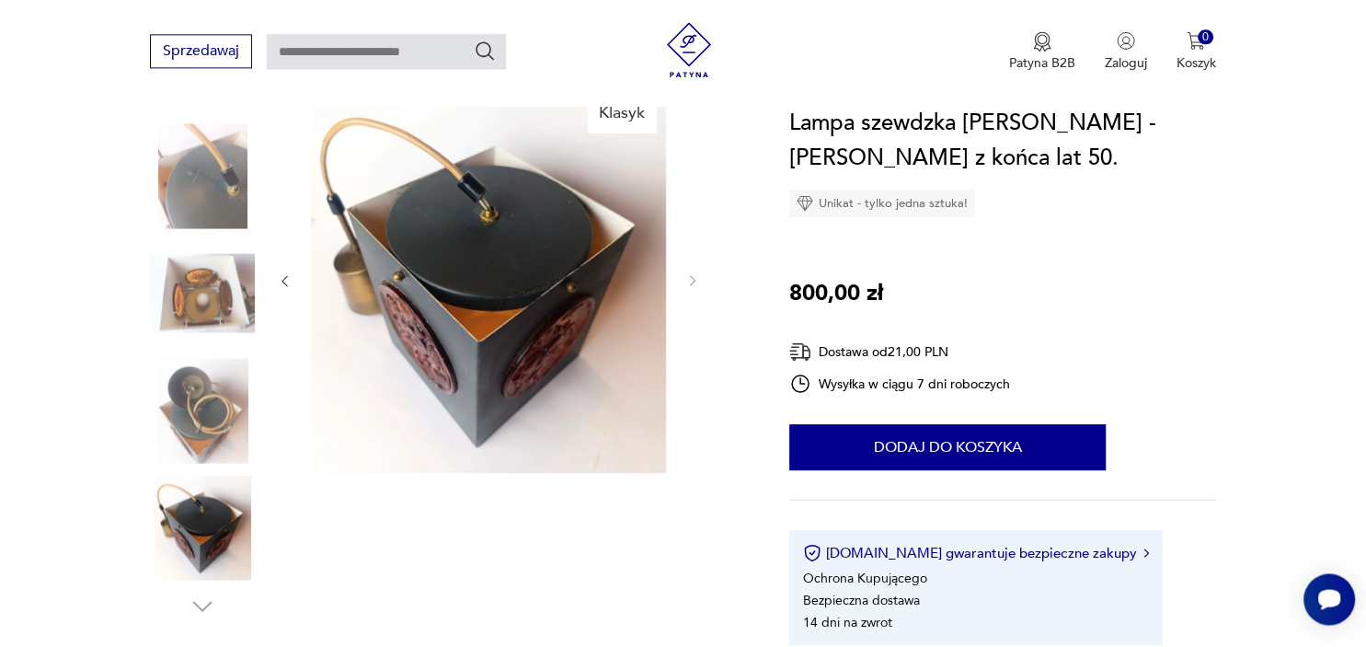
click at [197, 389] on img at bounding box center [202, 410] width 105 height 105
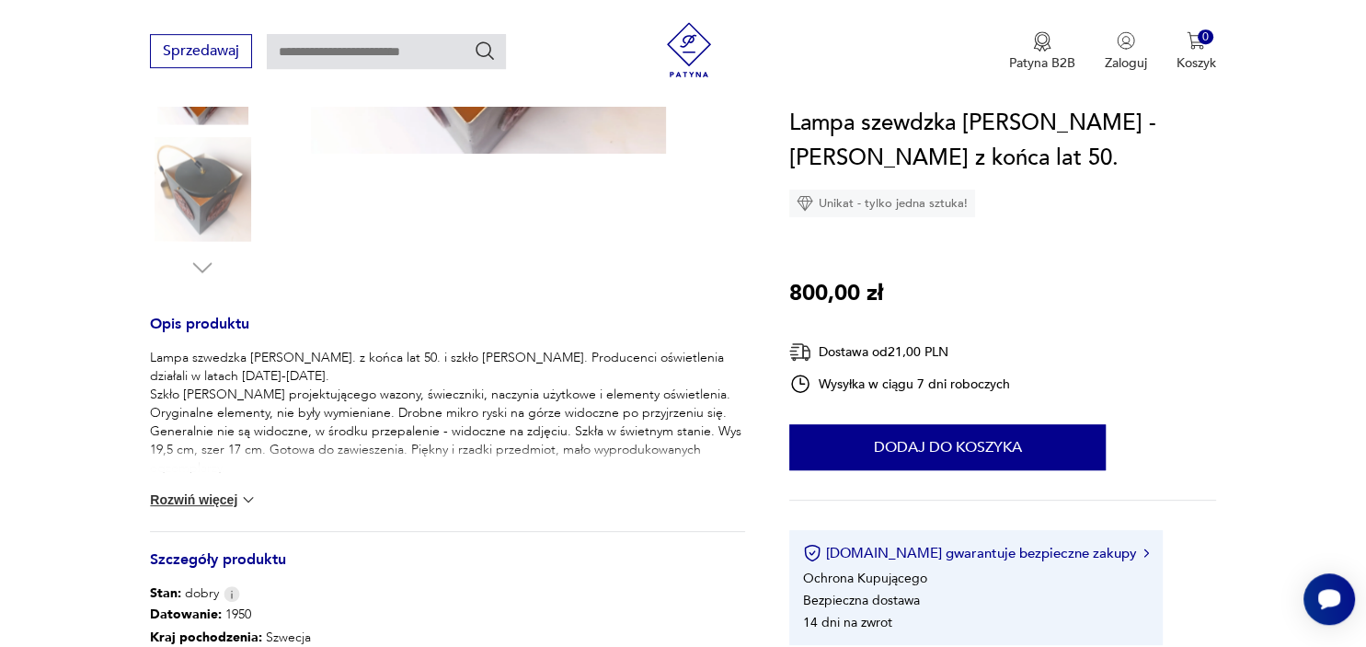
scroll to position [565, 0]
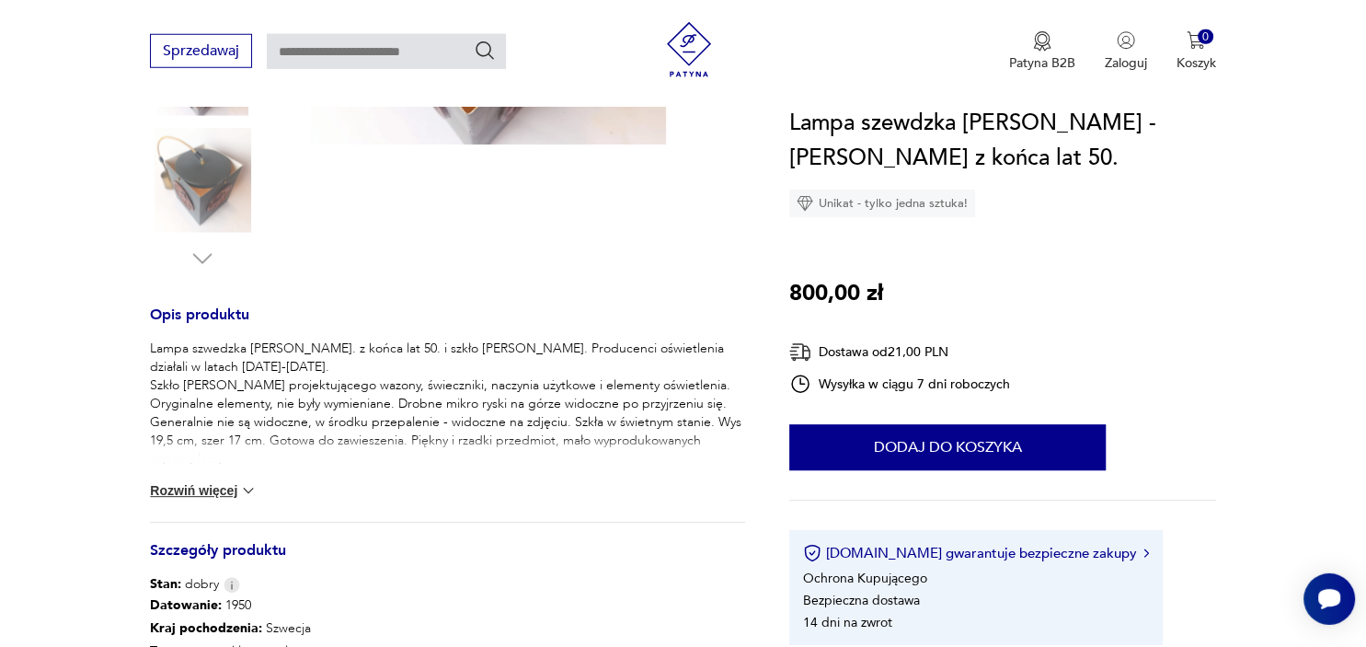
click at [247, 489] on img at bounding box center [248, 490] width 18 height 18
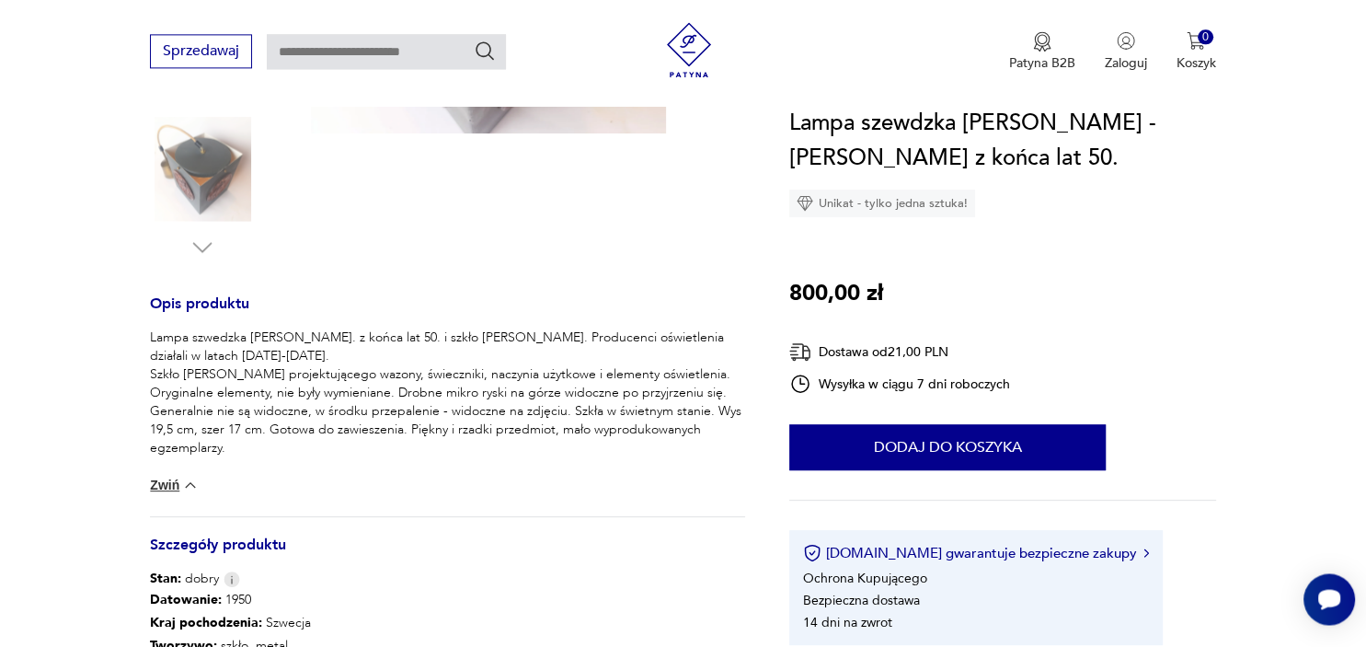
scroll to position [575, 0]
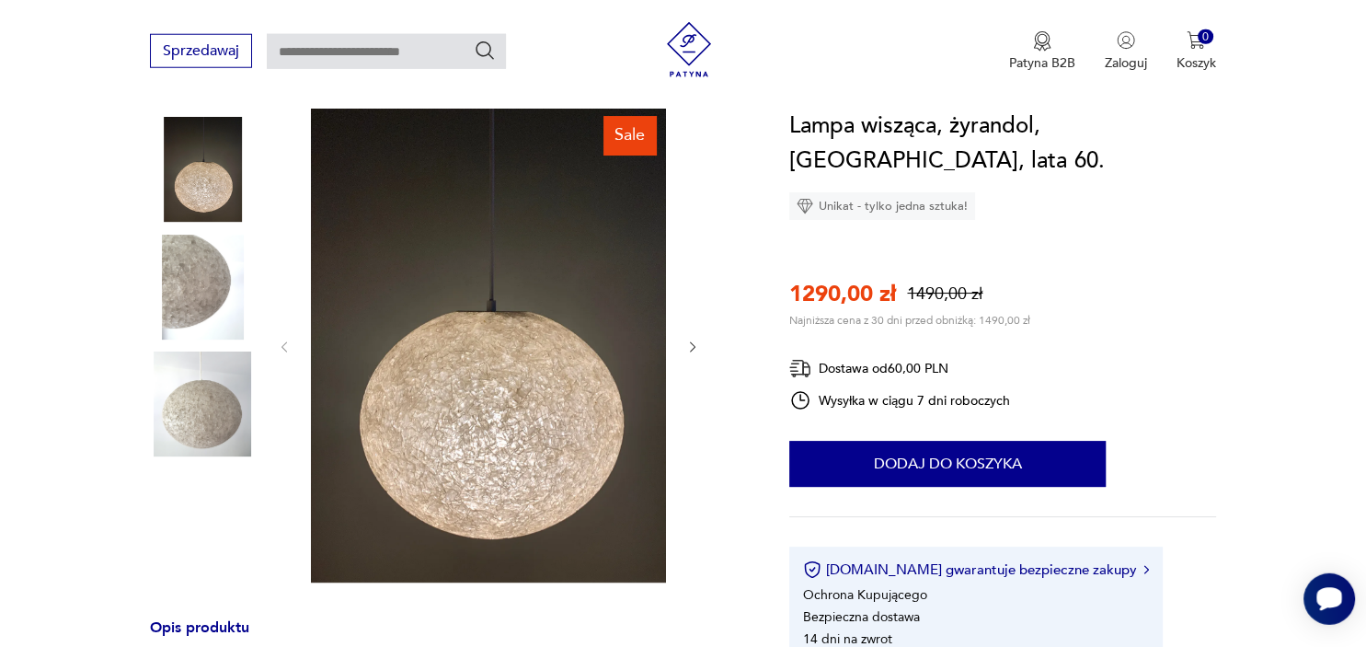
scroll to position [198, 0]
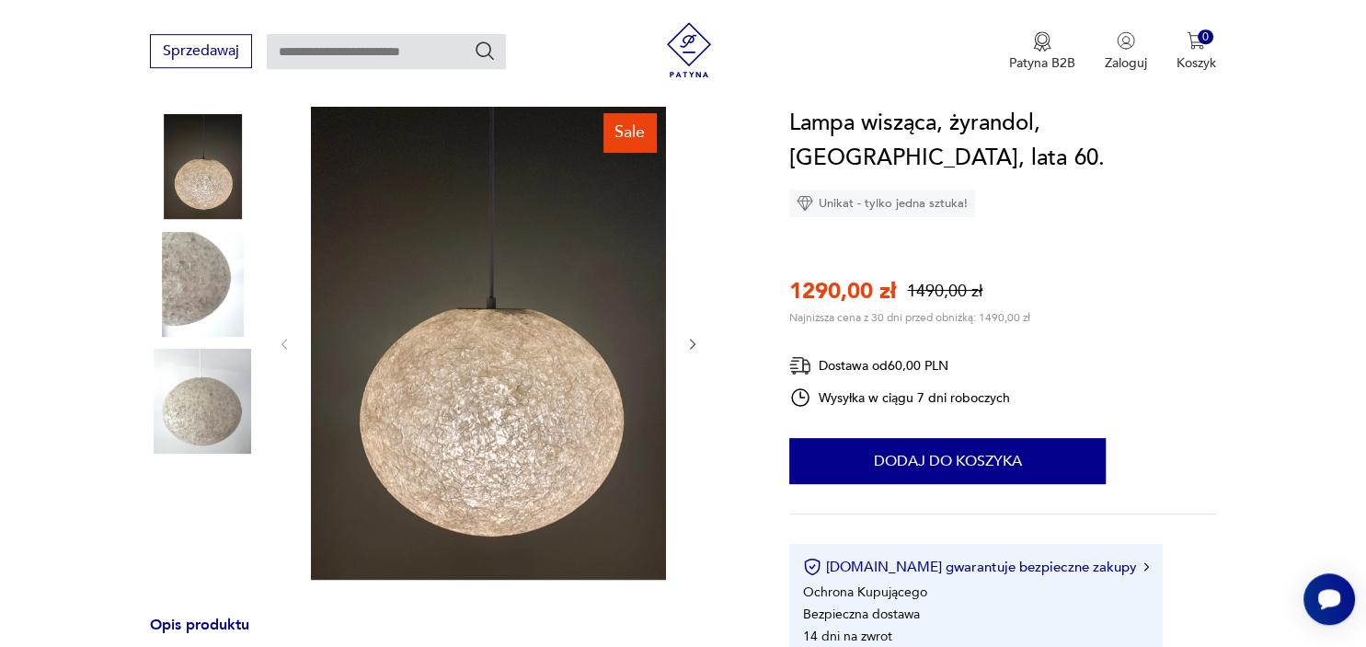
click at [190, 156] on img at bounding box center [202, 166] width 105 height 105
click at [215, 270] on img at bounding box center [202, 284] width 105 height 105
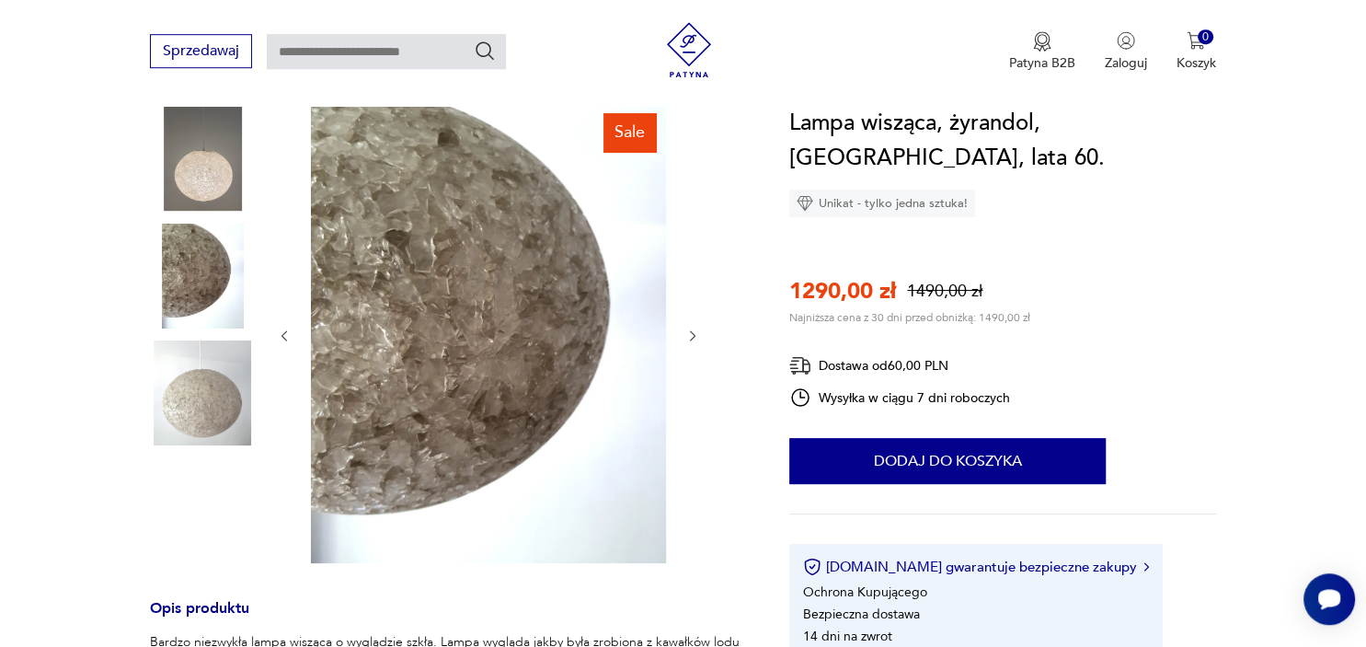
click at [219, 395] on img at bounding box center [202, 392] width 105 height 105
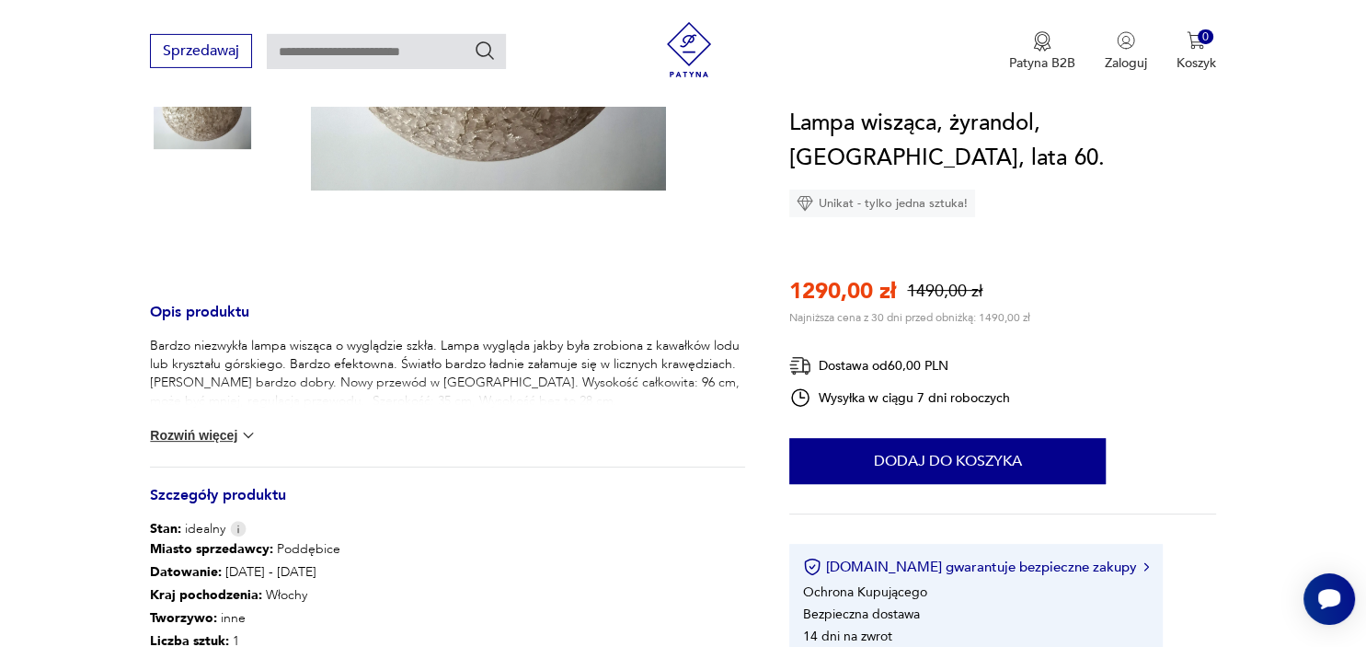
scroll to position [495, 0]
click at [186, 430] on button "Rozwiń więcej" at bounding box center [203, 434] width 107 height 18
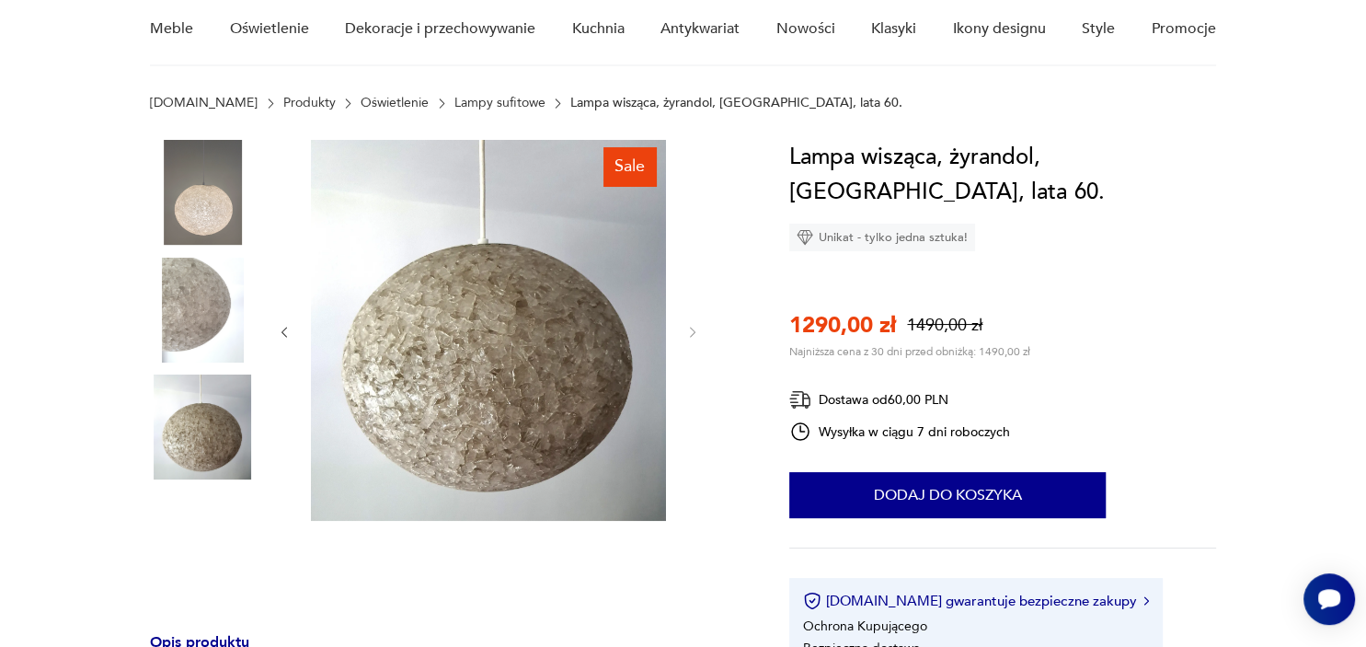
scroll to position [154, 0]
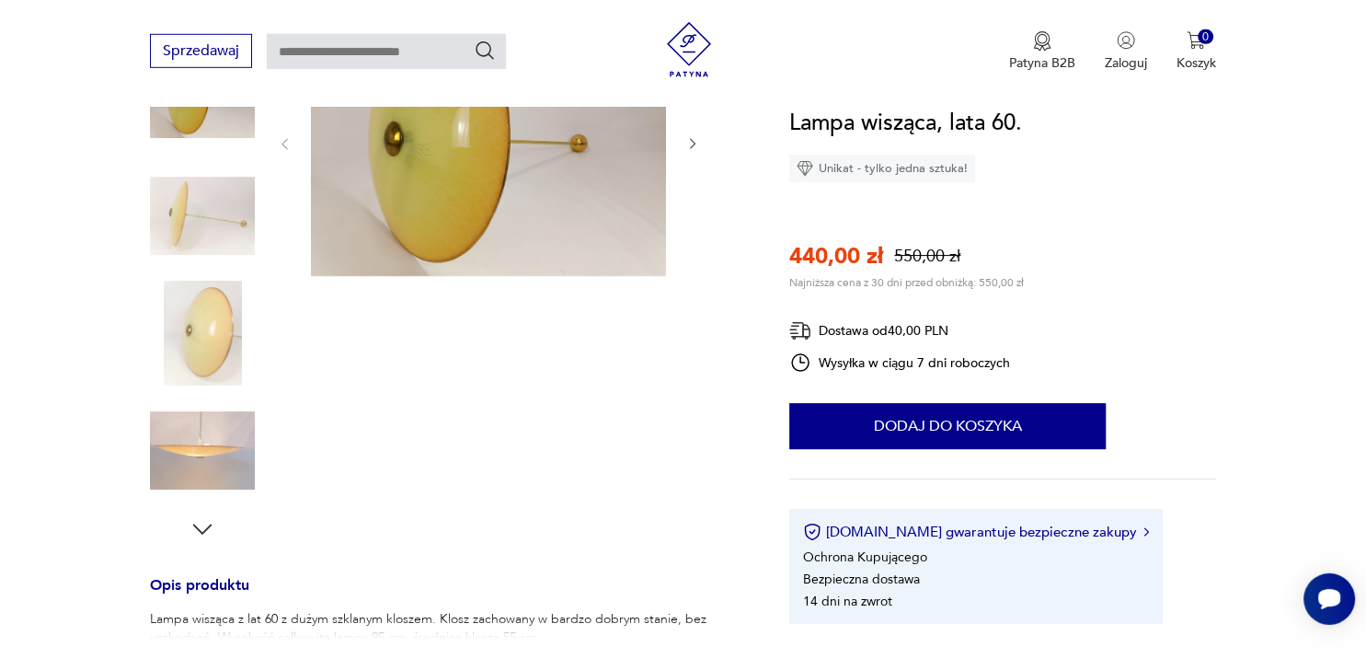
scroll to position [319, 0]
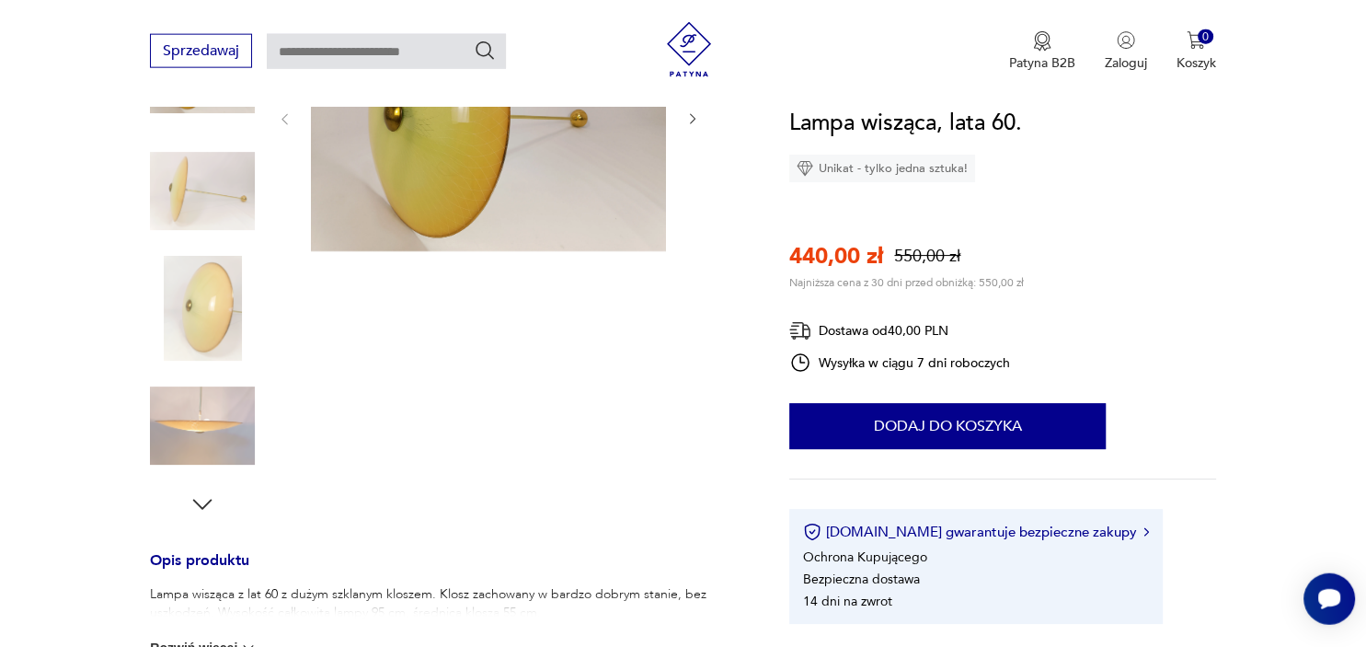
click at [195, 449] on img at bounding box center [202, 426] width 105 height 105
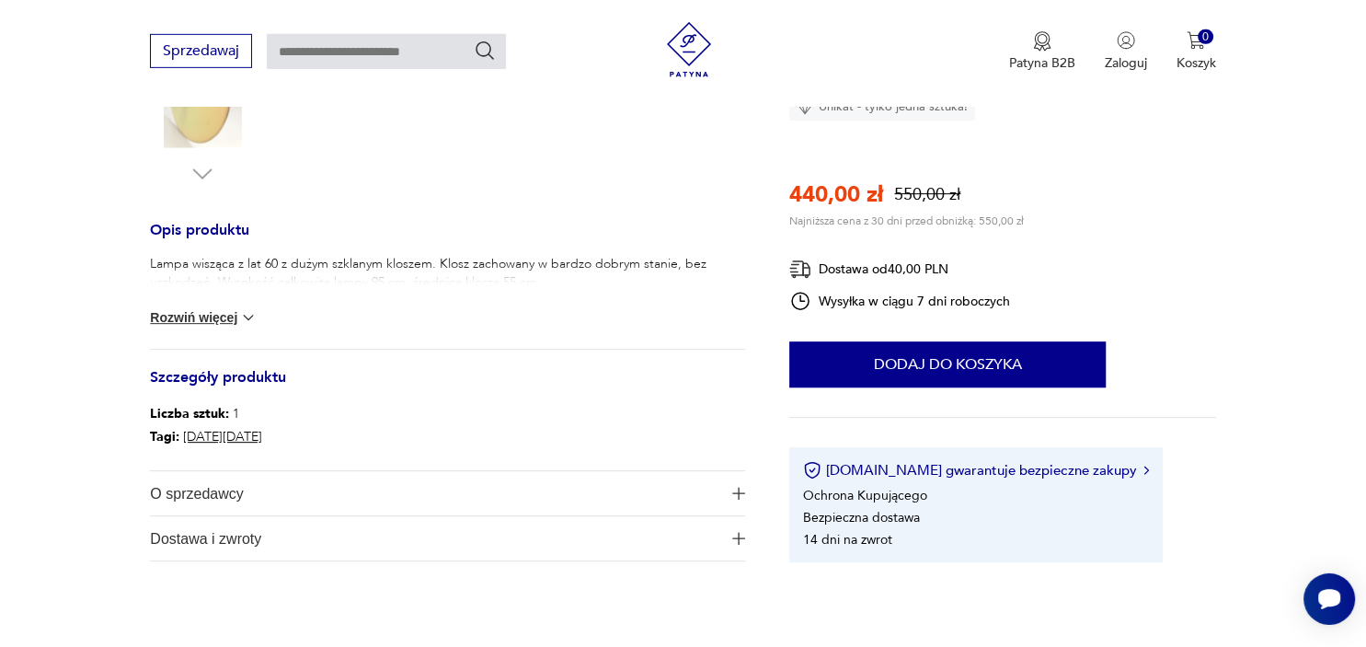
scroll to position [689, 0]
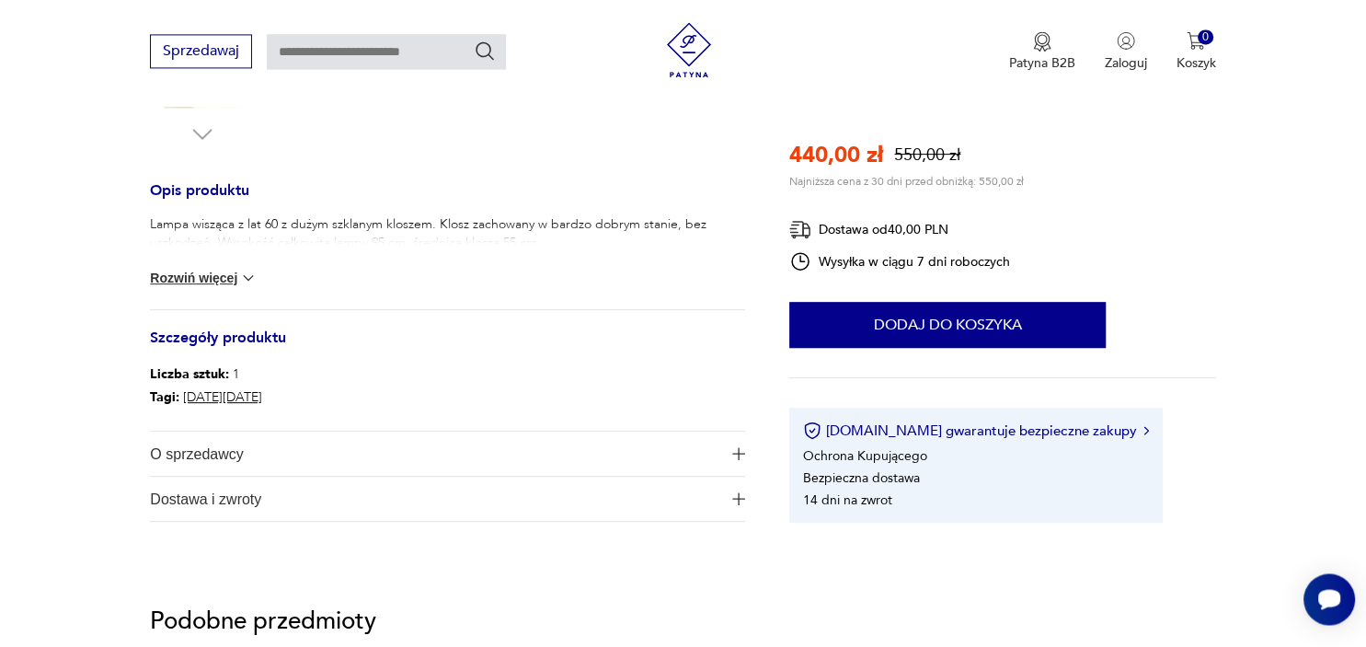
click at [520, 452] on span "O sprzedawcy" at bounding box center [435, 454] width 570 height 44
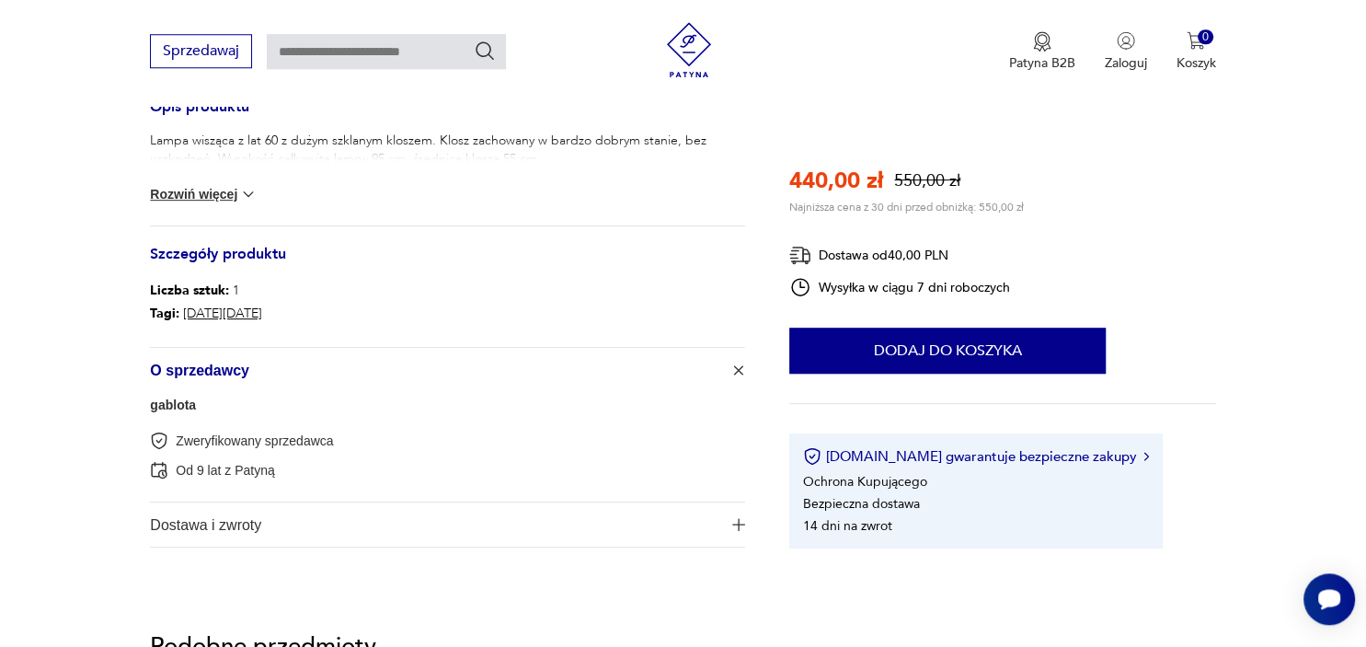
scroll to position [780, 0]
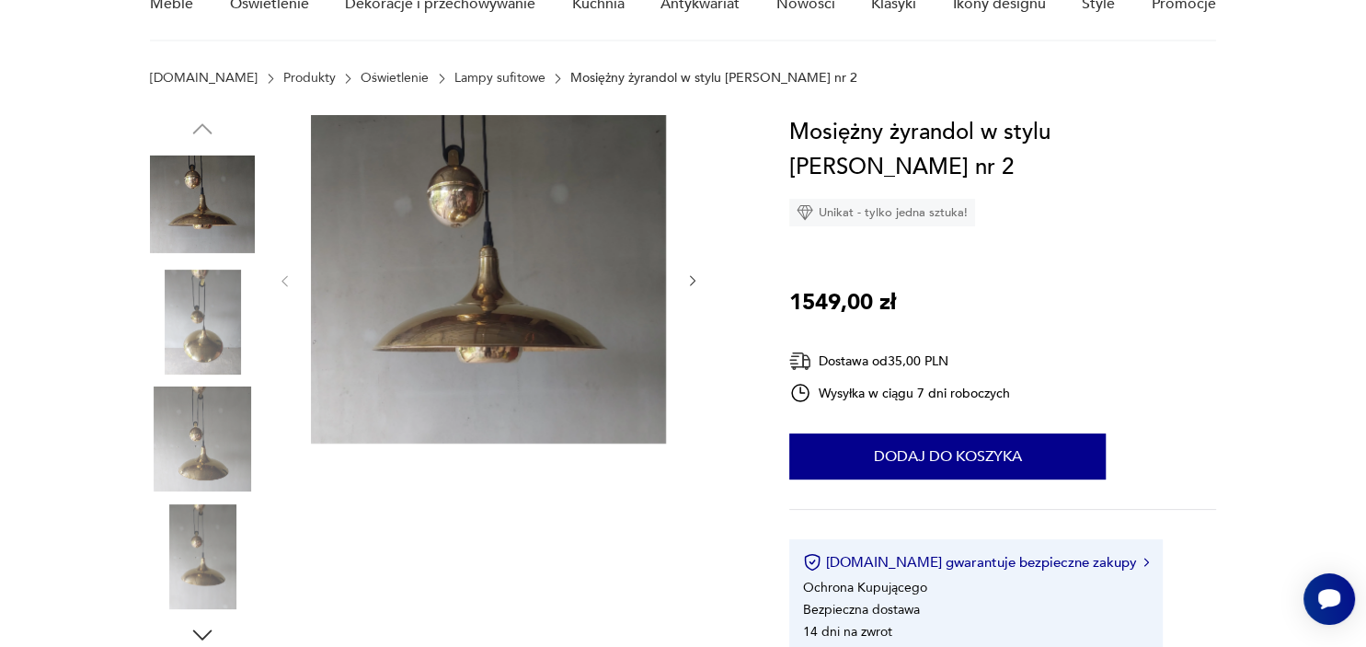
scroll to position [193, 0]
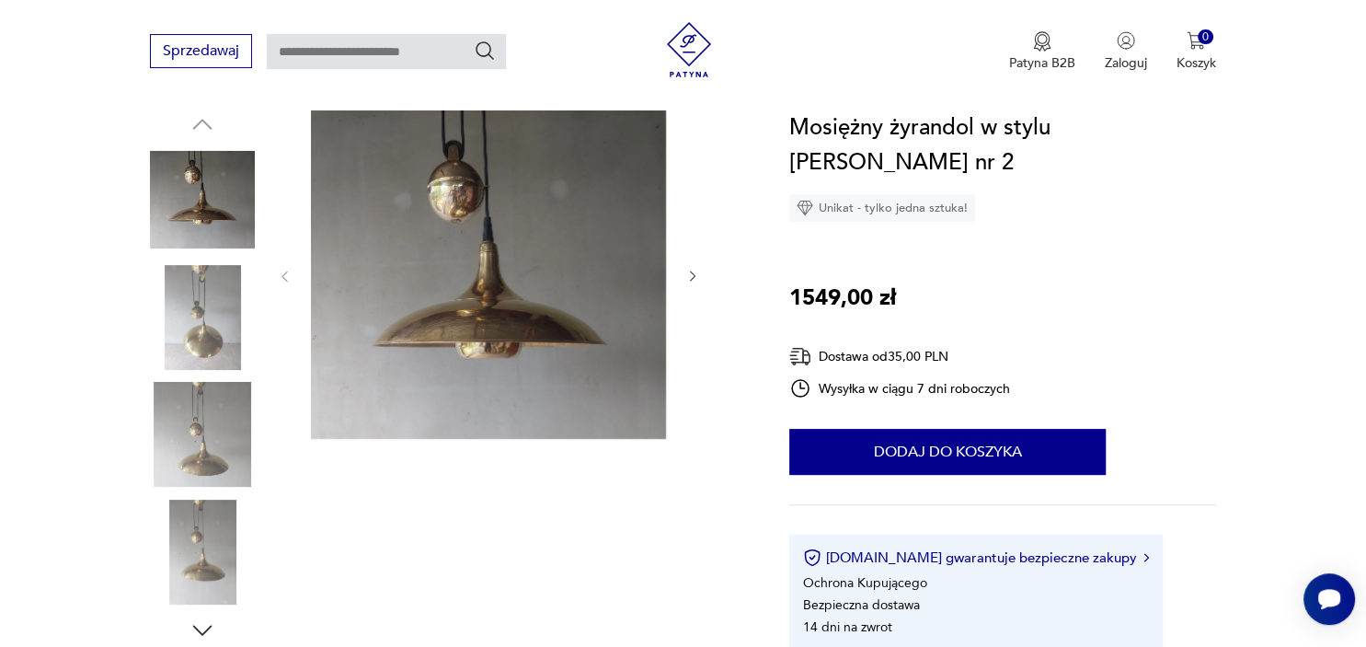
click at [227, 306] on img at bounding box center [202, 317] width 105 height 105
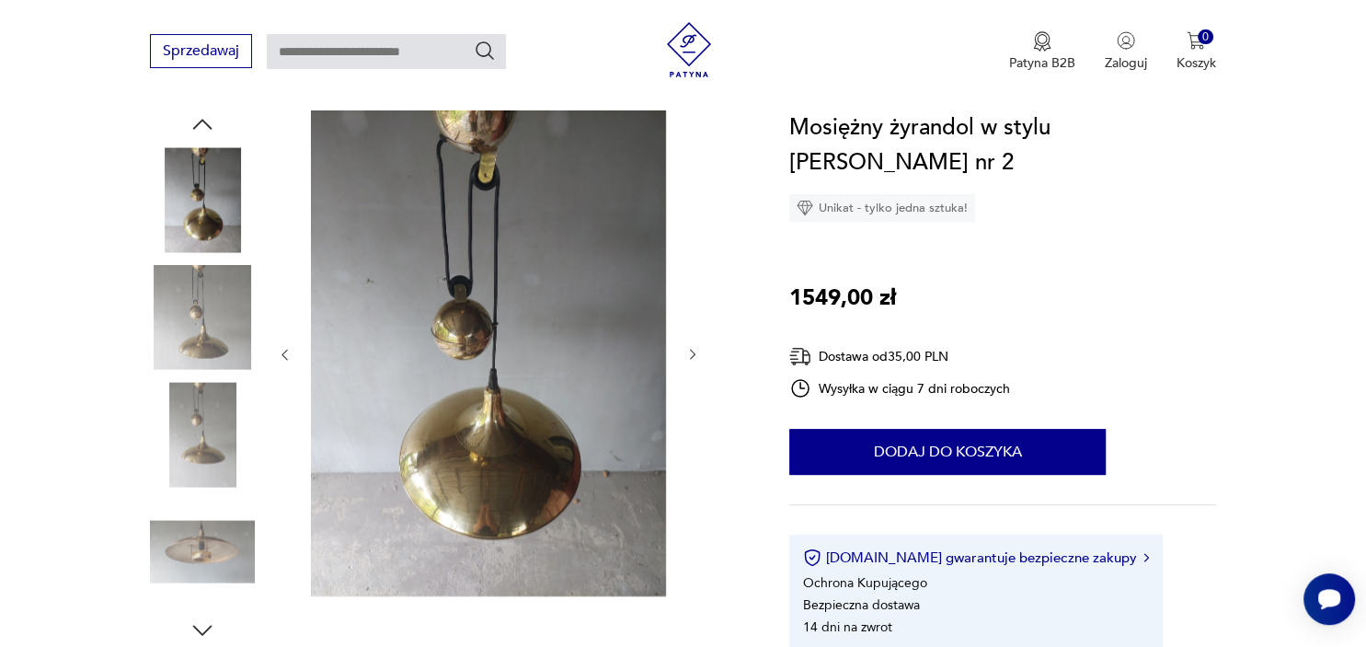
click at [211, 422] on img at bounding box center [202, 434] width 105 height 105
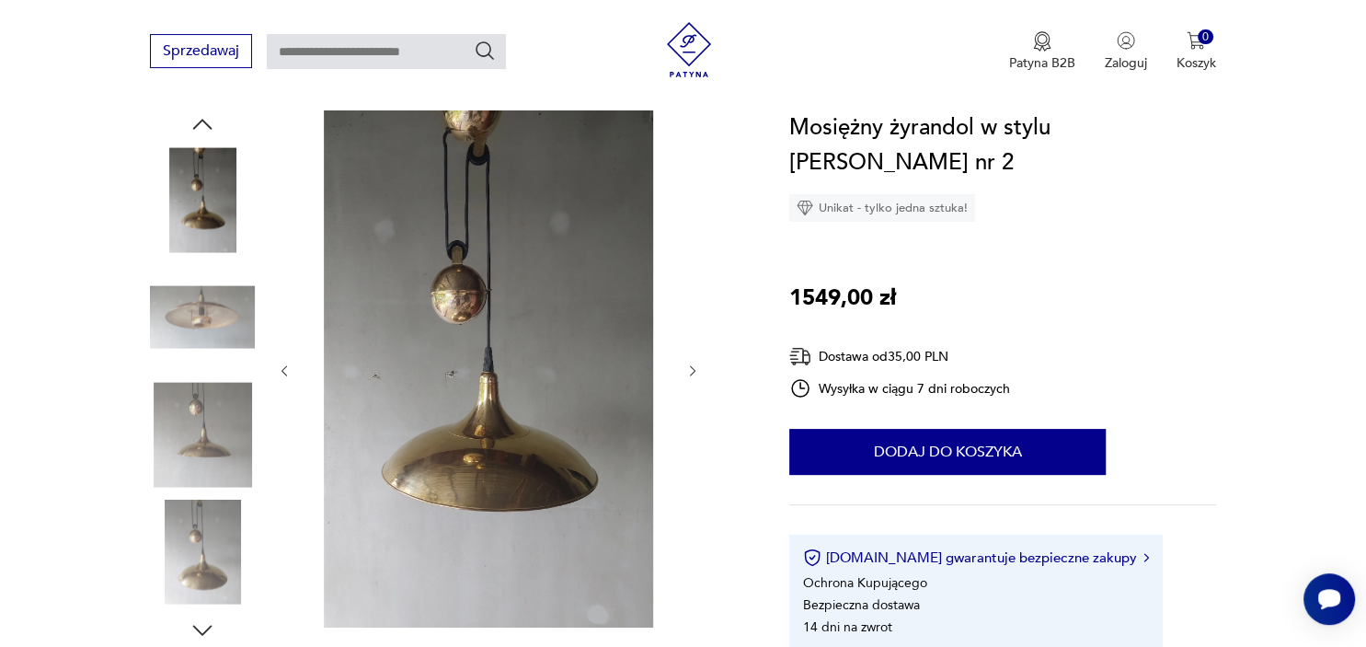
click at [203, 550] on img at bounding box center [202, 552] width 105 height 105
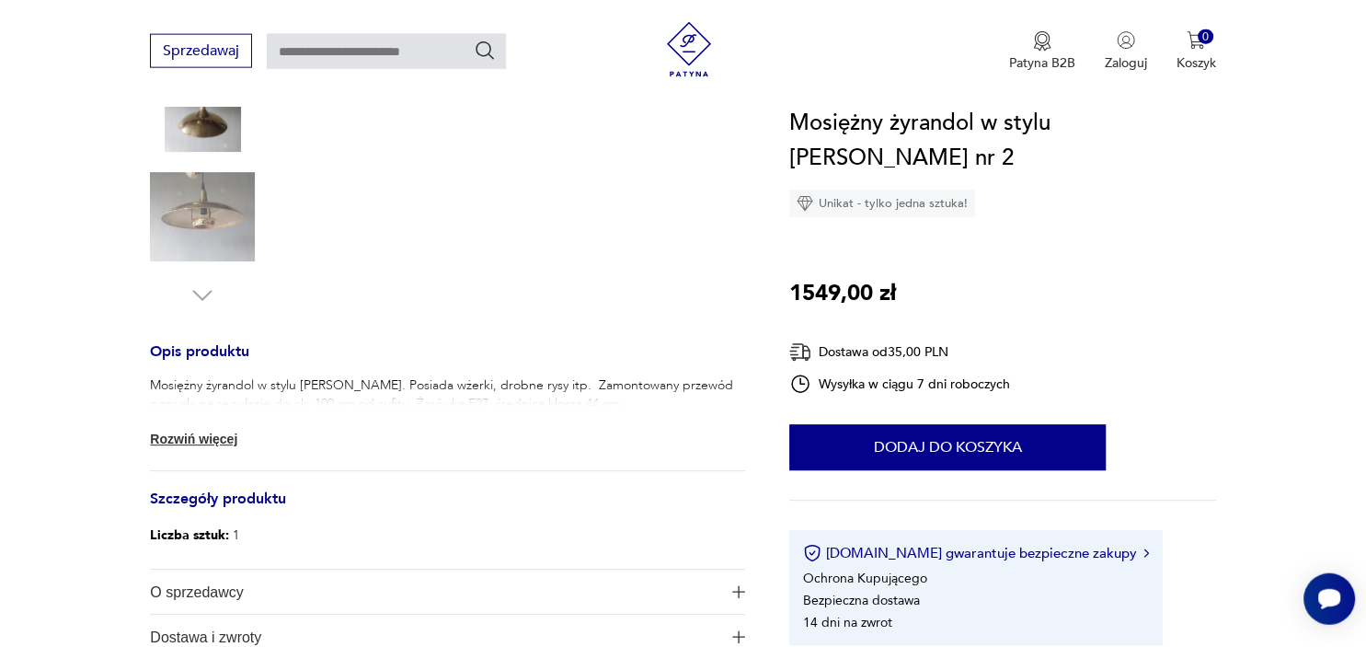
scroll to position [548, 0]
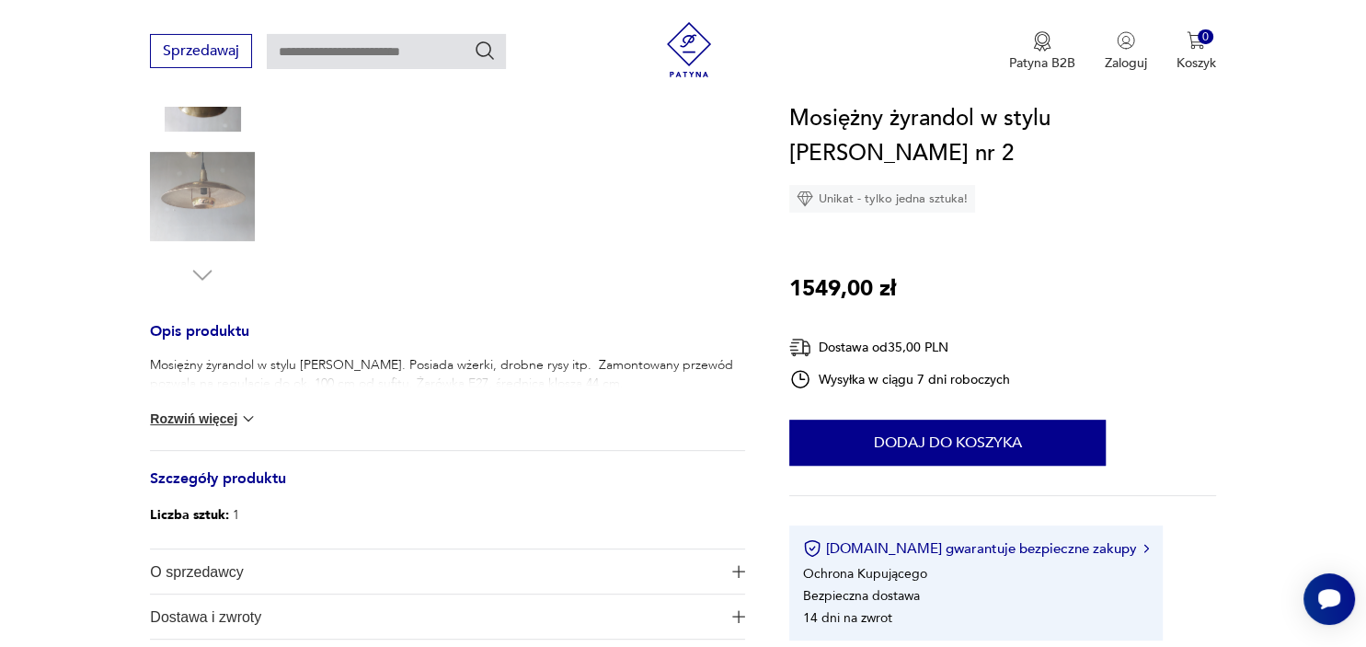
click at [234, 421] on button "Rozwiń więcej" at bounding box center [203, 418] width 107 height 18
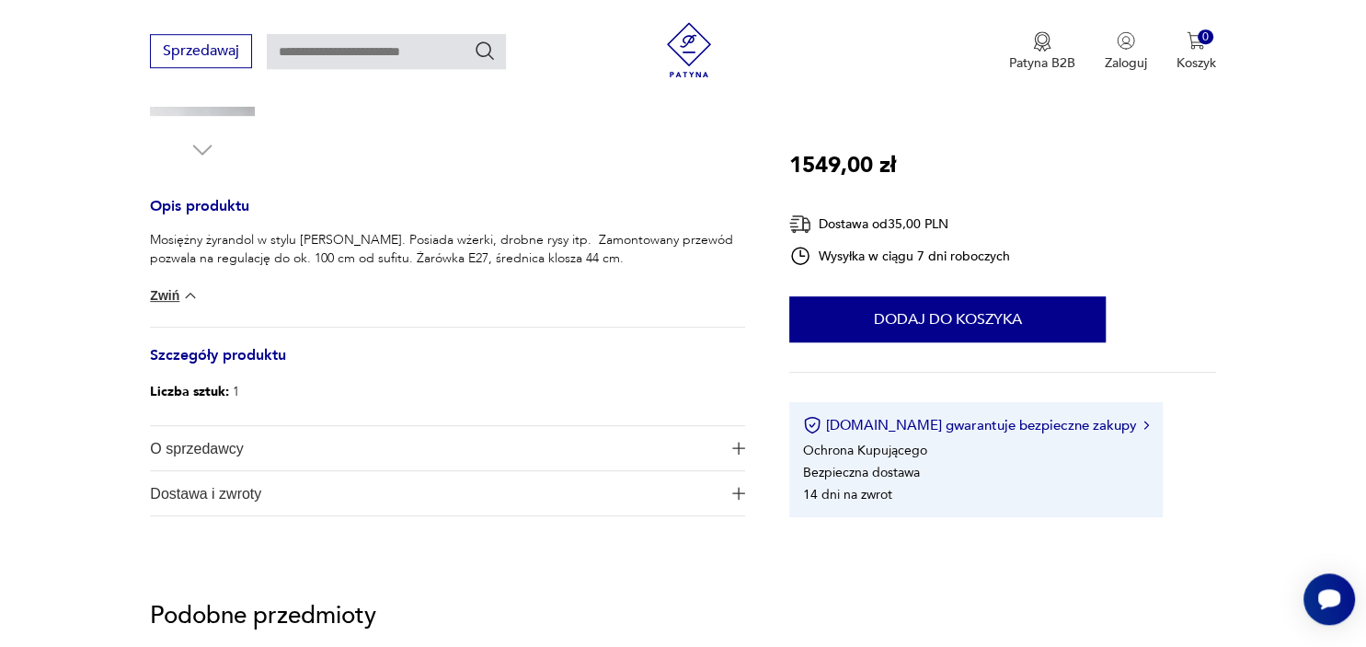
scroll to position [680, 0]
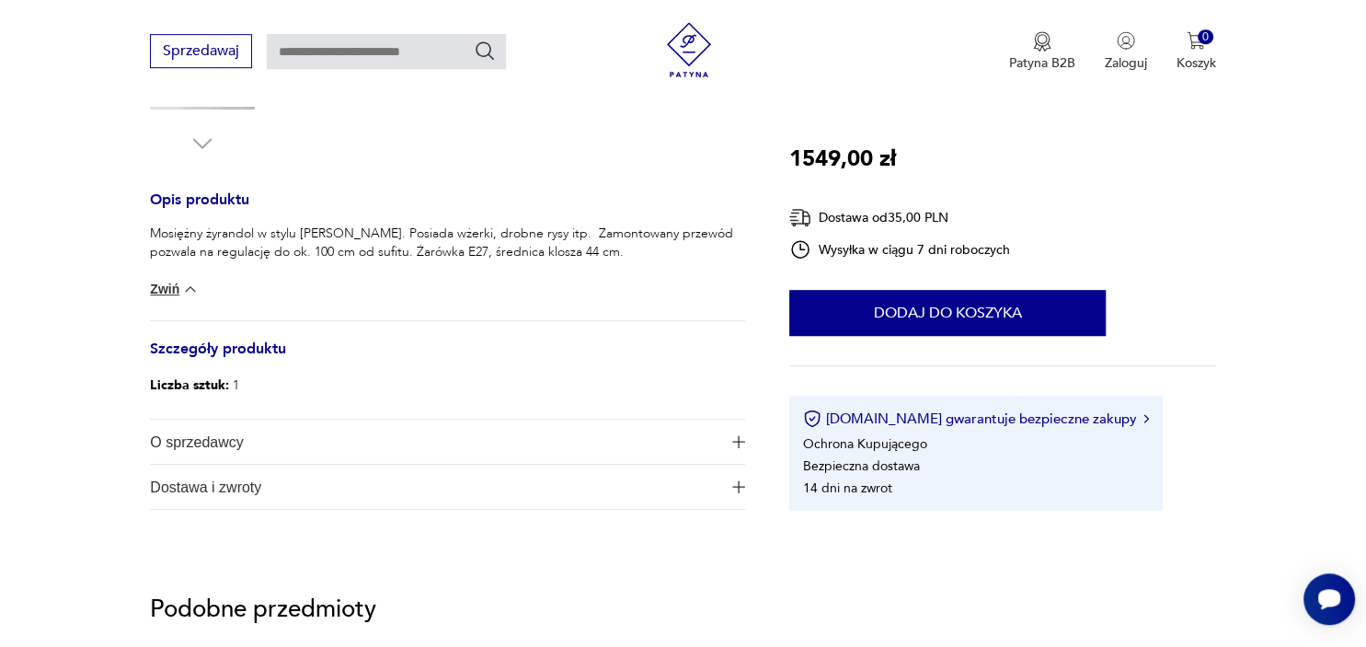
click at [432, 439] on span "O sprzedawcy" at bounding box center [435, 442] width 570 height 44
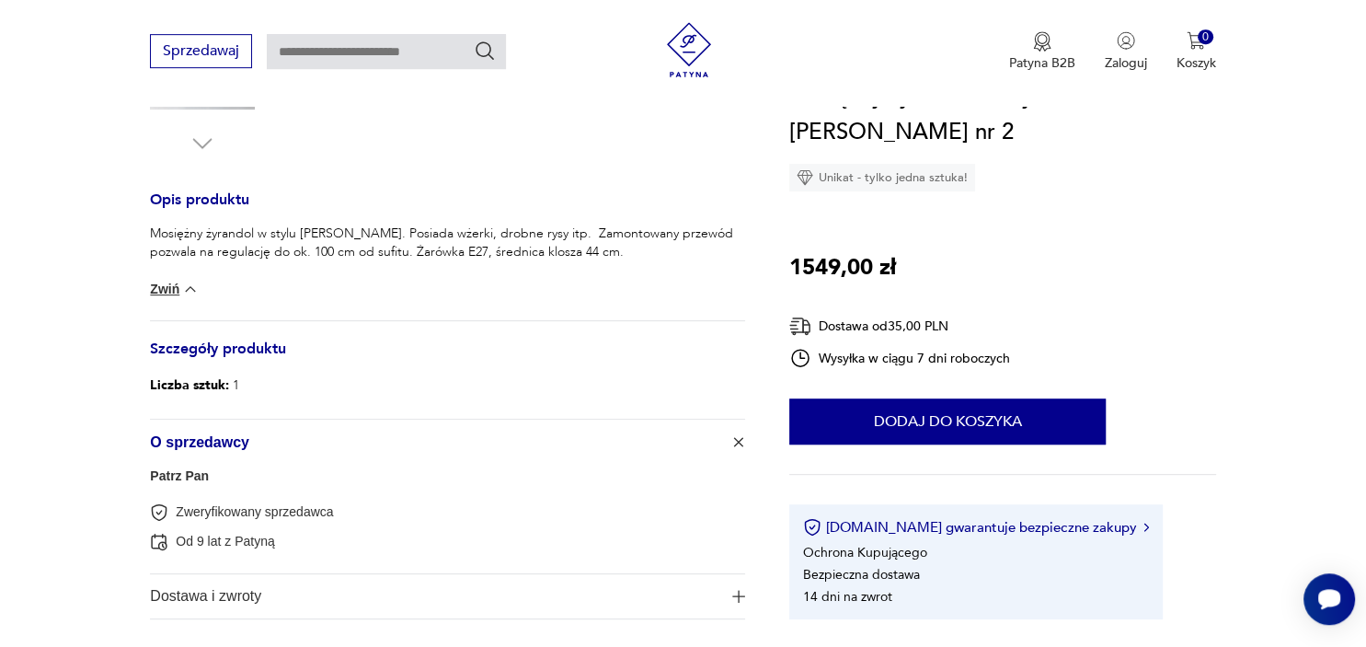
scroll to position [688, 0]
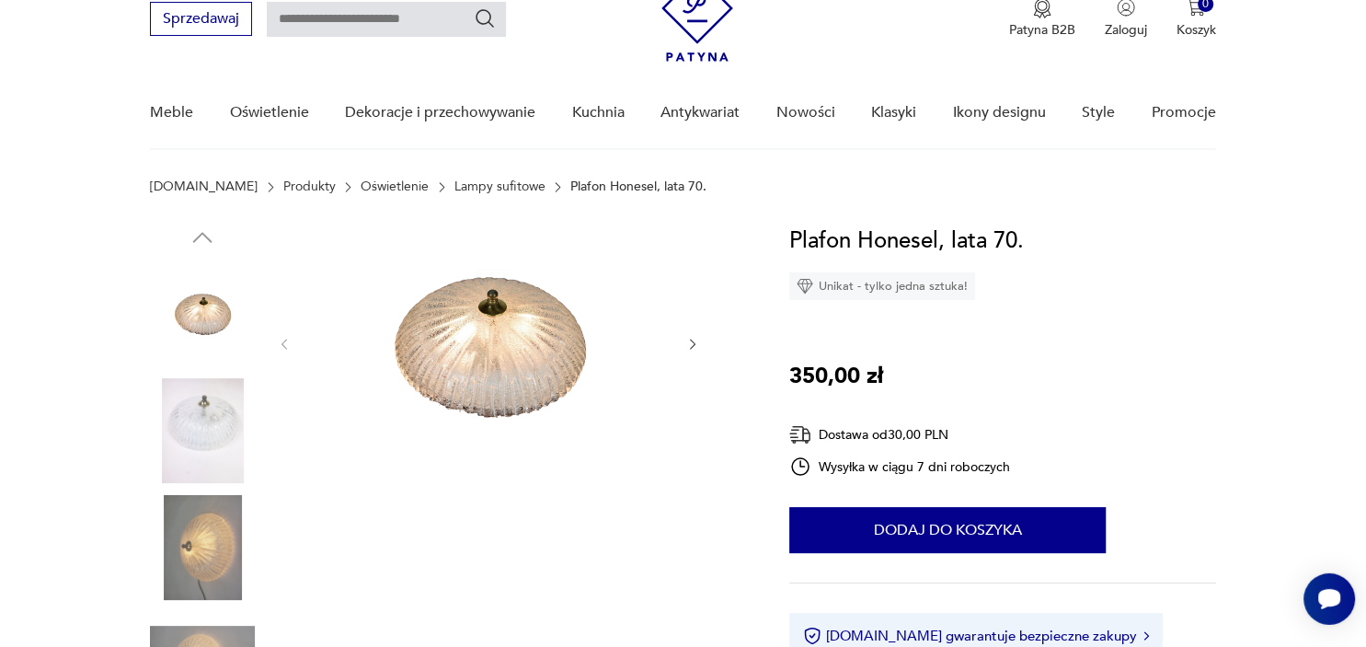
scroll to position [175, 0]
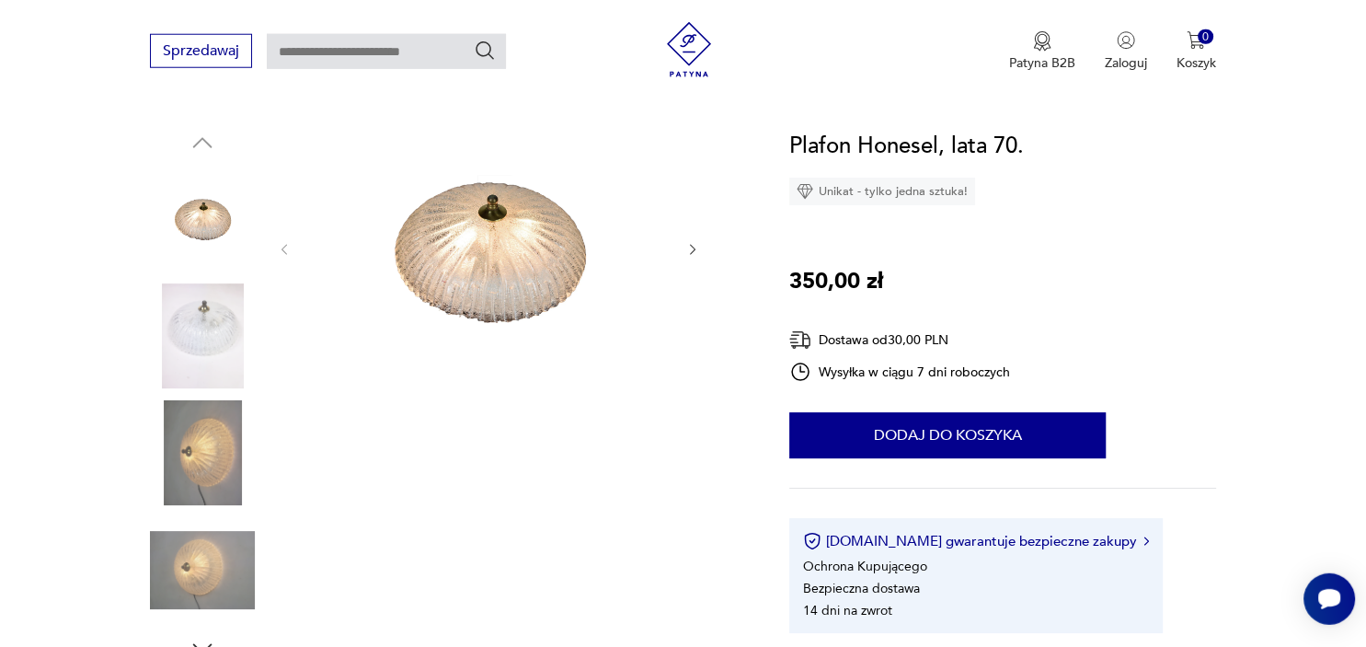
click at [198, 435] on img at bounding box center [202, 452] width 105 height 105
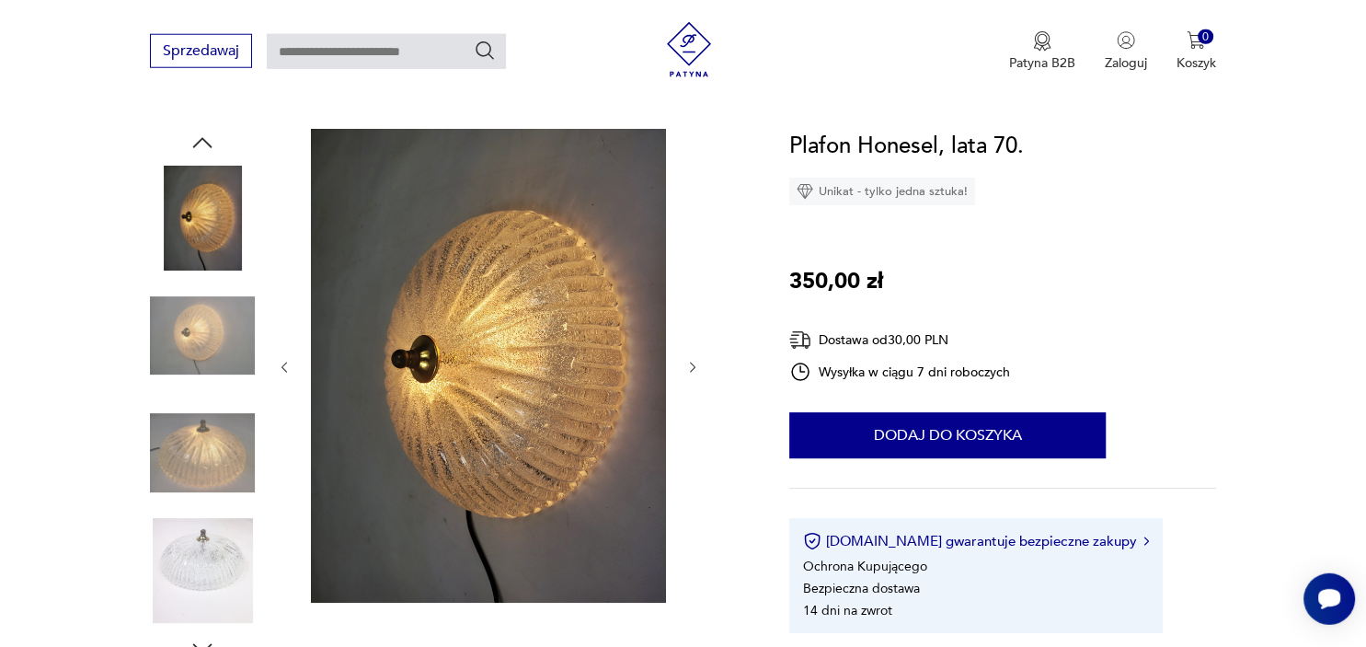
click at [221, 448] on img at bounding box center [202, 452] width 105 height 105
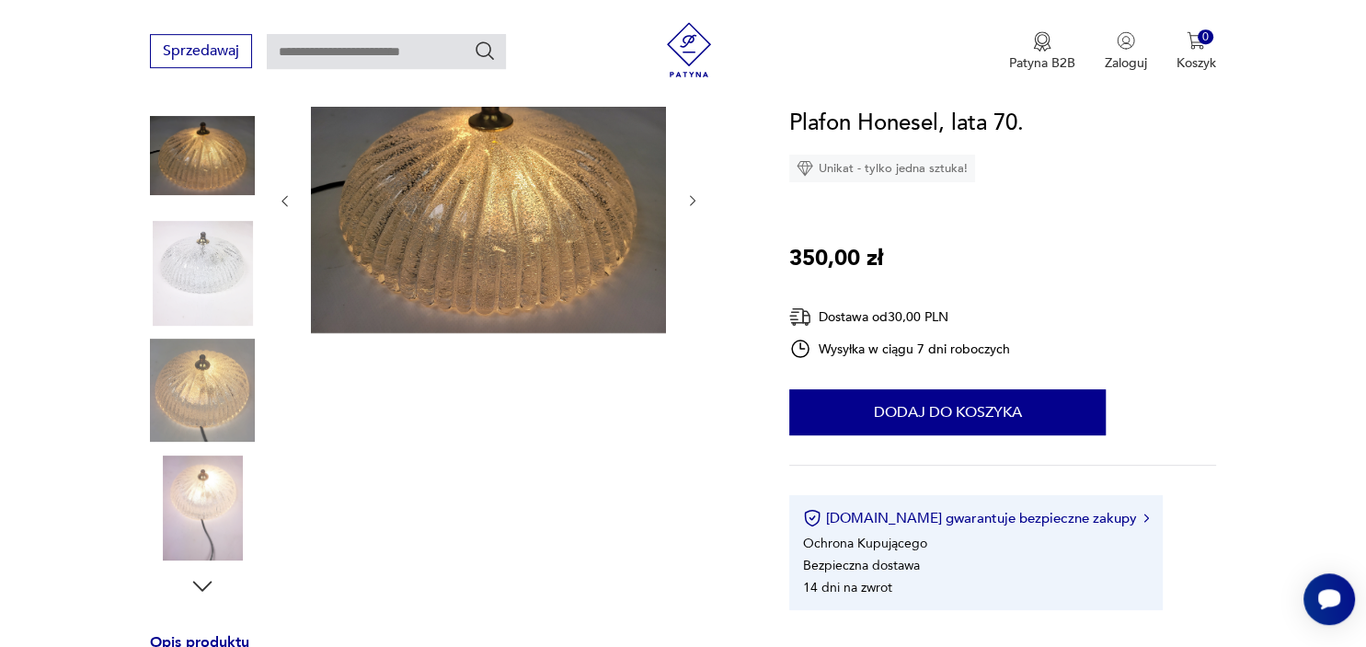
scroll to position [228, 0]
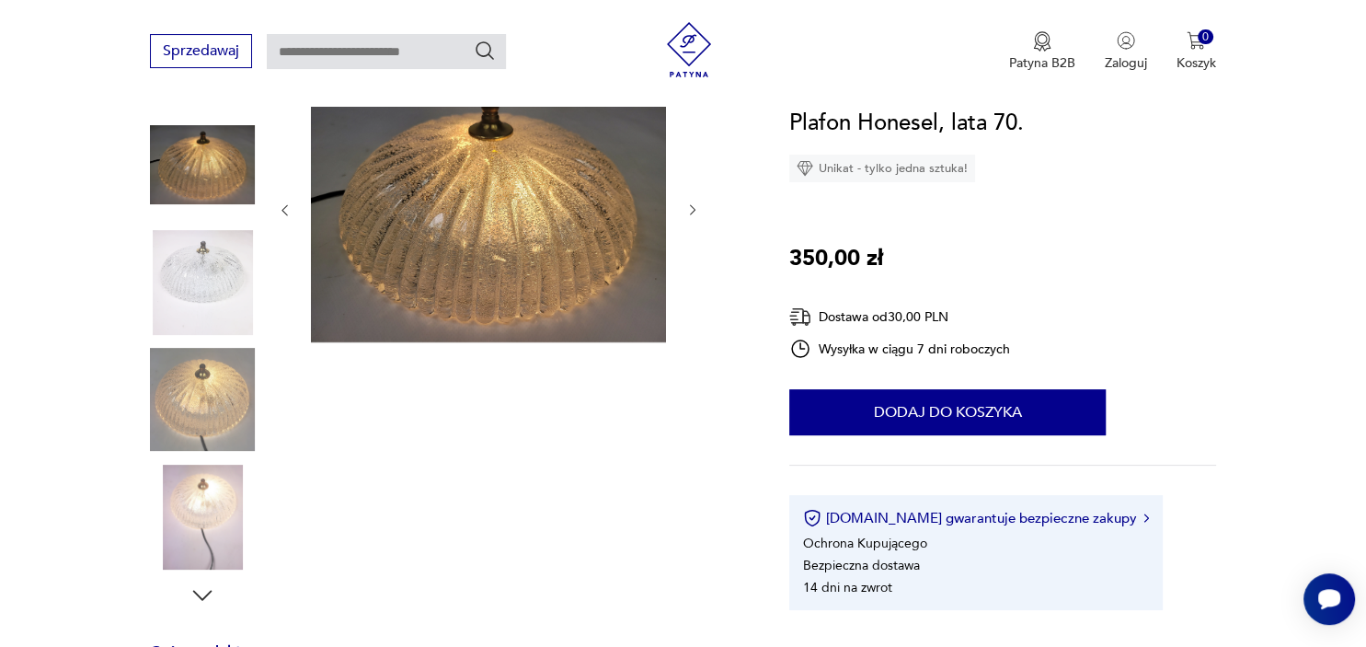
click at [219, 462] on div at bounding box center [202, 342] width 105 height 460
click at [213, 493] on img at bounding box center [202, 517] width 105 height 105
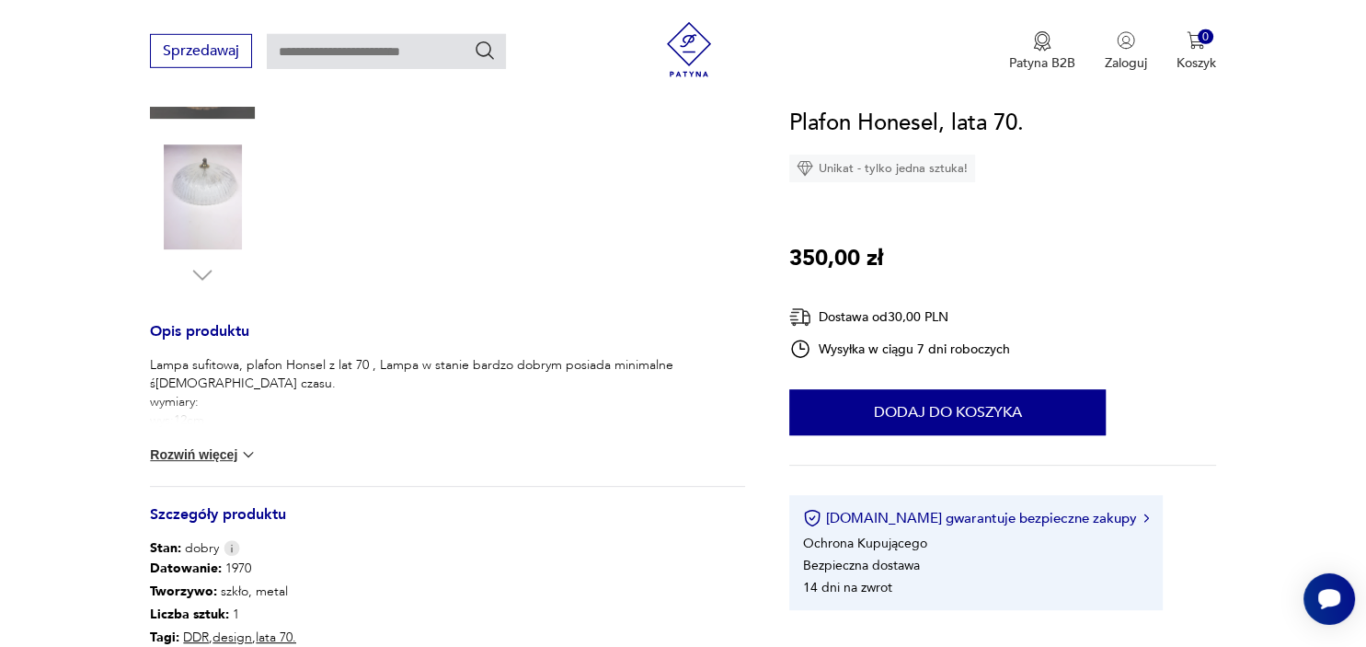
scroll to position [552, 0]
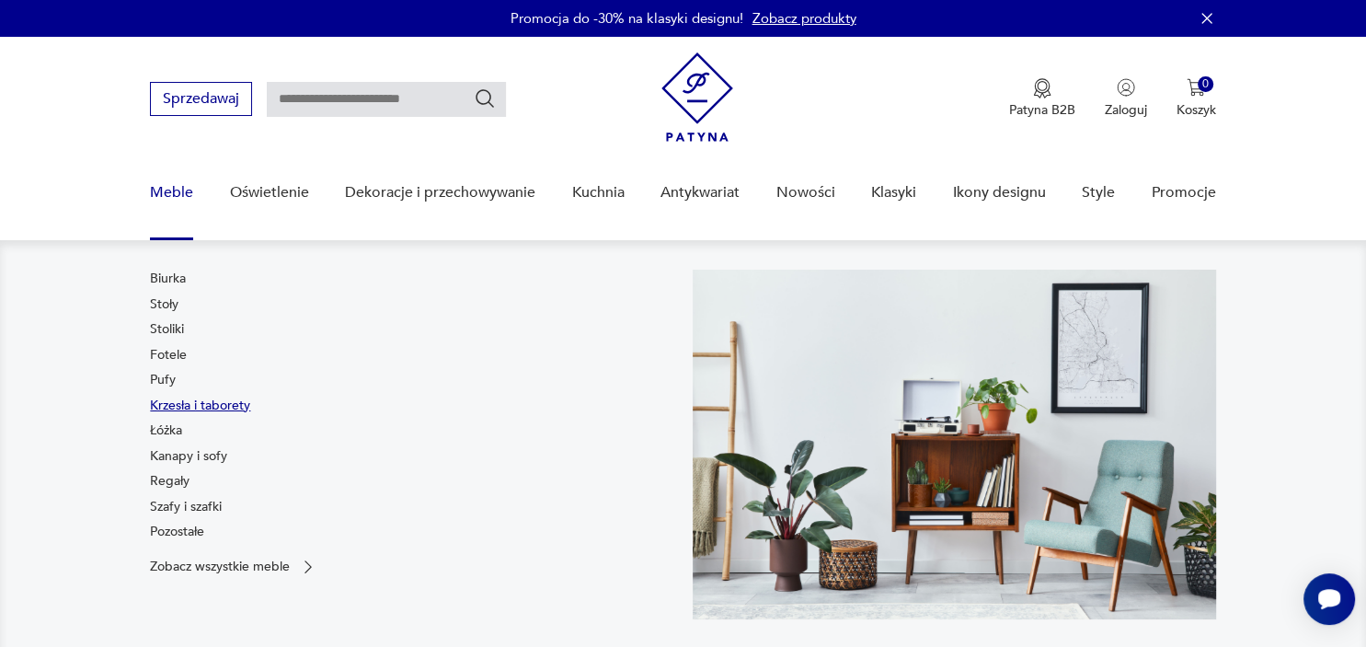
click at [181, 405] on link "Krzesła i taborety" at bounding box center [200, 406] width 100 height 18
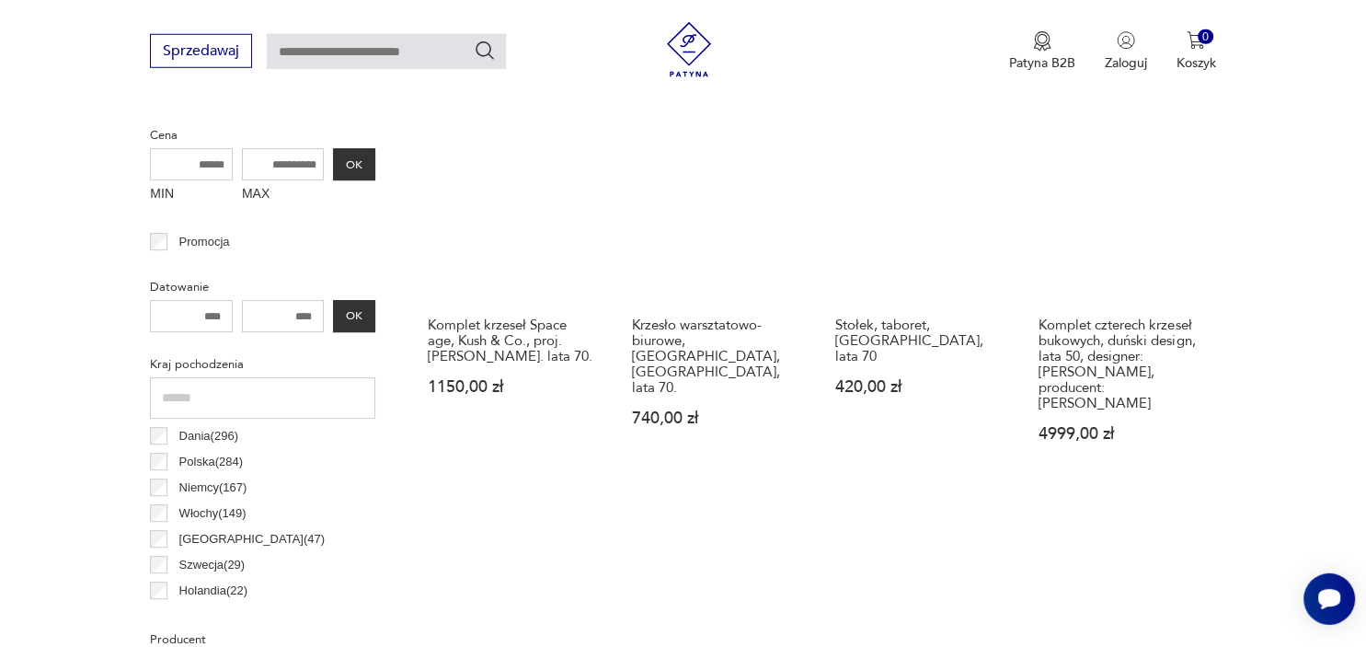
scroll to position [710, 0]
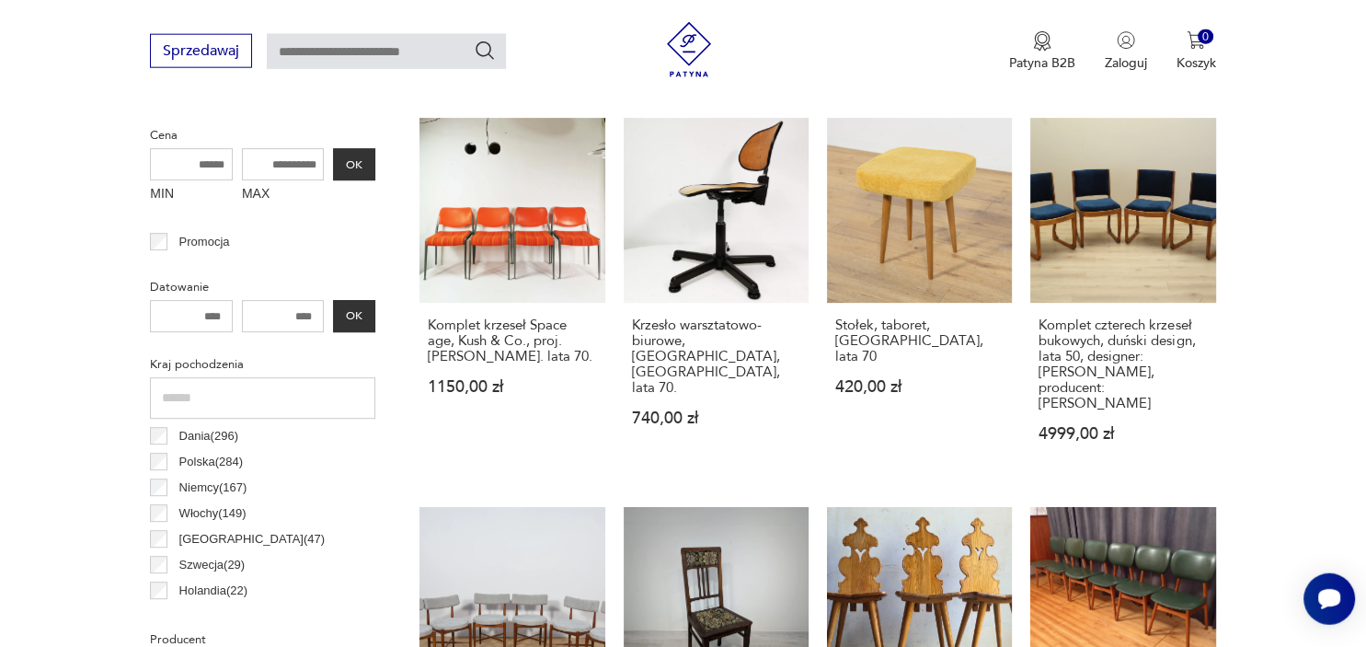
click at [292, 155] on input "MAX" at bounding box center [283, 164] width 83 height 32
type input "****"
click at [364, 164] on button "OK" at bounding box center [354, 164] width 42 height 32
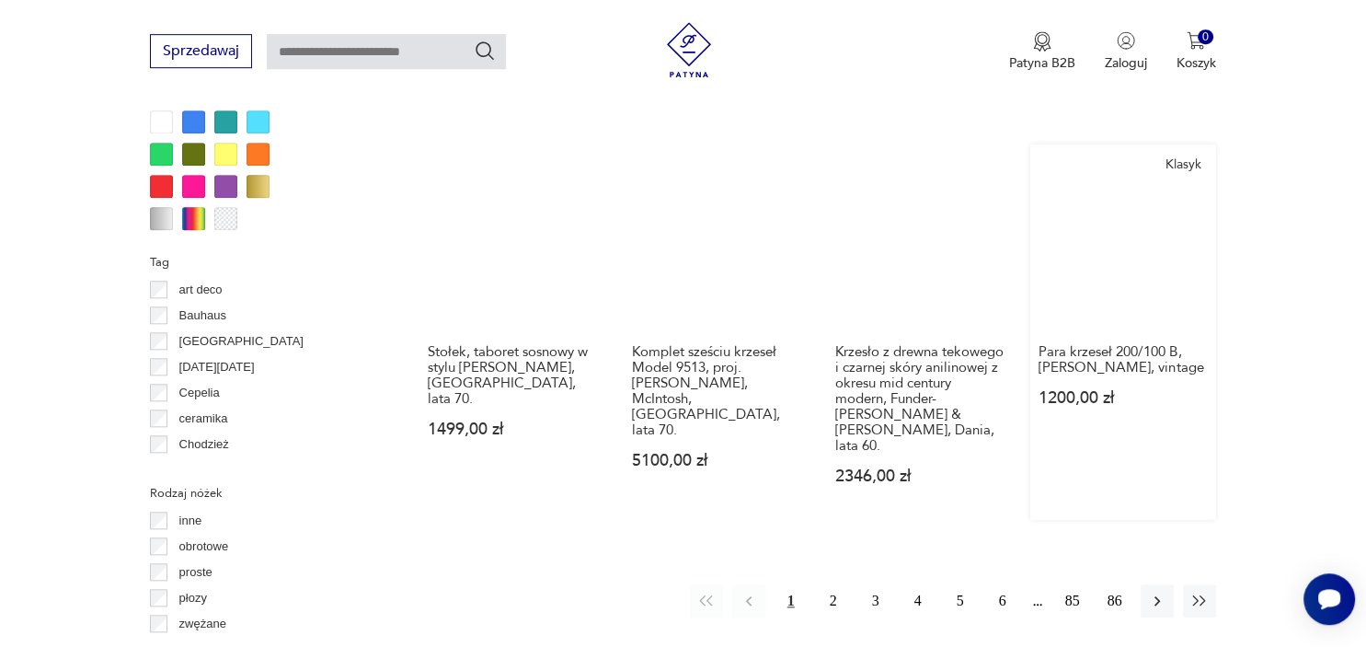
scroll to position [1854, 0]
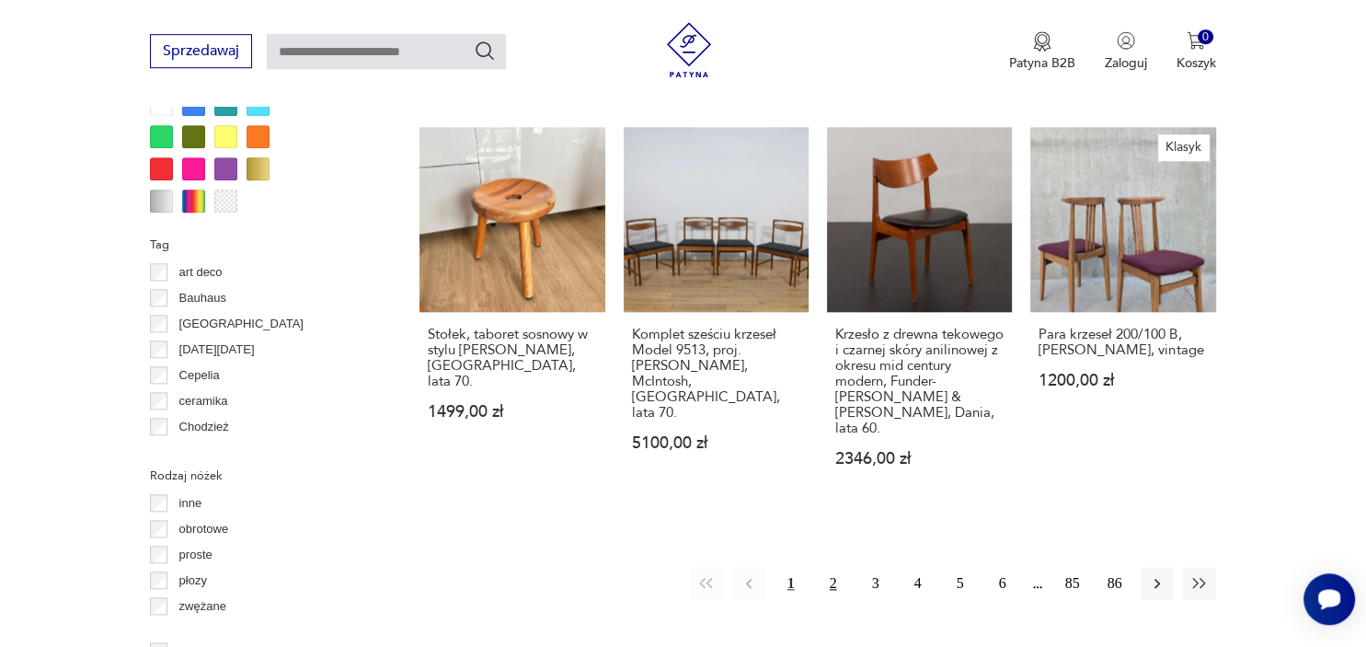
click at [834, 567] on button "2" at bounding box center [833, 583] width 33 height 33
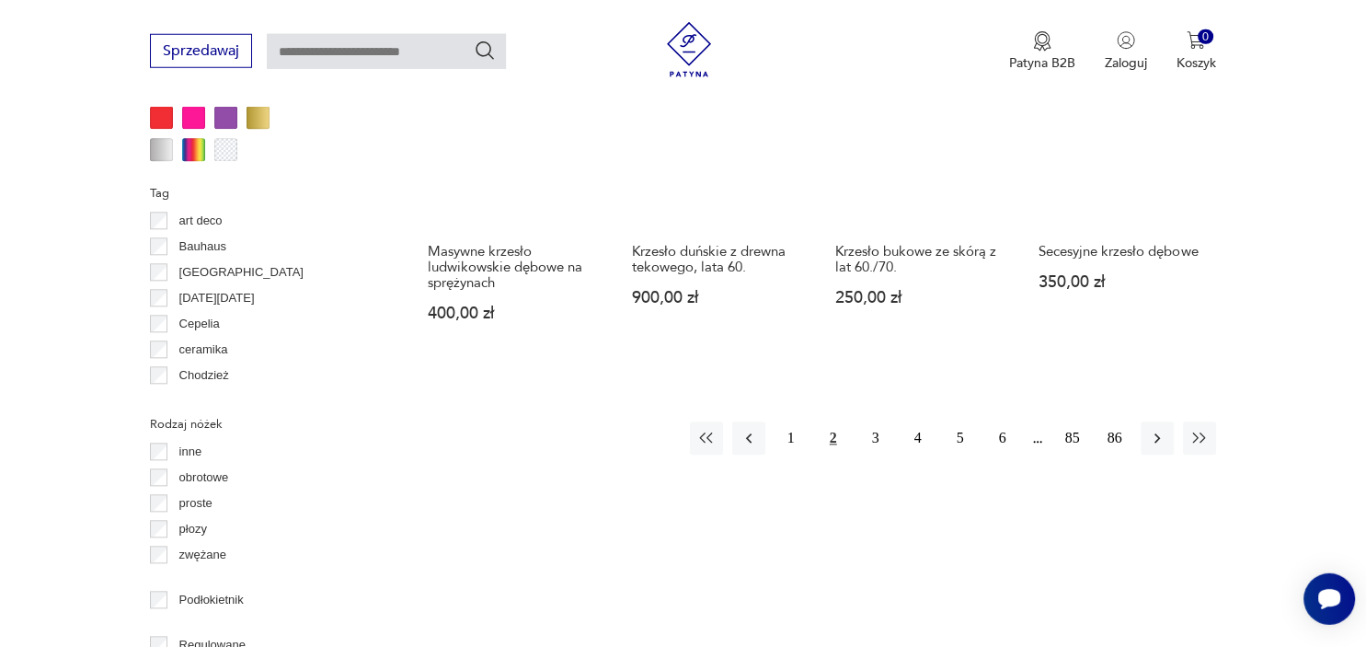
scroll to position [1908, 0]
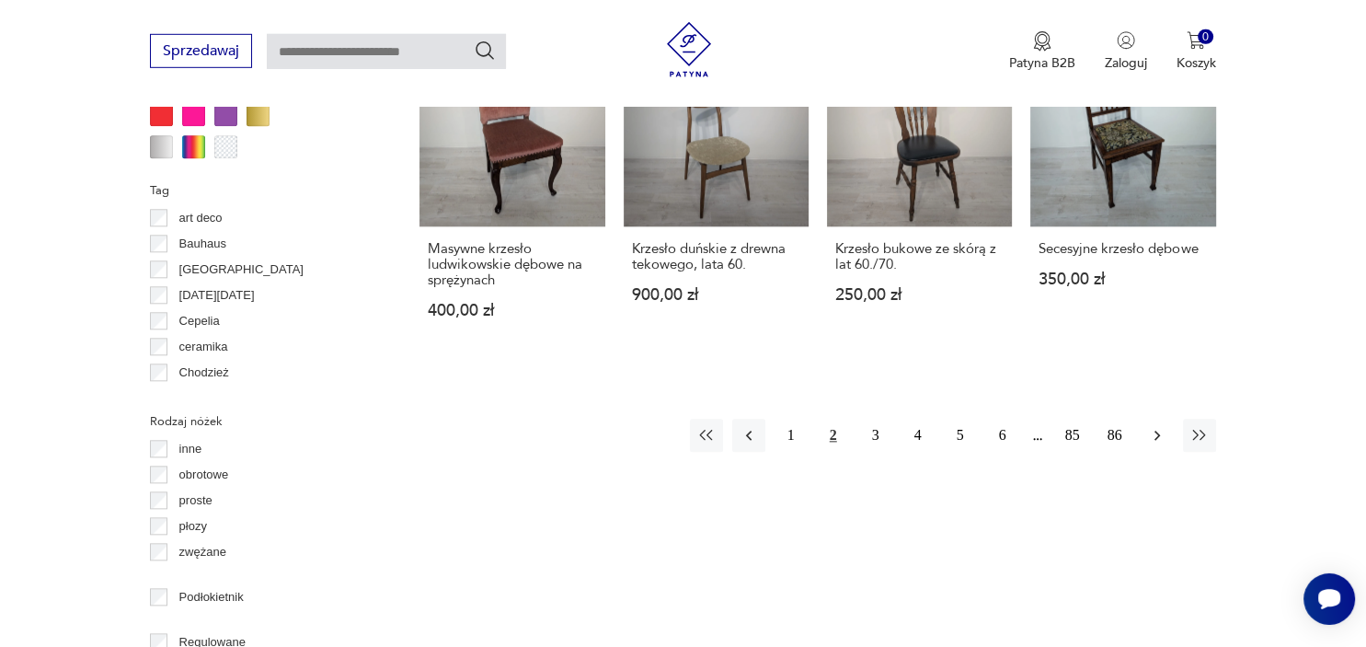
click at [1155, 426] on icon "button" at bounding box center [1157, 435] width 18 height 18
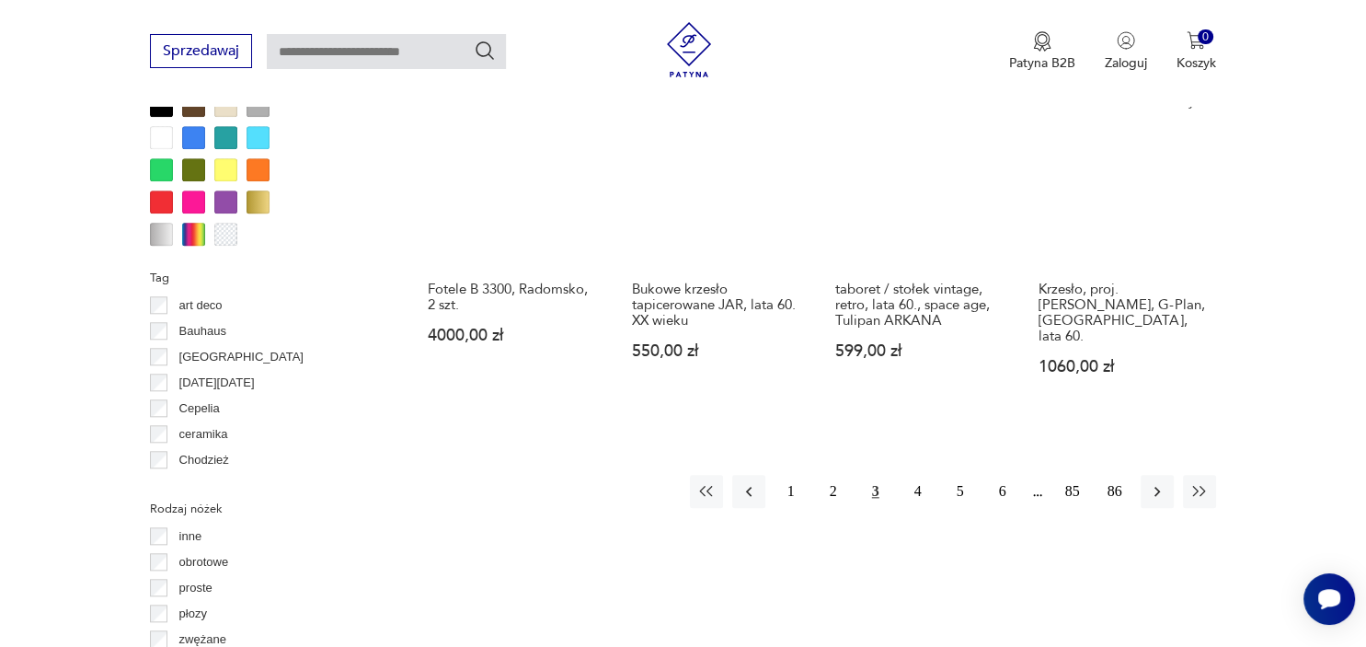
scroll to position [1856, 0]
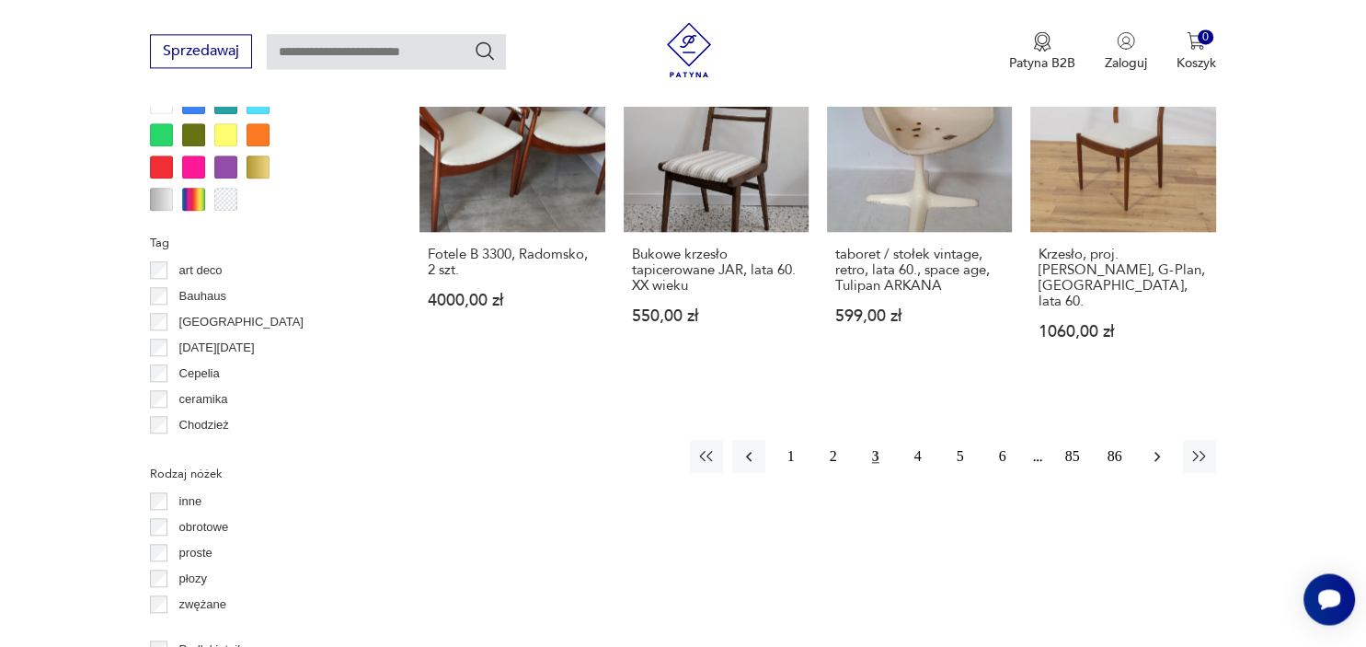
click at [1155, 452] on icon "button" at bounding box center [1158, 457] width 6 height 10
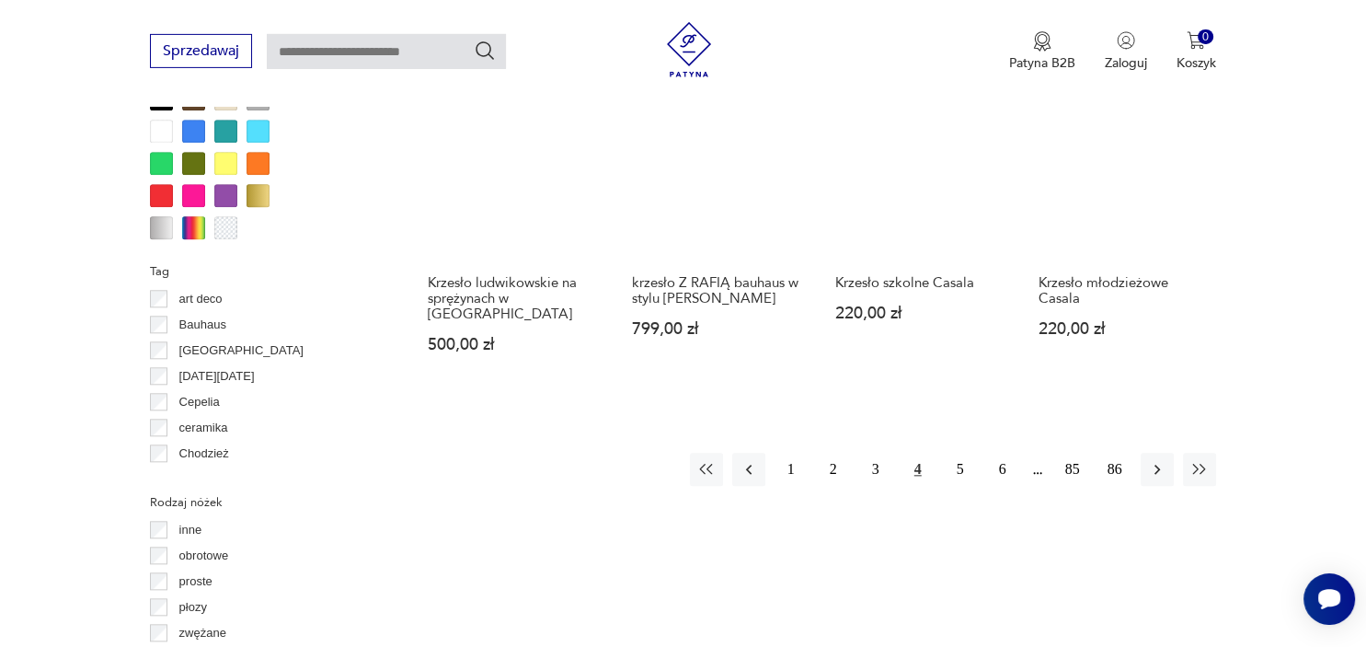
scroll to position [1827, 0]
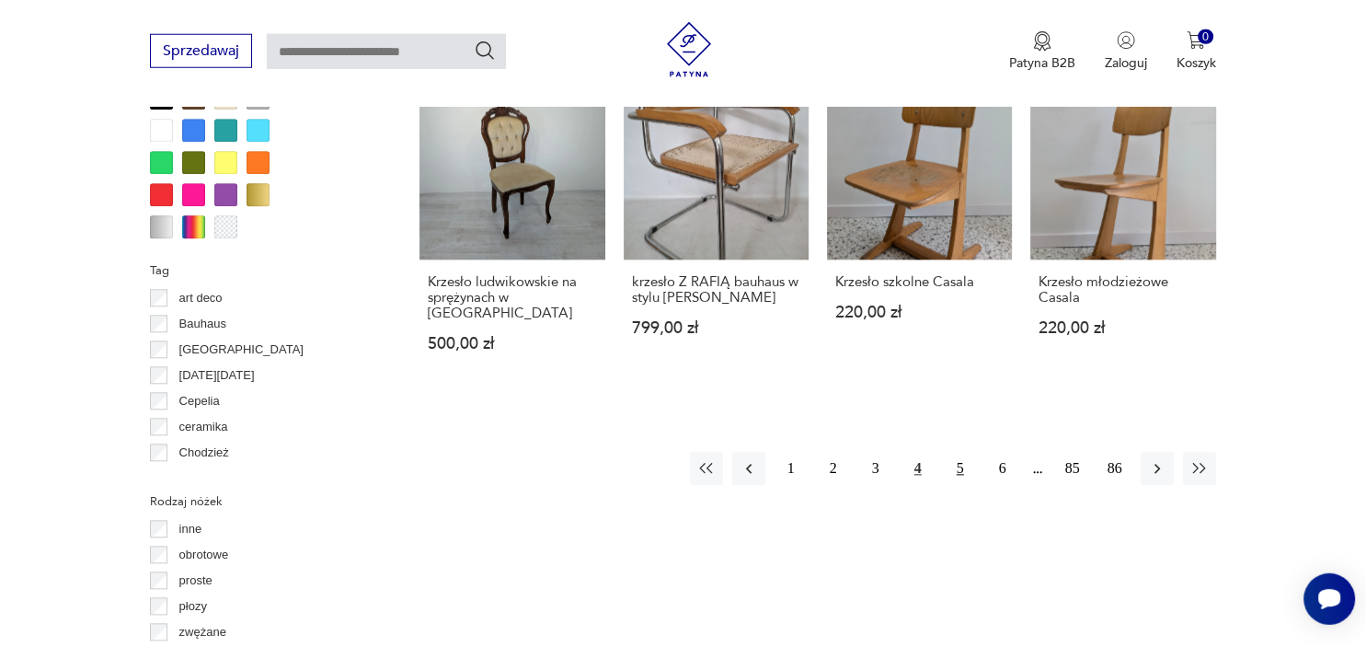
click at [961, 453] on button "5" at bounding box center [960, 469] width 33 height 33
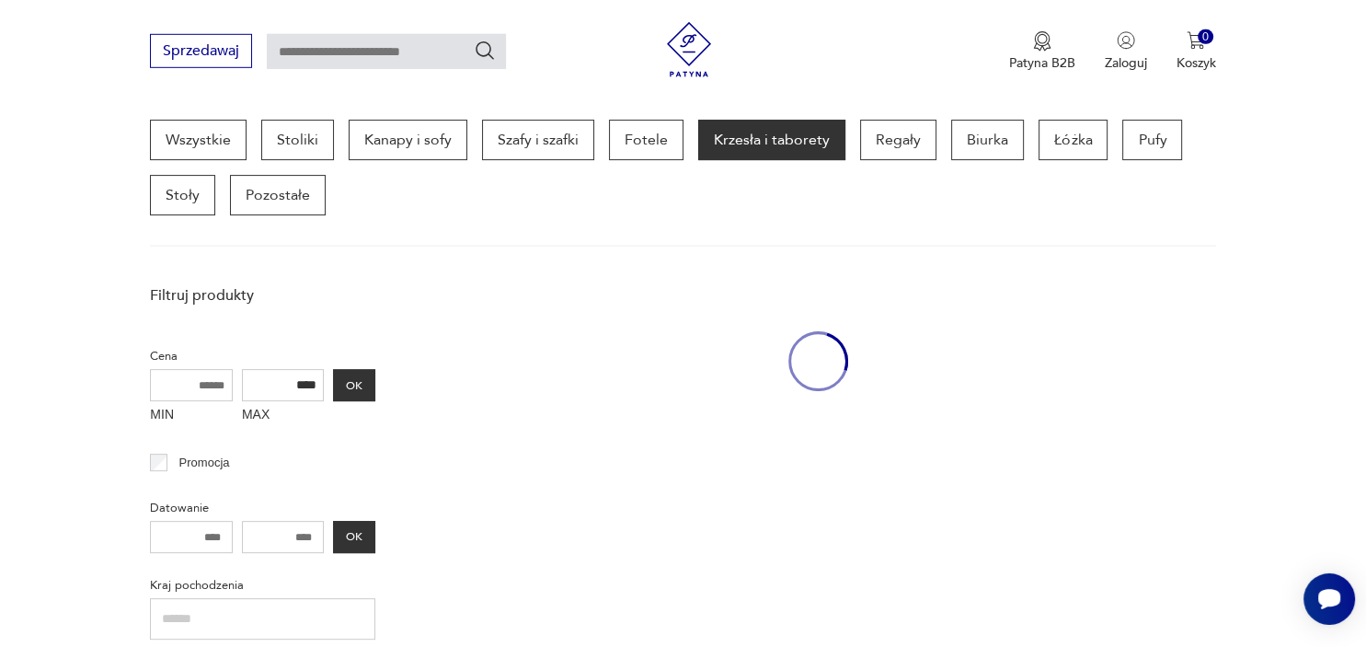
scroll to position [488, 0]
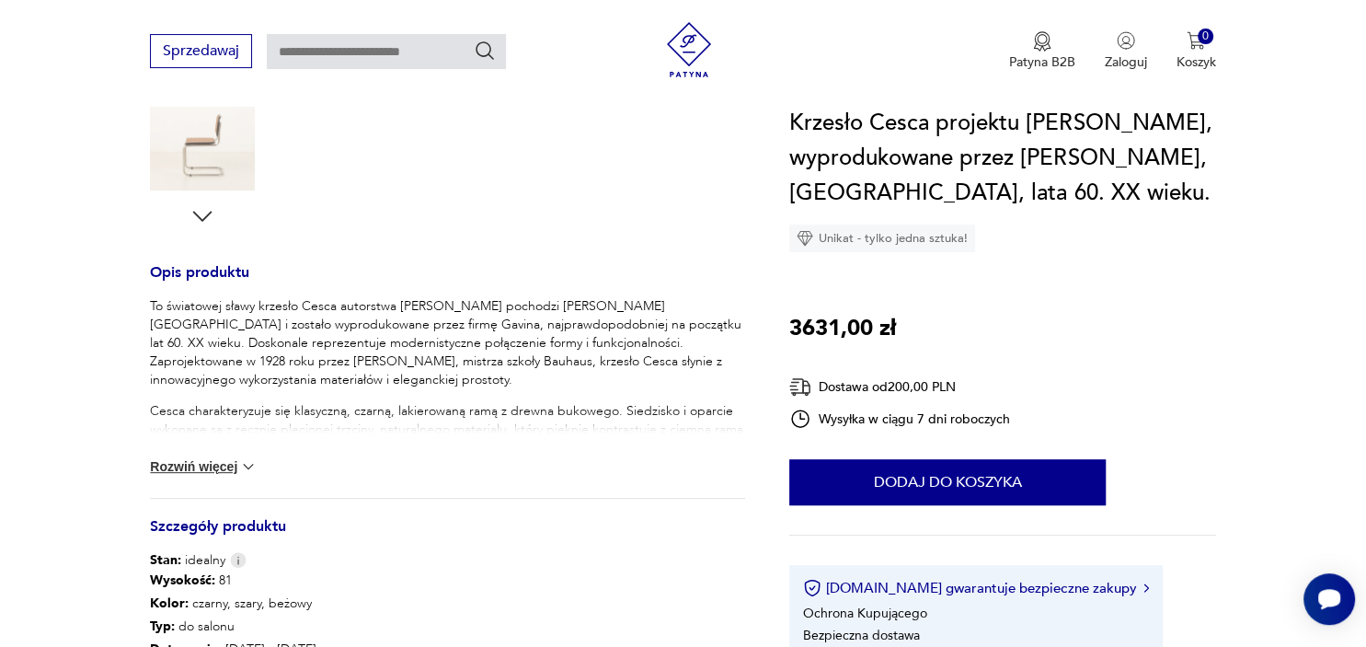
scroll to position [622, 0]
click at [234, 457] on button "Rozwiń więcej" at bounding box center [203, 466] width 107 height 18
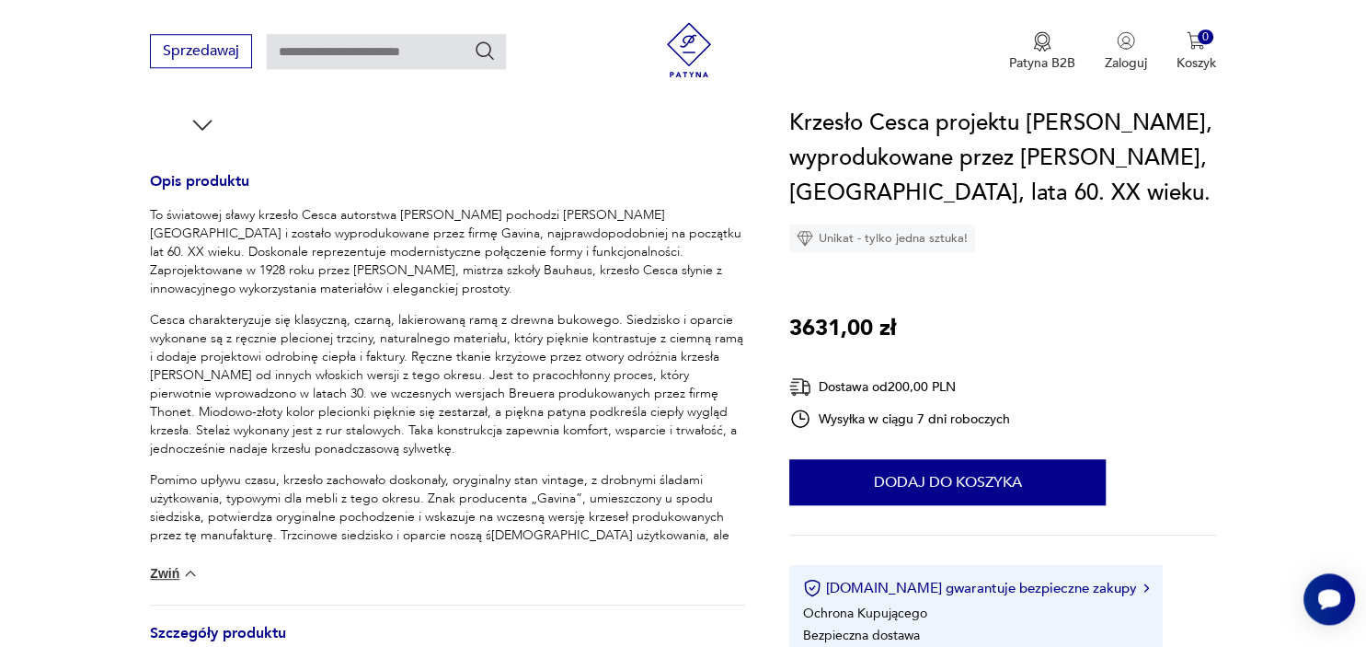
scroll to position [729, 0]
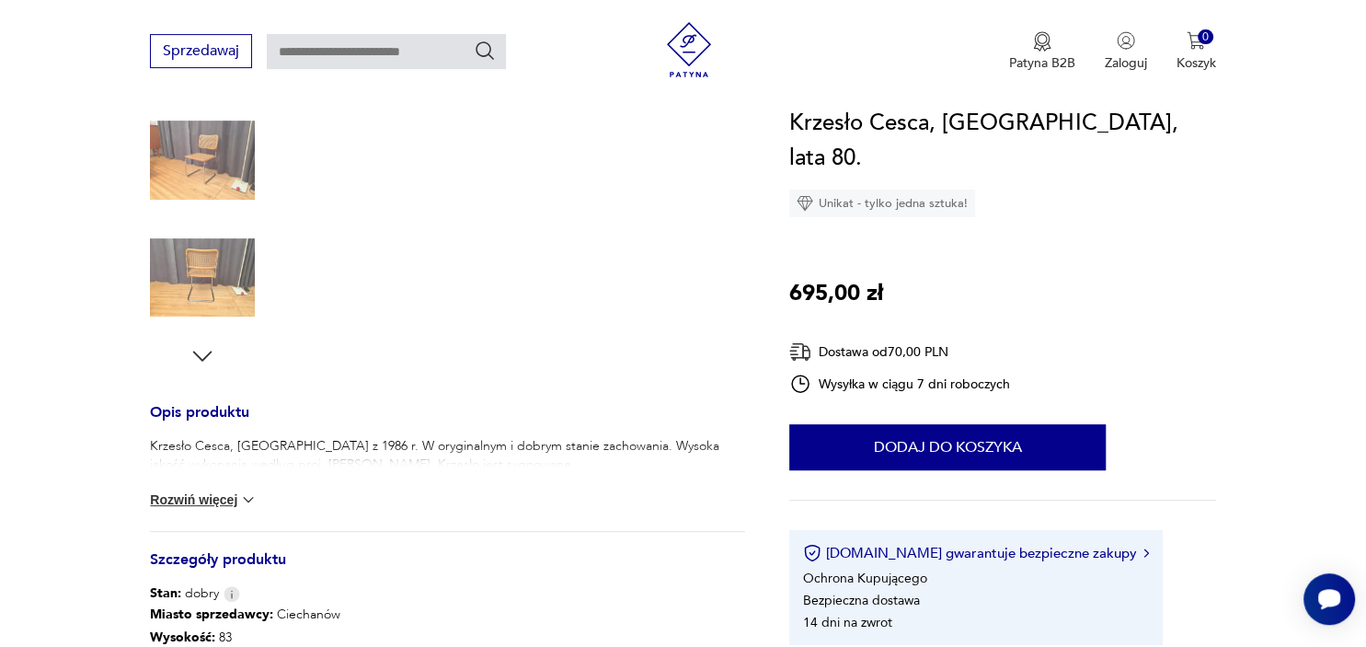
scroll to position [468, 0]
click at [251, 495] on img at bounding box center [248, 499] width 18 height 18
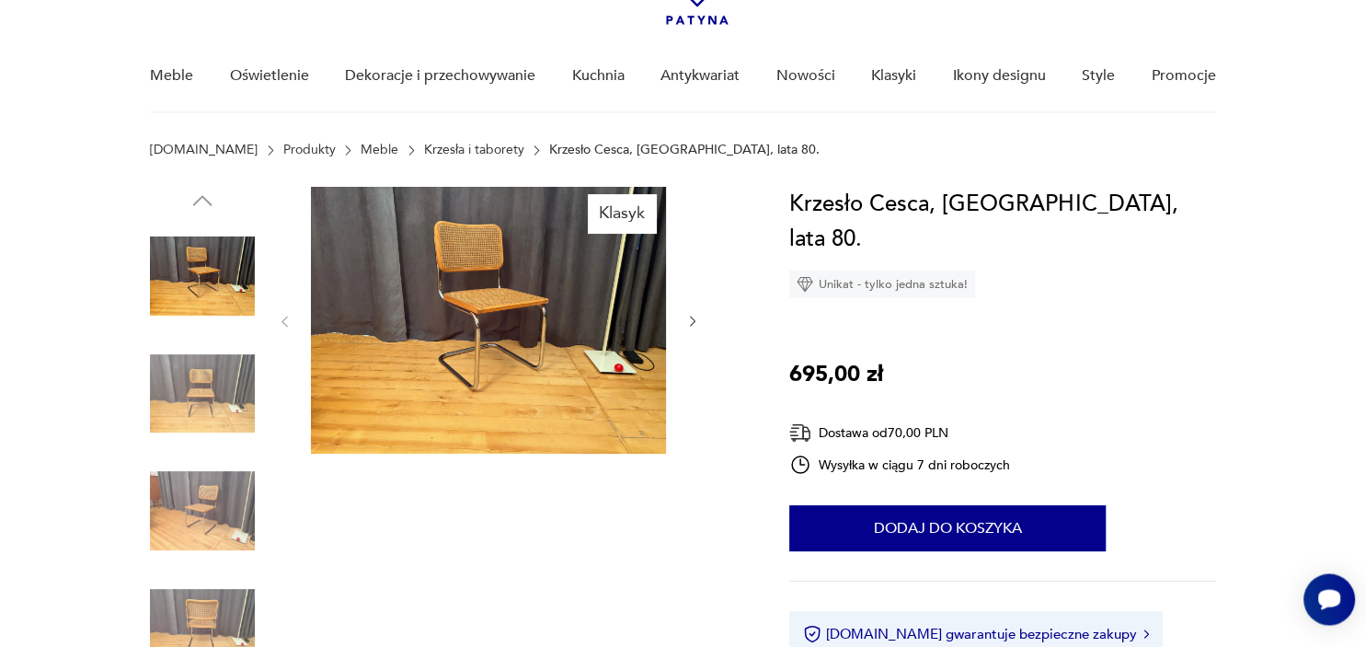
scroll to position [114, 0]
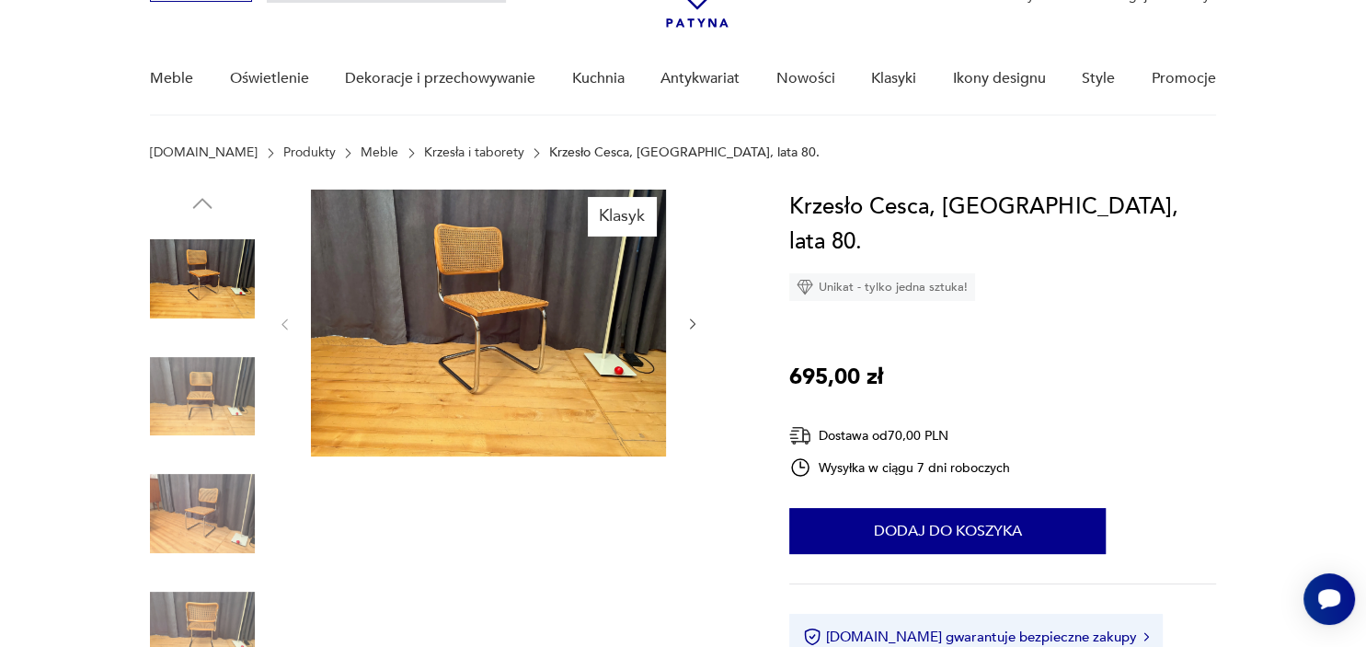
click at [498, 334] on img at bounding box center [488, 323] width 355 height 267
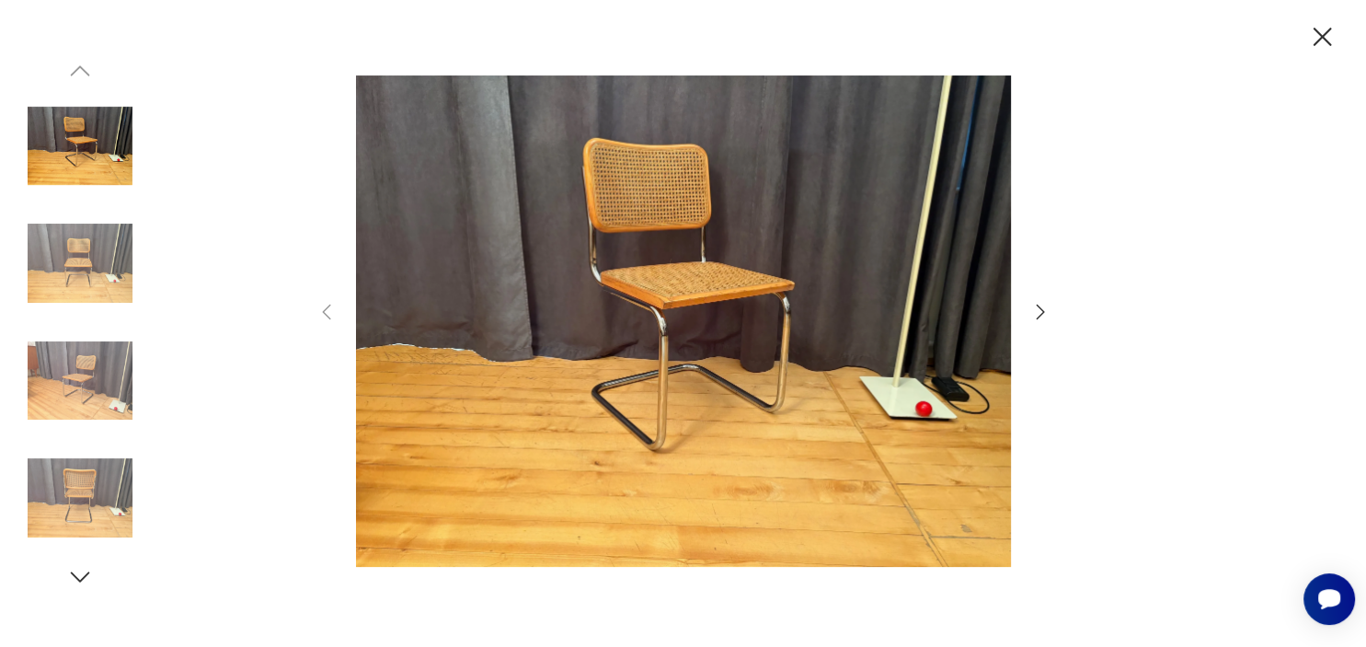
click at [49, 272] on img at bounding box center [80, 263] width 105 height 105
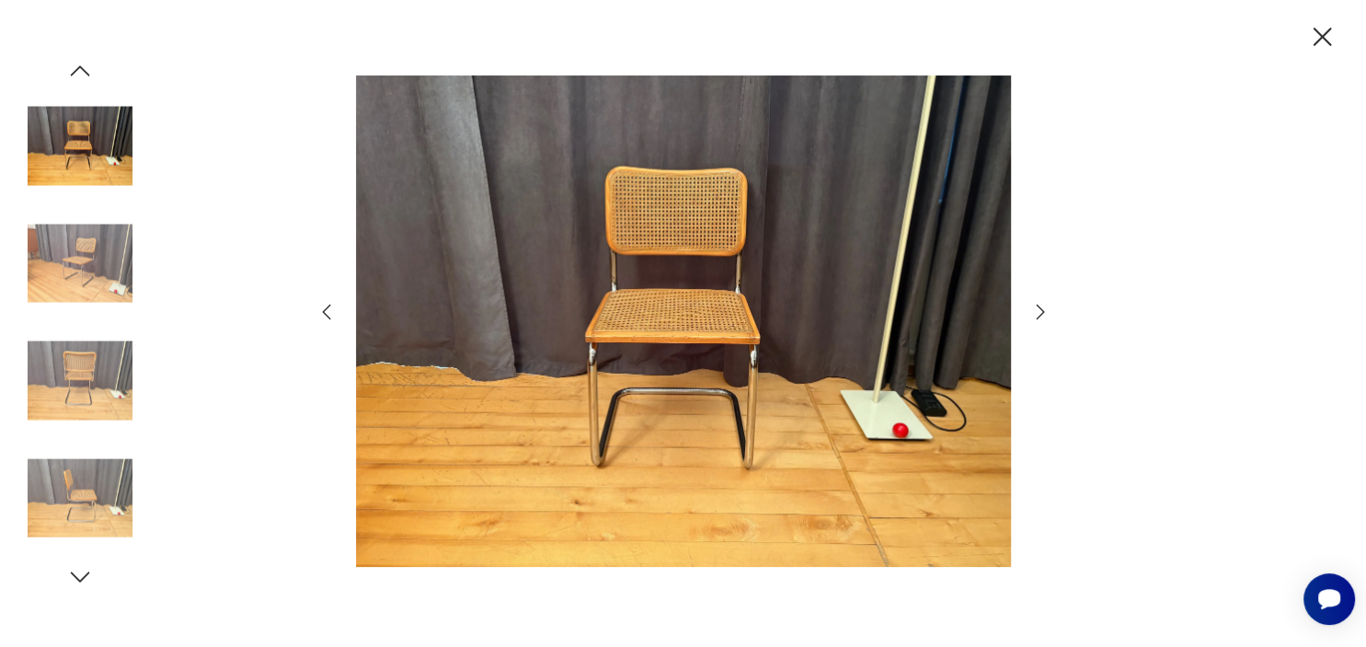
click at [64, 345] on img at bounding box center [80, 380] width 105 height 105
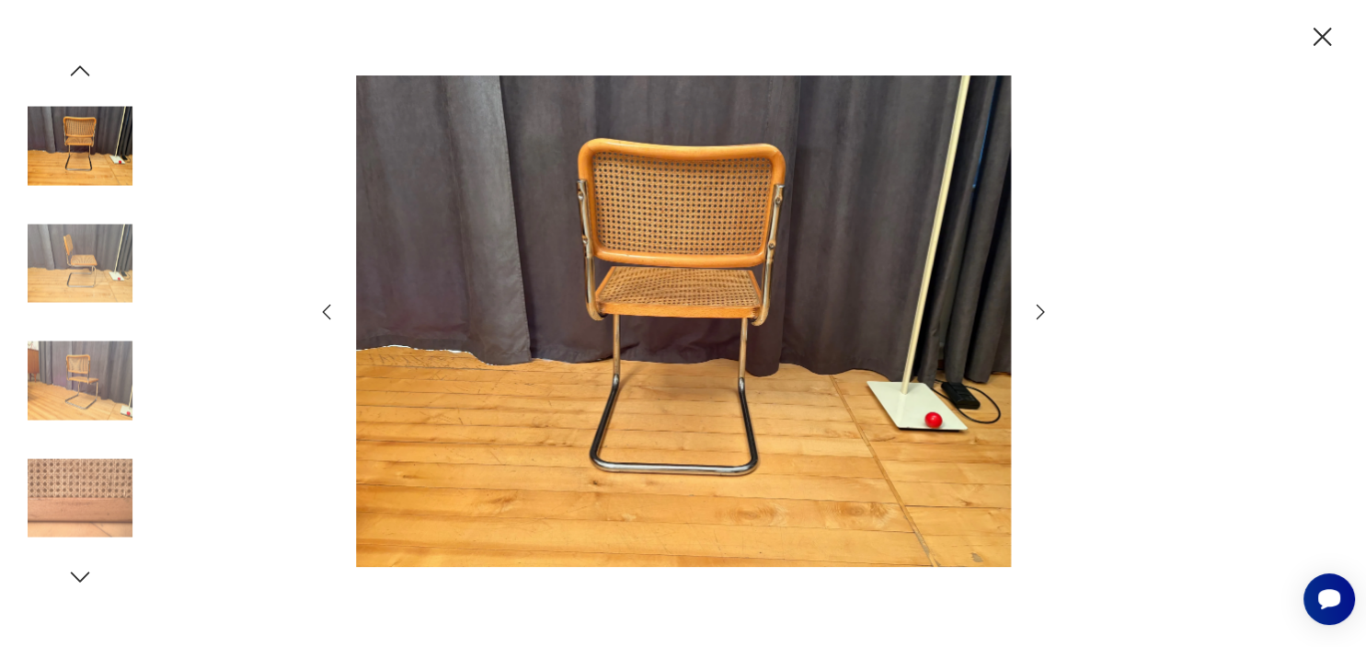
click at [72, 477] on img at bounding box center [80, 497] width 105 height 105
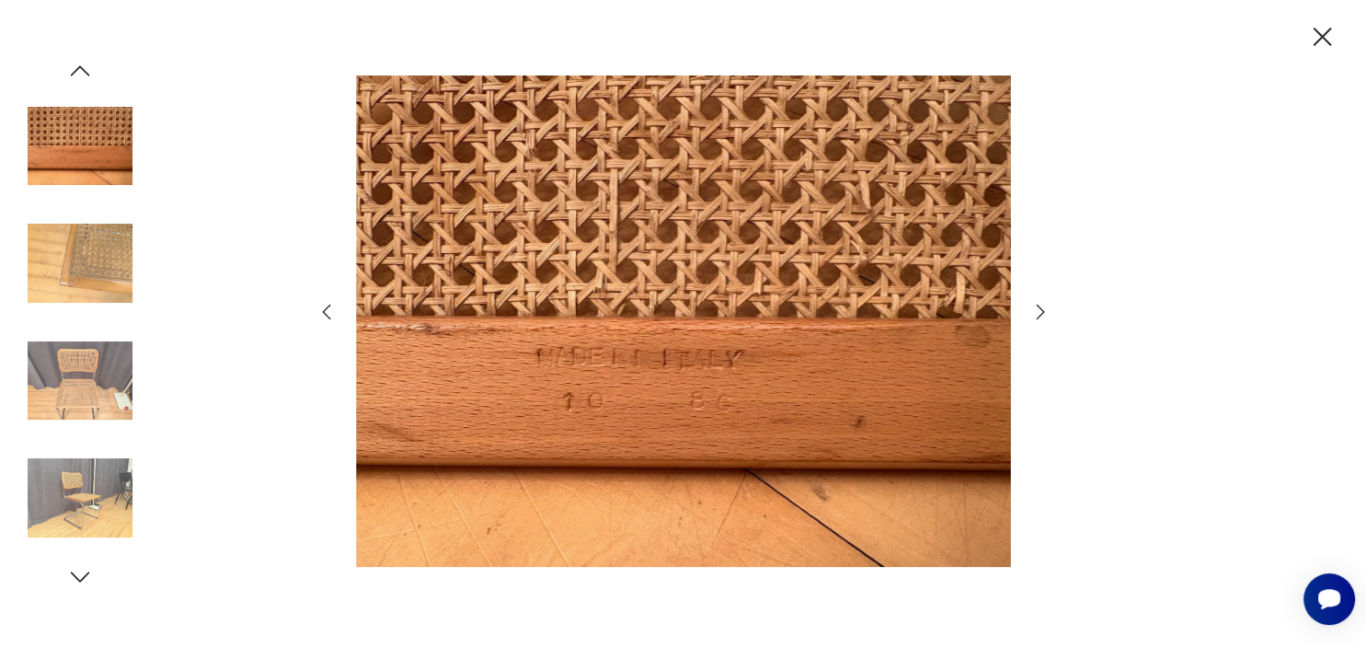
click at [78, 359] on img at bounding box center [80, 380] width 105 height 105
